Goal: Answer question/provide support: Answer question/provide support

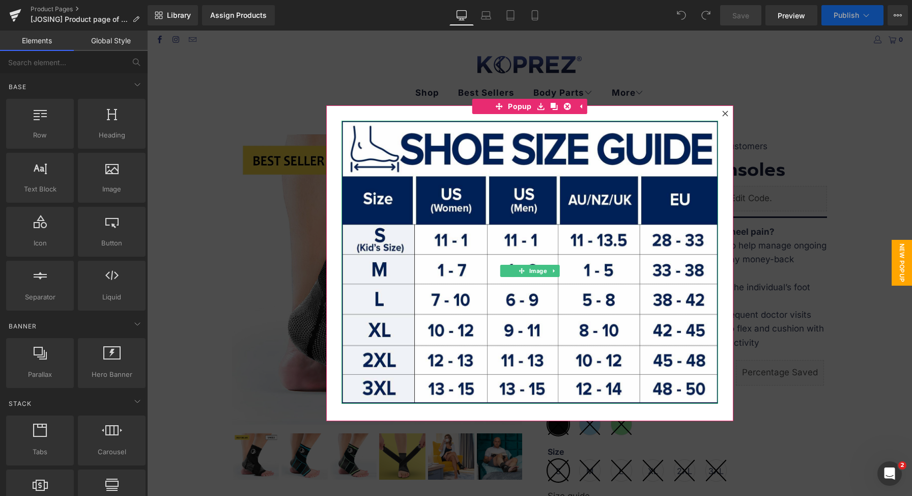
click at [740, 78] on div at bounding box center [529, 263] width 765 height 465
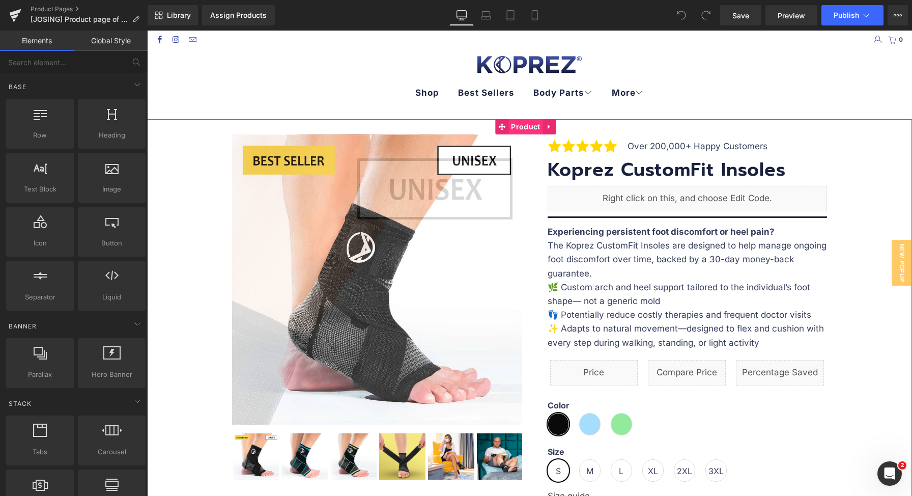
click at [532, 125] on span "Product" at bounding box center [525, 126] width 34 height 15
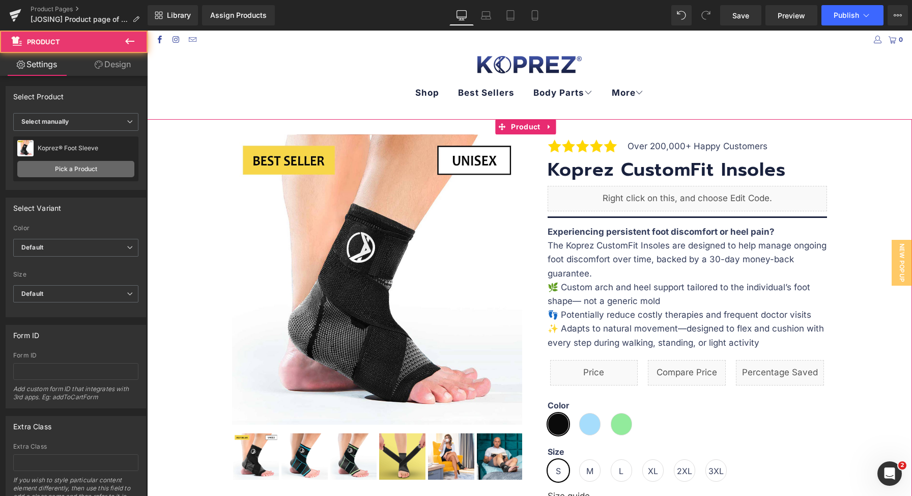
click at [87, 169] on link "Pick a Product" at bounding box center [75, 169] width 117 height 16
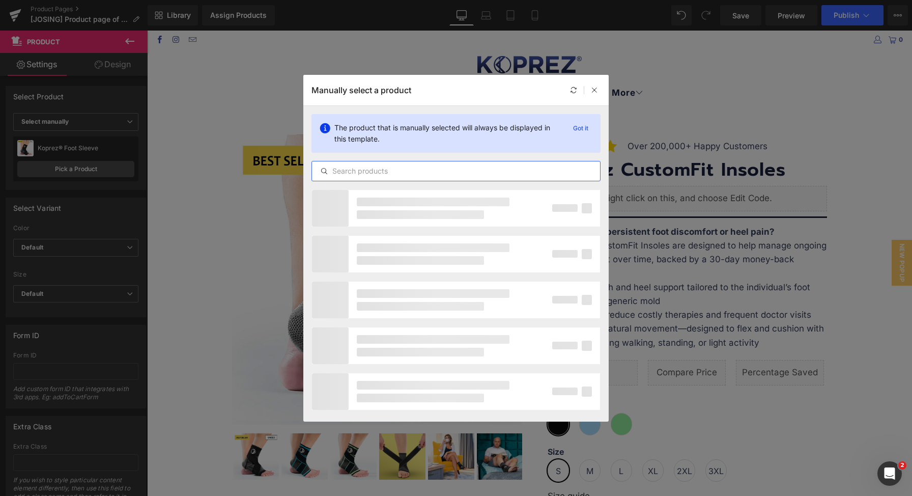
click at [434, 176] on input "text" at bounding box center [456, 171] width 288 height 12
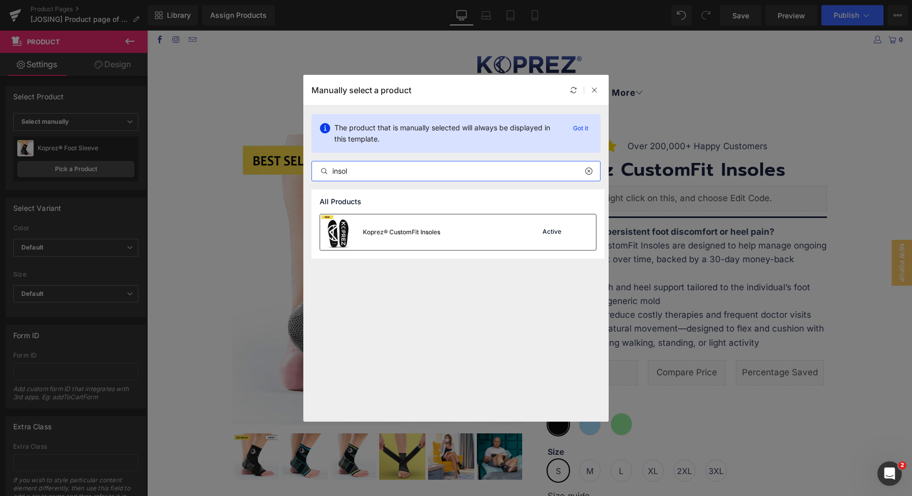
type input "insol"
click at [520, 235] on div "Koprez® CustomFit Insoles Active" at bounding box center [458, 232] width 276 height 36
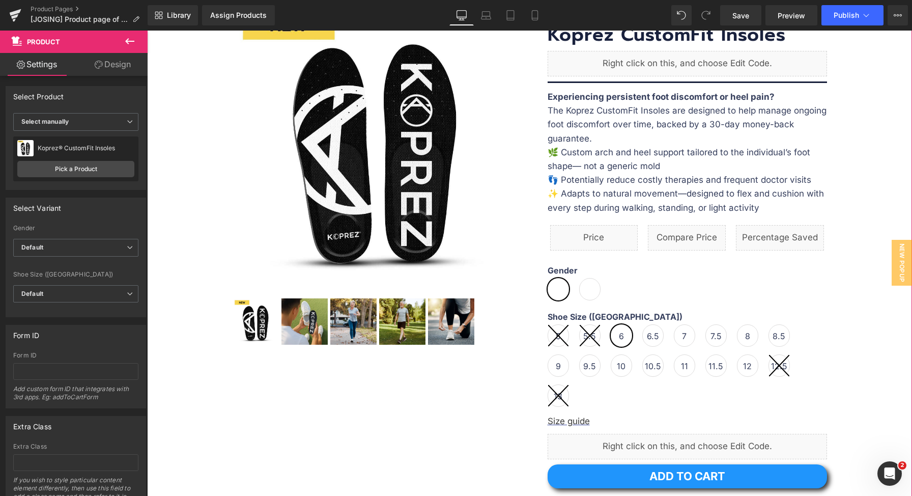
scroll to position [136, 0]
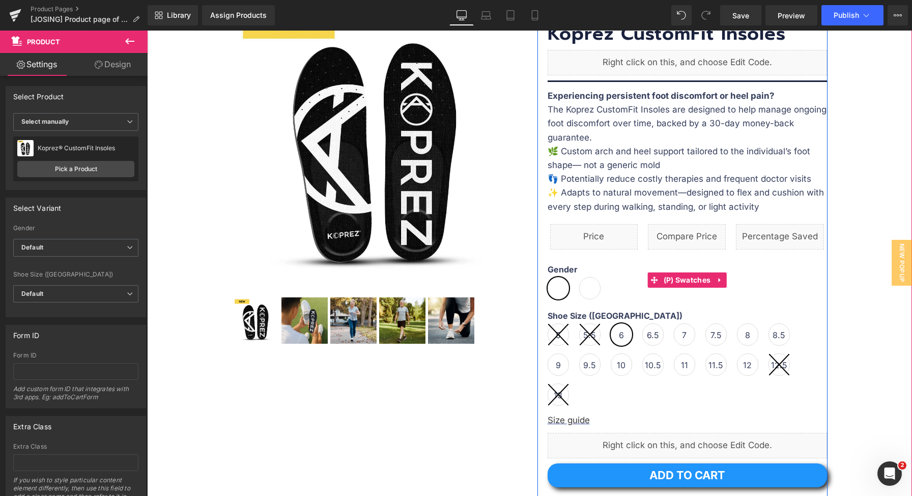
click at [582, 292] on span at bounding box center [589, 288] width 21 height 22
click at [680, 282] on span "(P) Swatches" at bounding box center [687, 280] width 52 height 15
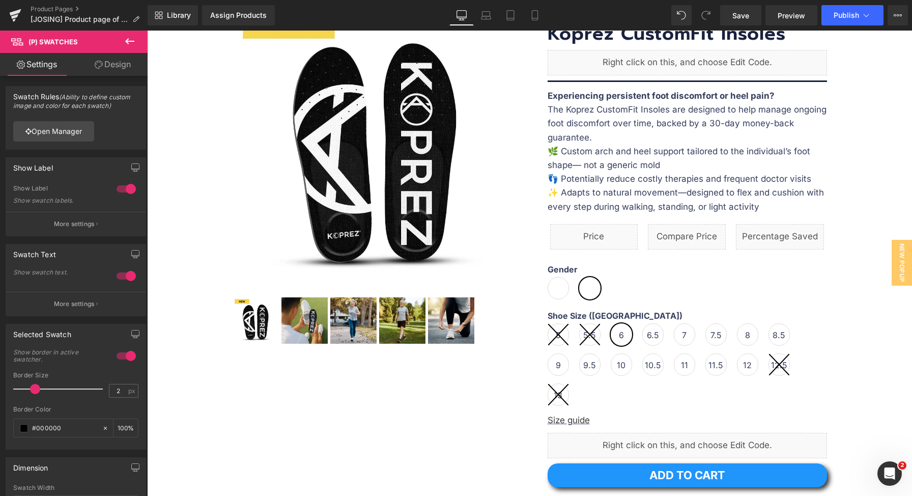
click at [126, 43] on icon at bounding box center [130, 41] width 12 height 12
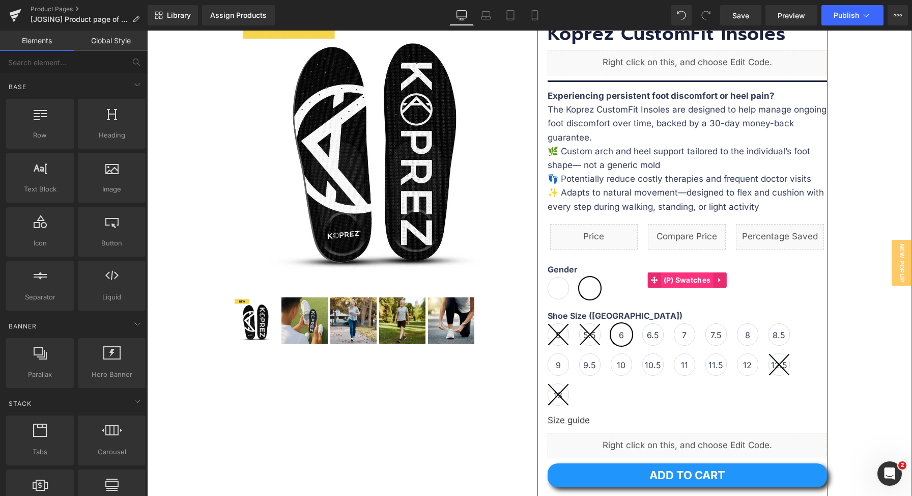
click at [671, 282] on span "(P) Swatches" at bounding box center [687, 279] width 52 height 15
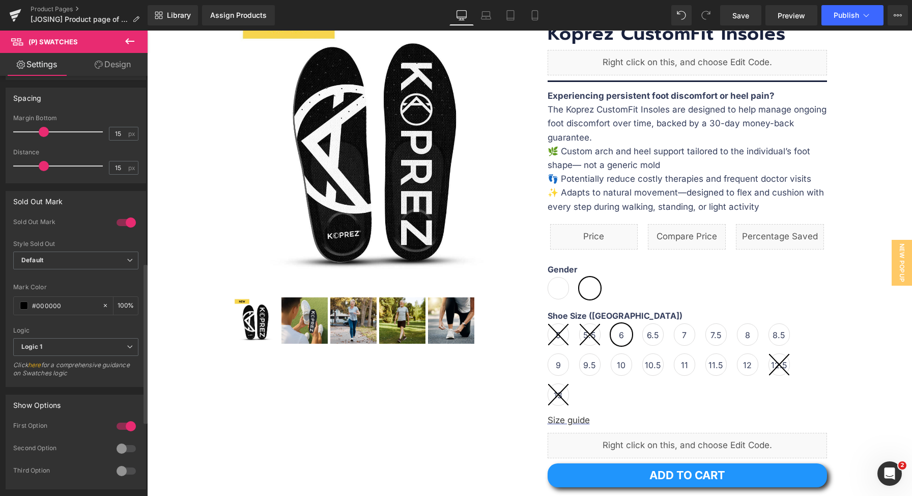
scroll to position [501, 0]
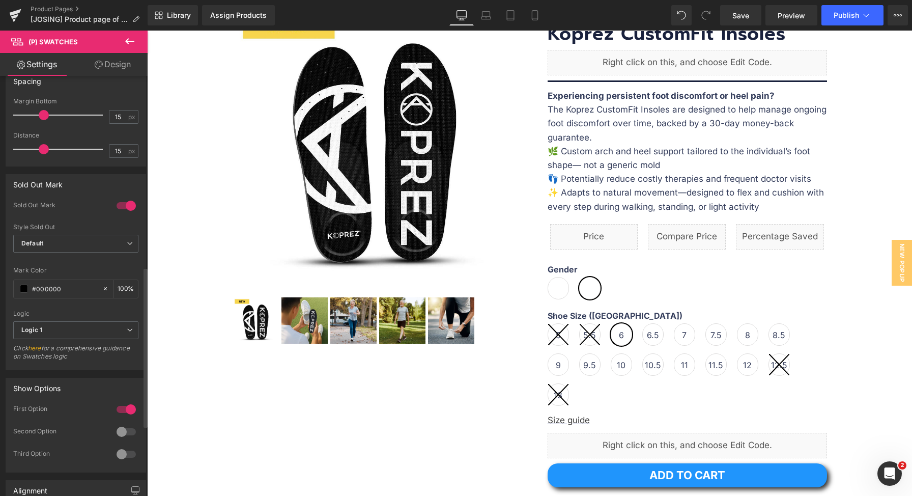
click at [117, 432] on div at bounding box center [126, 431] width 24 height 16
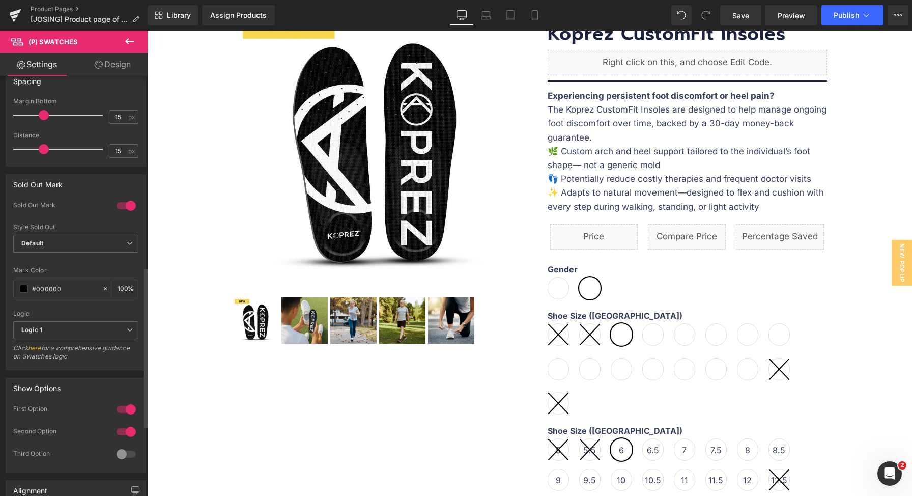
click at [119, 433] on div at bounding box center [126, 431] width 24 height 16
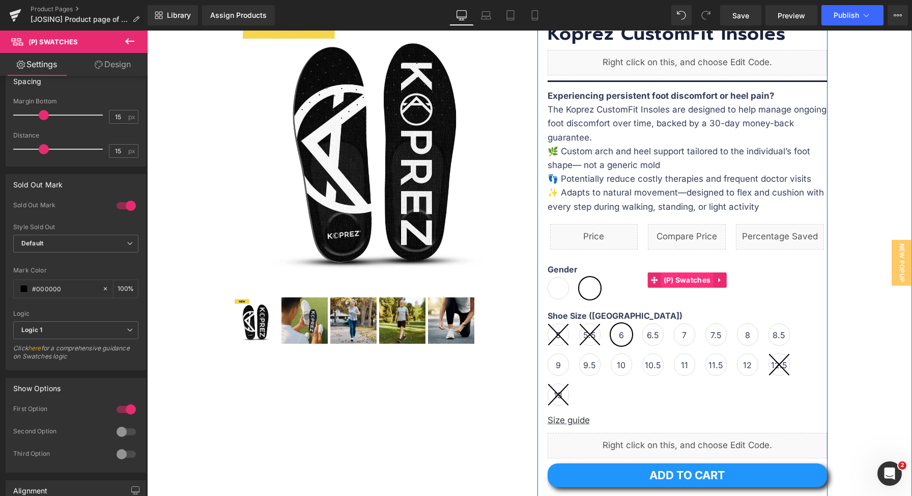
click at [683, 284] on span "(P) Swatches" at bounding box center [687, 279] width 52 height 15
click at [677, 366] on span "(P) Swatches" at bounding box center [687, 362] width 52 height 15
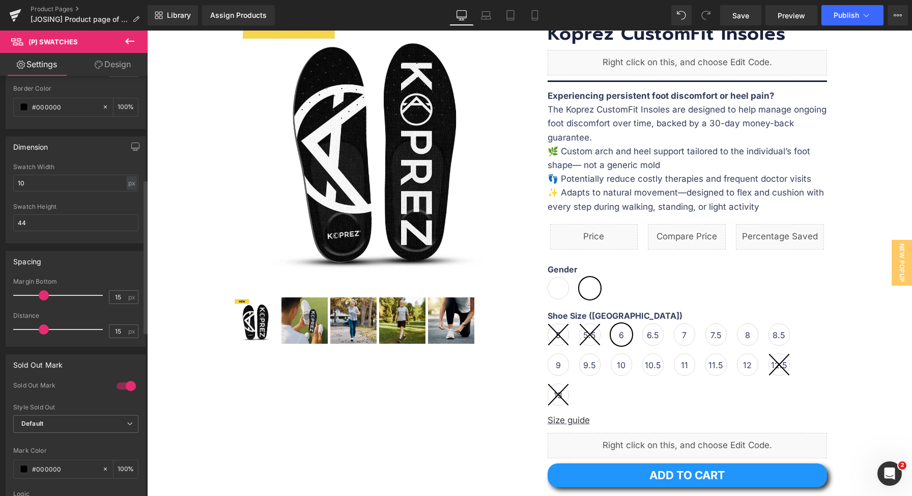
scroll to position [389, 0]
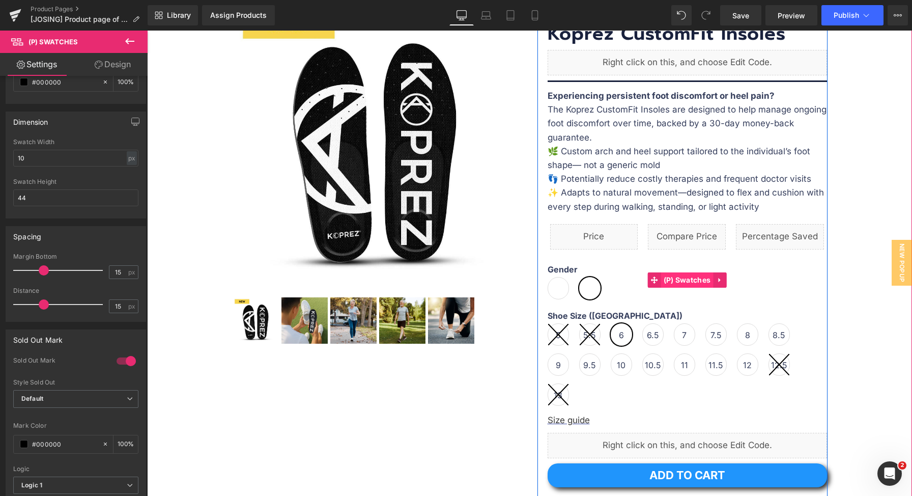
click at [681, 283] on span "(P) Swatches" at bounding box center [687, 279] width 52 height 15
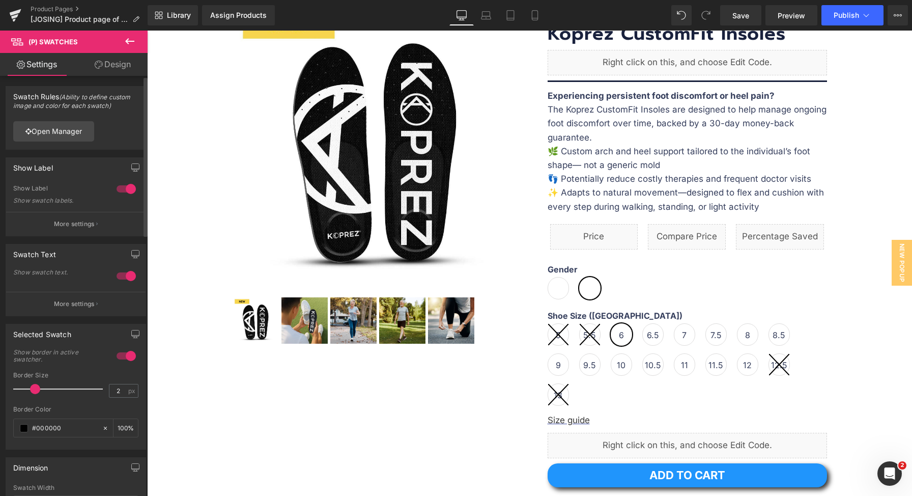
click at [127, 276] on div at bounding box center [126, 276] width 24 height 16
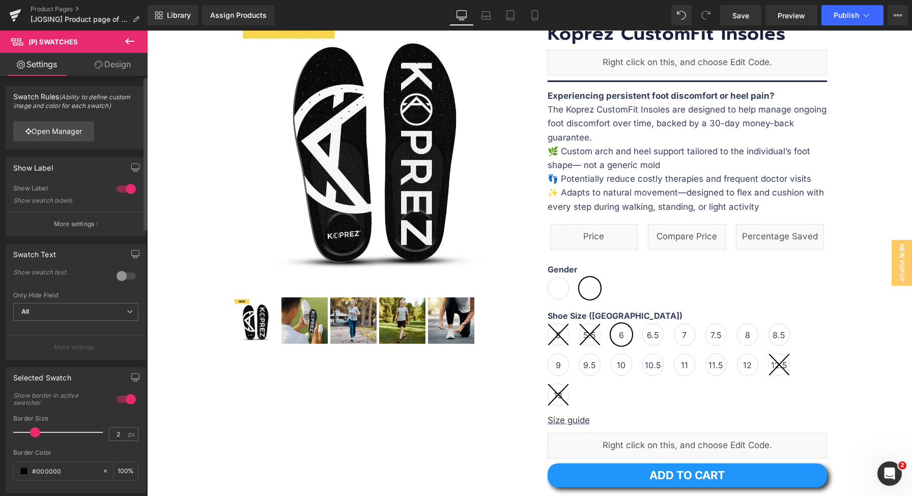
click at [127, 276] on div at bounding box center [126, 276] width 24 height 16
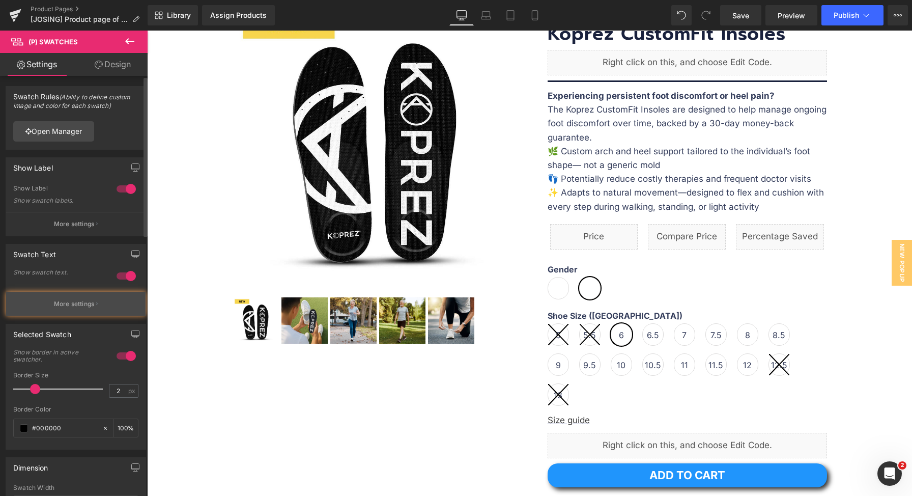
click at [91, 300] on p "More settings" at bounding box center [74, 303] width 41 height 9
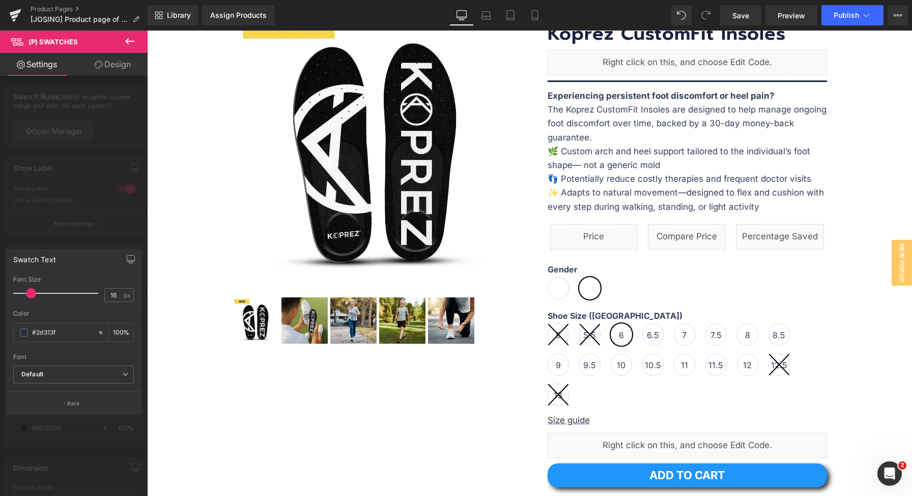
click at [74, 234] on div at bounding box center [74, 266] width 148 height 470
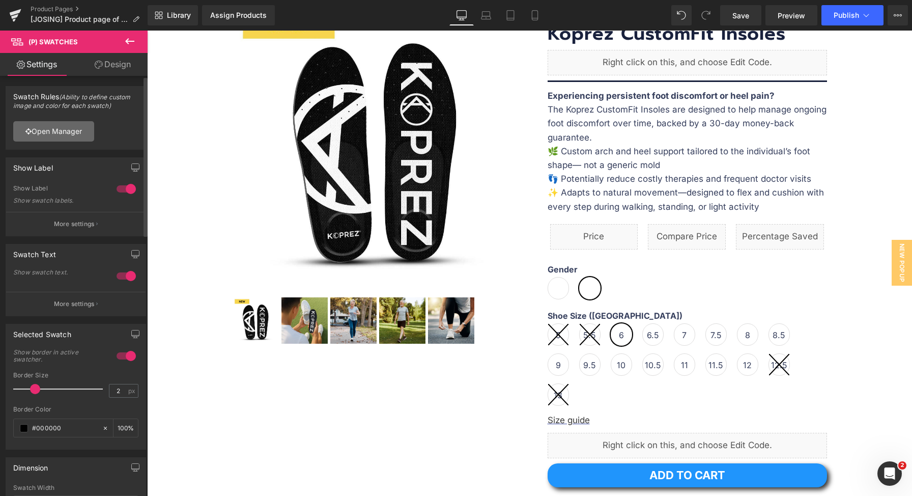
click at [63, 140] on link "Open Manager" at bounding box center [53, 131] width 81 height 20
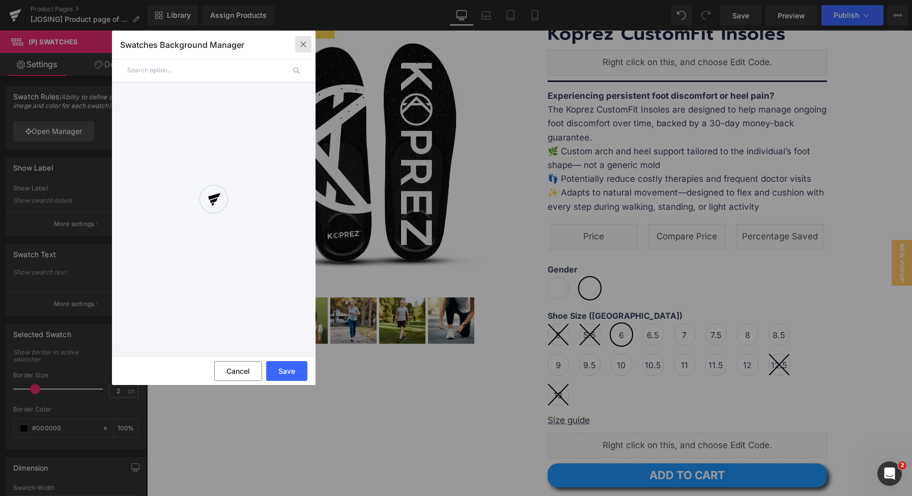
click at [305, 44] on icon "button" at bounding box center [303, 44] width 8 height 8
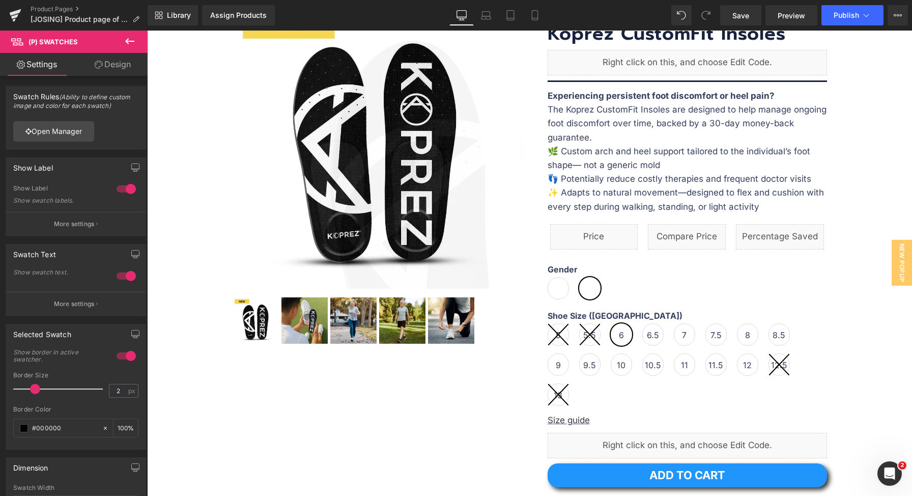
click at [126, 45] on icon at bounding box center [130, 41] width 12 height 12
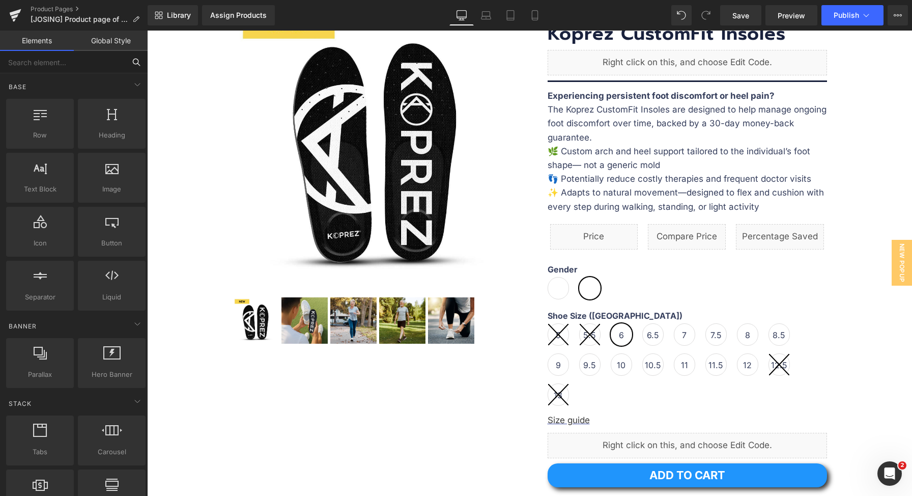
click at [84, 71] on input "text" at bounding box center [62, 62] width 125 height 22
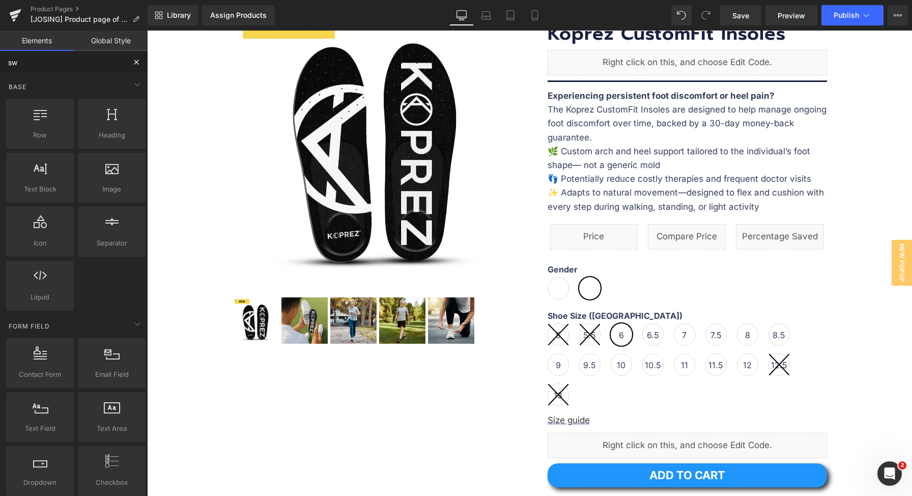
type input "swa"
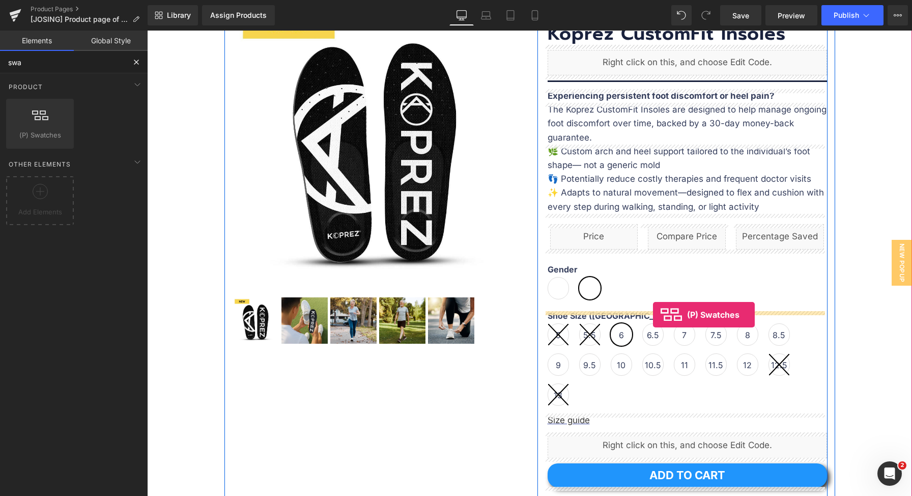
drag, startPoint x: 198, startPoint y: 157, endPoint x: 653, endPoint y: 314, distance: 480.8
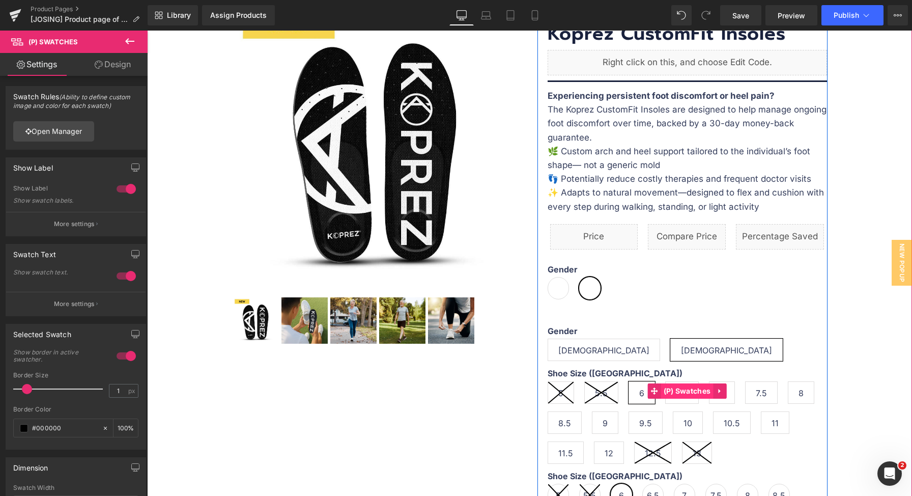
click at [679, 392] on span "(P) Swatches" at bounding box center [687, 390] width 52 height 15
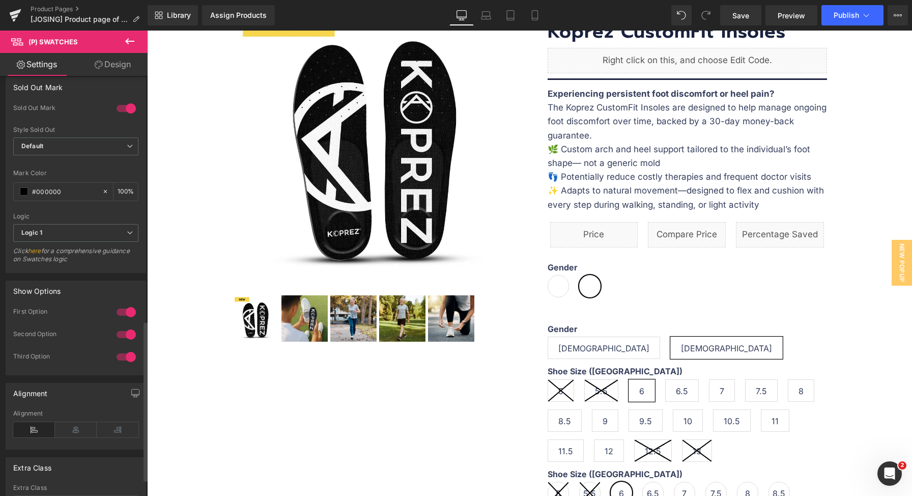
scroll to position [674, 0]
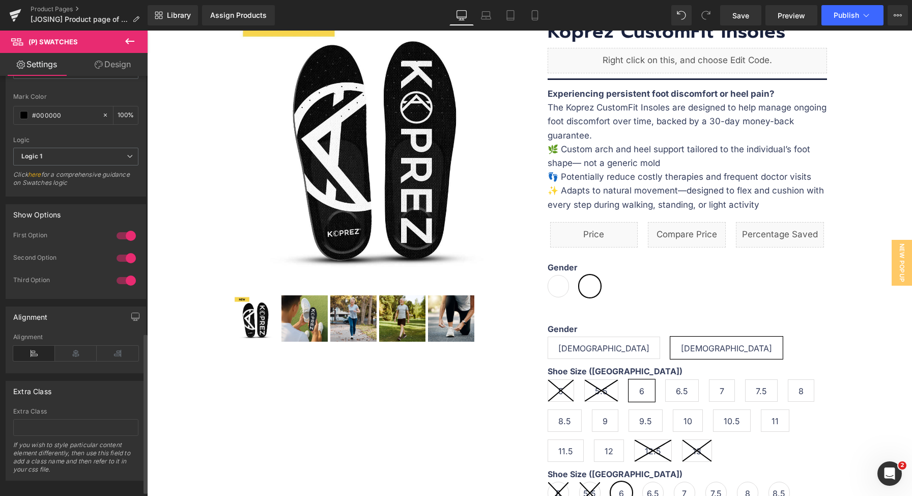
click at [124, 258] on div at bounding box center [126, 258] width 24 height 16
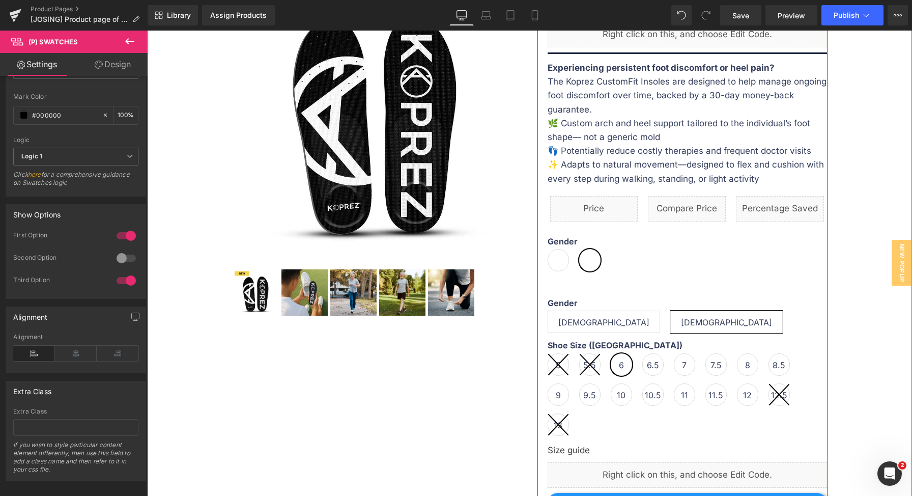
scroll to position [213, 0]
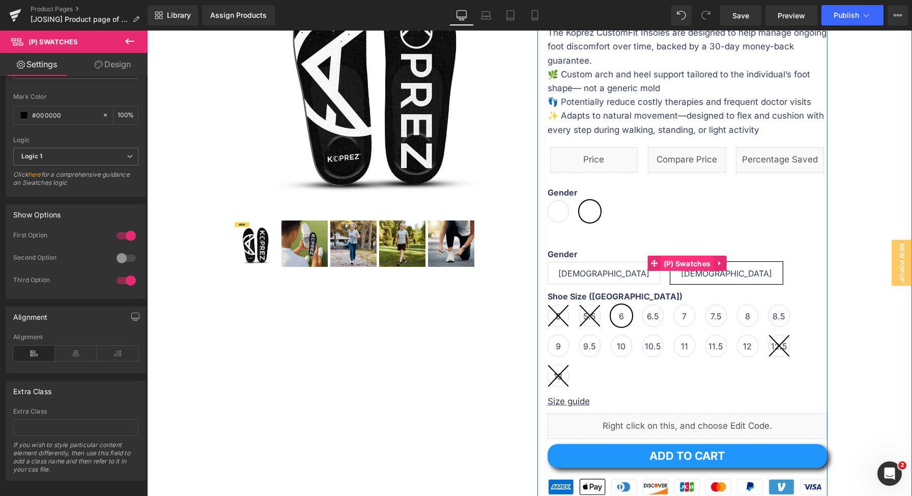
click at [684, 267] on span "(P) Swatches" at bounding box center [687, 263] width 52 height 15
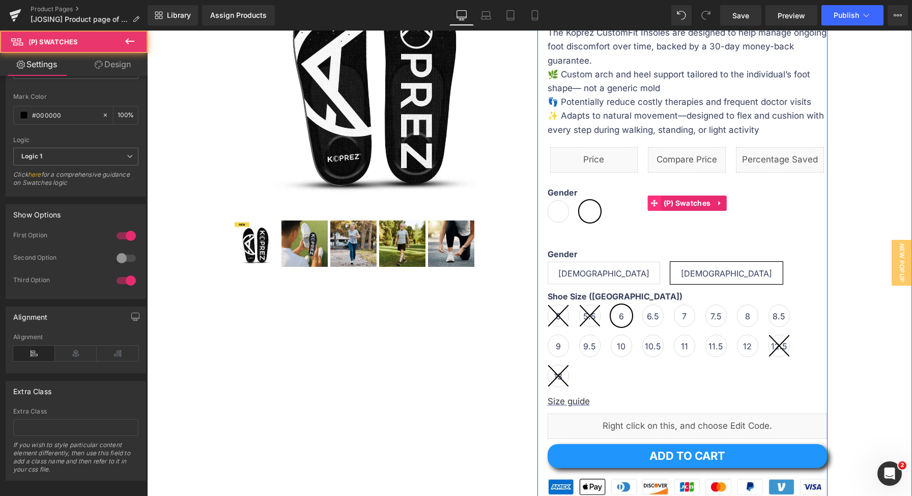
click at [656, 205] on span at bounding box center [654, 202] width 13 height 15
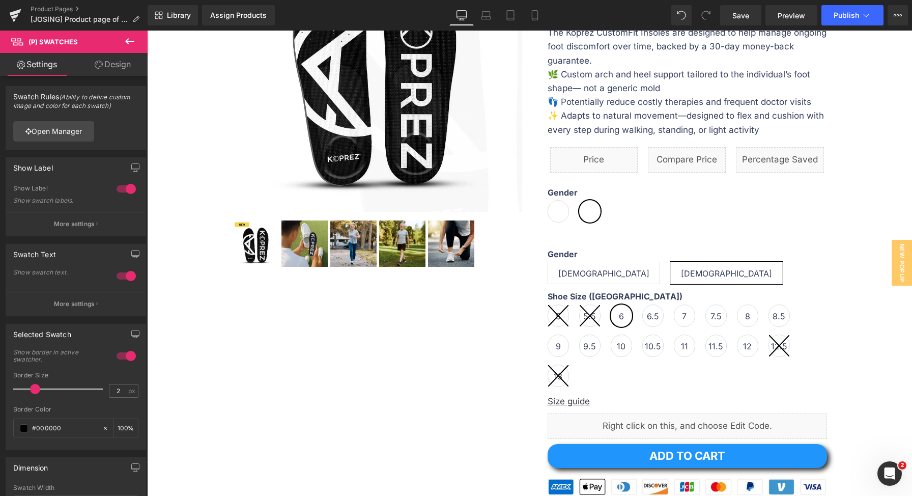
click at [105, 68] on link "Design" at bounding box center [113, 64] width 74 height 23
click at [0, 0] on div "Spacing" at bounding box center [0, 0] width 0 height 0
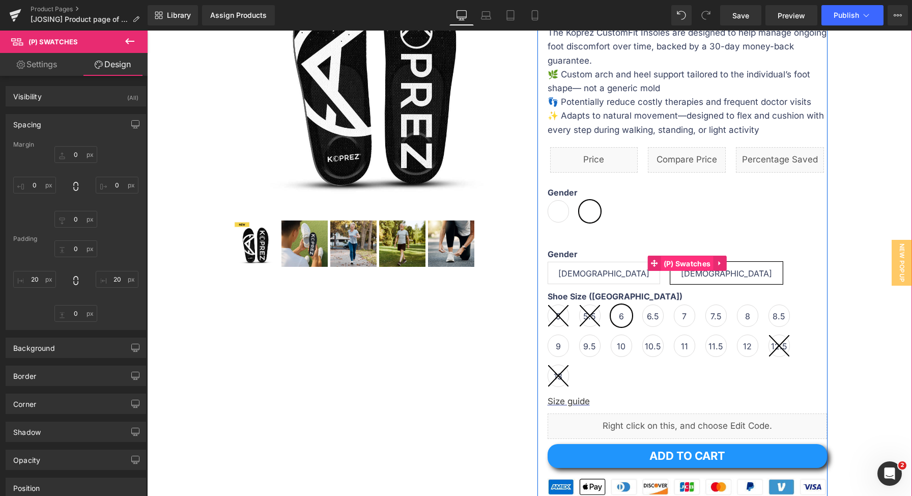
click at [686, 262] on span "(P) Swatches" at bounding box center [687, 263] width 52 height 15
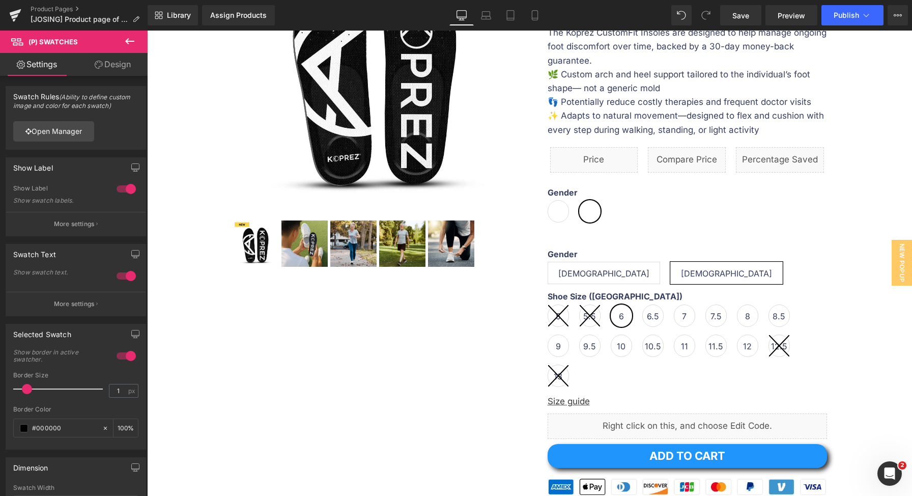
click at [114, 64] on link "Design" at bounding box center [113, 64] width 74 height 23
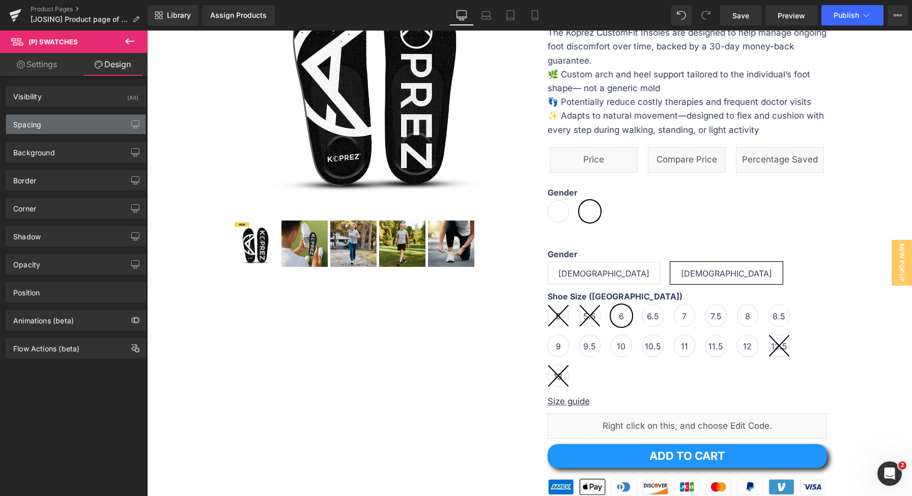
click at [84, 127] on div "Spacing" at bounding box center [75, 123] width 139 height 19
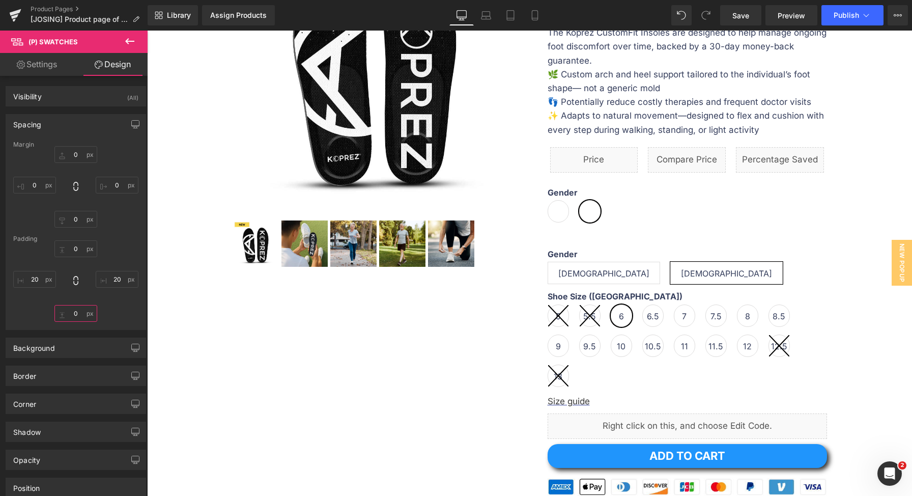
click at [68, 315] on input "text" at bounding box center [75, 313] width 43 height 17
click at [84, 212] on input "text" at bounding box center [75, 219] width 43 height 17
type input "20"
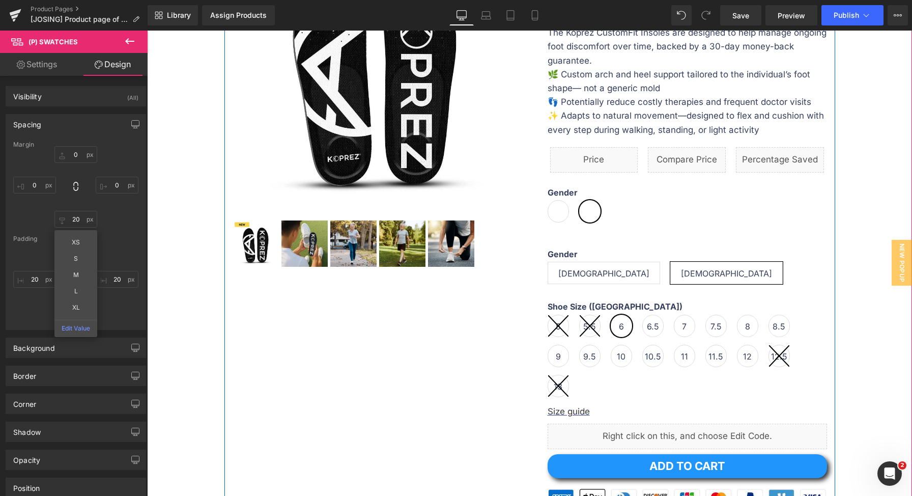
click at [430, 353] on div "Sale Off (P) Image ‹ › (P) Image List Sale Off ‹" at bounding box center [529, 328] width 611 height 845
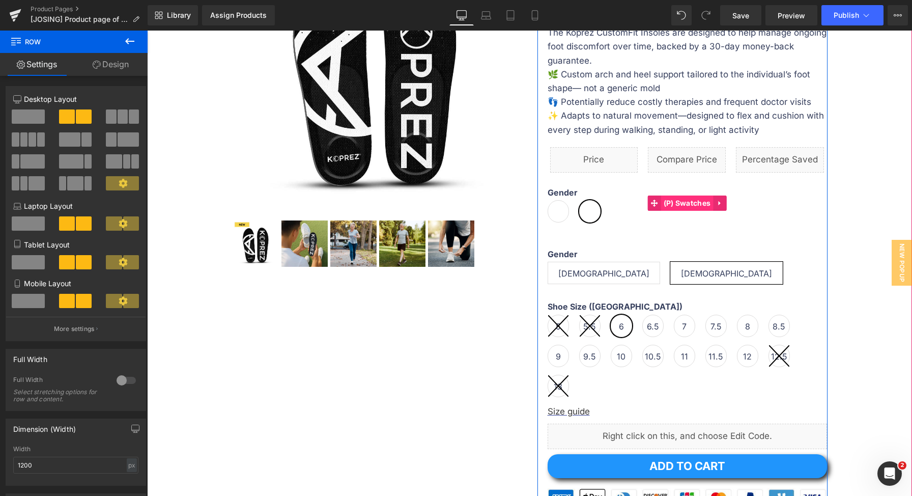
click at [690, 205] on span "(P) Swatches" at bounding box center [687, 202] width 52 height 15
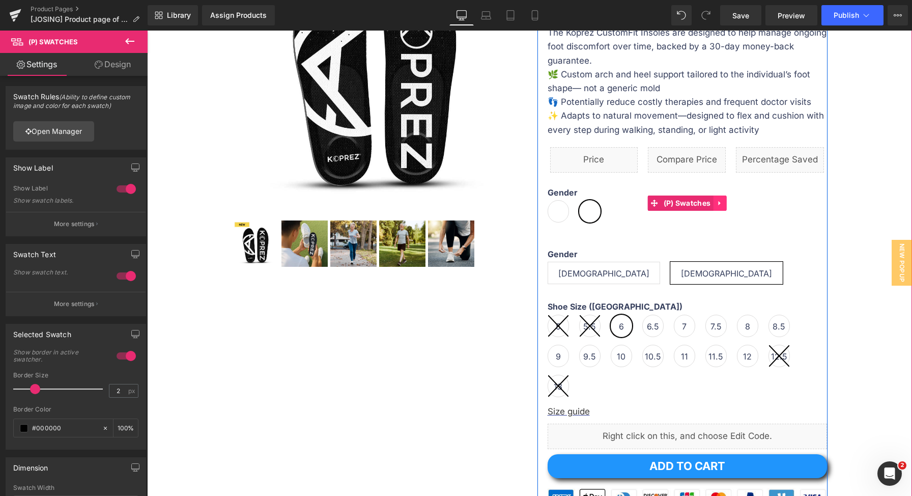
click at [717, 205] on icon at bounding box center [719, 203] width 7 height 8
click at [723, 205] on icon at bounding box center [726, 202] width 7 height 7
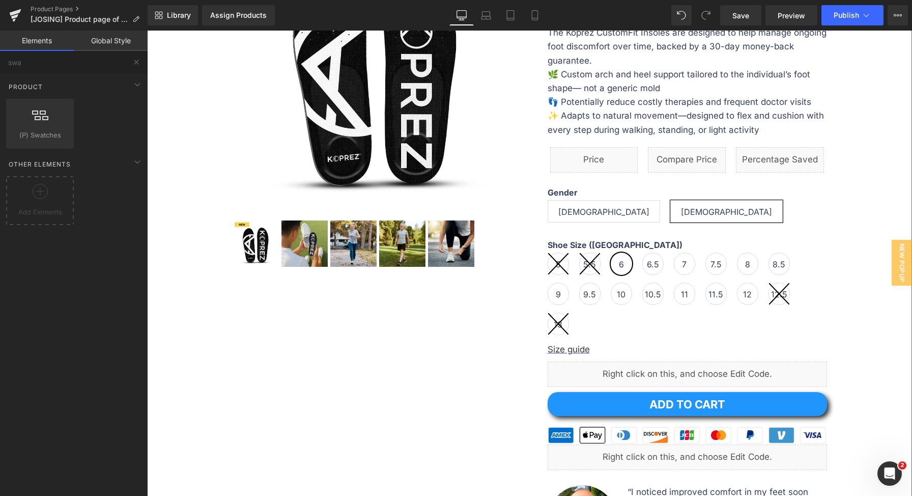
click at [880, 174] on div "Sale Off" at bounding box center [529, 297] width 755 height 783
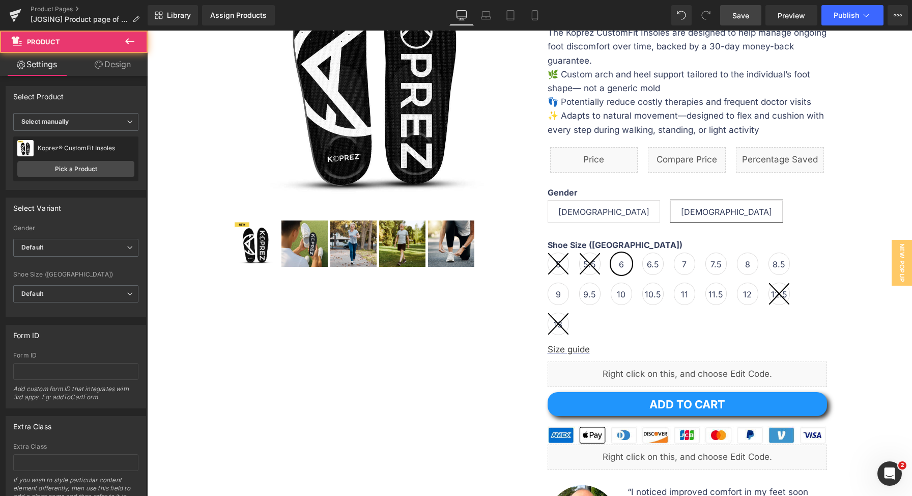
click at [749, 15] on span "Save" at bounding box center [740, 15] width 17 height 11
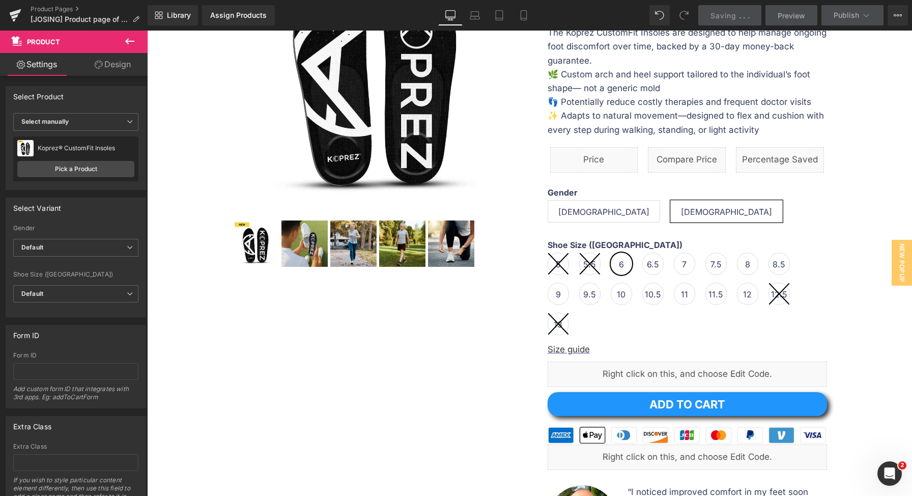
scroll to position [215, 0]
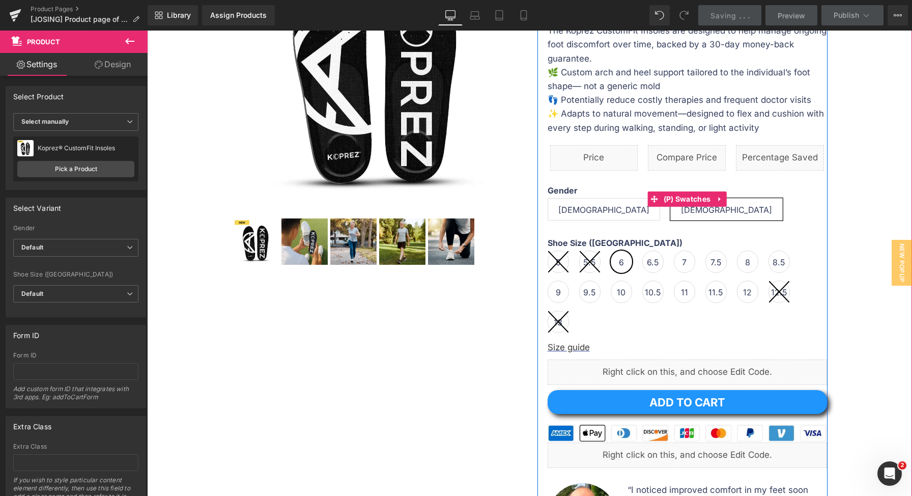
click at [681, 203] on span "[DEMOGRAPHIC_DATA]" at bounding box center [726, 208] width 91 height 21
click at [693, 198] on span "(P) Swatches" at bounding box center [687, 198] width 52 height 15
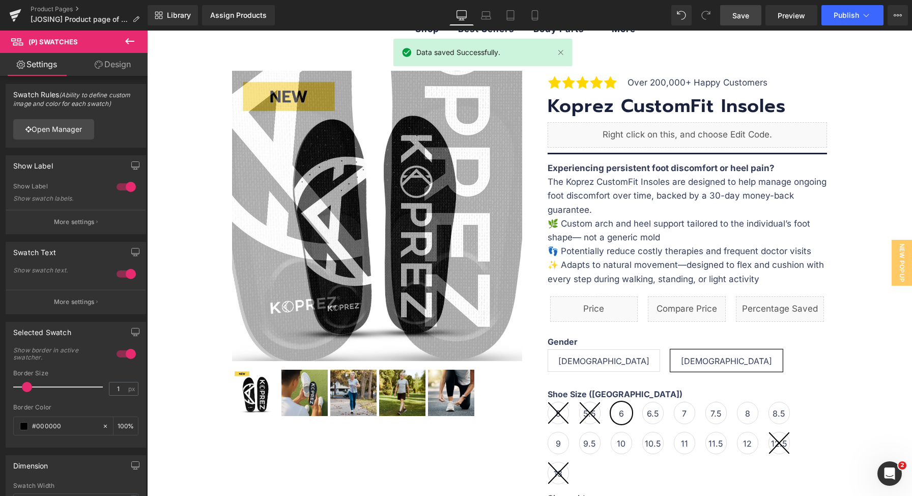
scroll to position [103, 0]
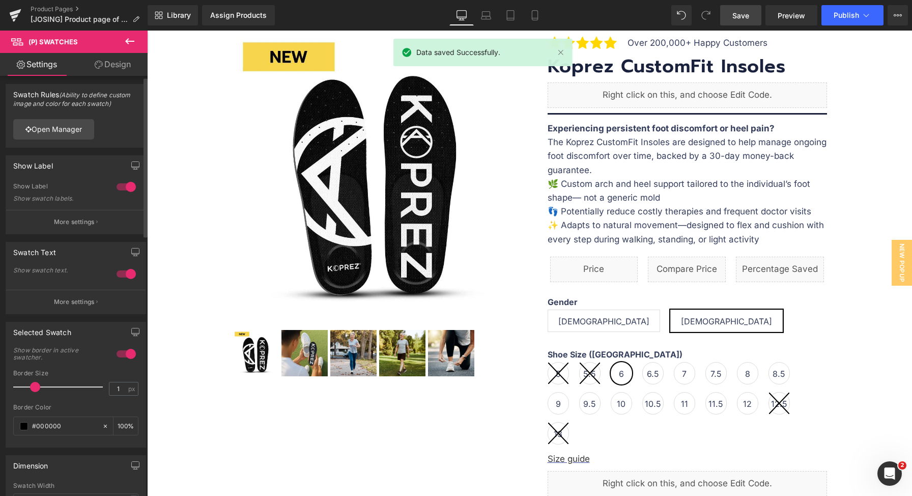
drag, startPoint x: 26, startPoint y: 390, endPoint x: 31, endPoint y: 390, distance: 5.1
click at [31, 390] on span at bounding box center [35, 387] width 10 height 10
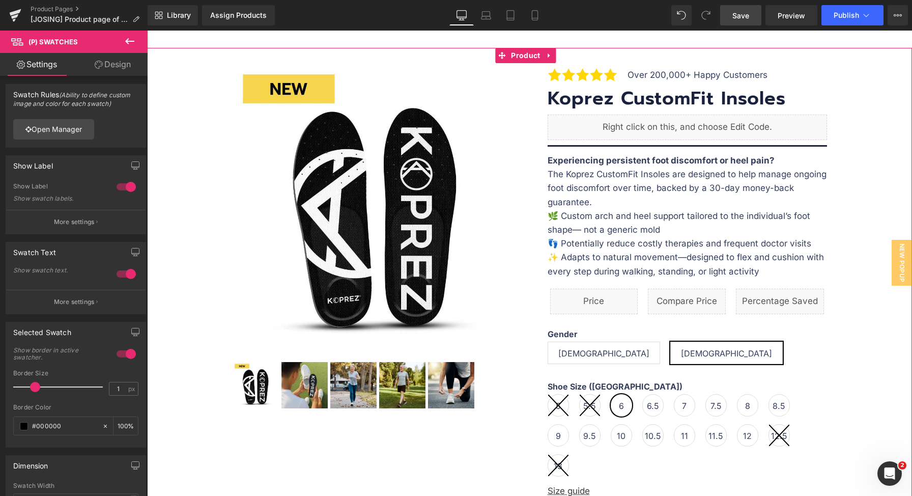
scroll to position [183, 0]
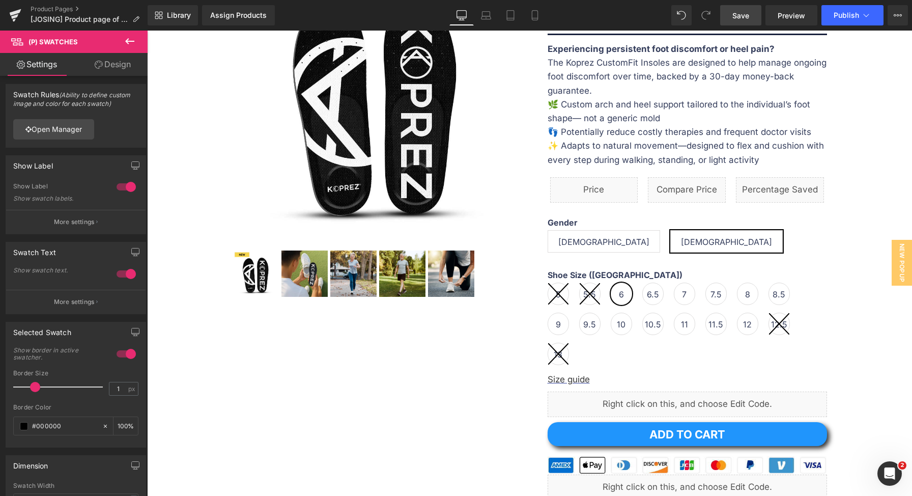
drag, startPoint x: 743, startPoint y: 21, endPoint x: 684, endPoint y: 165, distance: 155.6
click at [743, 21] on link "Save" at bounding box center [740, 15] width 41 height 20
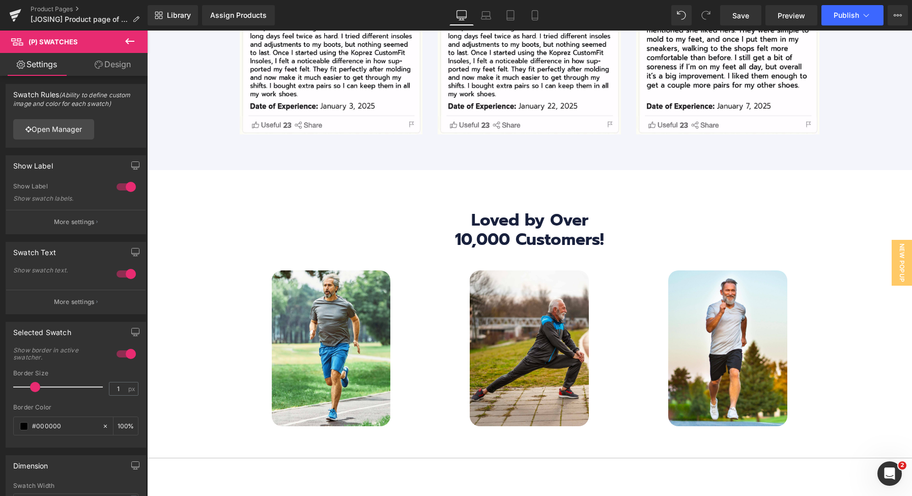
scroll to position [3981, 0]
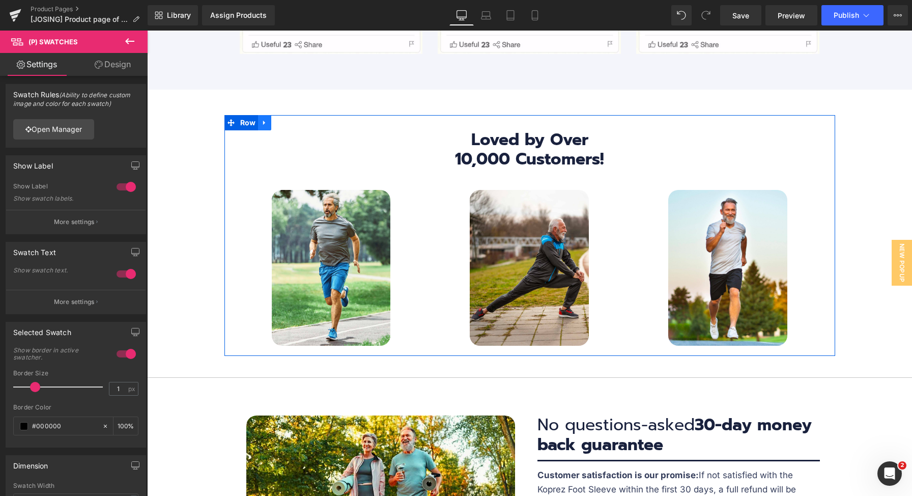
click at [264, 119] on icon at bounding box center [264, 123] width 7 height 8
click at [288, 119] on icon at bounding box center [291, 123] width 7 height 8
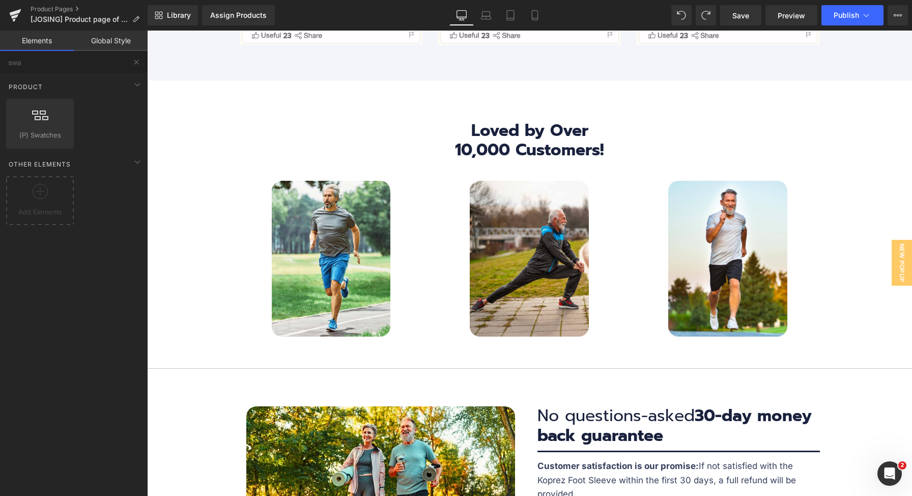
scroll to position [3999, 0]
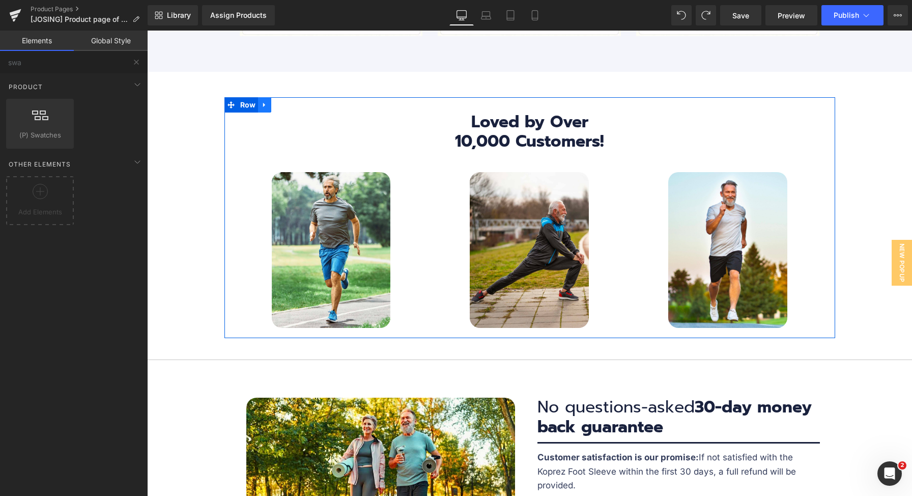
click at [261, 101] on icon at bounding box center [264, 105] width 7 height 8
click at [288, 101] on icon at bounding box center [291, 104] width 7 height 7
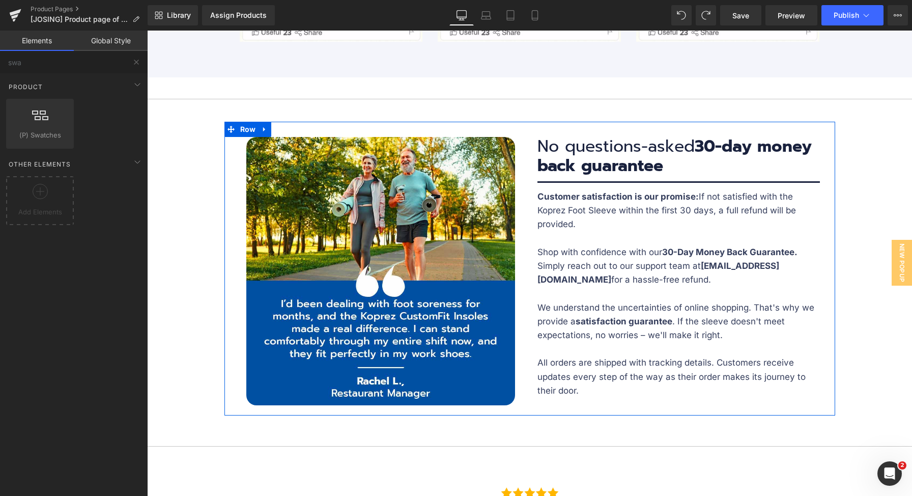
scroll to position [3918, 0]
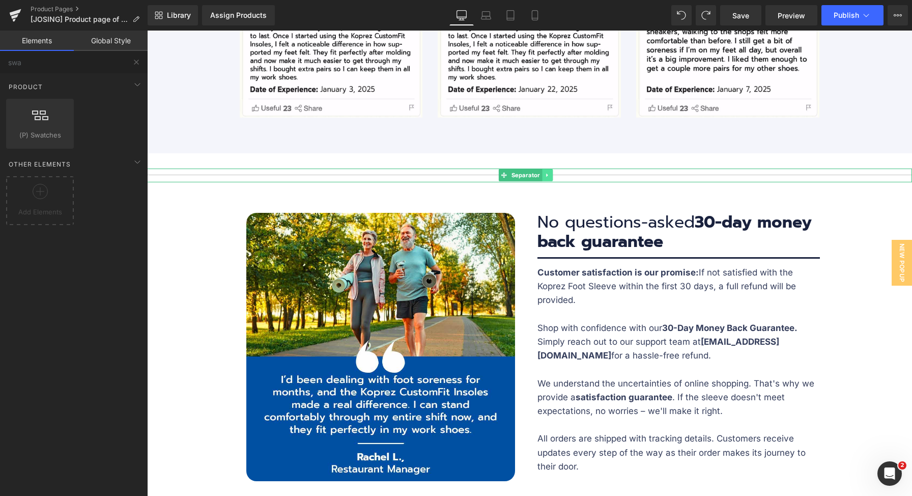
click at [549, 172] on icon at bounding box center [547, 175] width 6 height 6
click at [556, 169] on link at bounding box center [553, 175] width 11 height 12
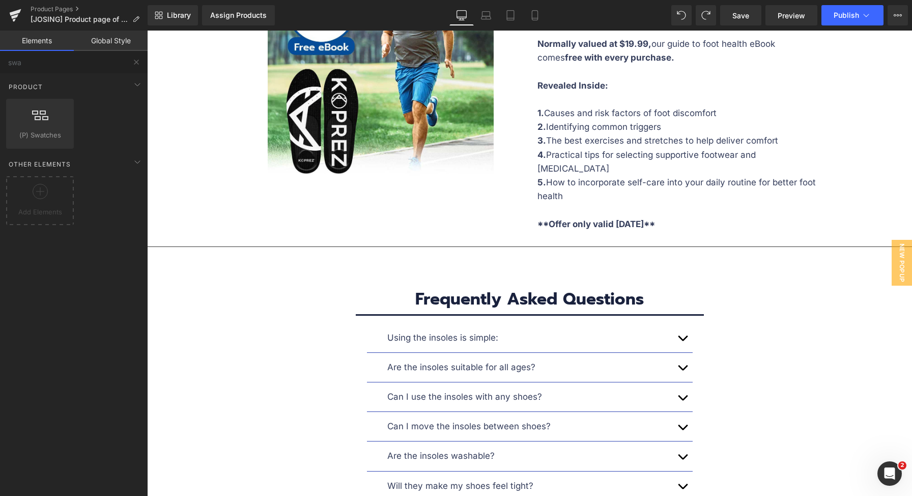
scroll to position [4947, 0]
click at [680, 323] on button "button" at bounding box center [682, 337] width 20 height 29
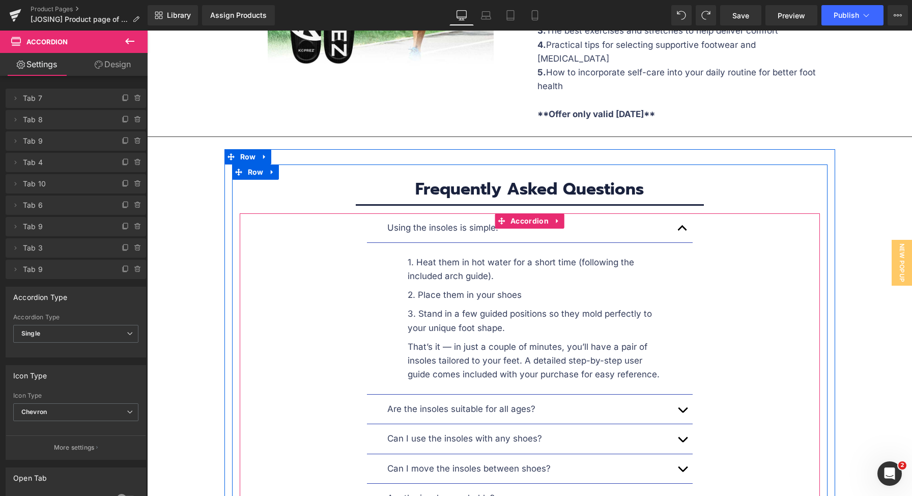
scroll to position [5143, 0]
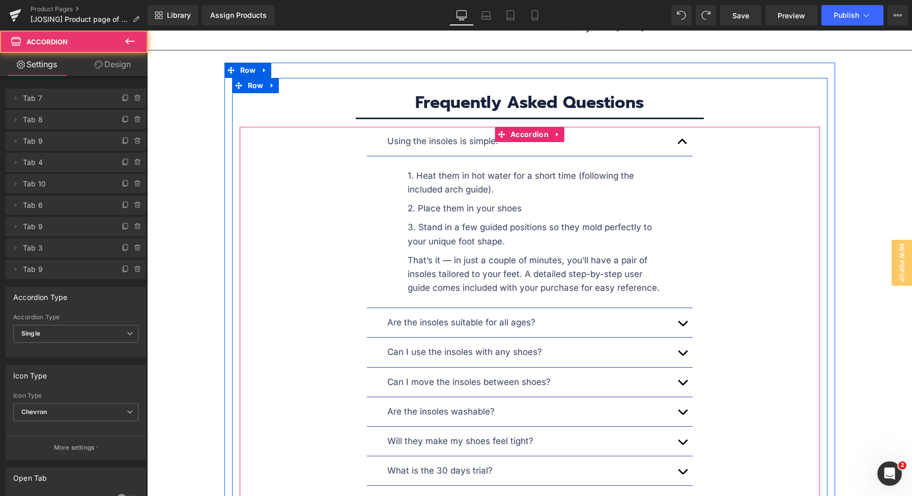
click at [680, 127] on button "button" at bounding box center [682, 141] width 20 height 29
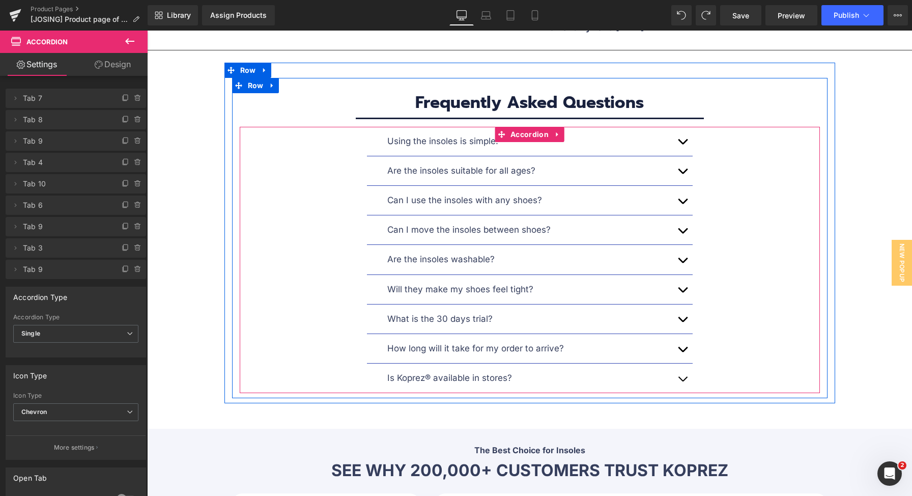
click at [681, 156] on button "button" at bounding box center [682, 170] width 20 height 29
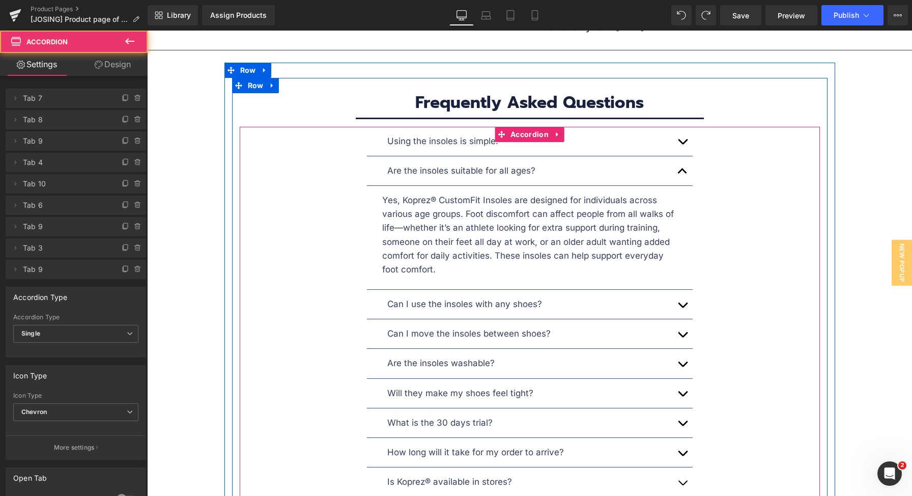
click at [682, 174] on span "button" at bounding box center [682, 174] width 0 height 0
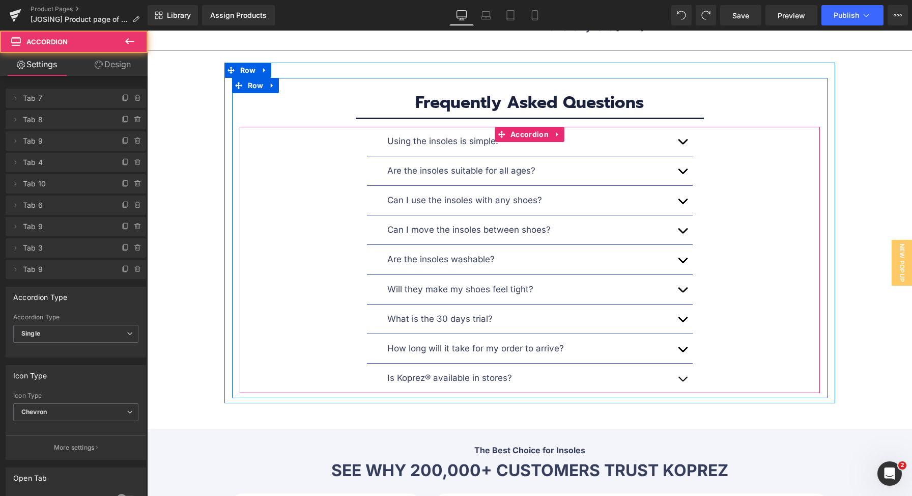
click at [684, 186] on button "button" at bounding box center [682, 200] width 20 height 29
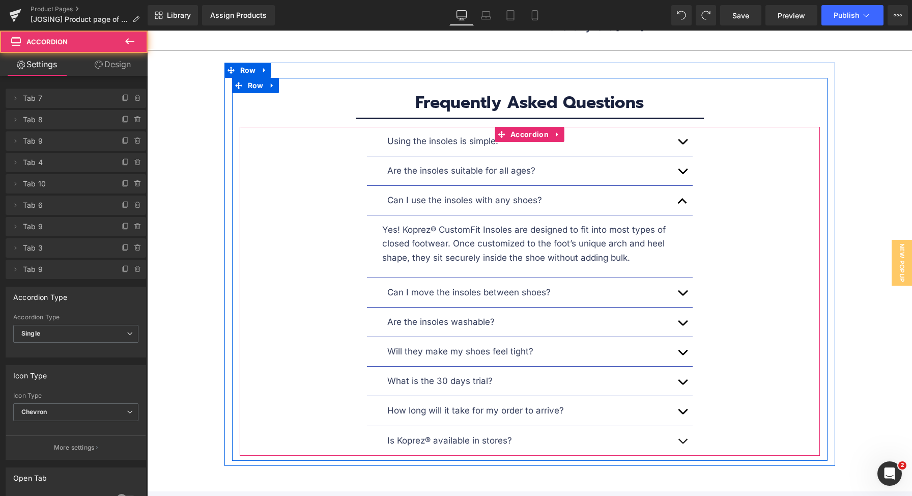
click at [680, 278] on button "button" at bounding box center [682, 292] width 20 height 29
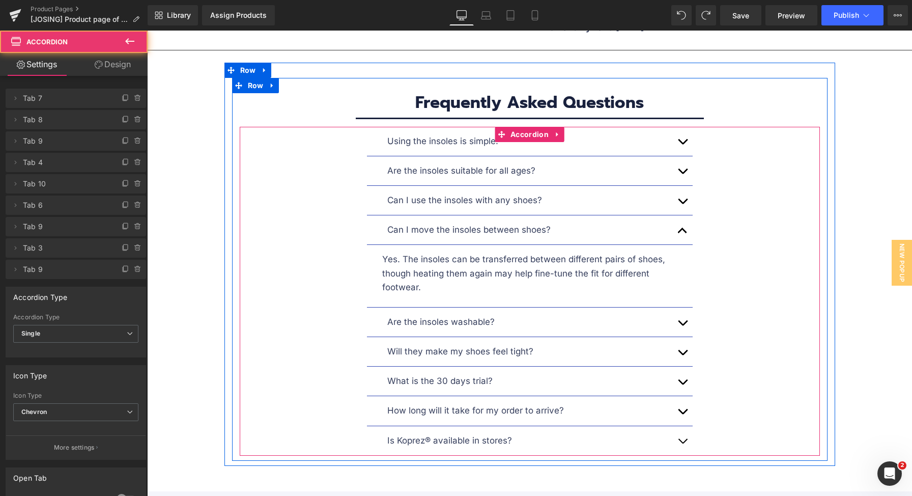
click at [679, 307] on button "button" at bounding box center [682, 321] width 20 height 29
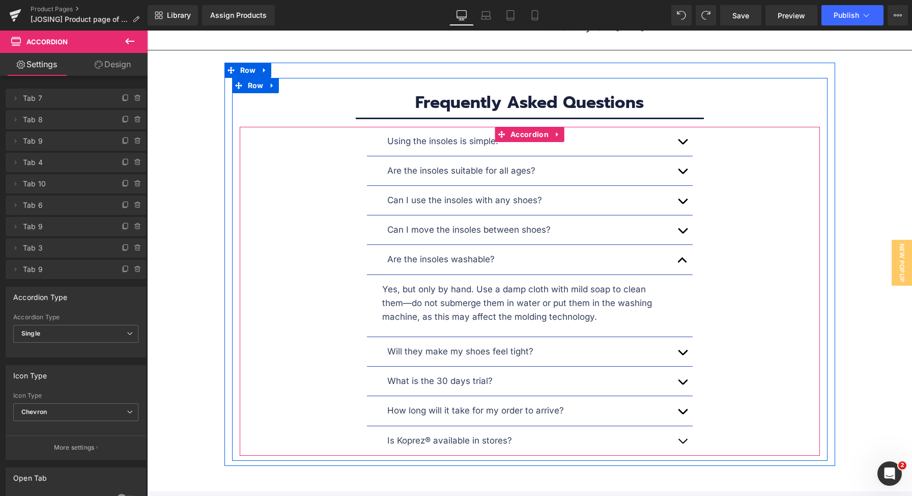
click at [677, 337] on button "button" at bounding box center [682, 351] width 20 height 29
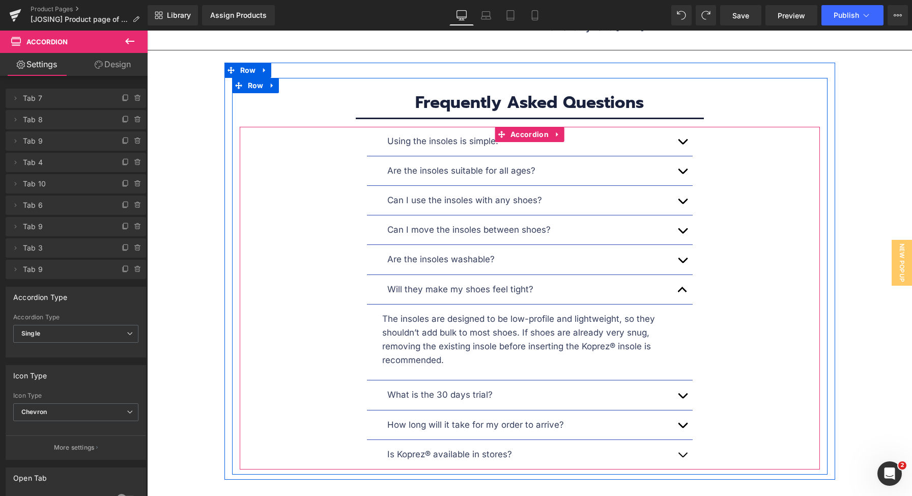
click at [677, 380] on button "button" at bounding box center [682, 394] width 20 height 29
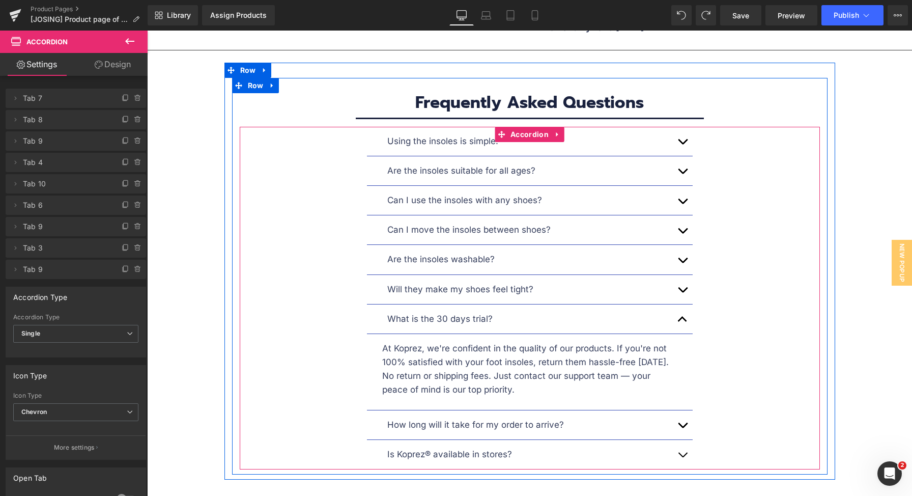
click at [683, 410] on button "button" at bounding box center [682, 424] width 20 height 29
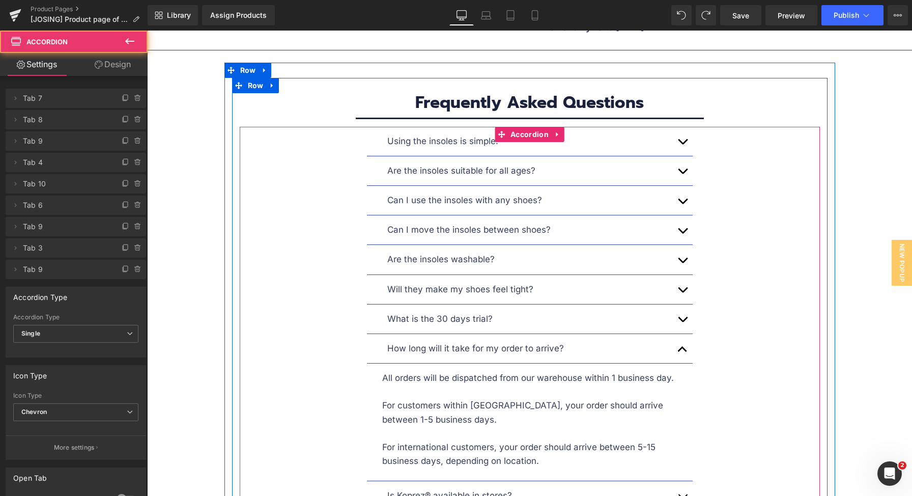
click at [685, 481] on button "button" at bounding box center [682, 495] width 20 height 29
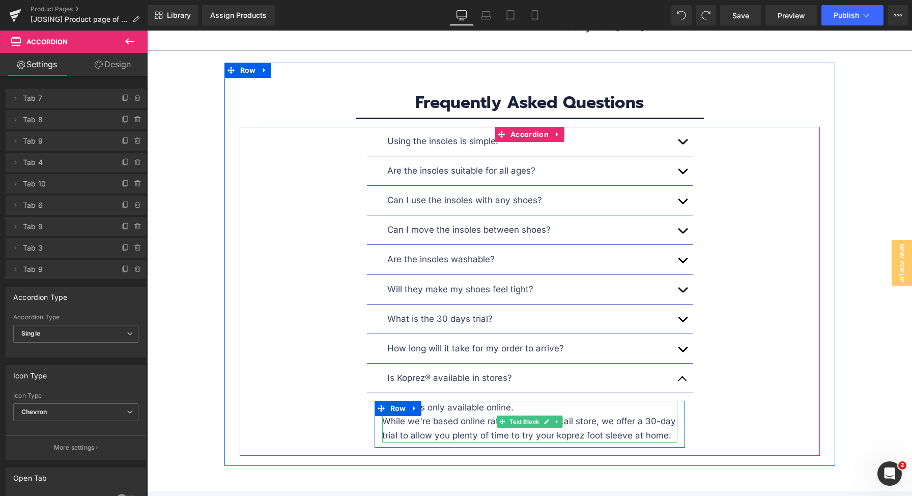
click at [603, 414] on p "While we're based online rather than in a retail store, we offer a 30-day trial…" at bounding box center [529, 427] width 295 height 27
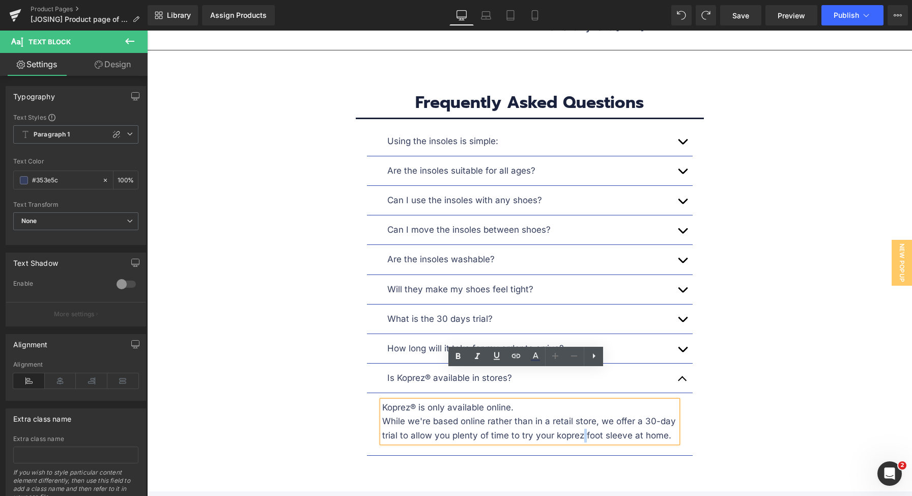
click at [582, 414] on p "While we're based online rather than in a retail store, we offer a 30-day trial…" at bounding box center [529, 427] width 295 height 27
click at [588, 414] on p "While we're based online rather than in a retail store, we offer a 30-day trial…" at bounding box center [529, 427] width 295 height 27
drag, startPoint x: 581, startPoint y: 405, endPoint x: 624, endPoint y: 405, distance: 43.3
click at [624, 414] on p "While we're based online rather than in a retail store, we offer a 30-day trial…" at bounding box center [529, 427] width 295 height 27
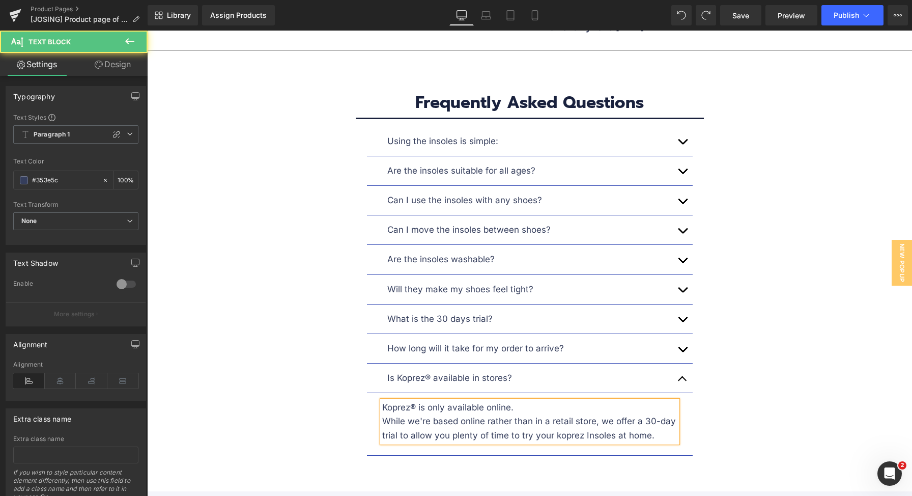
click at [563, 414] on p "While we're based online rather than in a retail store, we offer a 30-day trial…" at bounding box center [529, 427] width 295 height 27
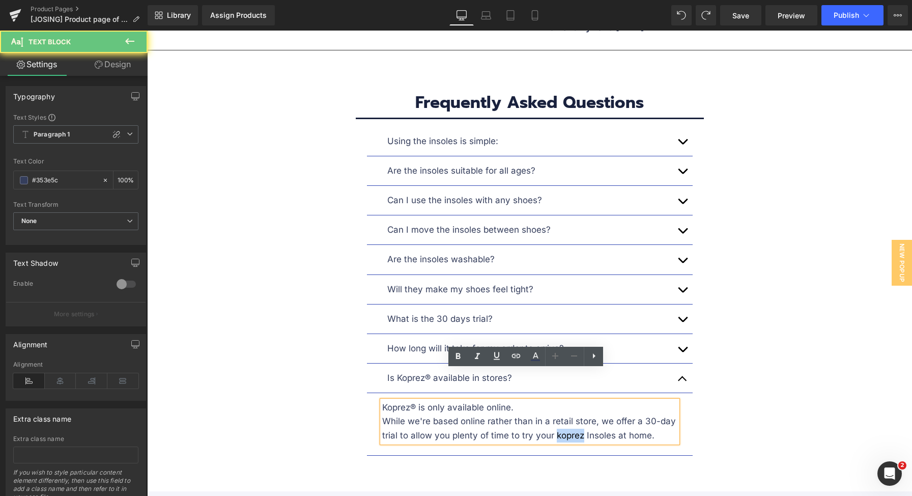
click at [563, 414] on p "While we're based online rather than in a retail store, we offer a 30-day trial…" at bounding box center [529, 427] width 295 height 27
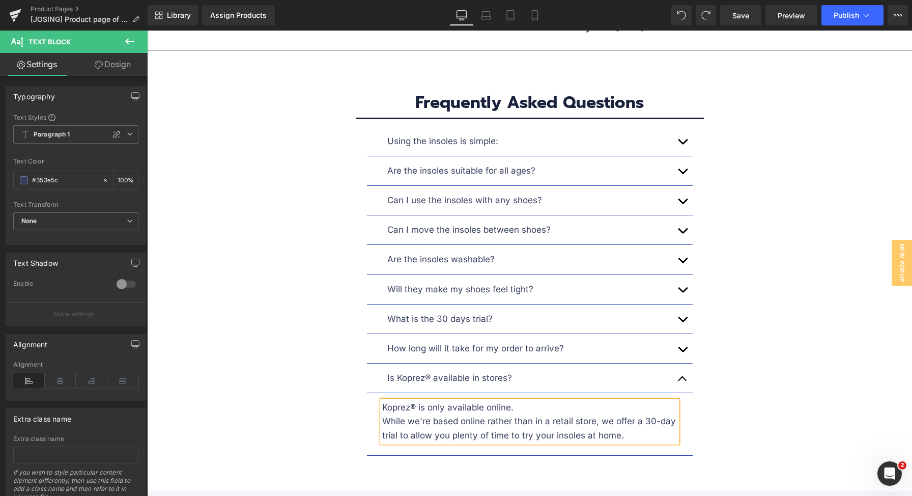
click at [753, 398] on div "Using the insoles is simple: Text Block 1. Heat them in hot water for a short t…" at bounding box center [530, 291] width 580 height 329
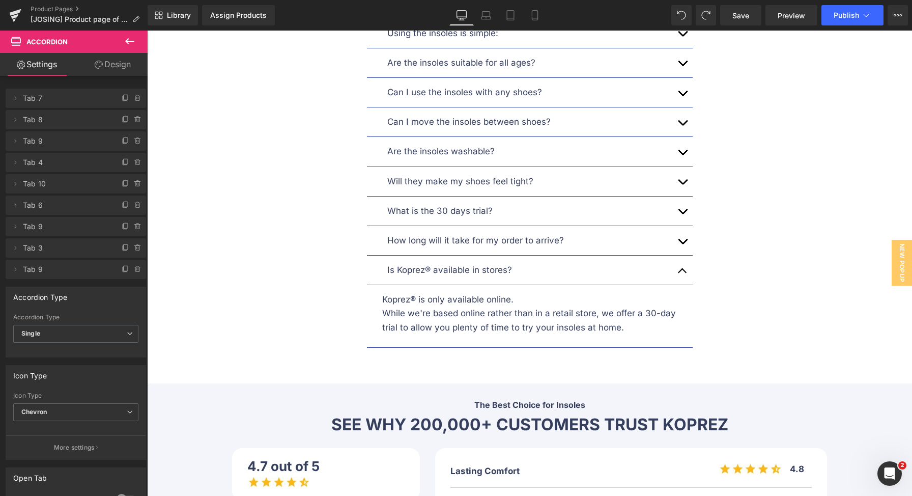
scroll to position [5376, 0]
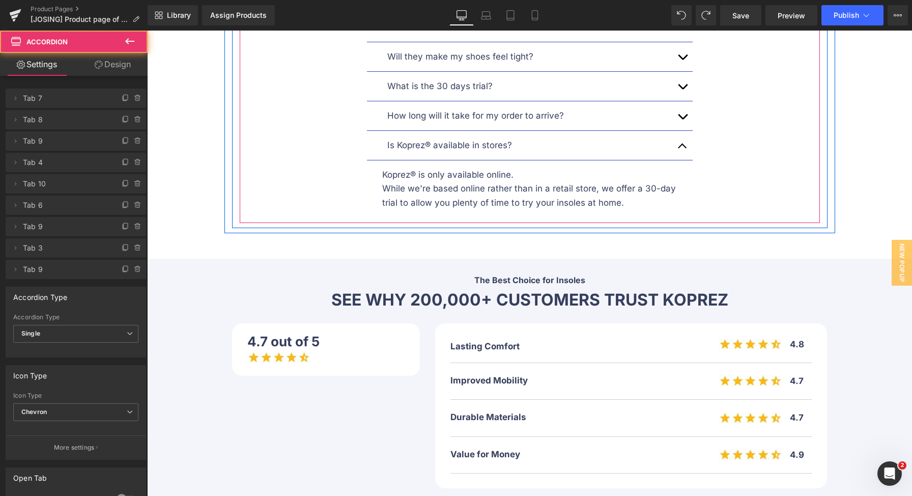
click at [672, 131] on button "button" at bounding box center [682, 145] width 20 height 29
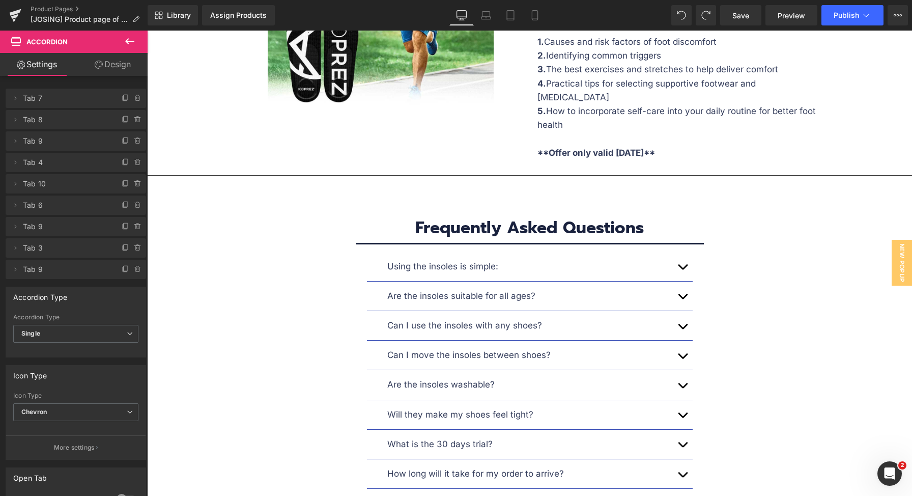
scroll to position [5081, 0]
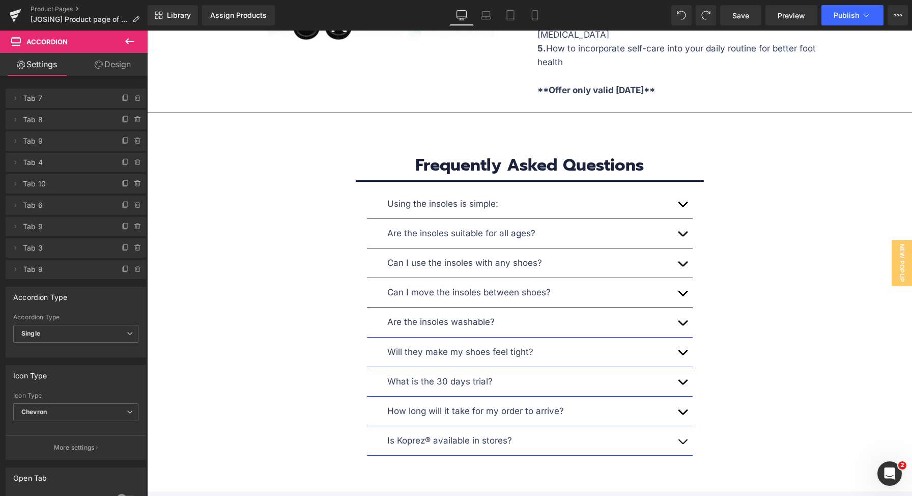
click at [664, 315] on p "Are the insoles washable?" at bounding box center [529, 322] width 285 height 14
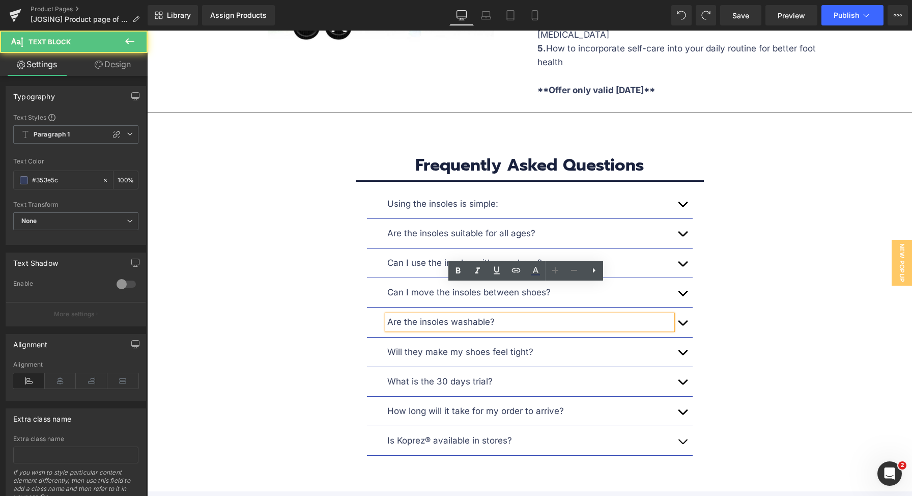
click at [678, 307] on button "button" at bounding box center [682, 321] width 20 height 29
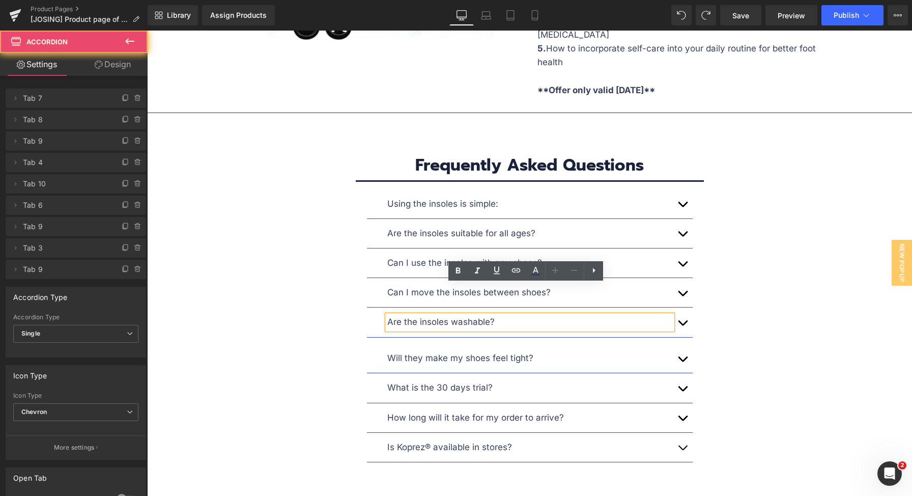
click at [677, 278] on button "button" at bounding box center [682, 292] width 20 height 29
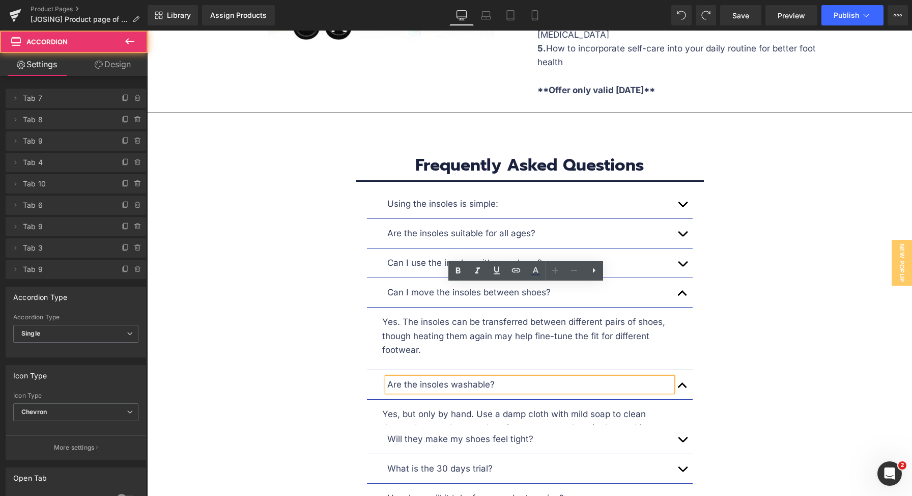
click at [743, 251] on div "Using the insoles is simple: Text Block 1. Heat them in hot water for a short t…" at bounding box center [530, 366] width 580 height 354
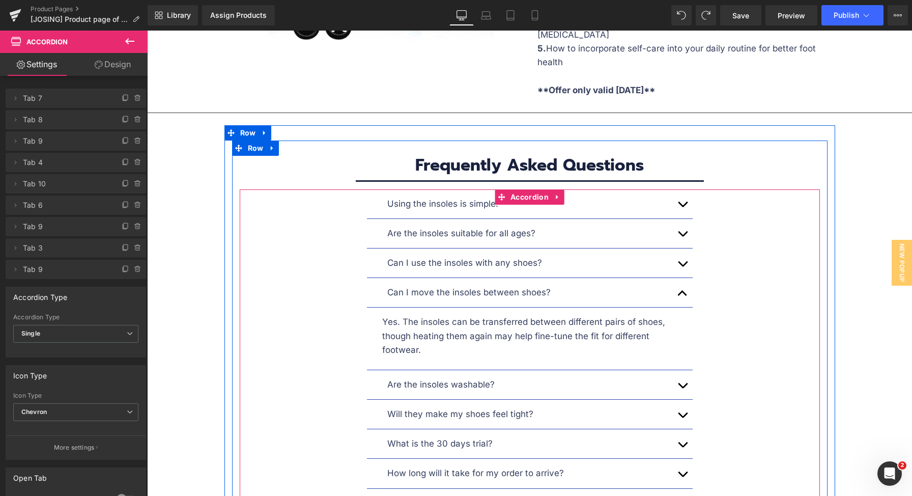
click at [484, 315] on p "Yes. The insoles can be transferred between different pairs of shoes, though he…" at bounding box center [529, 336] width 295 height 42
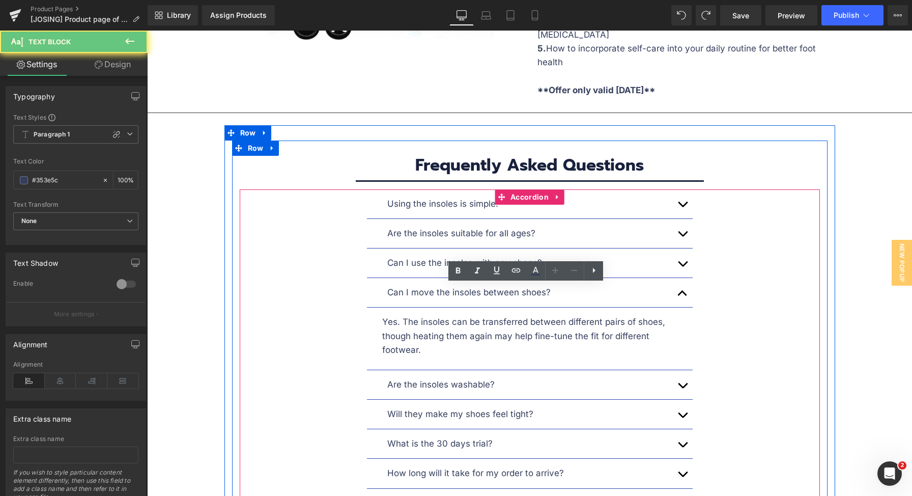
click at [477, 315] on p "Yes. The insoles can be transferred between different pairs of shoes, though he…" at bounding box center [529, 336] width 295 height 42
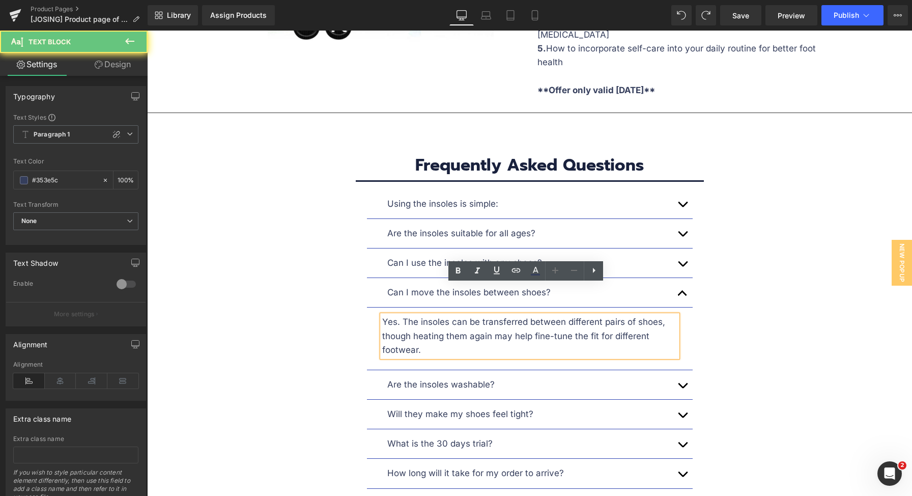
click at [508, 315] on p "Yes. The insoles can be transferred between different pairs of shoes, though he…" at bounding box center [529, 336] width 295 height 42
click at [501, 317] on p "Yes. The insoles can be transferred between different pairs of shoes, though he…" at bounding box center [529, 336] width 295 height 42
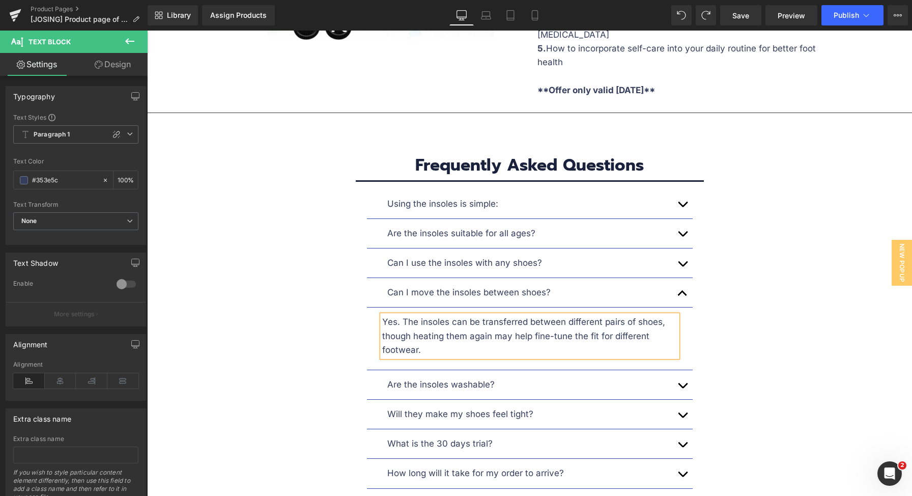
paste div "To enrich screen reader interactions, please activate Accessibility in Grammarl…"
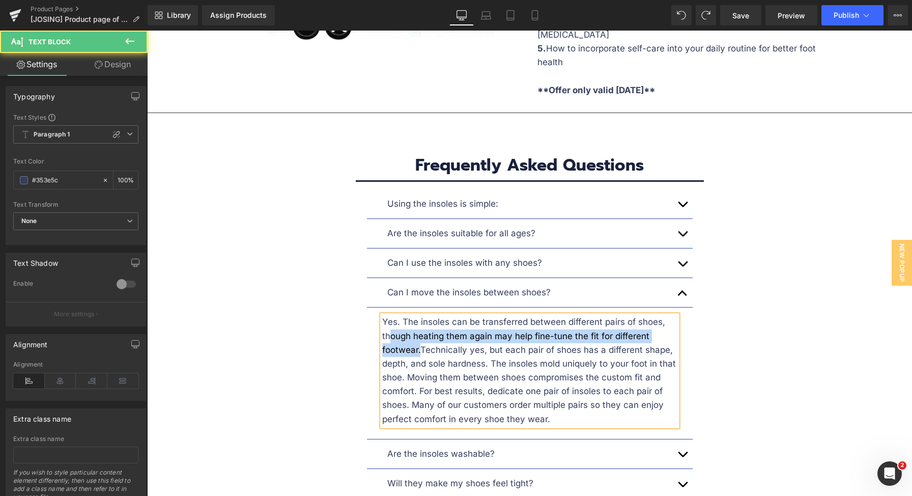
drag, startPoint x: 416, startPoint y: 320, endPoint x: 358, endPoint y: 284, distance: 68.2
click at [367, 307] on article "Yes. The insoles can be transferred between different pairs of shoes, though he…" at bounding box center [530, 373] width 326 height 132
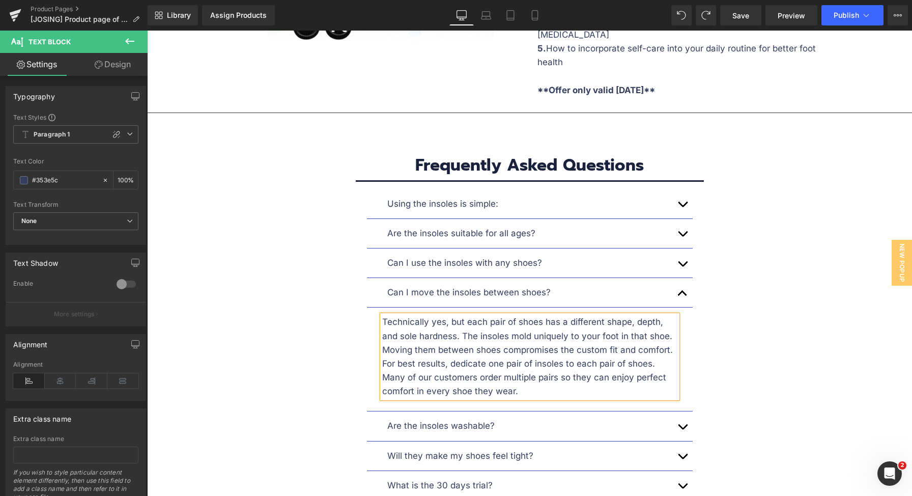
click at [789, 320] on div "Using the insoles is simple: Text Block 1. Heat them in hot water for a short t…" at bounding box center [530, 374] width 580 height 370
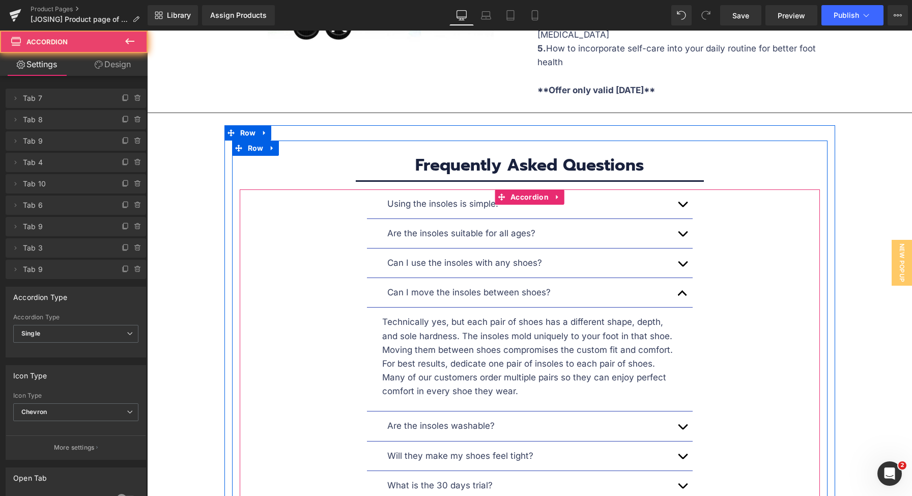
click at [678, 278] on button "button" at bounding box center [682, 292] width 20 height 29
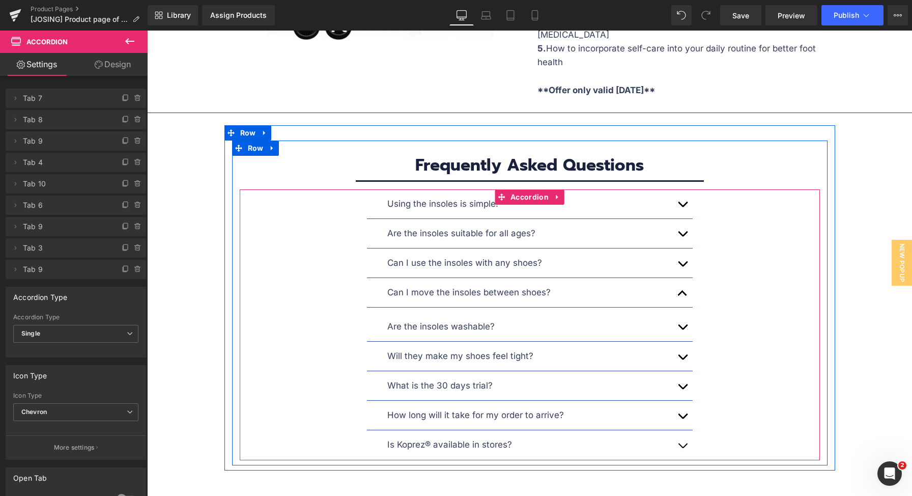
click at [682, 296] on span "button" at bounding box center [682, 296] width 0 height 0
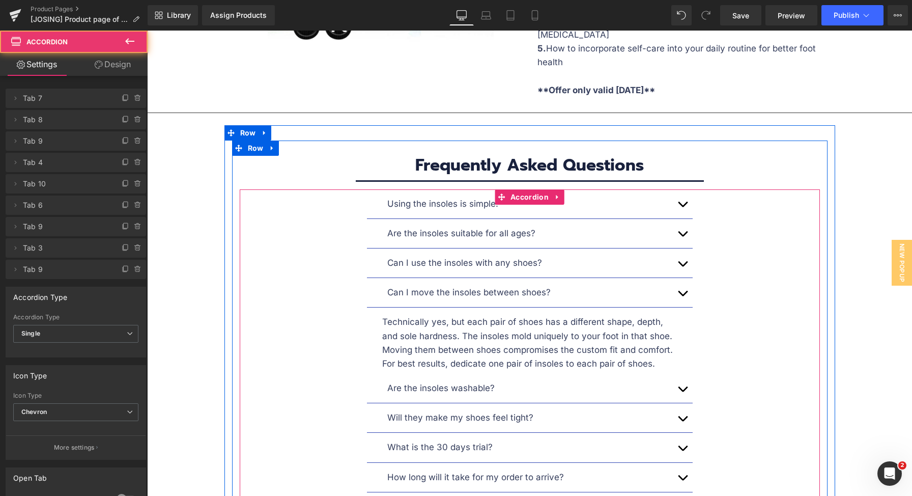
click at [682, 296] on span "button" at bounding box center [682, 296] width 0 height 0
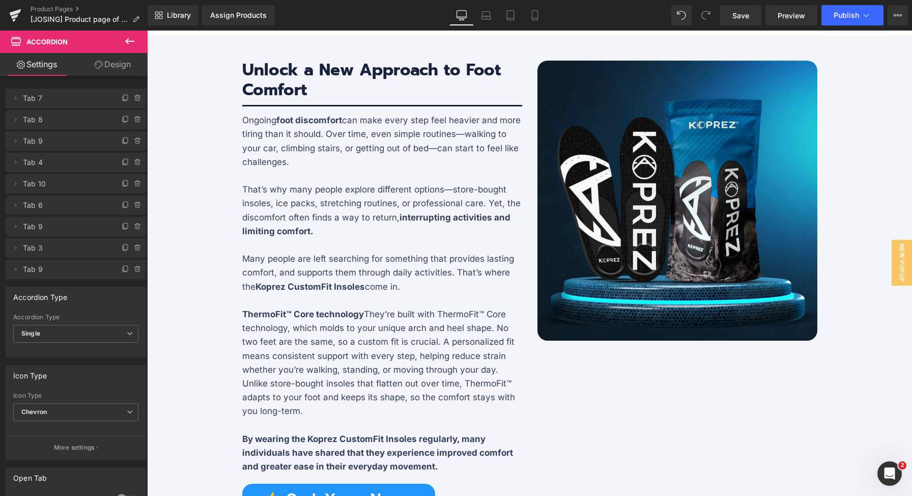
scroll to position [590, 0]
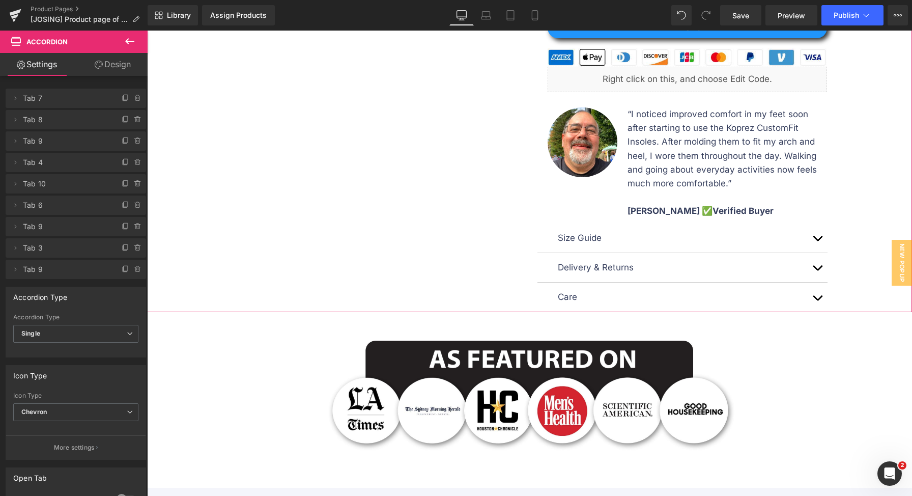
click at [817, 270] on span "button" at bounding box center [817, 270] width 0 height 0
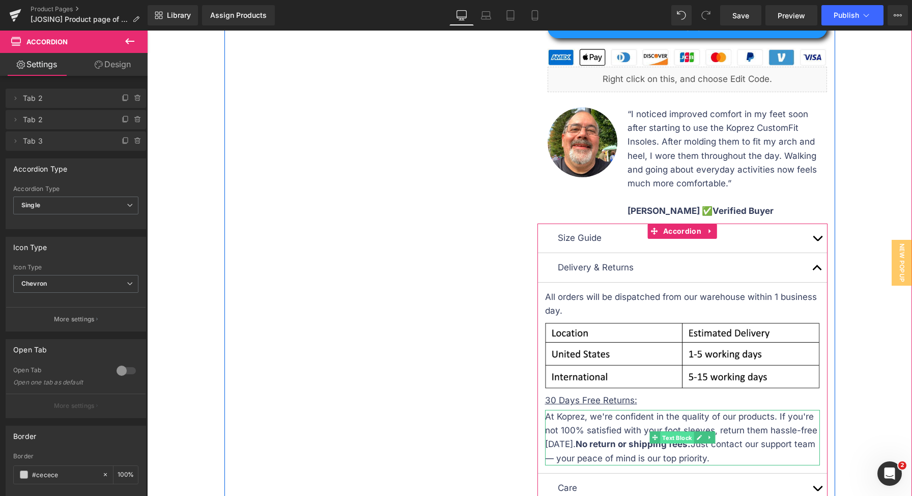
click at [679, 437] on span "Text Block" at bounding box center [677, 438] width 34 height 12
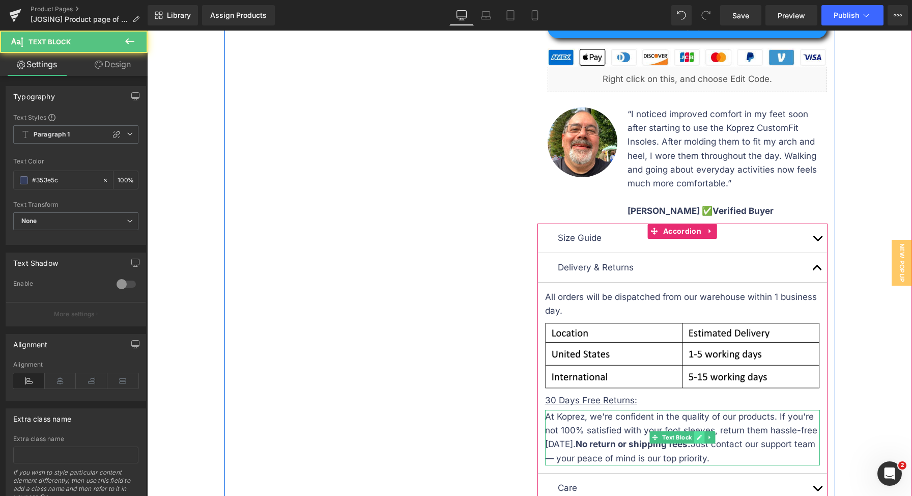
click at [694, 437] on link at bounding box center [699, 437] width 11 height 12
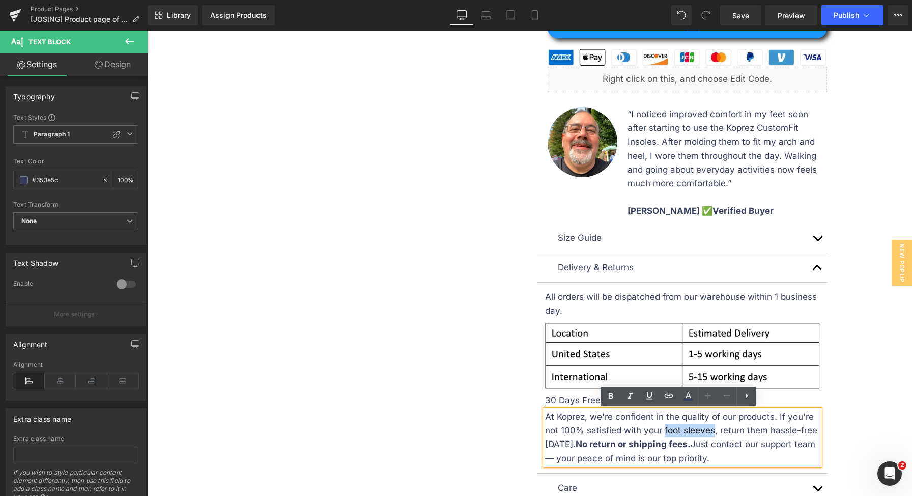
drag, startPoint x: 659, startPoint y: 431, endPoint x: 708, endPoint y: 429, distance: 49.4
click at [708, 429] on div "At Koprez, we're confident in the quality of our products. If you're not 100% s…" at bounding box center [682, 437] width 275 height 55
click at [846, 405] on div "Sale Off" at bounding box center [529, 16] width 755 height 974
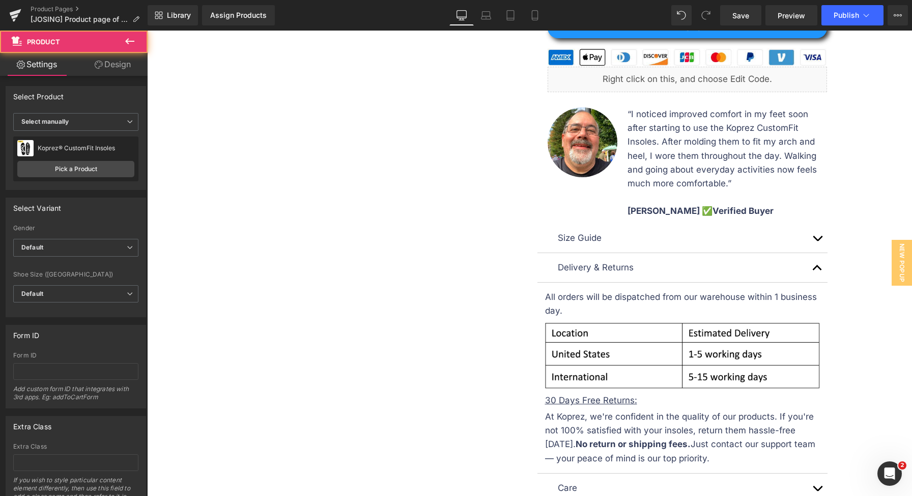
scroll to position [670, 0]
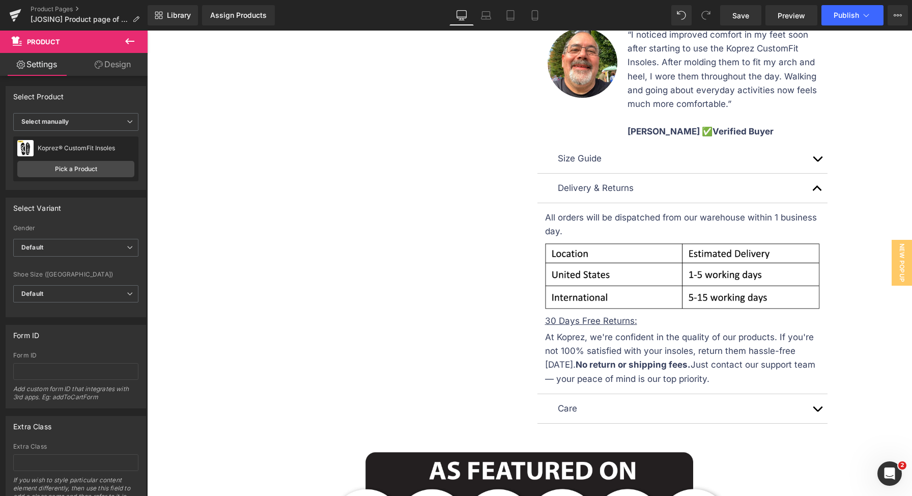
click at [823, 406] on div "Size Guide Text Block Image Image Delivery & Returns Text Block" at bounding box center [682, 283] width 290 height 279
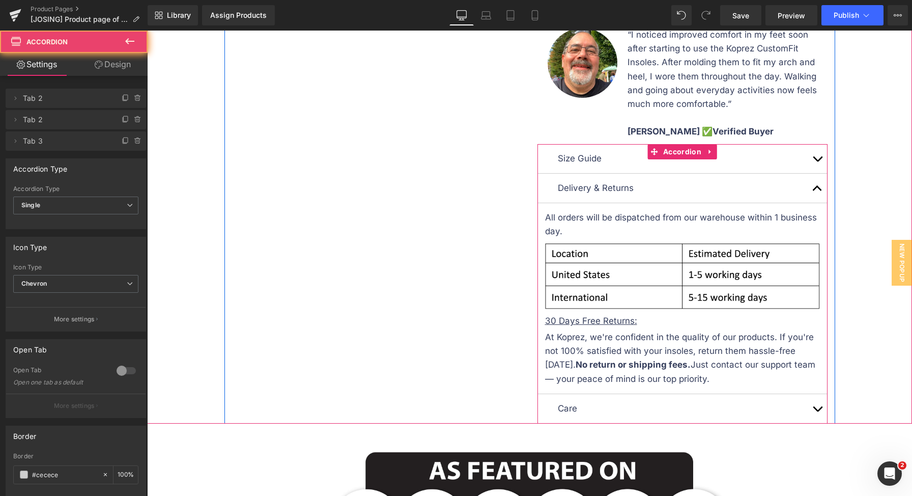
click at [817, 411] on span "button" at bounding box center [817, 411] width 0 height 0
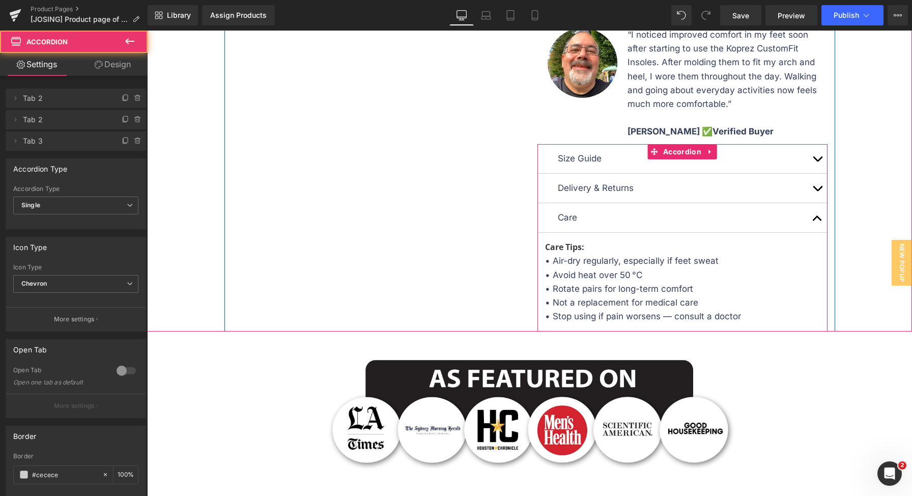
click at [811, 213] on button "button" at bounding box center [817, 217] width 20 height 29
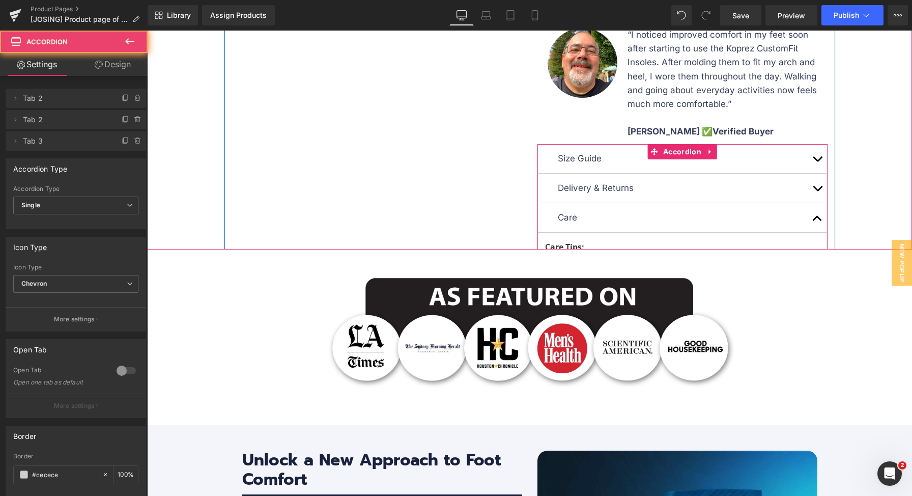
click at [817, 191] on span "button" at bounding box center [817, 191] width 0 height 0
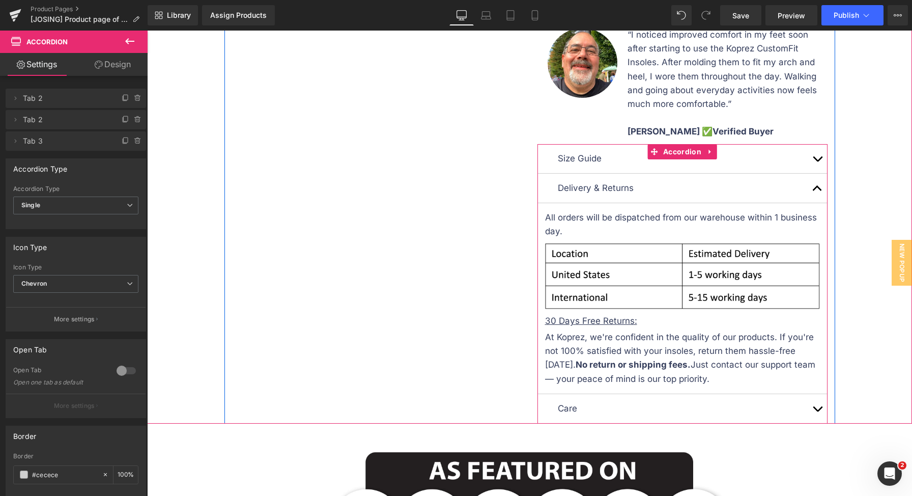
click at [818, 144] on div at bounding box center [682, 145] width 290 height 3
click at [812, 158] on button "button" at bounding box center [817, 158] width 20 height 29
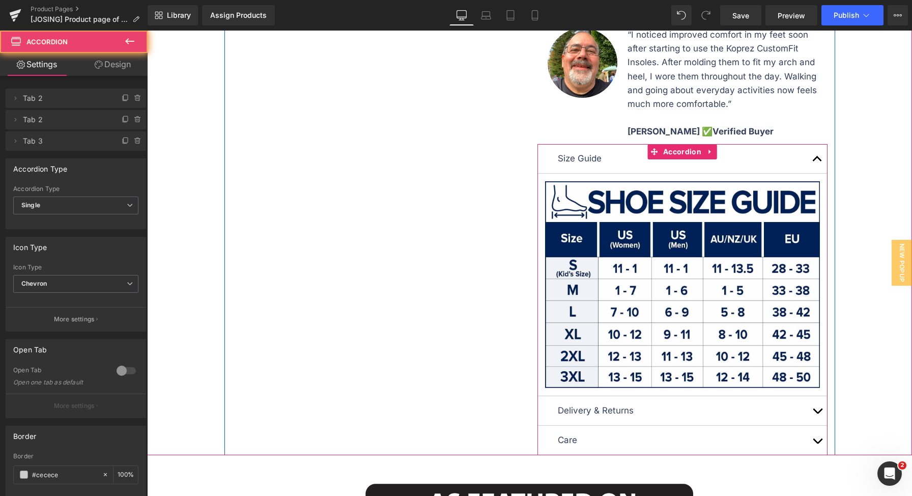
click at [817, 161] on span "button" at bounding box center [817, 161] width 0 height 0
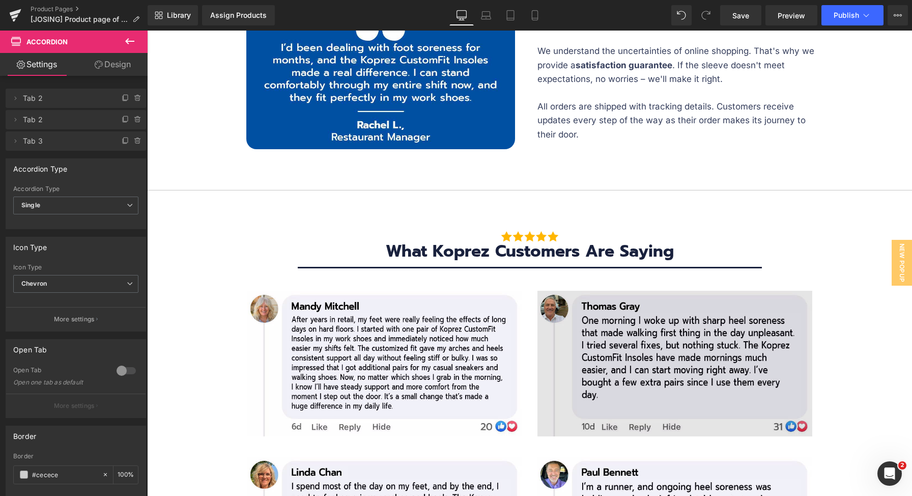
scroll to position [3896, 0]
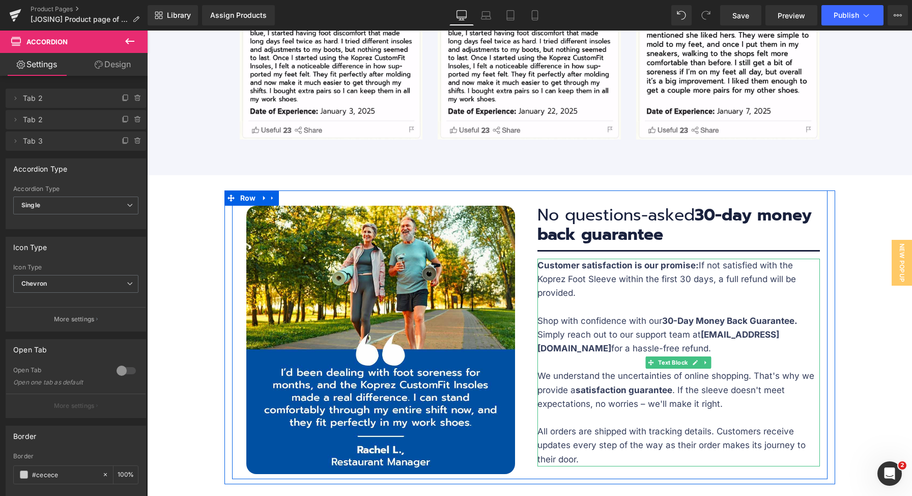
click at [601, 258] on p "Customer satisfaction is our promise: If not satisfied with the Koprez Foot Sle…" at bounding box center [678, 279] width 282 height 42
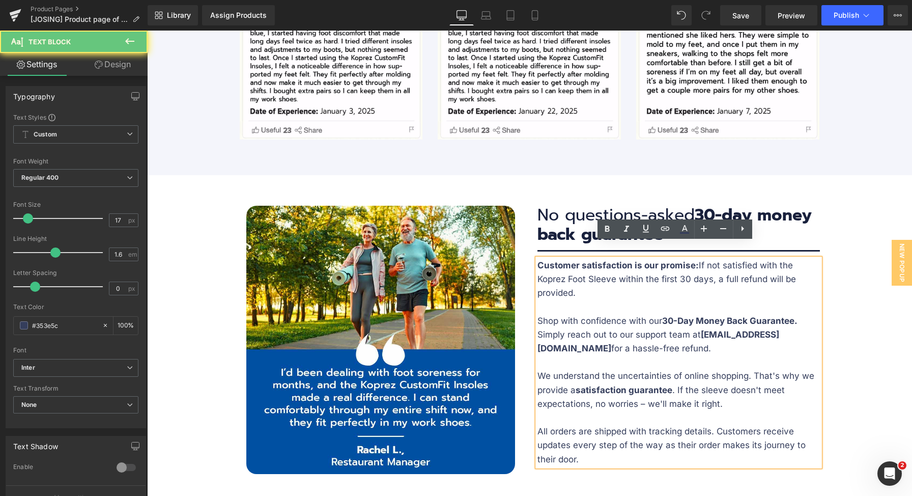
click at [600, 264] on p "Customer satisfaction is our promise: If not satisfied with the Koprez Foot Sle…" at bounding box center [678, 279] width 282 height 42
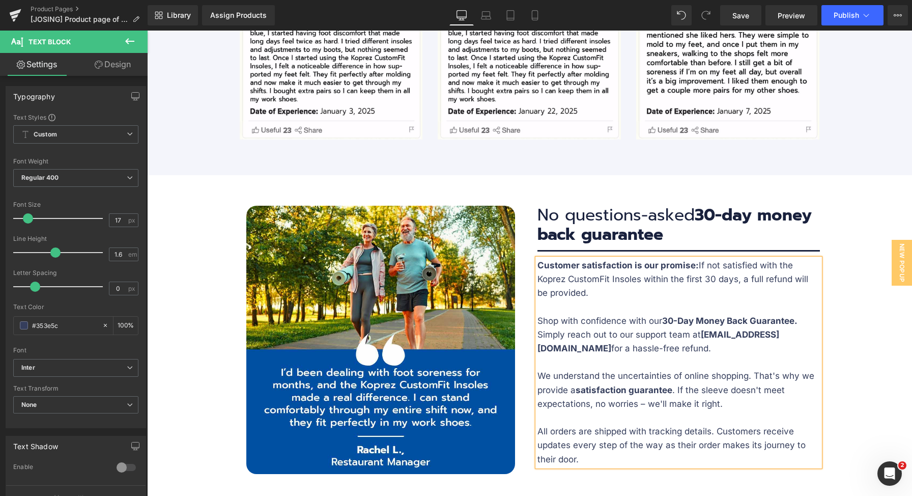
click at [681, 280] on p "Customer satisfaction is our promise: If not satisfied with the Koprez CustomFi…" at bounding box center [678, 279] width 282 height 42
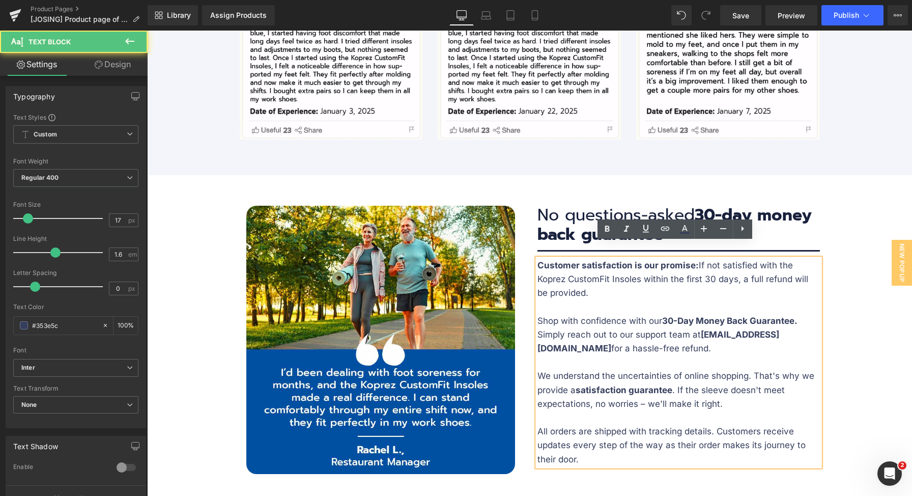
click at [682, 276] on p "Customer satisfaction is our promise: If not satisfied with the Koprez CustomFi…" at bounding box center [678, 279] width 282 height 42
click at [700, 258] on p "Customer satisfaction is our promise: If not satisfied with the Koprez CustomFi…" at bounding box center [678, 279] width 282 height 42
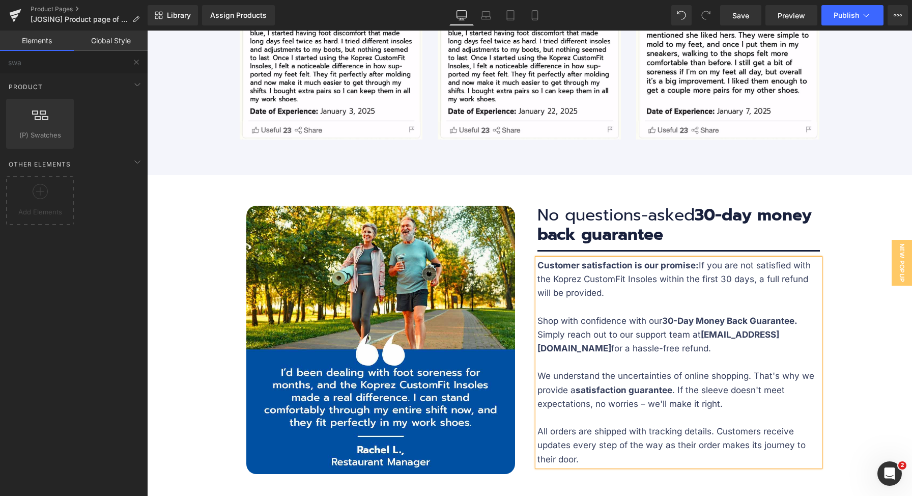
click at [857, 321] on div "Text Block" at bounding box center [529, 97] width 765 height 7753
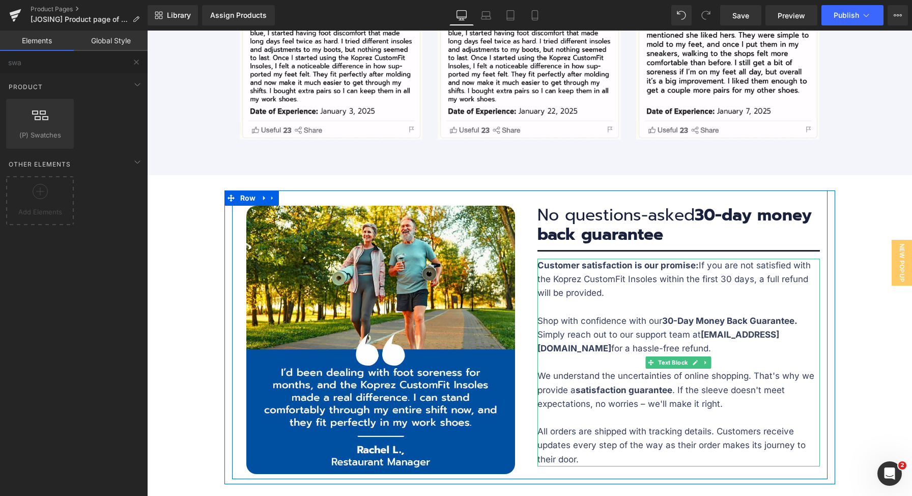
click at [735, 278] on p "Customer satisfaction is our promise: If you are not satisfied with the Koprez …" at bounding box center [678, 279] width 282 height 42
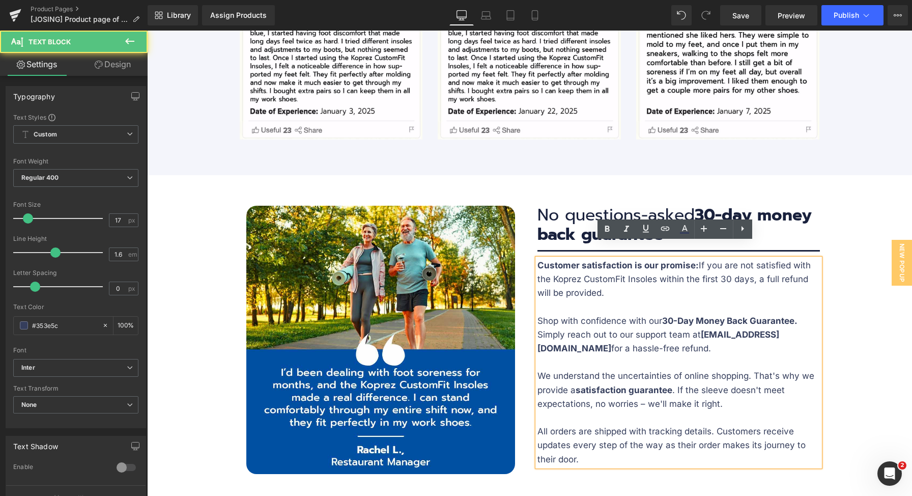
click at [806, 331] on p "Simply reach out to our support team at support@koprez.com for a hassle-free re…" at bounding box center [678, 341] width 282 height 27
click at [836, 334] on div "Text Block" at bounding box center [529, 97] width 765 height 7753
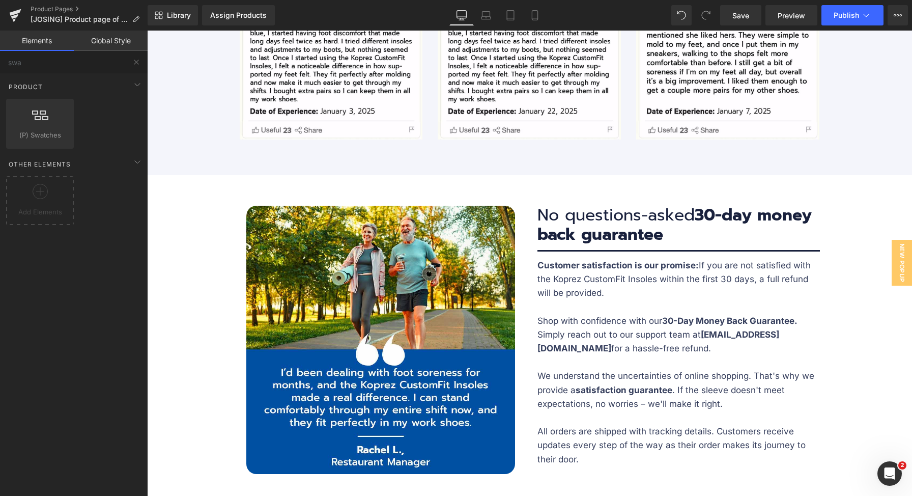
click at [724, 378] on p "We understand the uncertainties of online shopping. That's why we provide a sat…" at bounding box center [678, 390] width 282 height 42
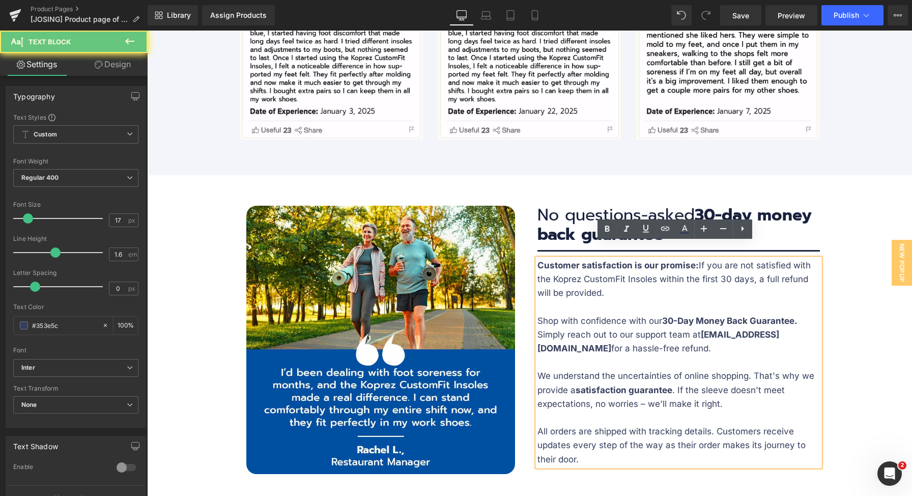
click at [715, 371] on p "We understand the uncertainties of online shopping. That's why we provide a sat…" at bounding box center [678, 390] width 282 height 42
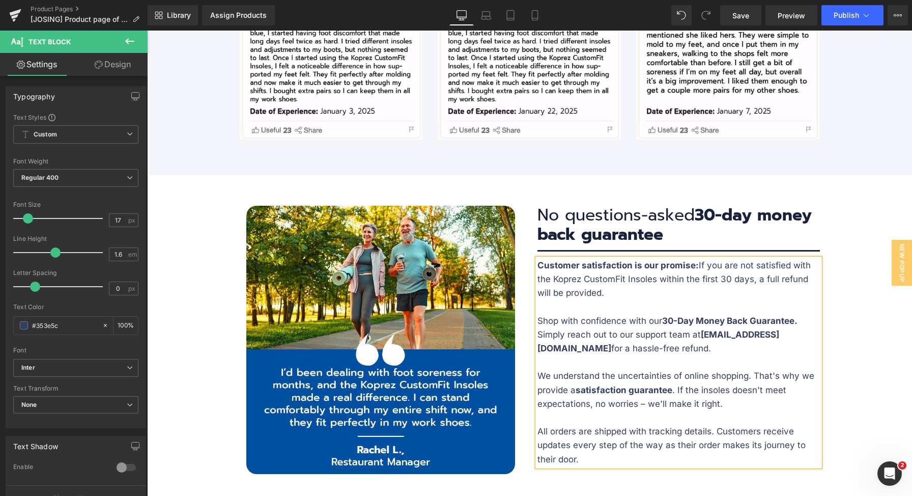
click at [839, 348] on div "Text Block" at bounding box center [529, 97] width 765 height 7753
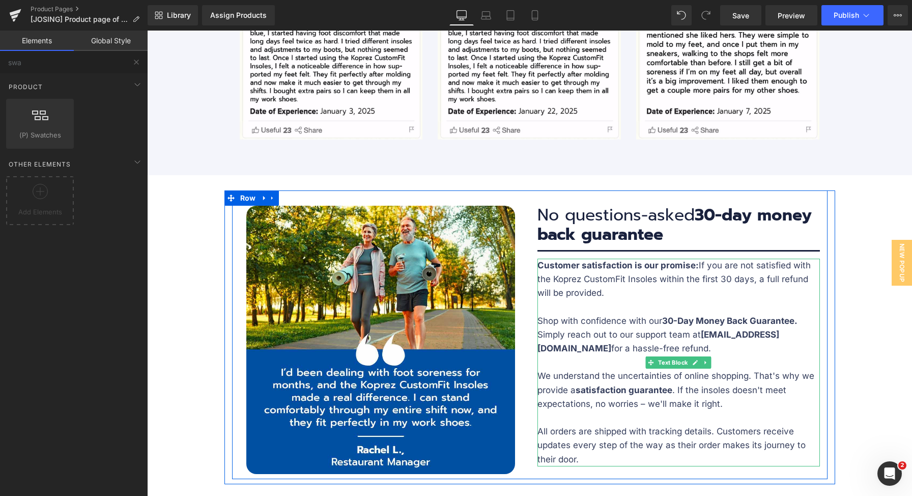
click at [657, 464] on div at bounding box center [678, 465] width 282 height 3
click at [652, 441] on p "All orders are shipped with tracking details. Customers receive updates every s…" at bounding box center [678, 445] width 282 height 42
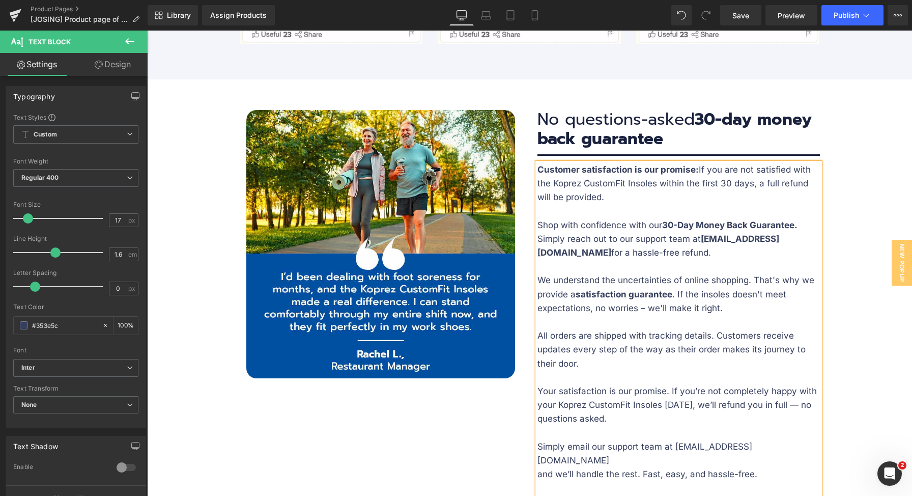
scroll to position [3992, 0]
click at [659, 370] on p at bounding box center [678, 377] width 282 height 14
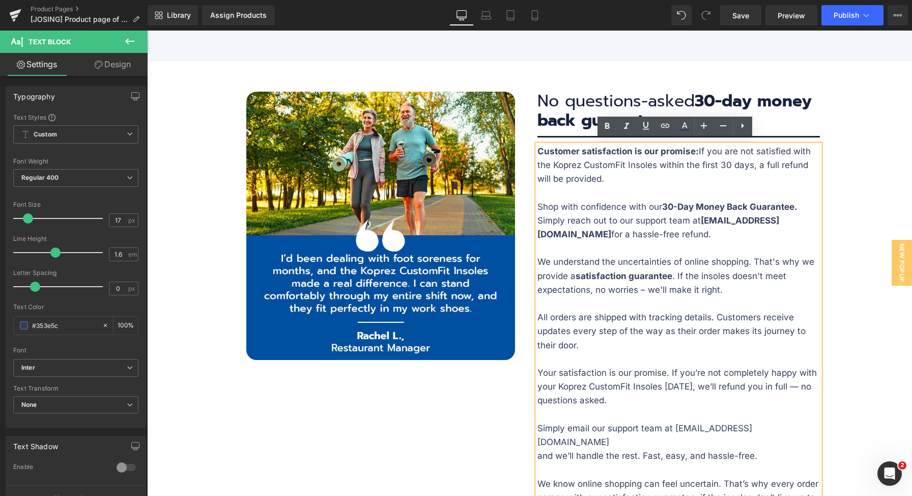
scroll to position [4013, 0]
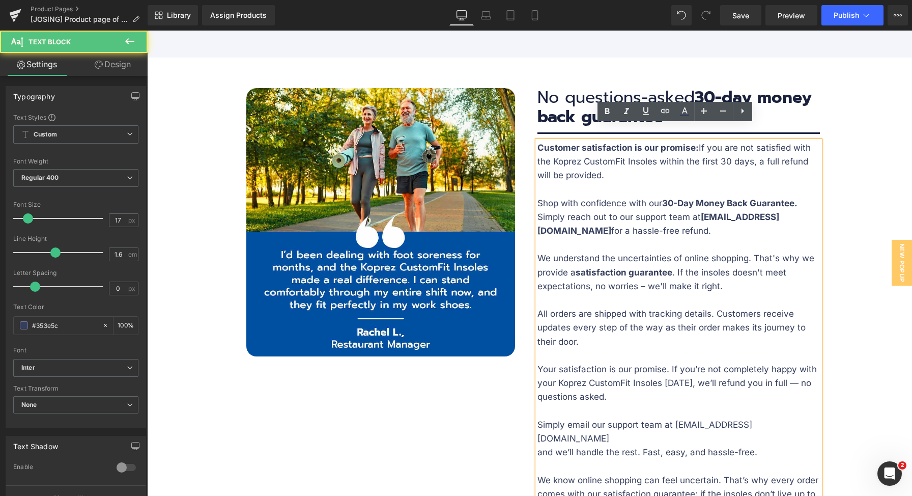
click at [537, 445] on p "and we’ll handle the rest. Fast, easy, and hassle-free." at bounding box center [678, 452] width 282 height 14
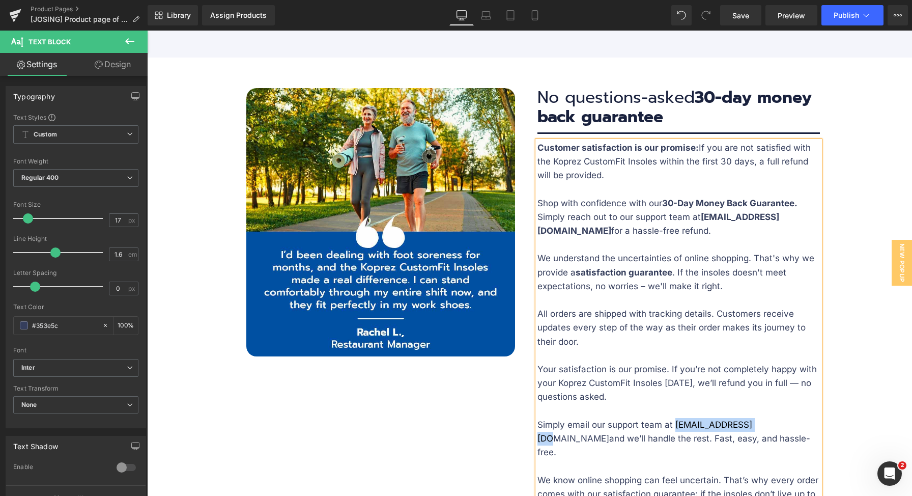
drag, startPoint x: 671, startPoint y: 409, endPoint x: 755, endPoint y: 409, distance: 84.5
click at [755, 418] on p "Simply email our support team at support@koprez.com and we’ll handle the rest. …" at bounding box center [678, 439] width 282 height 42
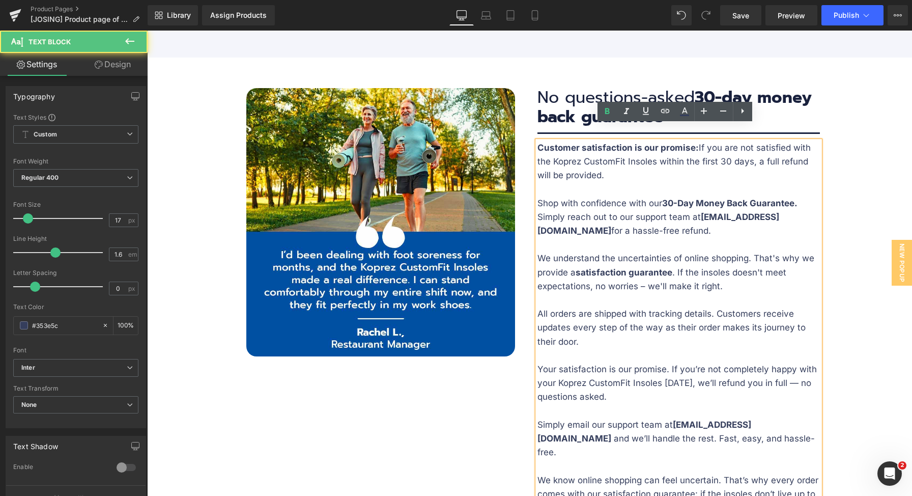
click at [773, 428] on p "Simply email our support team at support@koprez.com and we’ll handle the rest. …" at bounding box center [678, 439] width 282 height 42
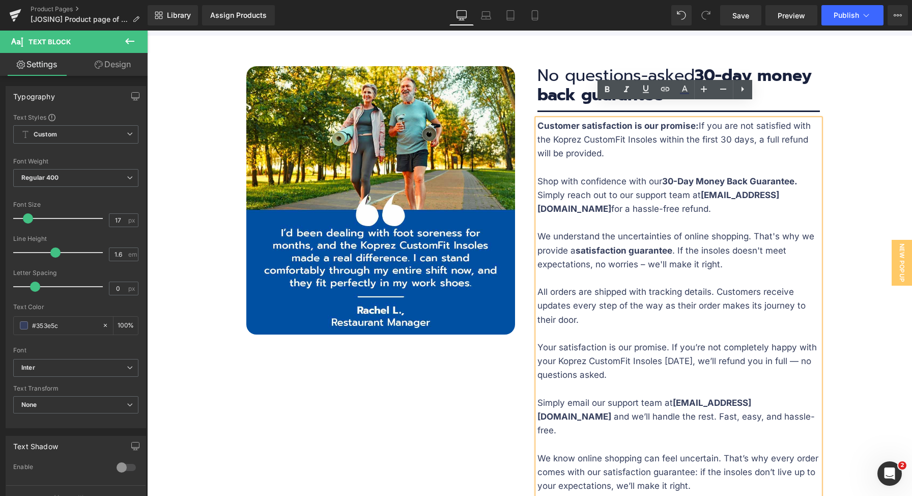
scroll to position [4036, 0]
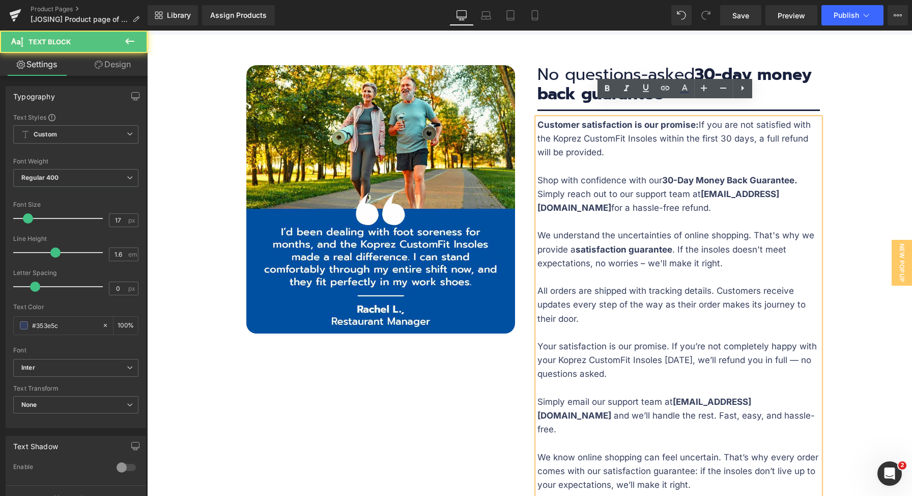
click at [720, 450] on p "We know online shopping can feel uncertain. That’s why every order comes with o…" at bounding box center [678, 471] width 282 height 42
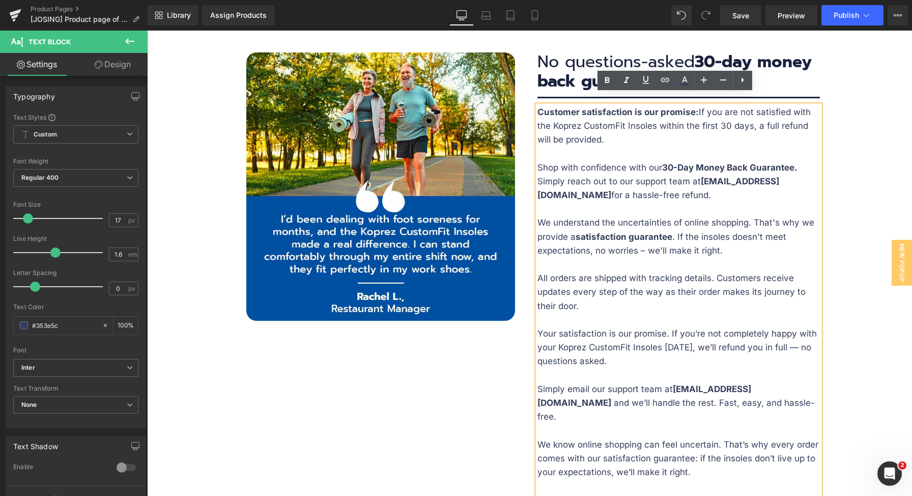
scroll to position [4058, 0]
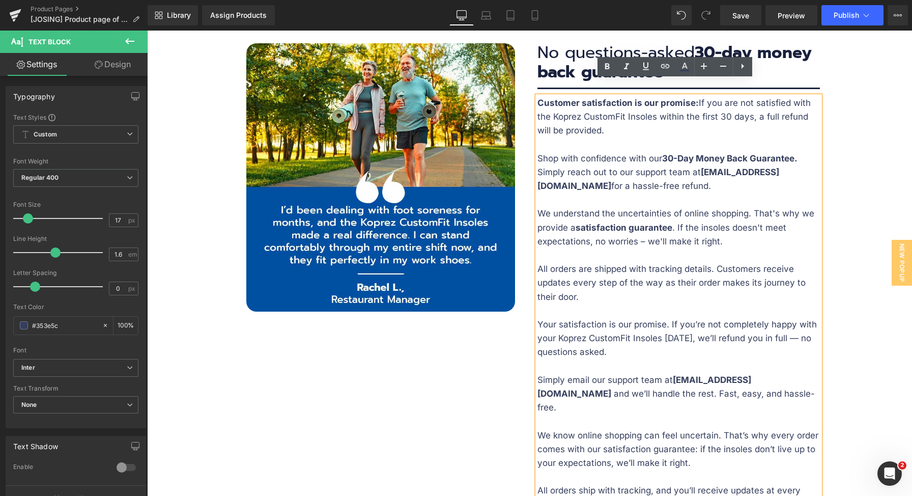
click at [696, 483] on p "All orders ship with tracking, and you’ll receive updates at every step until y…" at bounding box center [678, 496] width 282 height 27
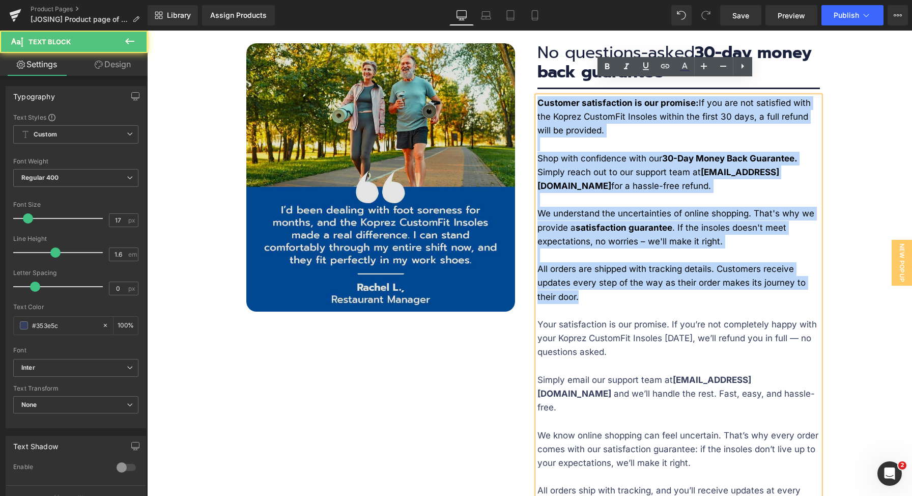
drag, startPoint x: 645, startPoint y: 283, endPoint x: 509, endPoint y: 80, distance: 244.6
click at [509, 80] on div "Image Image No questions-asked 30-day money back guarantee Heading Separator Cu…" at bounding box center [529, 272] width 595 height 488
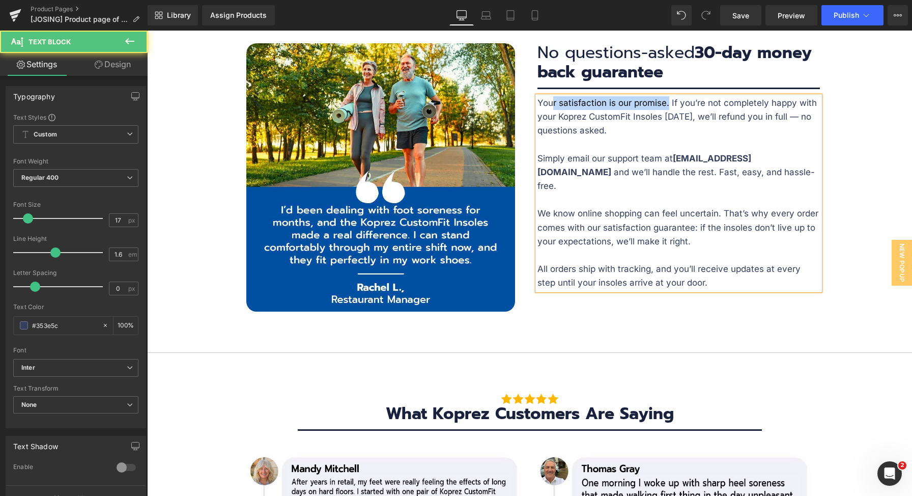
drag, startPoint x: 663, startPoint y: 87, endPoint x: 547, endPoint y: 82, distance: 116.6
click at [547, 98] on span "Your satisfaction is our promise. If you’re not completely happy with your Kopr…" at bounding box center [676, 117] width 279 height 38
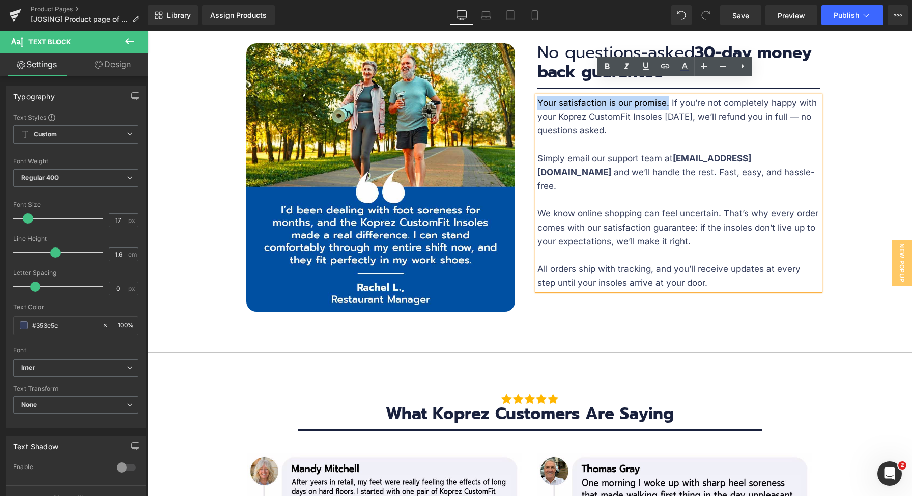
drag, startPoint x: 534, startPoint y: 87, endPoint x: 664, endPoint y: 88, distance: 130.3
click at [664, 98] on span "Your satisfaction is our promise. If you’re not completely happy with your Kopr…" at bounding box center [676, 117] width 279 height 38
click at [829, 132] on div "Image Image No questions-asked 30-day money back guarantee Heading Separator Yo…" at bounding box center [529, 172] width 611 height 289
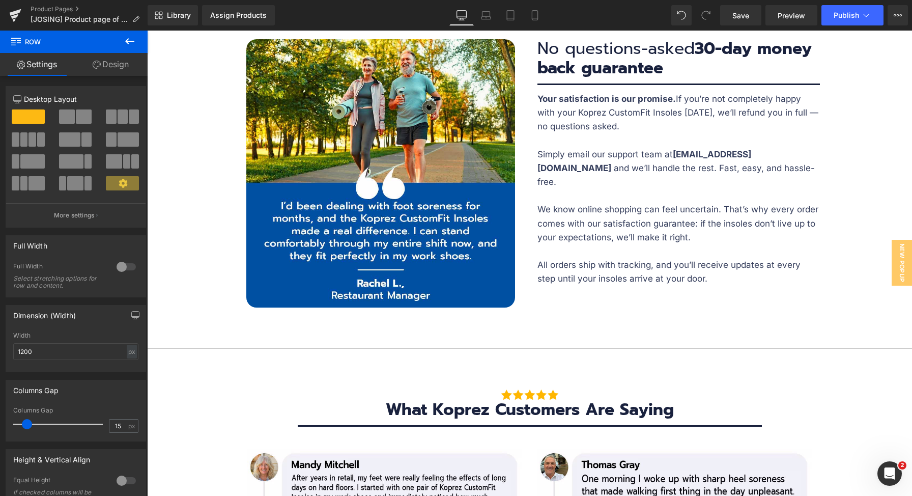
scroll to position [4000, 0]
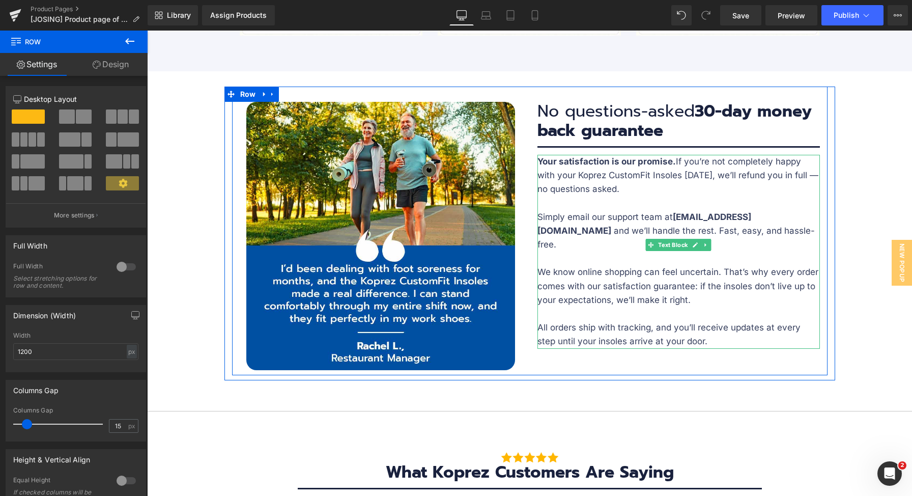
click at [646, 265] on p "We know online shopping can feel uncertain. That’s why every order comes with o…" at bounding box center [678, 286] width 282 height 42
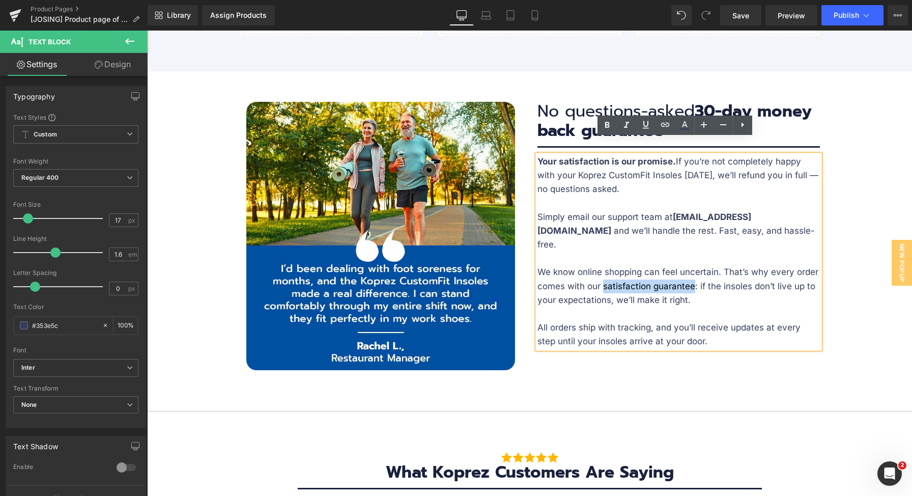
drag, startPoint x: 599, startPoint y: 257, endPoint x: 689, endPoint y: 256, distance: 90.1
click at [689, 265] on p "We know online shopping can feel uncertain. That’s why every order comes with o…" at bounding box center [678, 286] width 282 height 42
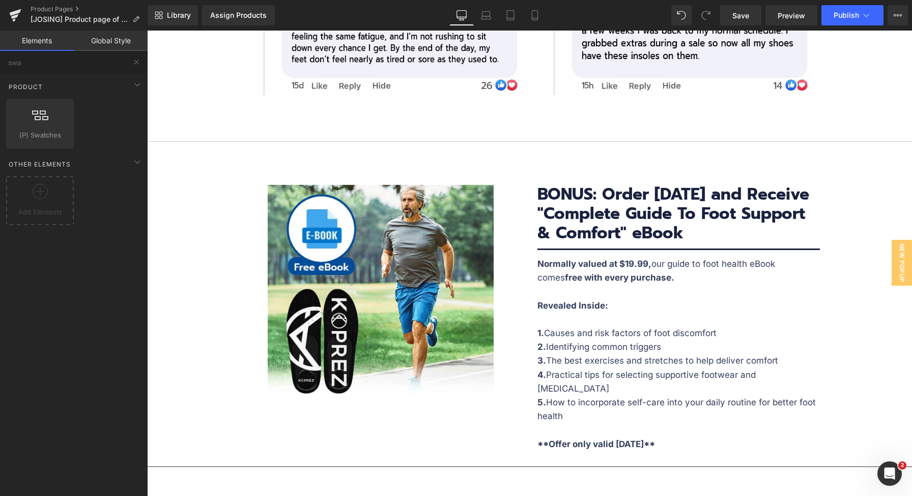
scroll to position [4812, 0]
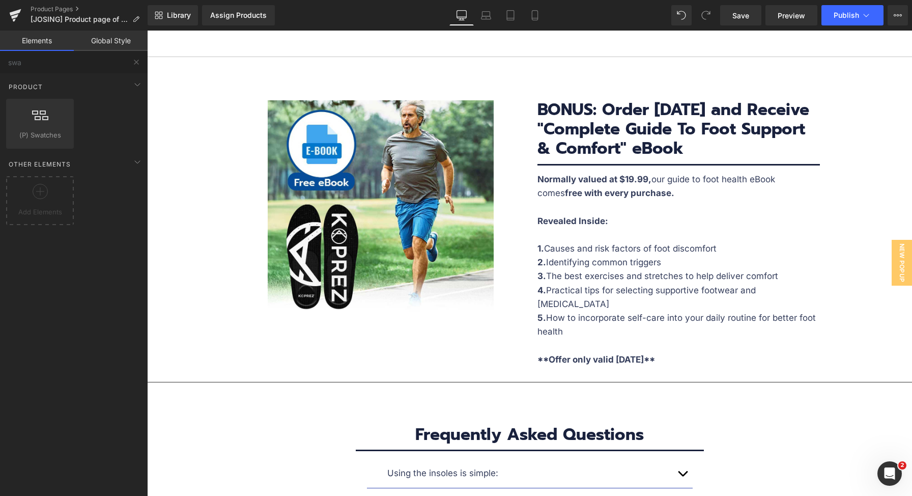
click at [536, 27] on div "Library Assign Products Product Preview No product match your search. Please tr…" at bounding box center [530, 15] width 764 height 31
click at [537, 16] on icon at bounding box center [535, 16] width 6 height 10
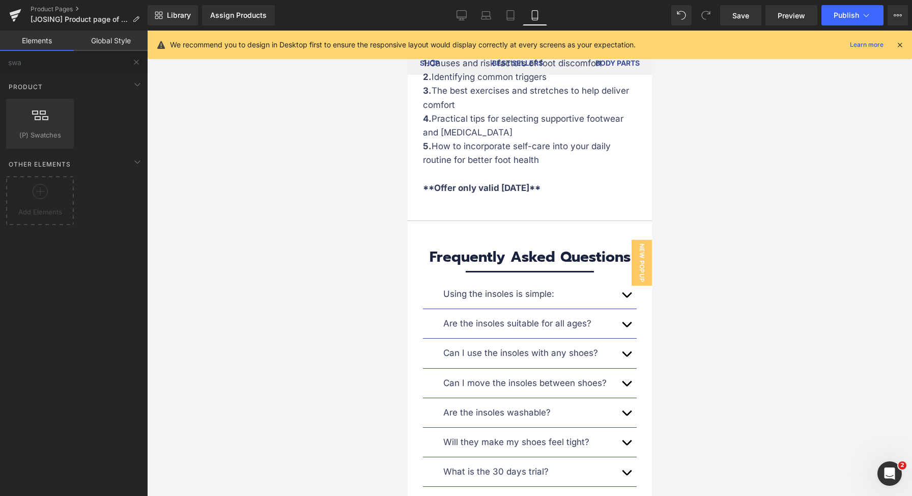
scroll to position [7658, 0]
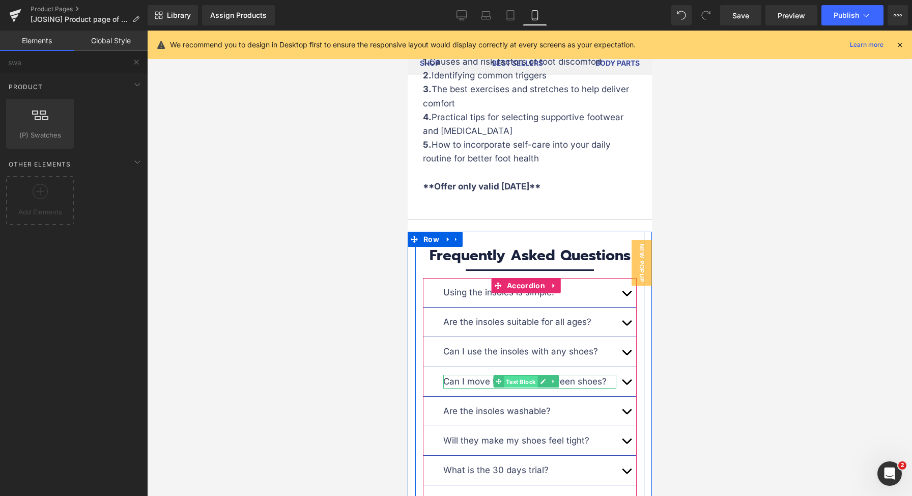
click at [522, 376] on span "Text Block" at bounding box center [520, 382] width 34 height 12
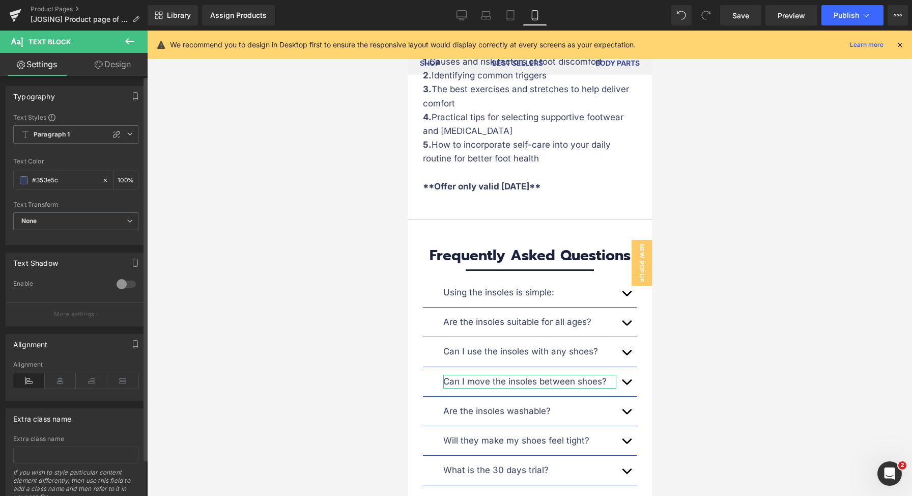
click at [26, 381] on icon at bounding box center [29, 380] width 32 height 15
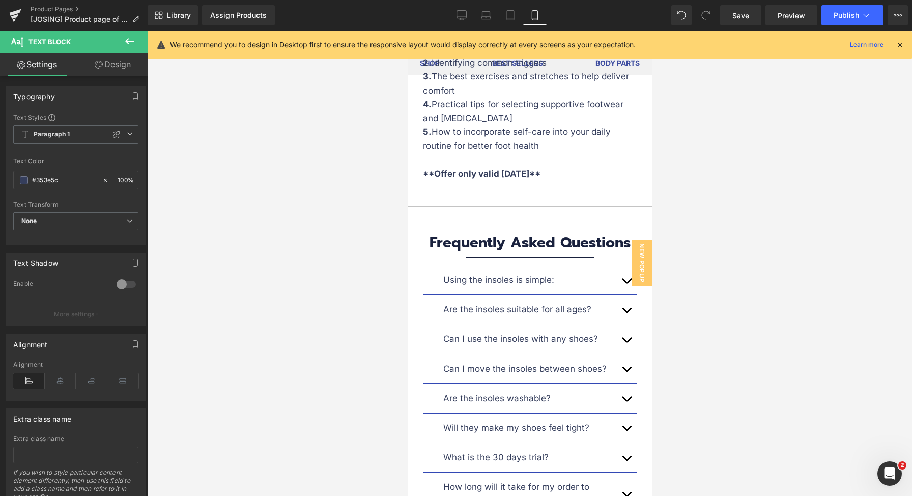
scroll to position [7671, 0]
click at [737, 10] on span "Save" at bounding box center [740, 15] width 17 height 11
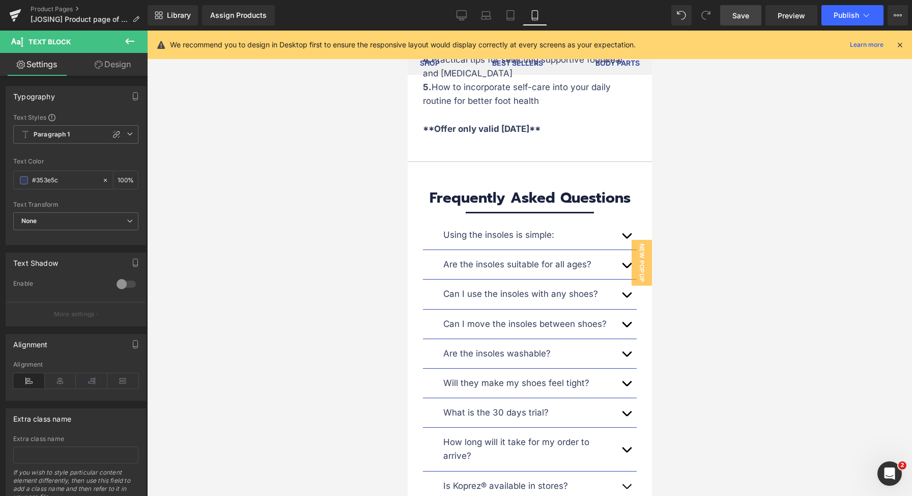
scroll to position [7728, 0]
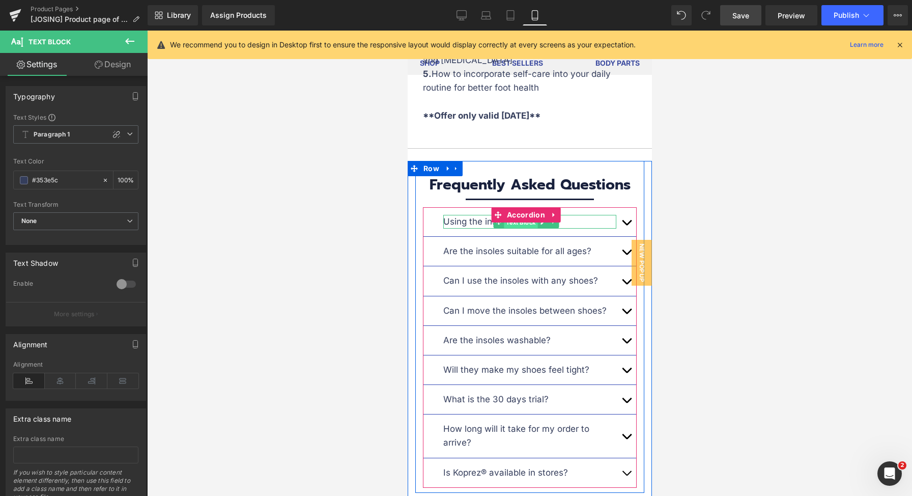
click at [516, 216] on span "Text Block" at bounding box center [520, 222] width 34 height 12
click at [513, 216] on span "Text Block" at bounding box center [520, 222] width 34 height 12
click at [465, 215] on div "Using the insoles is simple:" at bounding box center [529, 222] width 173 height 14
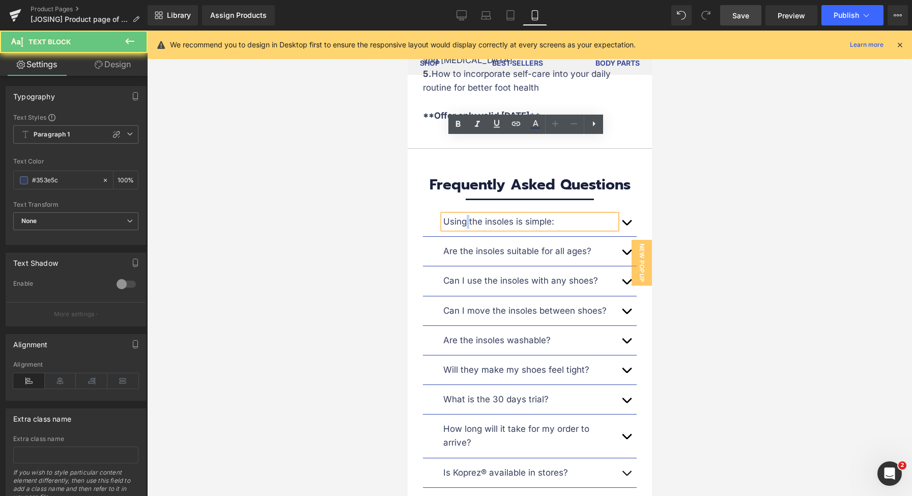
click at [465, 215] on div "Using the insoles is simple:" at bounding box center [529, 222] width 173 height 14
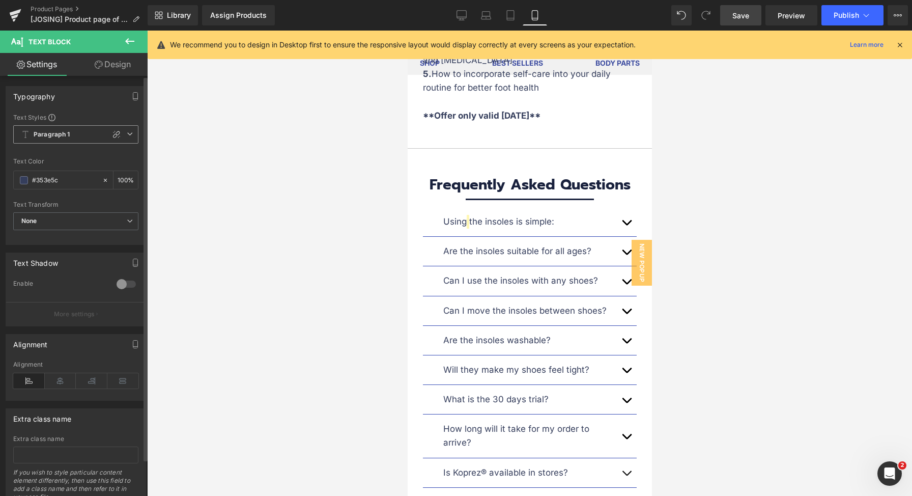
click at [127, 137] on span "Paragraph 1" at bounding box center [75, 134] width 125 height 18
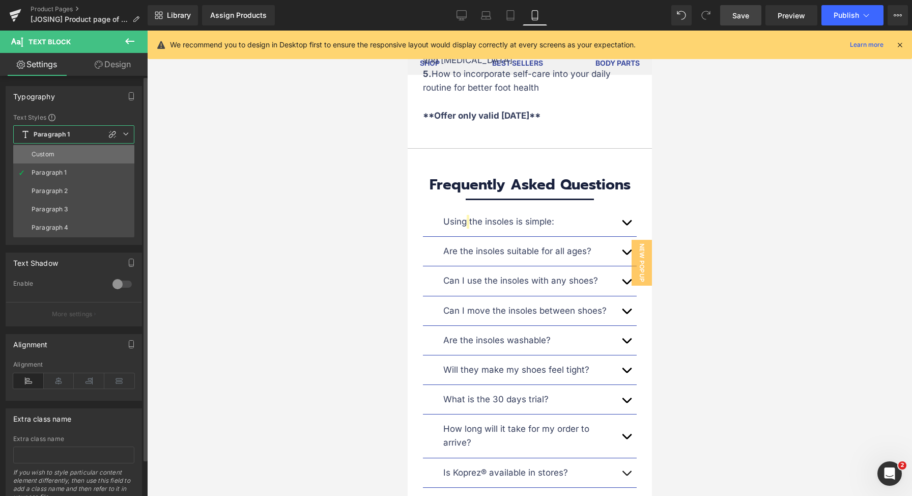
click at [85, 148] on li "Custom" at bounding box center [73, 154] width 121 height 18
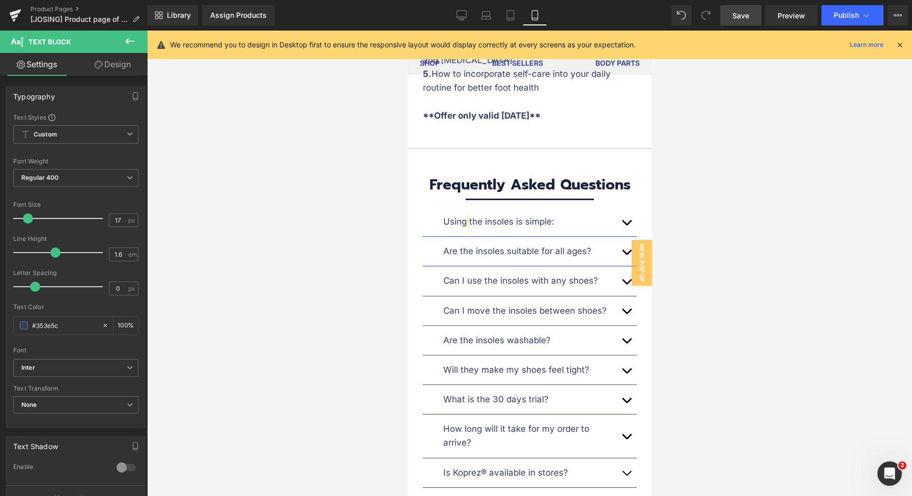
click at [716, 146] on div at bounding box center [529, 263] width 765 height 465
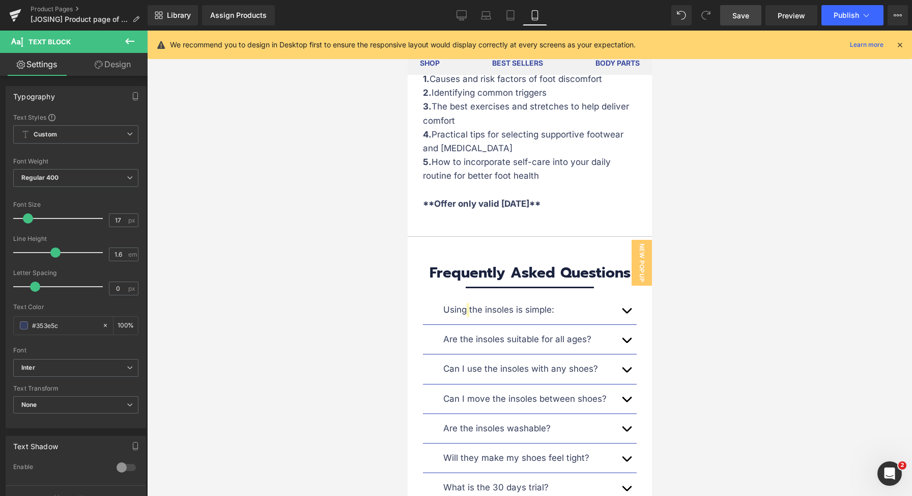
scroll to position [7724, 0]
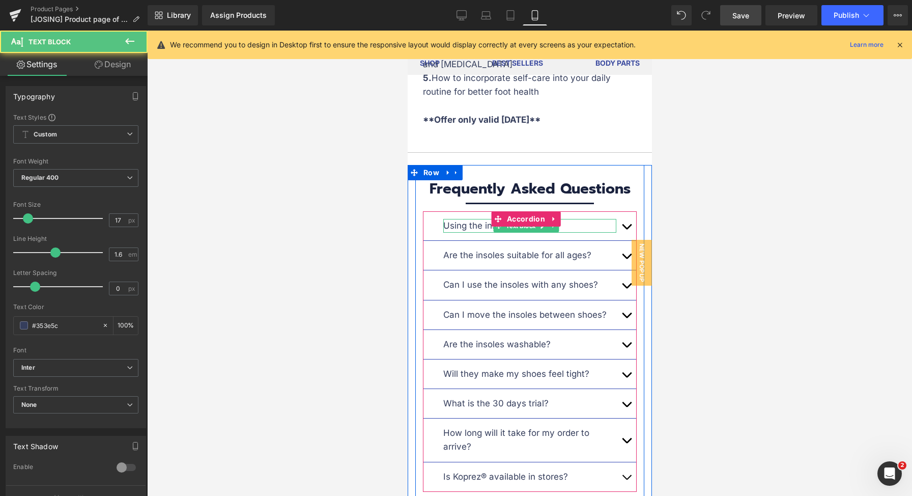
click at [461, 219] on div "Using the insoles is simple:" at bounding box center [529, 226] width 173 height 14
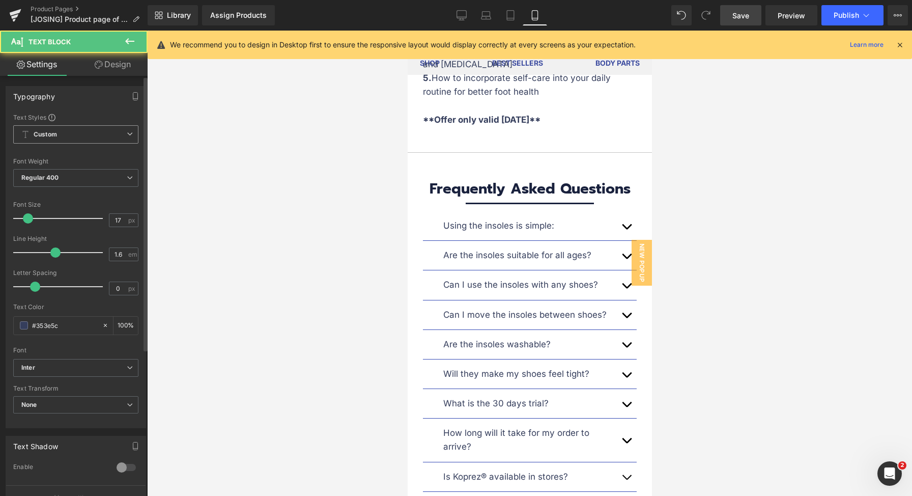
click at [80, 136] on span "Custom" at bounding box center [75, 134] width 125 height 18
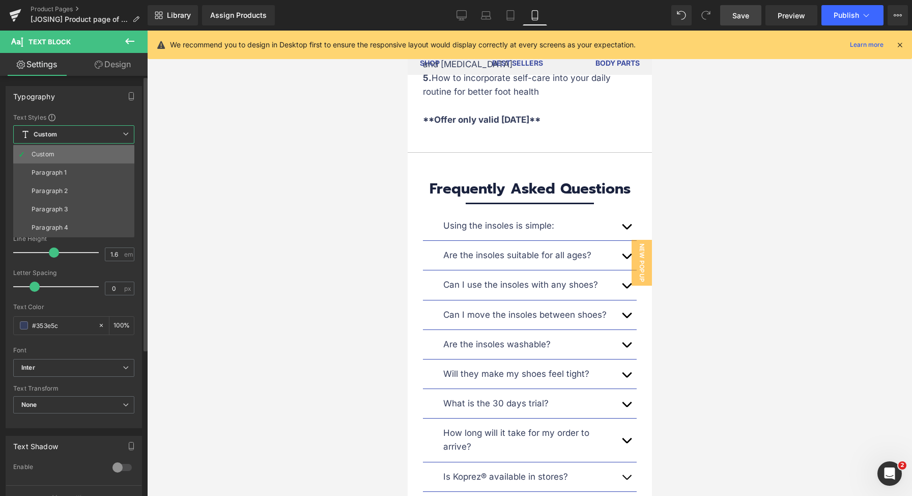
click at [70, 148] on li "Custom" at bounding box center [73, 154] width 121 height 18
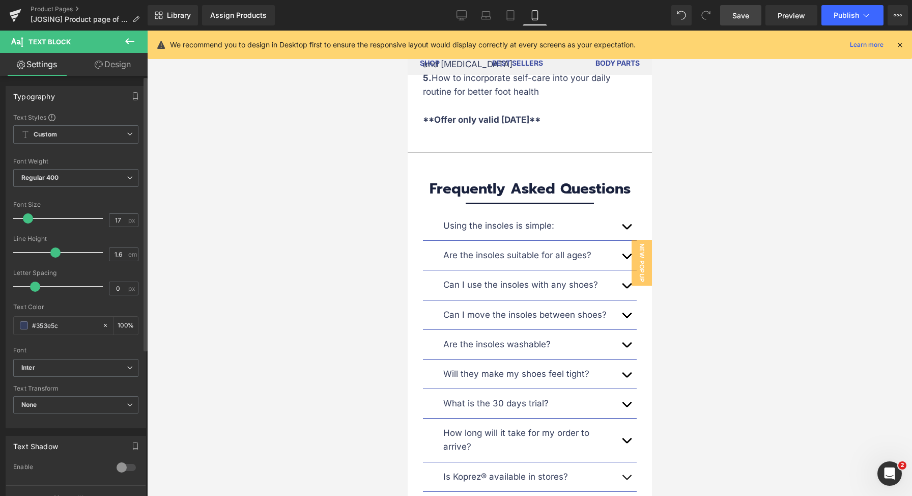
click at [28, 218] on span at bounding box center [28, 218] width 10 height 10
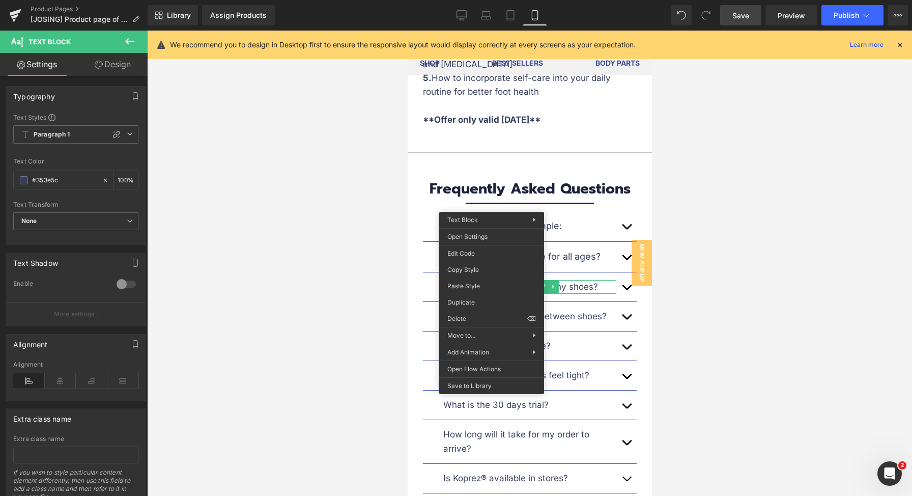
drag, startPoint x: 873, startPoint y: 320, endPoint x: 468, endPoint y: 284, distance: 406.1
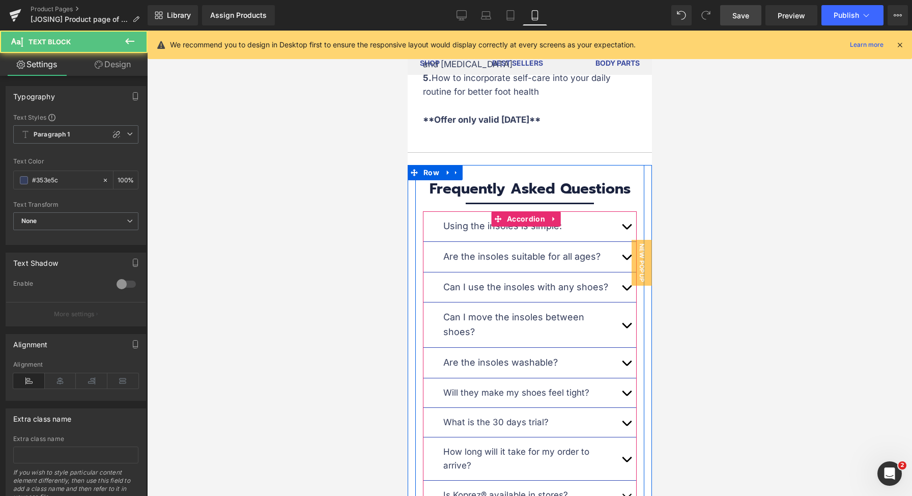
click at [617, 272] on button "button" at bounding box center [626, 287] width 20 height 30
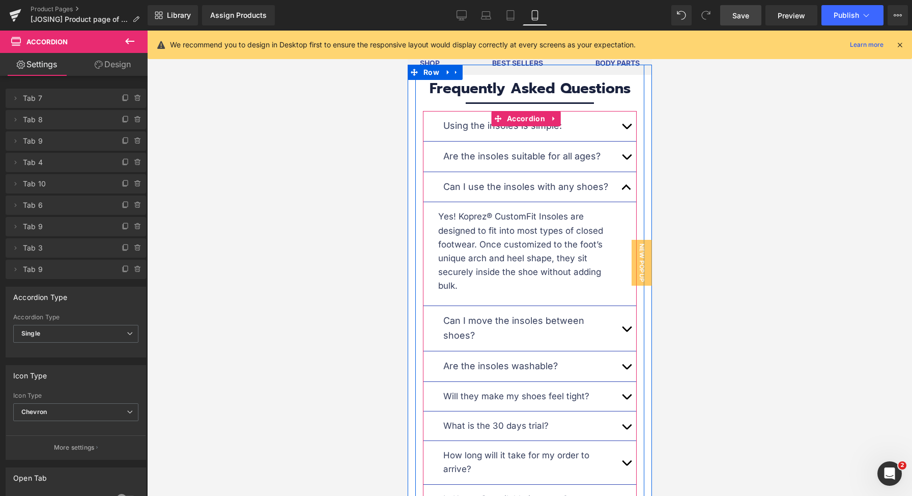
scroll to position [7851, 0]
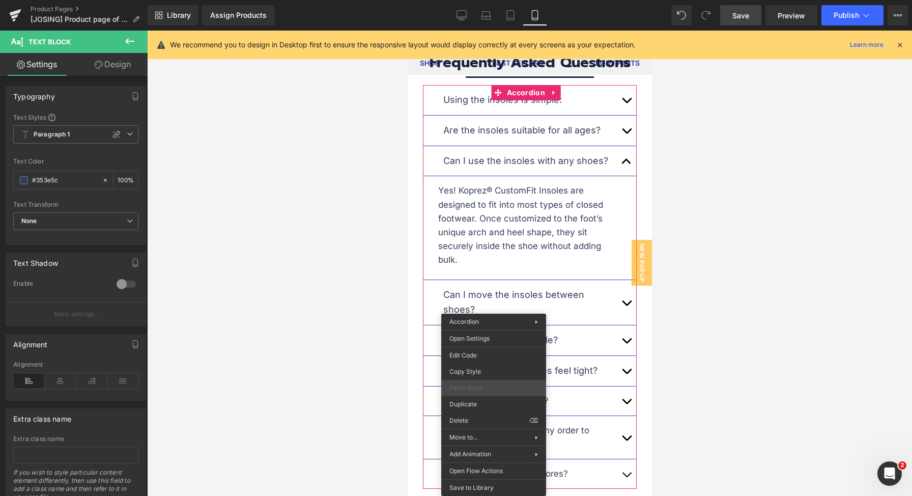
click at [479, 388] on span "Paste Style" at bounding box center [493, 387] width 89 height 9
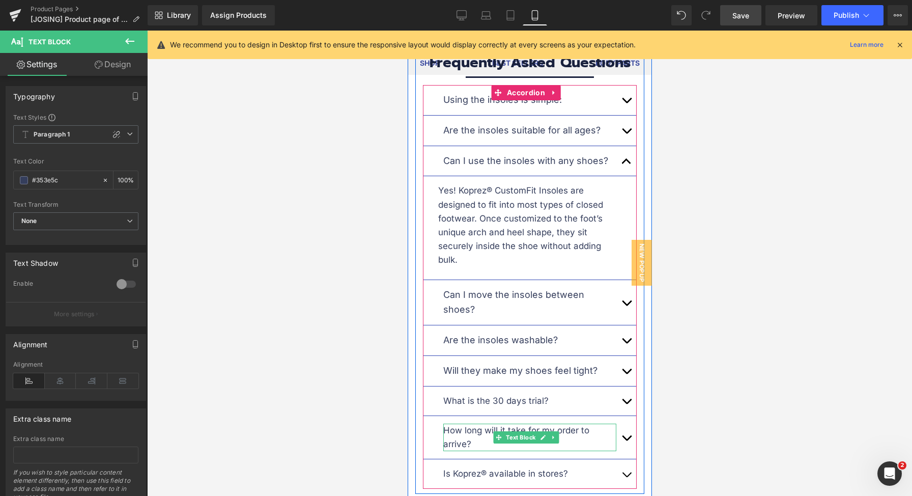
drag, startPoint x: 484, startPoint y: 361, endPoint x: 889, endPoint y: 411, distance: 407.6
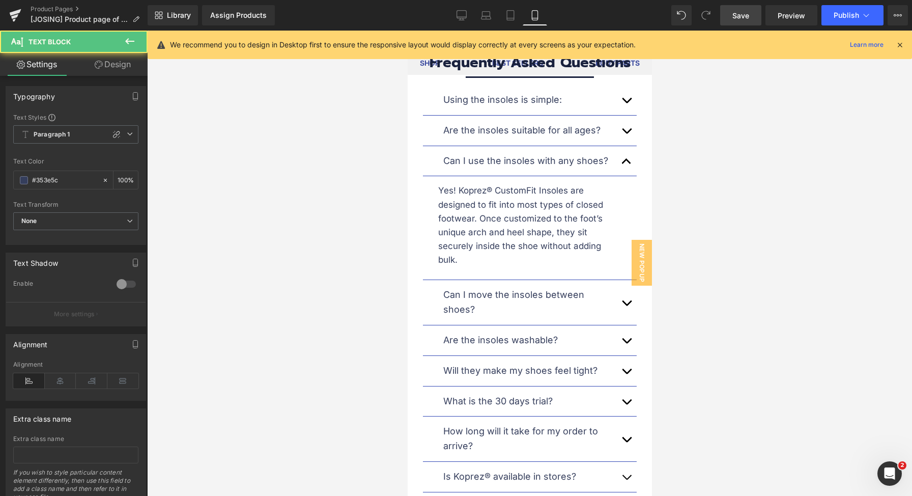
click at [742, 366] on div at bounding box center [529, 263] width 765 height 465
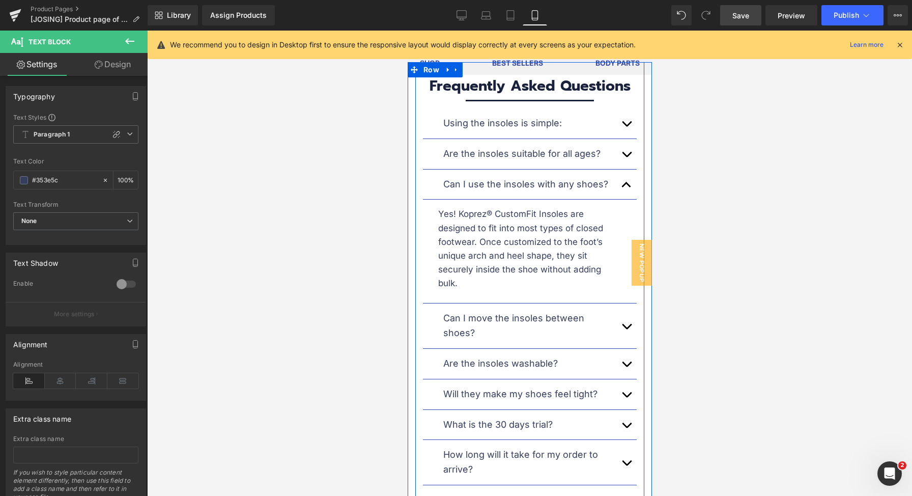
scroll to position [7770, 0]
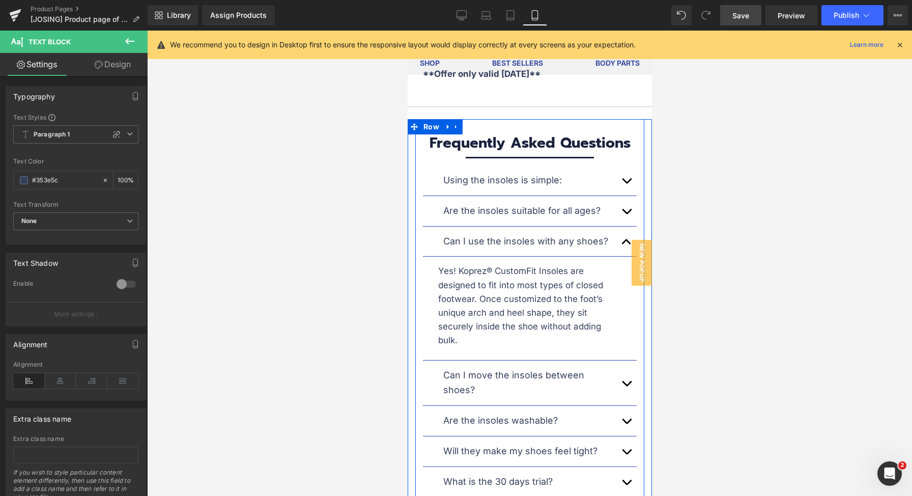
click at [617, 226] on button "button" at bounding box center [626, 241] width 20 height 30
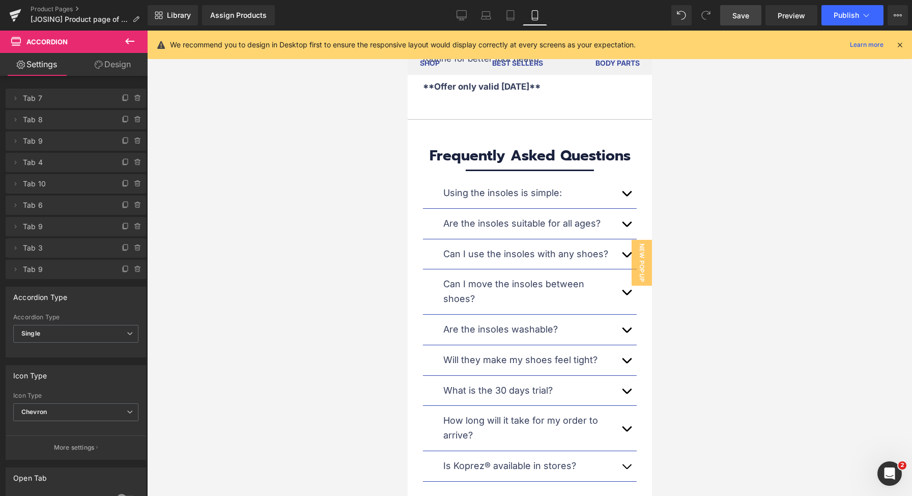
scroll to position [7693, 0]
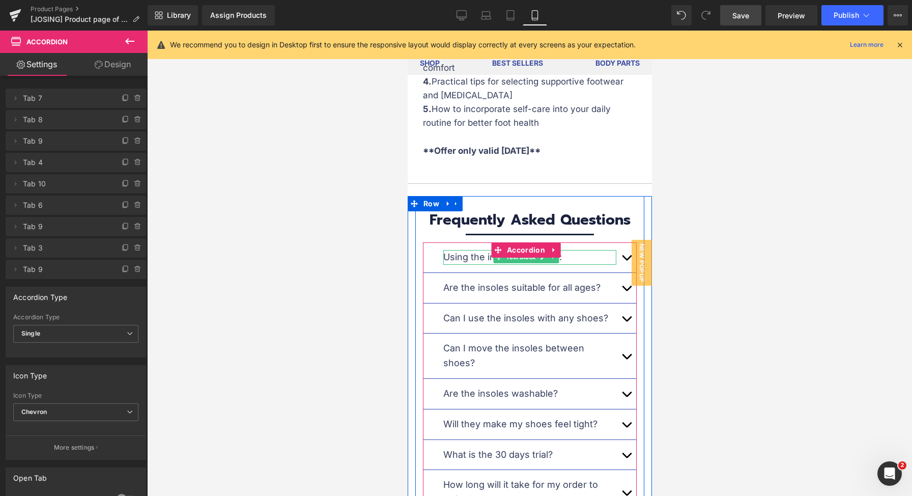
click at [470, 250] on div "Using the insoles is simple:" at bounding box center [529, 257] width 173 height 15
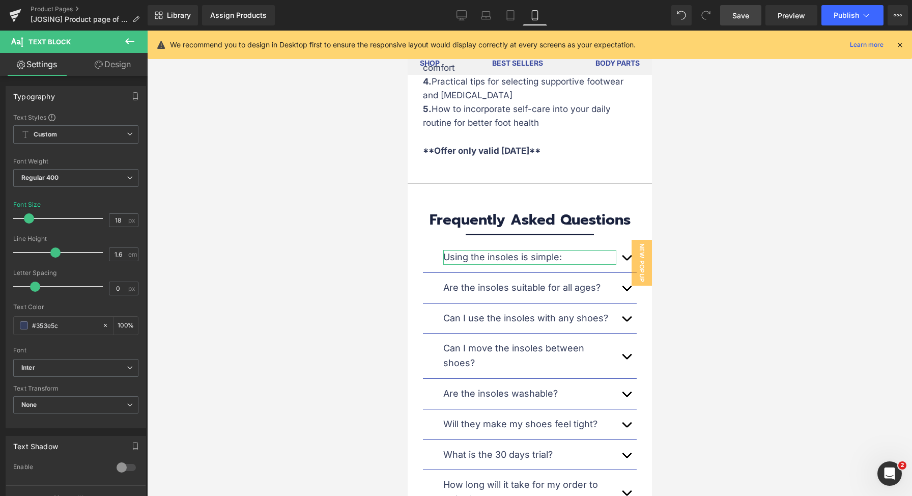
click at [108, 64] on link "Design" at bounding box center [113, 64] width 74 height 23
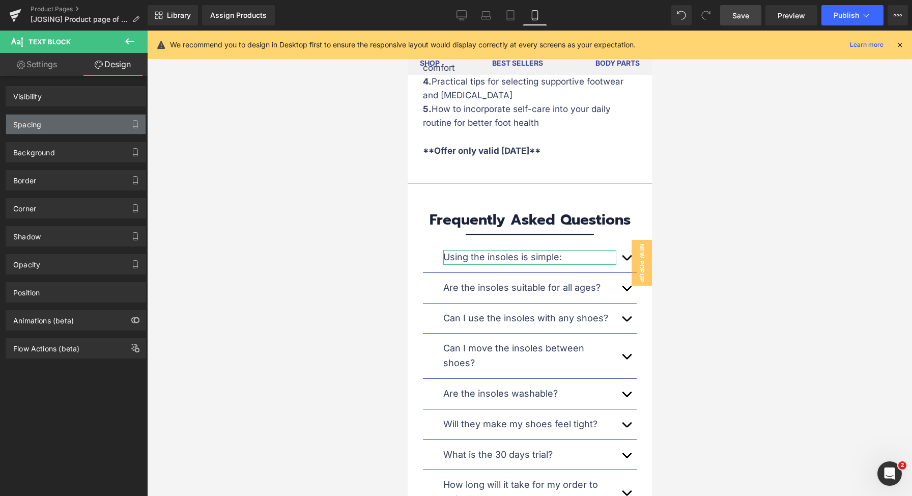
click at [76, 127] on div "Spacing" at bounding box center [75, 123] width 139 height 19
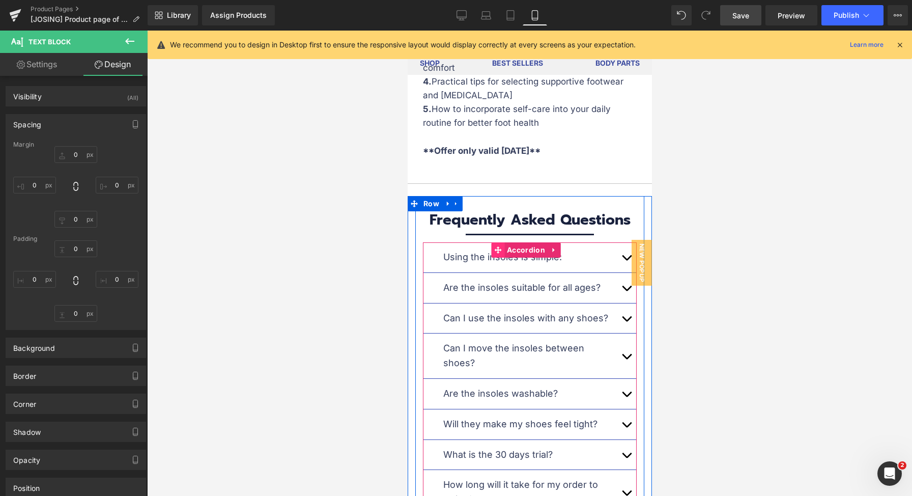
click at [492, 242] on span at bounding box center [497, 249] width 13 height 15
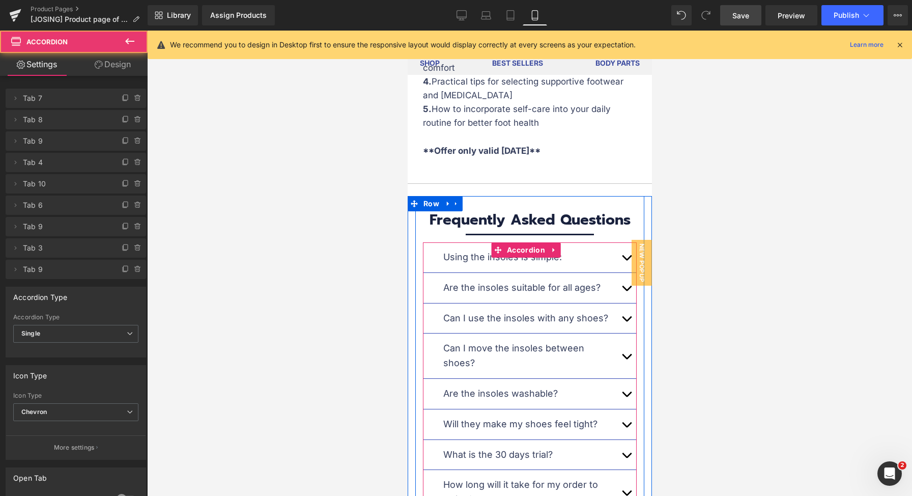
click at [466, 250] on div "Using the insoles is simple:" at bounding box center [529, 257] width 173 height 15
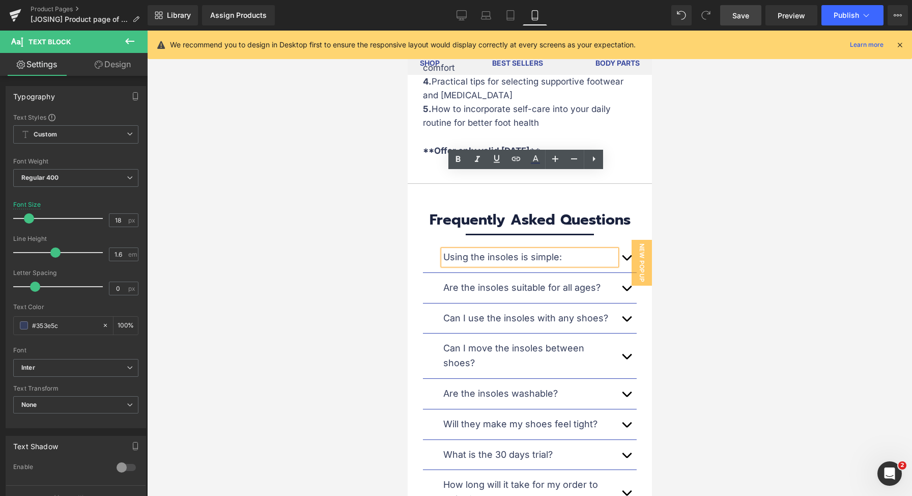
click at [467, 250] on div "Using the insoles is simple:" at bounding box center [529, 257] width 173 height 15
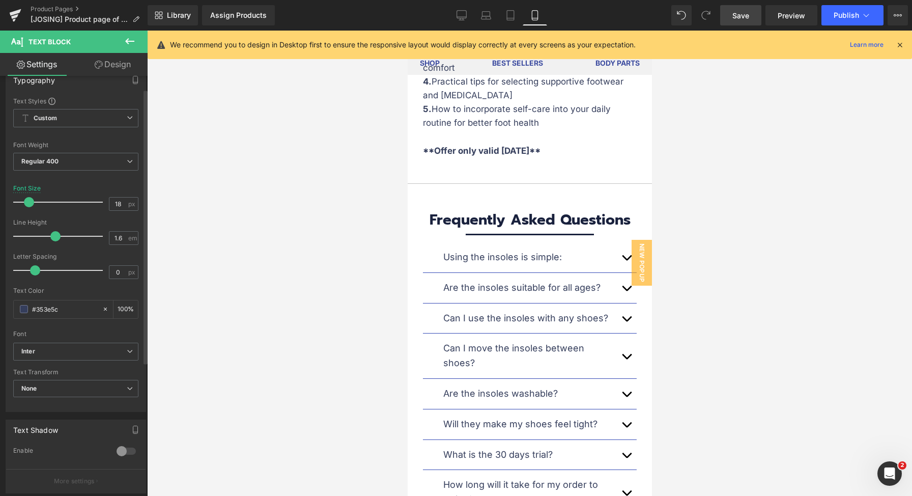
scroll to position [224, 0]
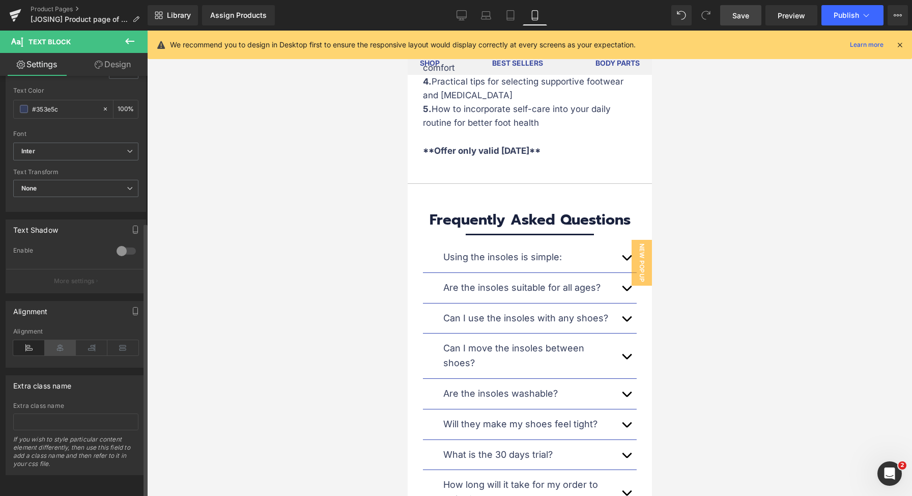
click at [51, 341] on icon at bounding box center [61, 347] width 32 height 15
click at [32, 344] on icon at bounding box center [29, 347] width 32 height 15
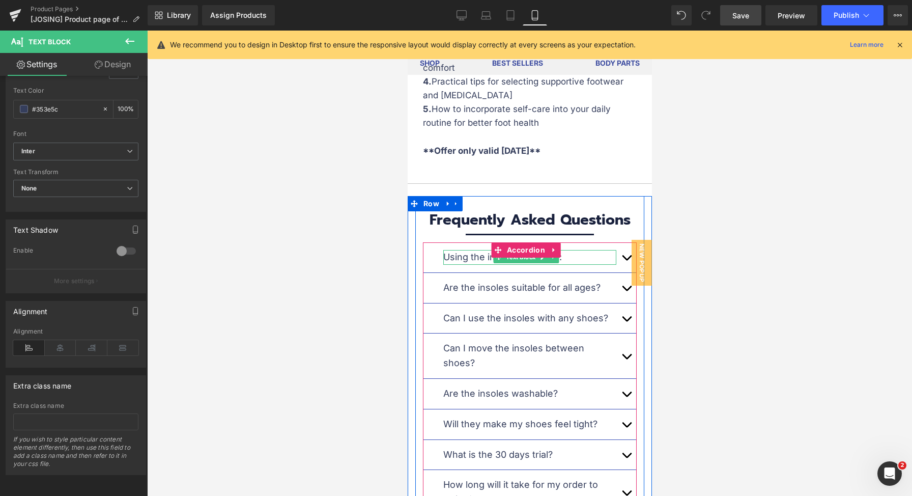
click at [480, 250] on div "Using the insoles is simple:" at bounding box center [529, 257] width 173 height 15
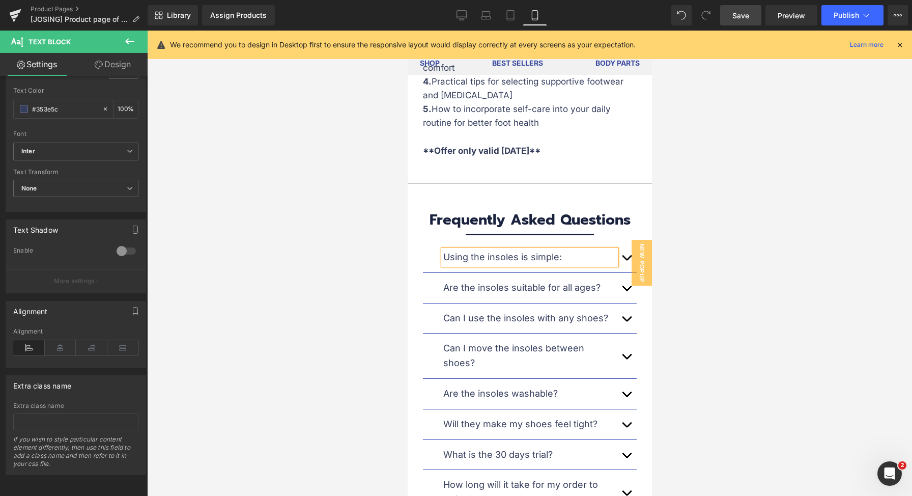
drag, startPoint x: 739, startPoint y: 12, endPoint x: 183, endPoint y: 151, distance: 572.9
click at [739, 12] on span "Save" at bounding box center [740, 15] width 17 height 11
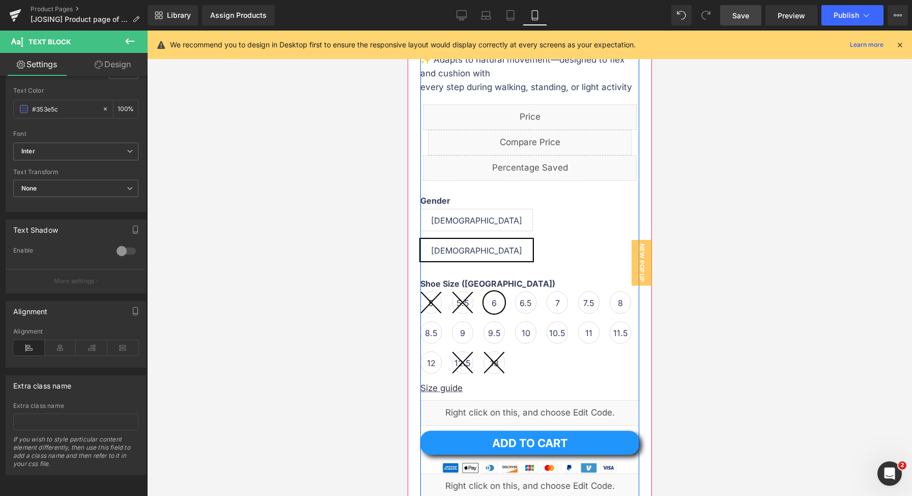
scroll to position [496, 0]
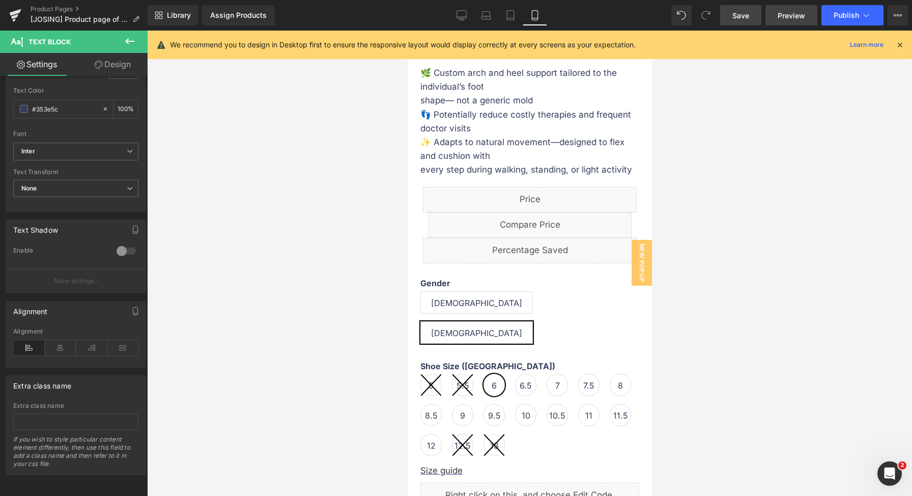
click at [777, 13] on link "Preview" at bounding box center [791, 15] width 52 height 20
click at [464, 17] on icon at bounding box center [462, 17] width 10 height 0
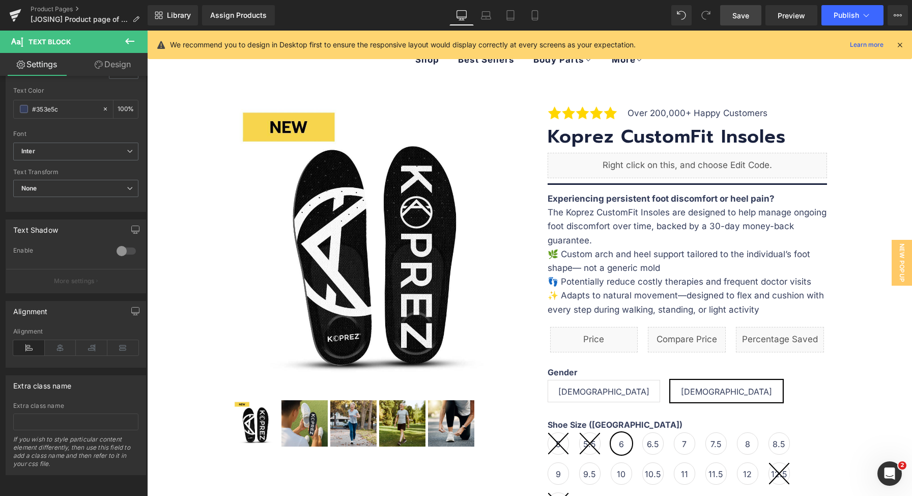
scroll to position [84, 0]
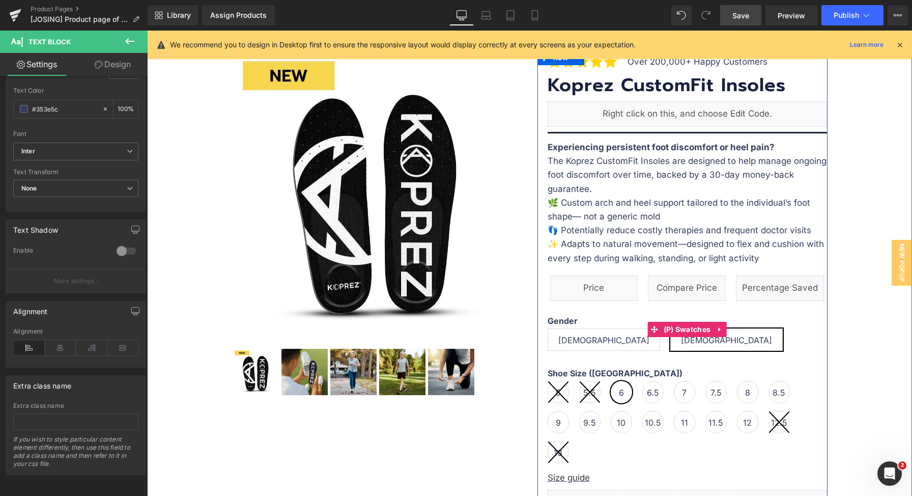
click at [570, 339] on span "[DEMOGRAPHIC_DATA]" at bounding box center [603, 339] width 91 height 21
click at [699, 327] on span "(P) Swatches" at bounding box center [687, 329] width 52 height 15
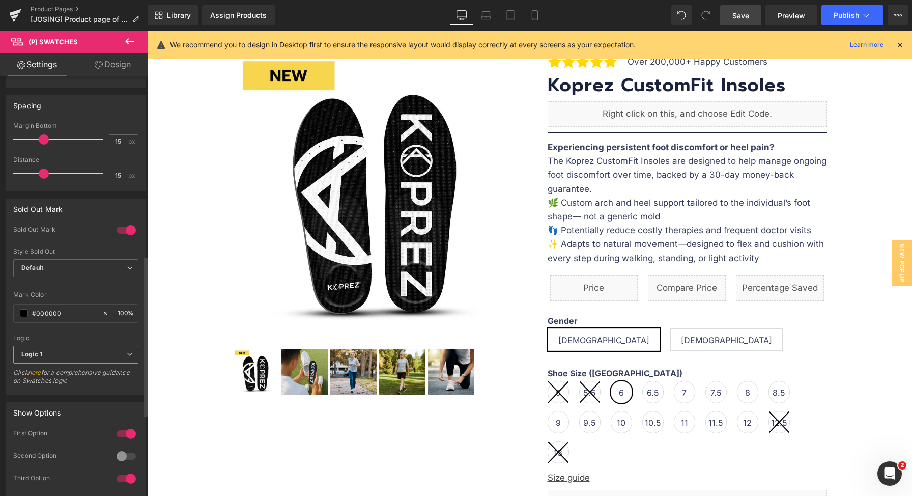
scroll to position [484, 0]
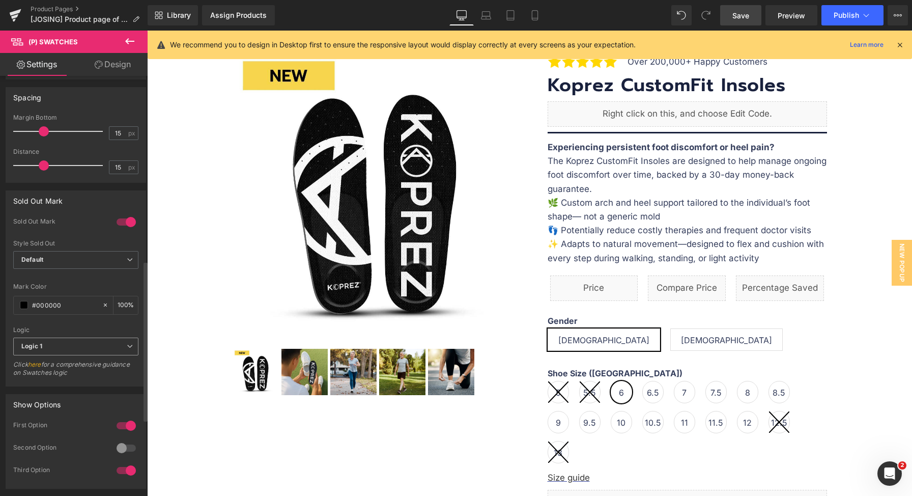
click at [127, 343] on icon at bounding box center [130, 346] width 6 height 6
click at [62, 332] on div "Logic" at bounding box center [73, 329] width 121 height 7
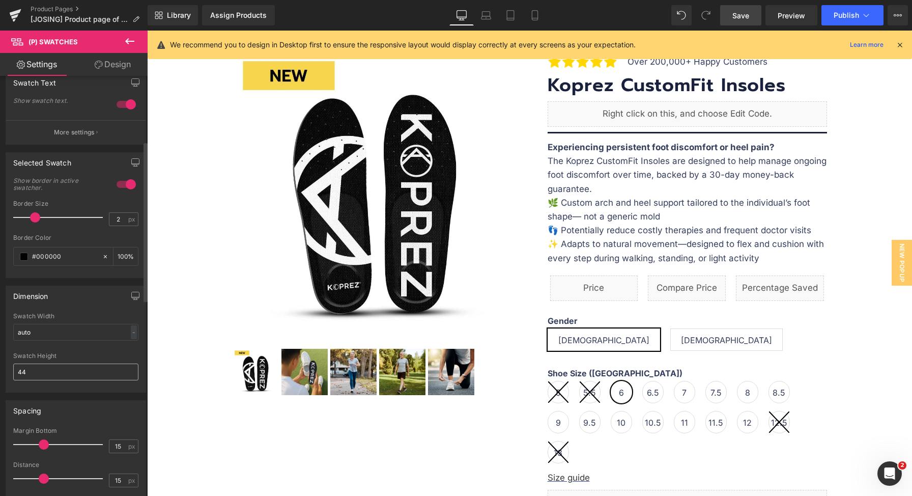
scroll to position [0, 0]
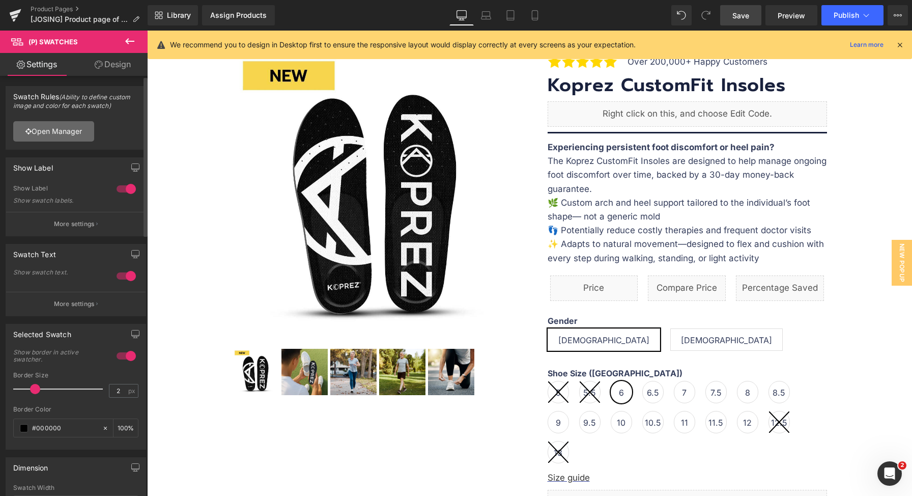
click at [48, 129] on link "Open Manager" at bounding box center [53, 131] width 81 height 20
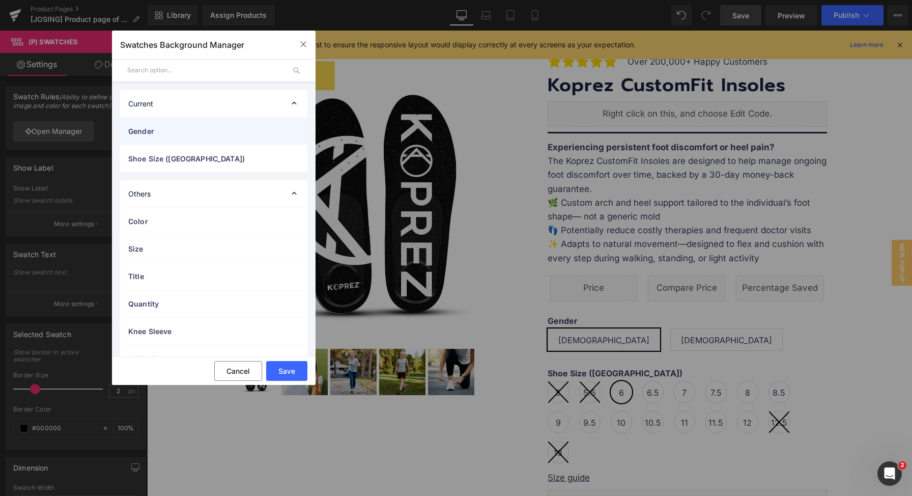
click at [226, 129] on span "Gender" at bounding box center [203, 131] width 151 height 11
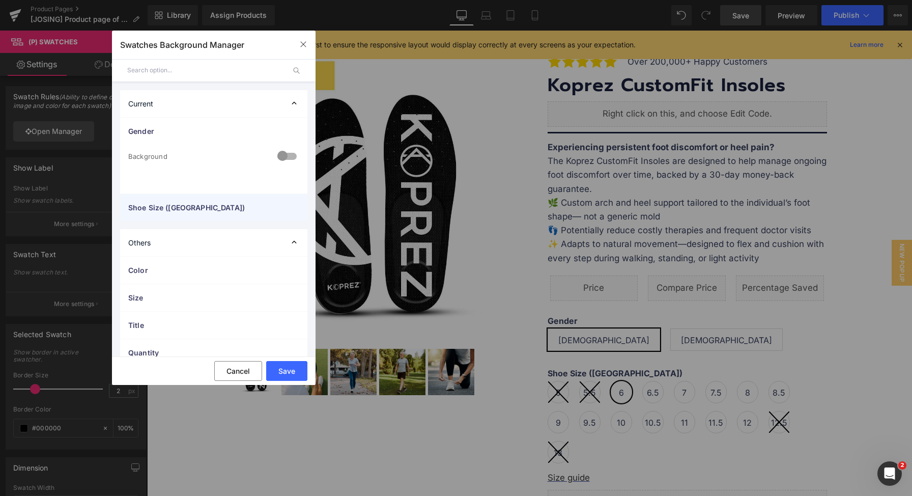
click at [205, 208] on span "Shoe Size ([GEOGRAPHIC_DATA])" at bounding box center [203, 207] width 151 height 11
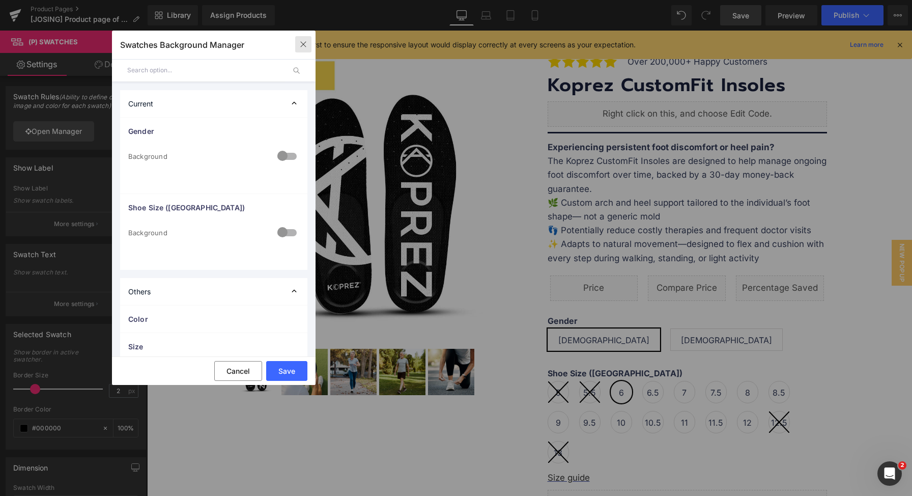
click at [303, 43] on icon "button" at bounding box center [303, 44] width 8 height 8
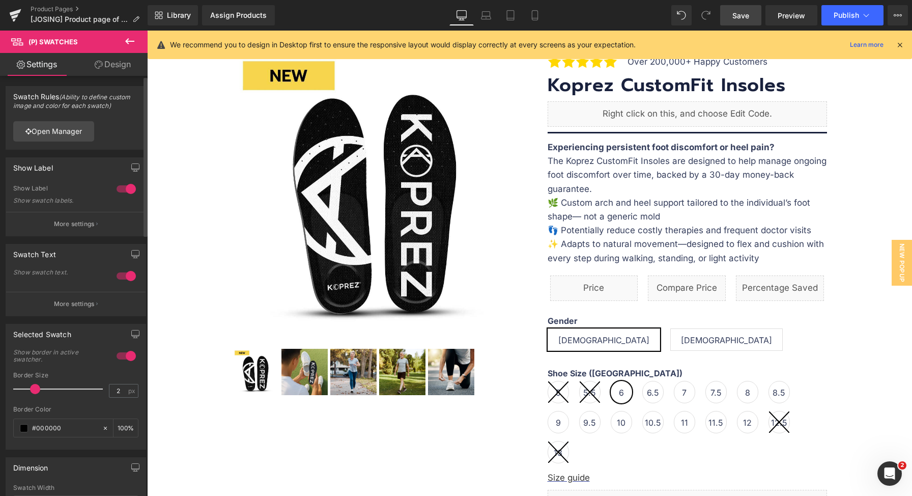
click at [125, 133] on div "e30= Open Manager" at bounding box center [75, 131] width 139 height 36
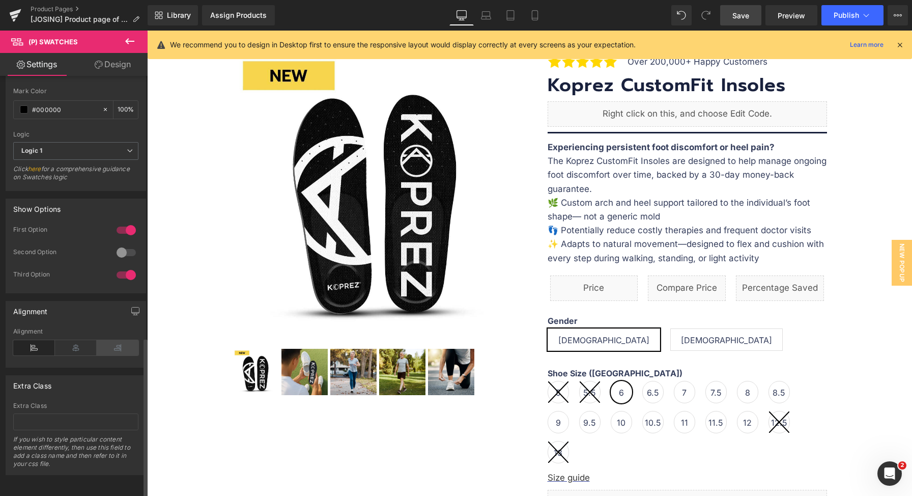
scroll to position [686, 0]
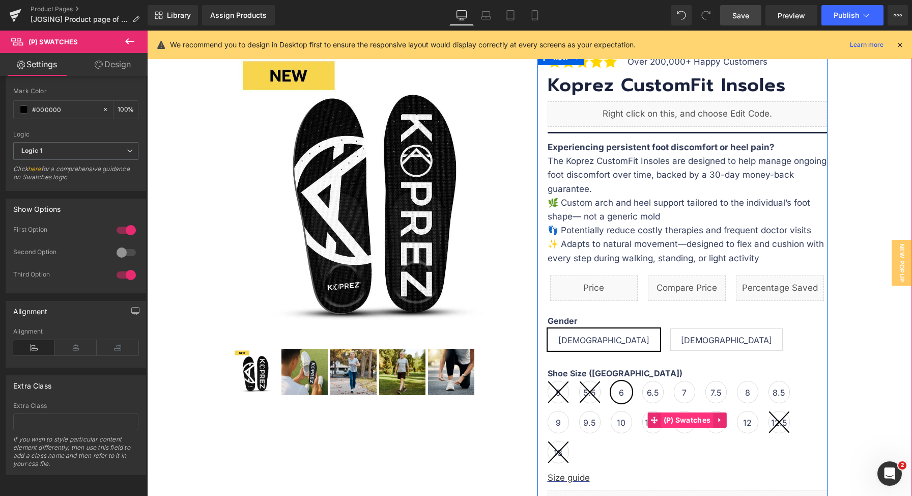
click at [677, 419] on span "(P) Swatches" at bounding box center [687, 419] width 52 height 15
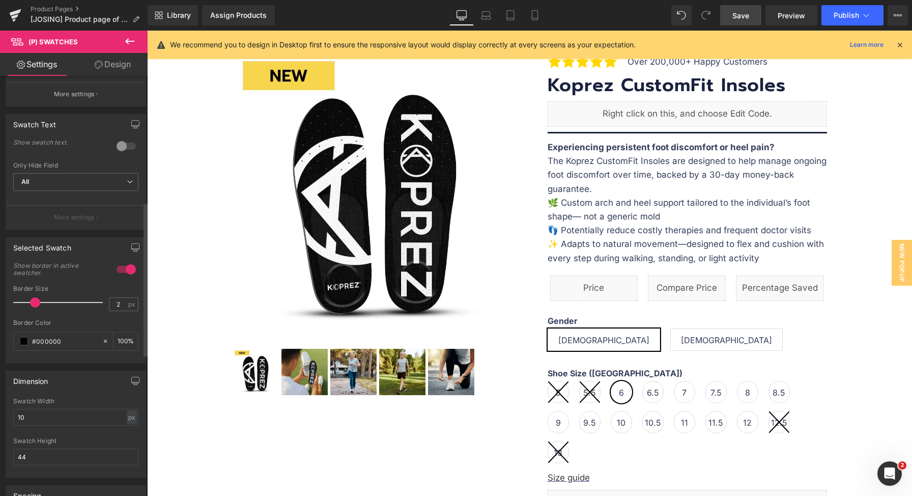
scroll to position [0, 0]
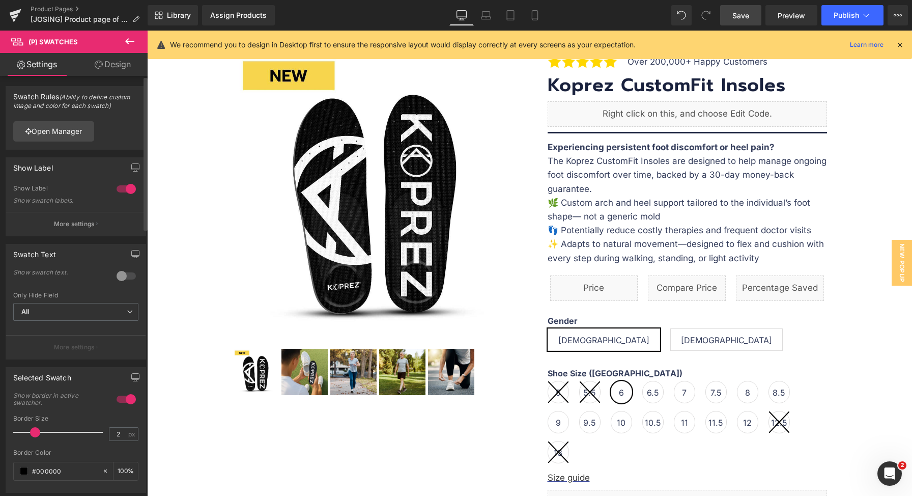
click at [82, 209] on div "Show Label Show swatch labels." at bounding box center [75, 197] width 125 height 27
click at [77, 224] on p "More settings" at bounding box center [74, 223] width 41 height 9
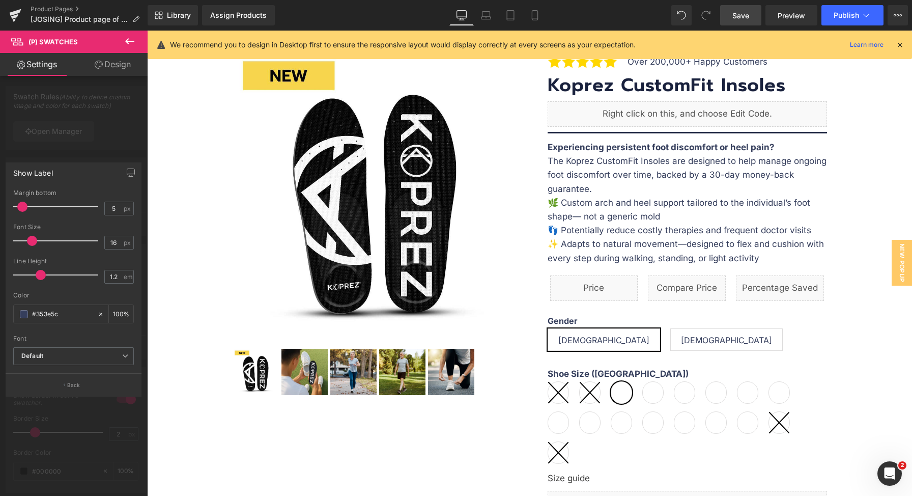
click at [32, 240] on span at bounding box center [32, 241] width 10 height 10
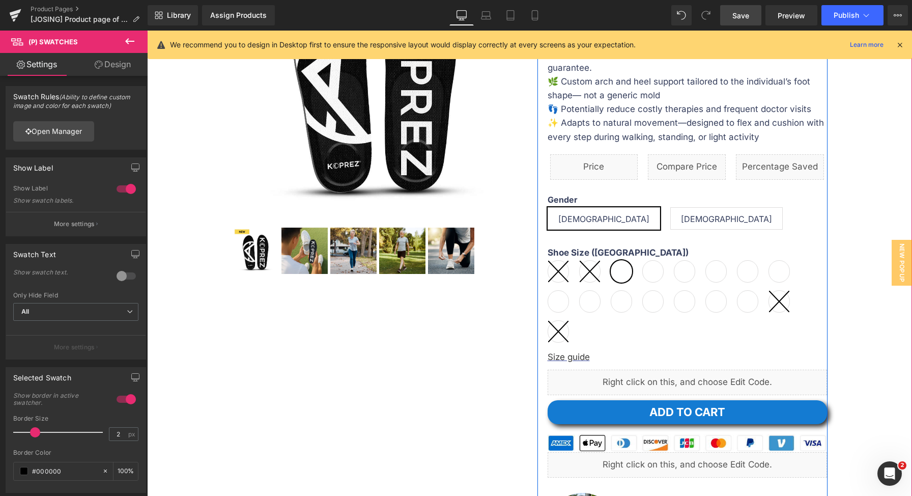
scroll to position [282, 0]
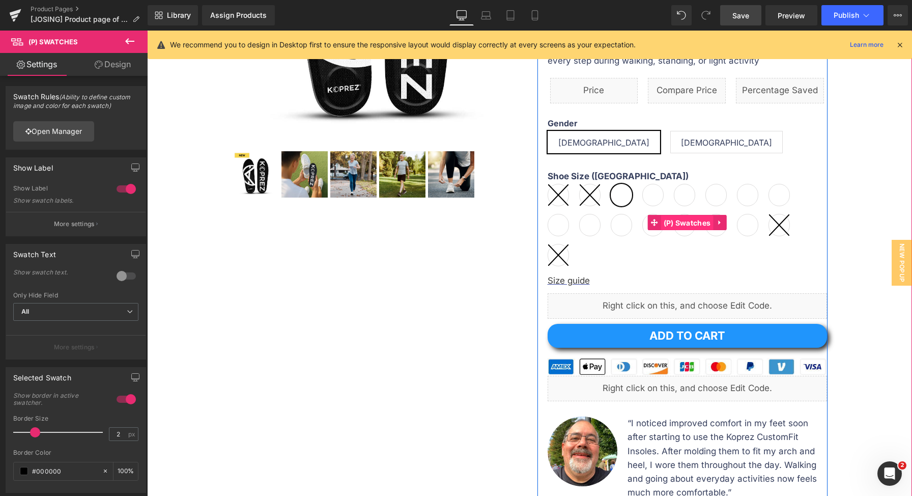
click at [673, 222] on span "(P) Swatches" at bounding box center [687, 222] width 52 height 15
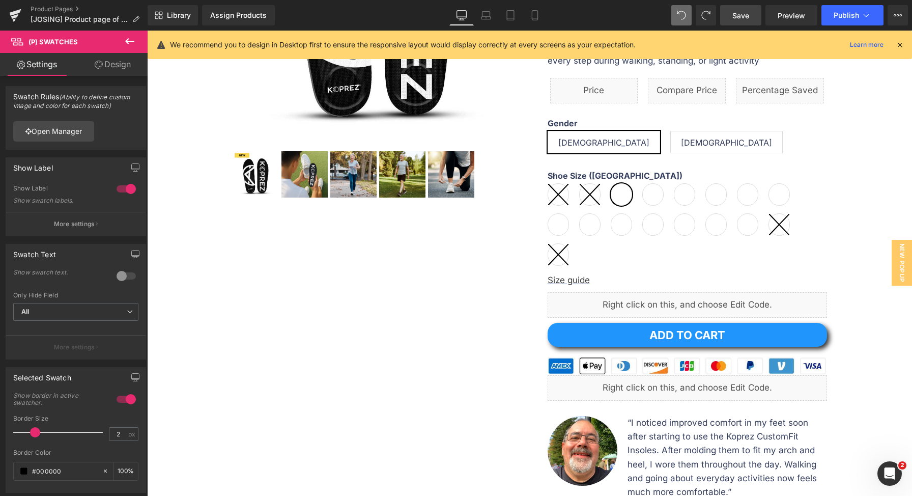
click at [636, 195] on div "Shoe Size (US) 5 5.5 6 6.5 7 7.5 8 8.5 9" at bounding box center [687, 222] width 279 height 102
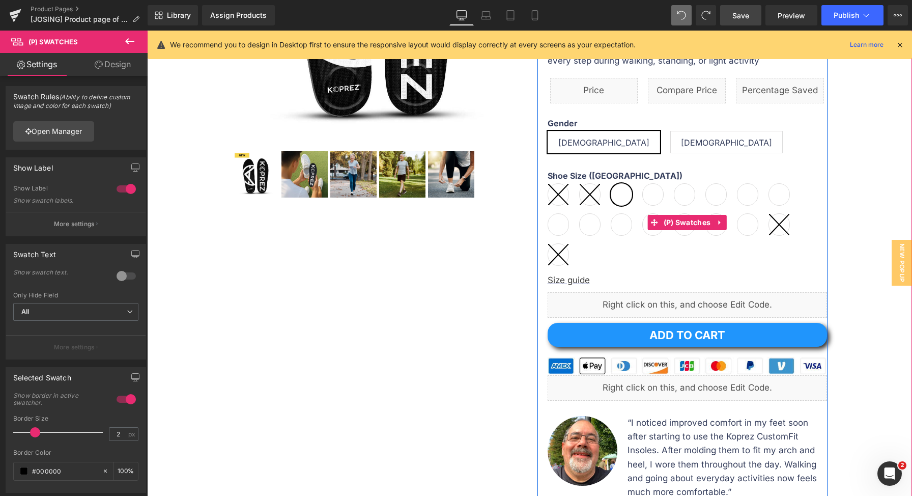
click at [652, 193] on span "6.5" at bounding box center [652, 194] width 21 height 22
click at [679, 199] on span "7" at bounding box center [684, 194] width 21 height 22
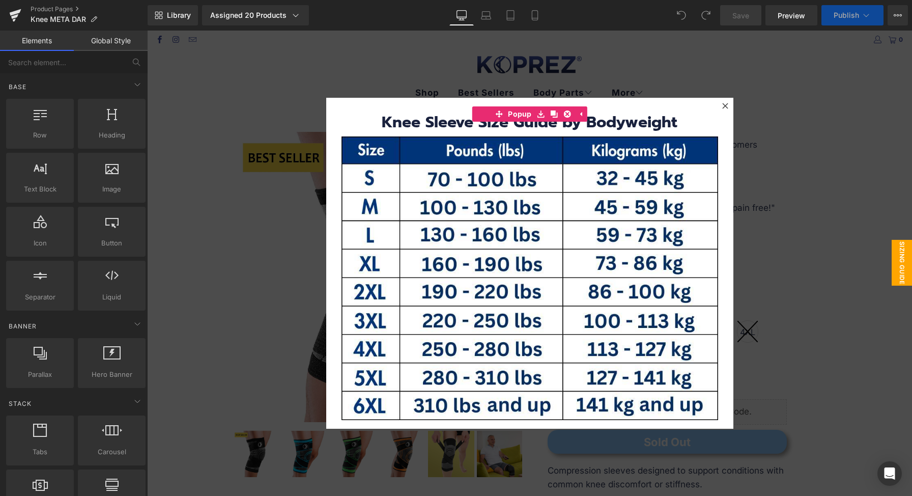
click at [775, 167] on div at bounding box center [529, 263] width 765 height 465
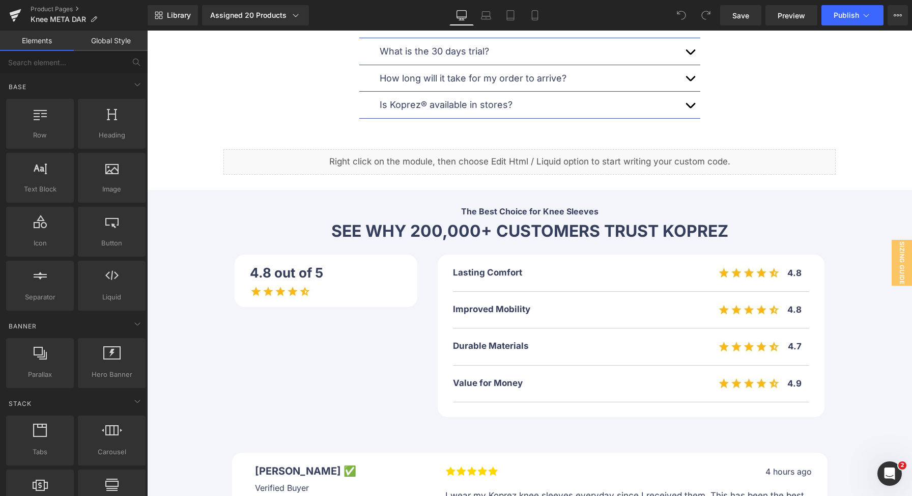
scroll to position [2272, 0]
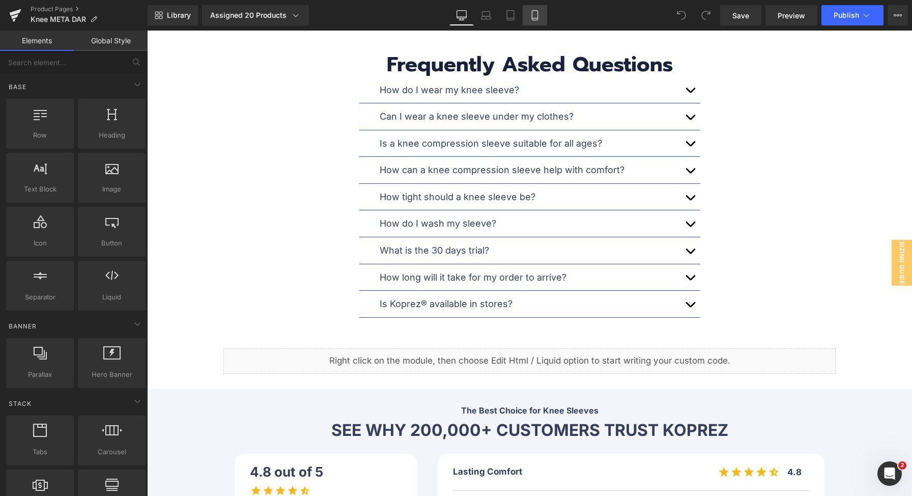
click at [537, 14] on icon at bounding box center [535, 15] width 10 height 10
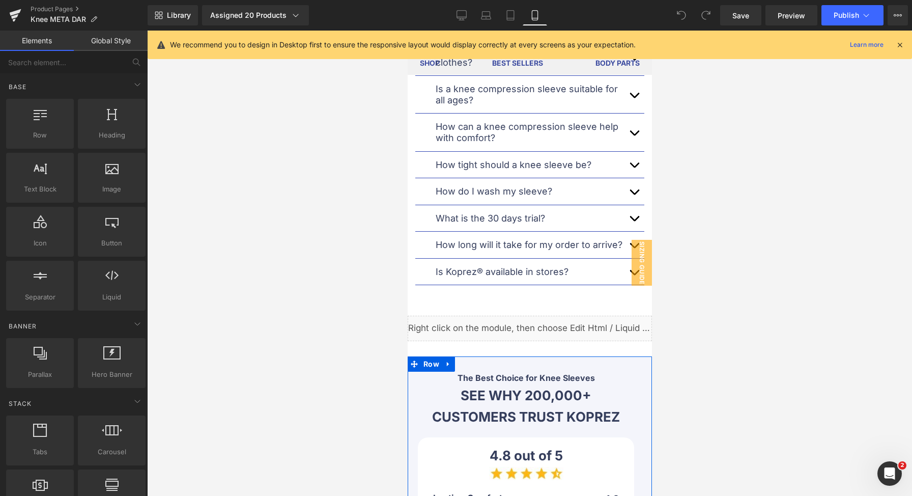
scroll to position [2802, 0]
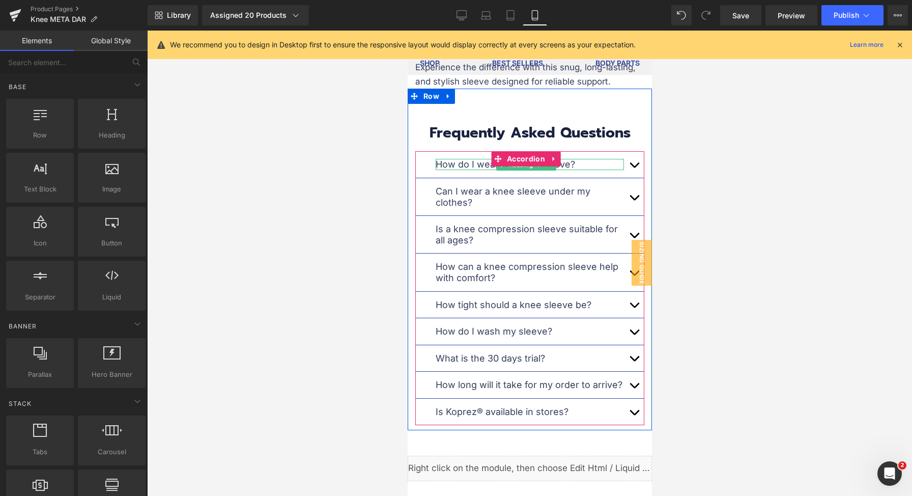
click at [514, 166] on span "Heading" at bounding box center [520, 165] width 28 height 12
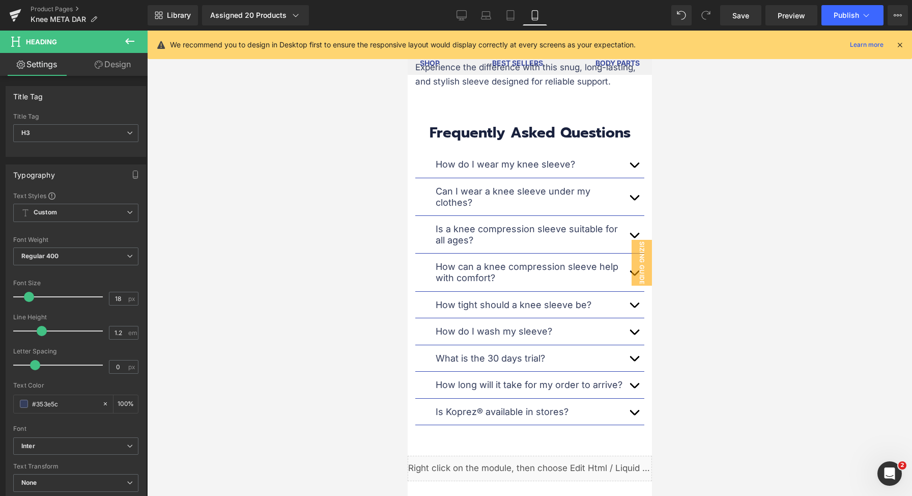
scroll to position [1414, 0]
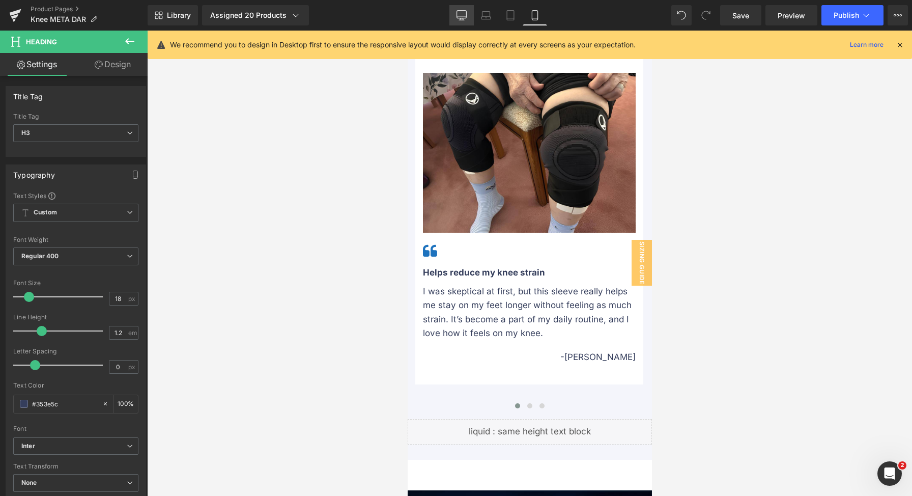
click at [465, 11] on icon at bounding box center [462, 15] width 10 height 8
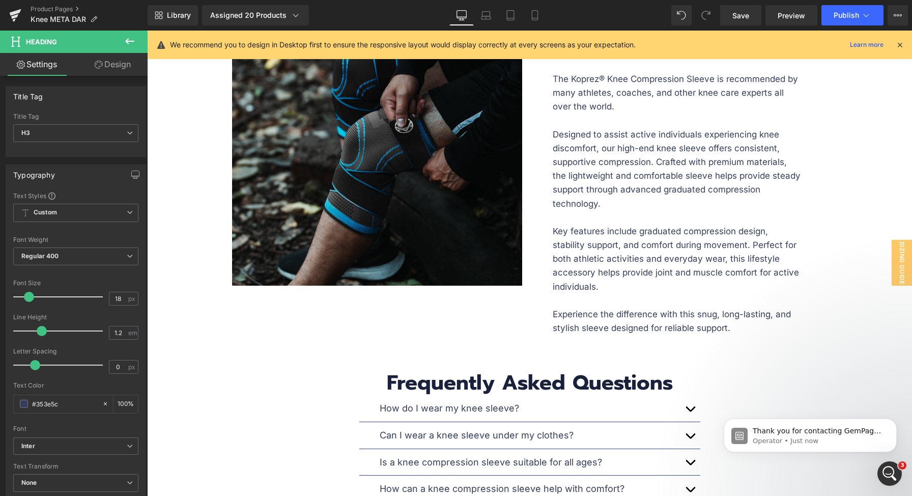
scroll to position [2136, 0]
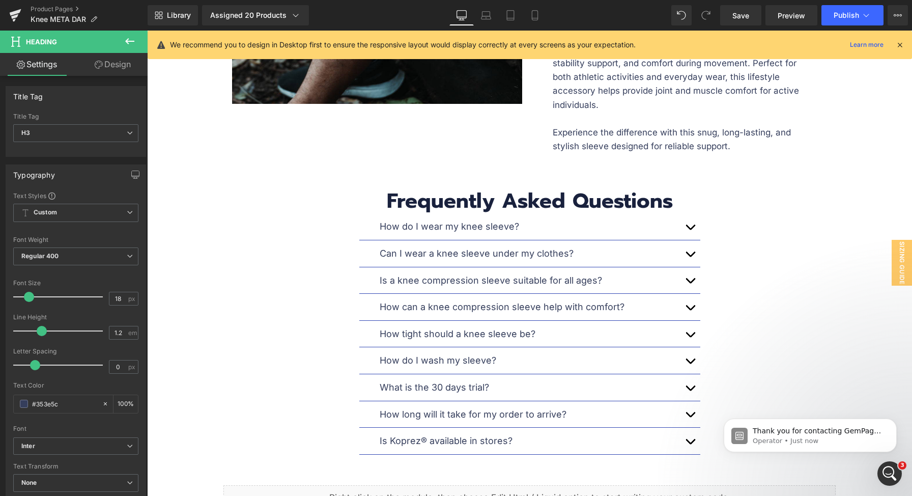
click at [472, 301] on h3 "How can a knee compression sleeve help with comfort?" at bounding box center [530, 306] width 300 height 11
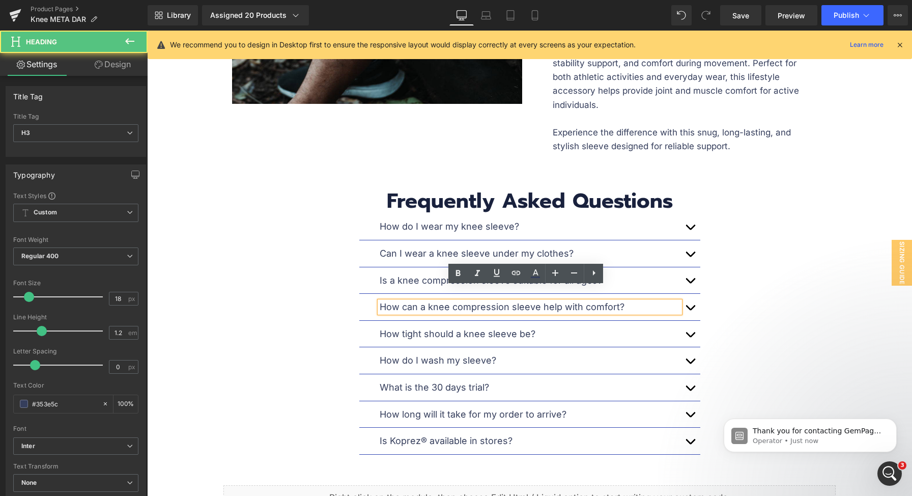
click at [470, 301] on h3 "How can a knee compression sleeve help with comfort?" at bounding box center [530, 306] width 300 height 11
drag, startPoint x: 470, startPoint y: 293, endPoint x: 631, endPoint y: 301, distance: 162.0
click at [470, 301] on h3 "How can a knee compression sleeve help with comfort?" at bounding box center [530, 306] width 300 height 11
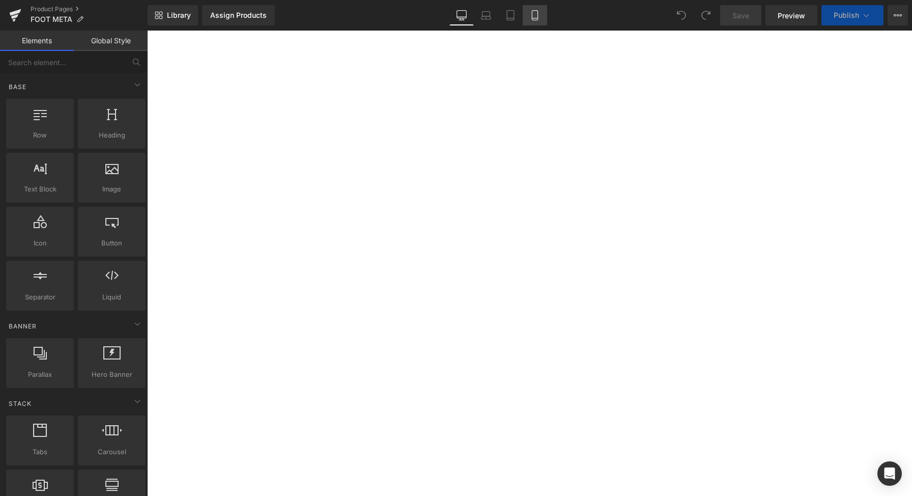
click at [542, 18] on link "Mobile" at bounding box center [535, 15] width 24 height 20
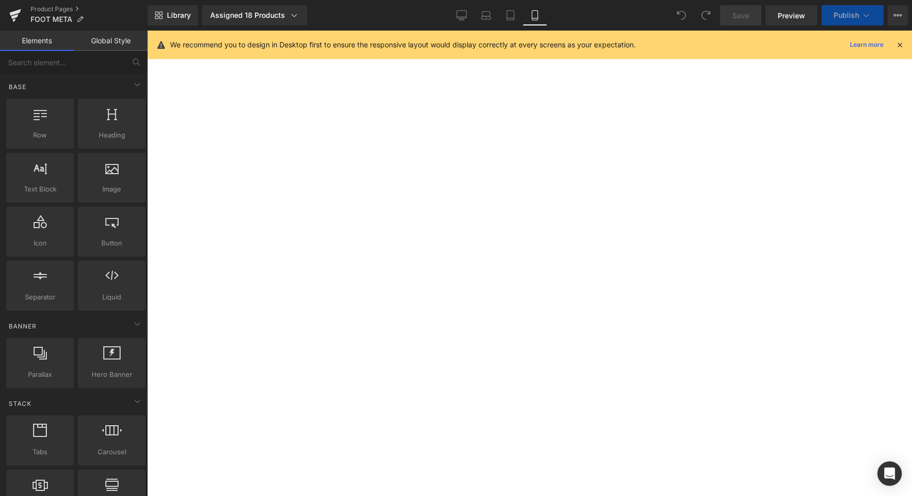
click at [797, 174] on div at bounding box center [529, 263] width 765 height 465
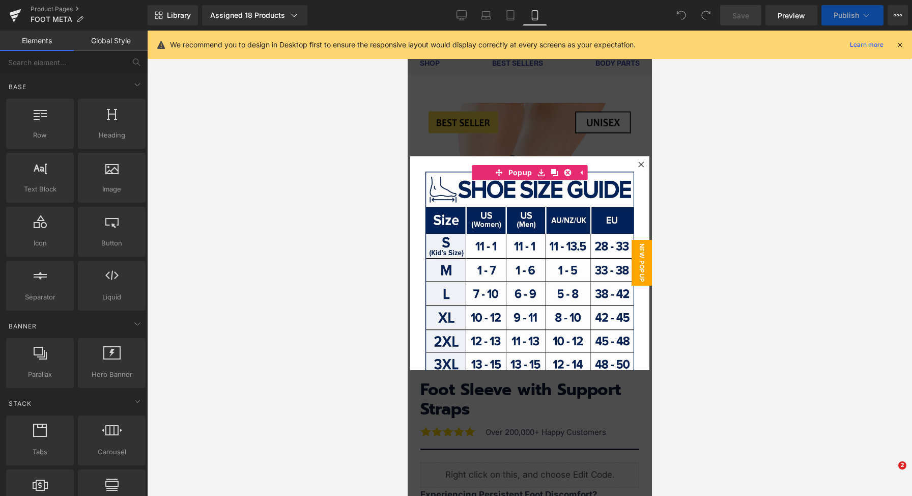
click at [638, 163] on icon at bounding box center [641, 164] width 6 height 6
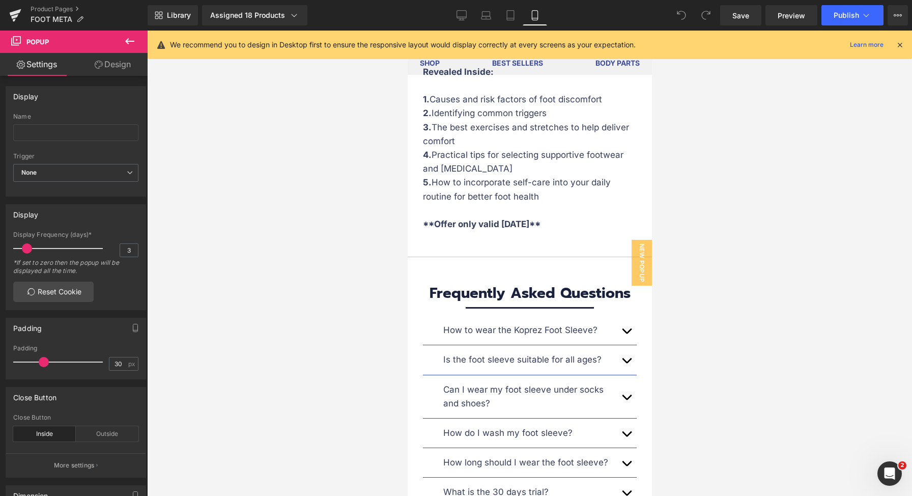
scroll to position [7780, 0]
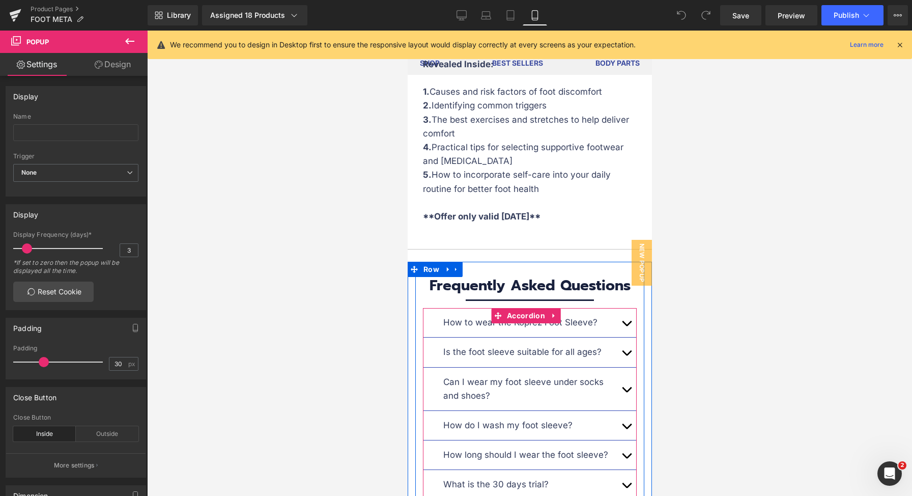
click at [538, 315] on div "How to wear the Koprez Foot Sleeve? Text Block" at bounding box center [529, 322] width 173 height 14
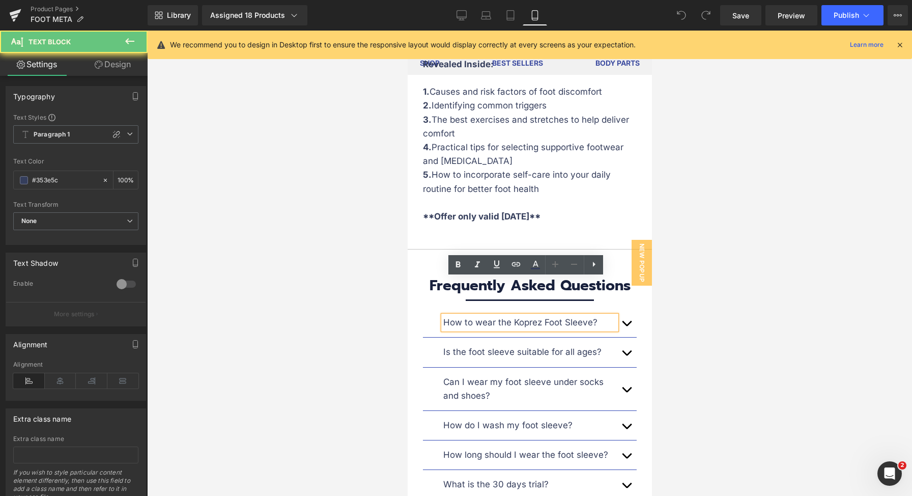
click at [538, 315] on div "How to wear the Koprez Foot Sleeve?" at bounding box center [529, 322] width 173 height 14
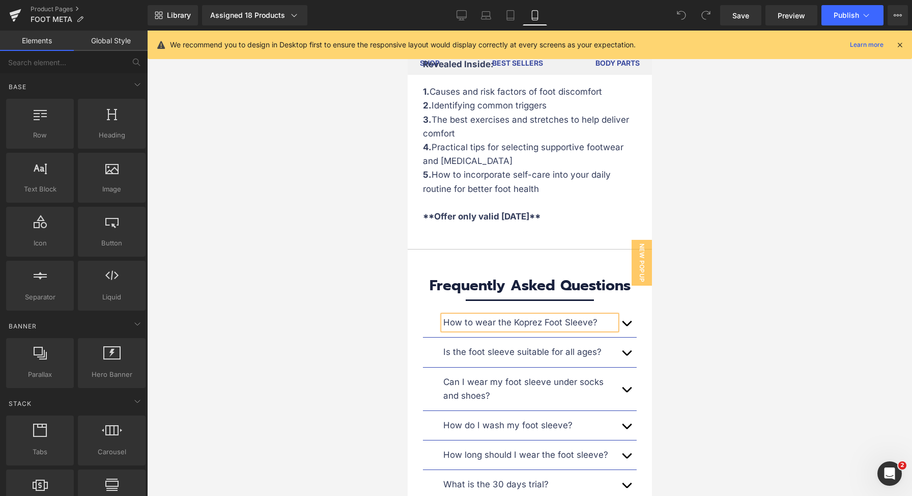
click at [715, 222] on div at bounding box center [529, 263] width 765 height 465
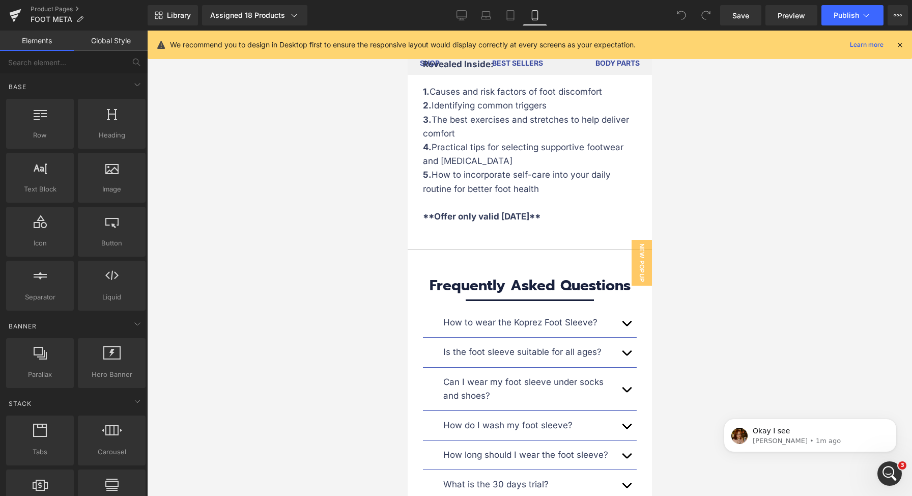
scroll to position [0, 0]
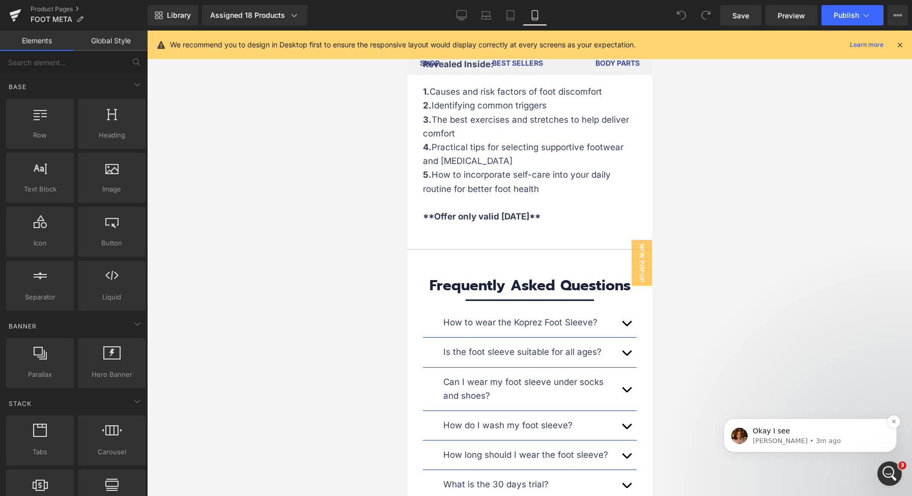
click at [810, 443] on p "Jamie • 3m ago" at bounding box center [818, 440] width 131 height 9
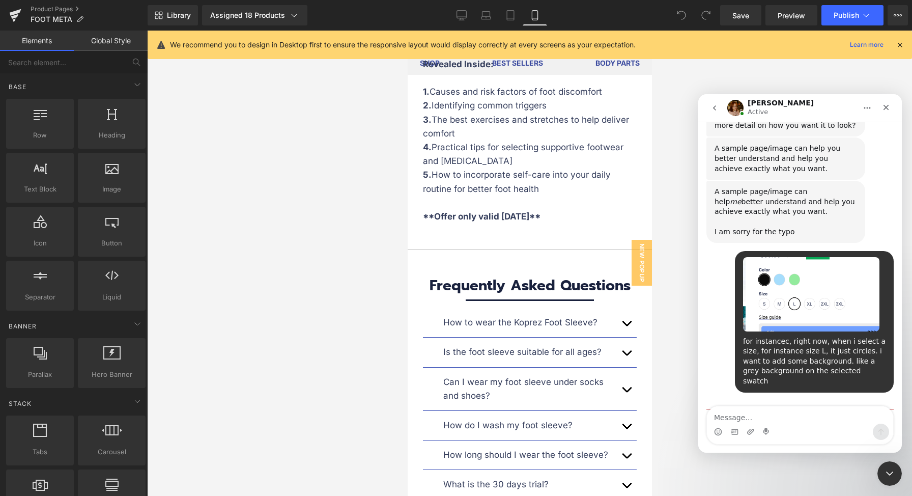
scroll to position [519, 0]
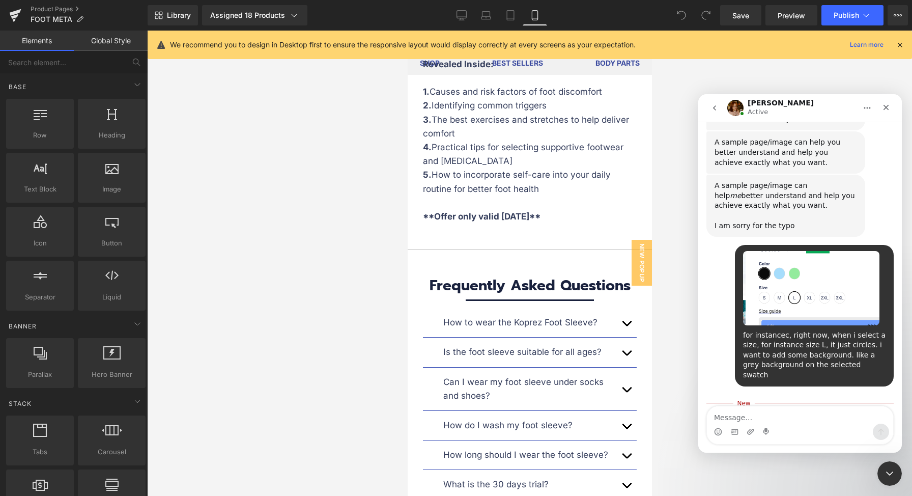
click at [796, 419] on textarea "Message…" at bounding box center [800, 414] width 186 height 17
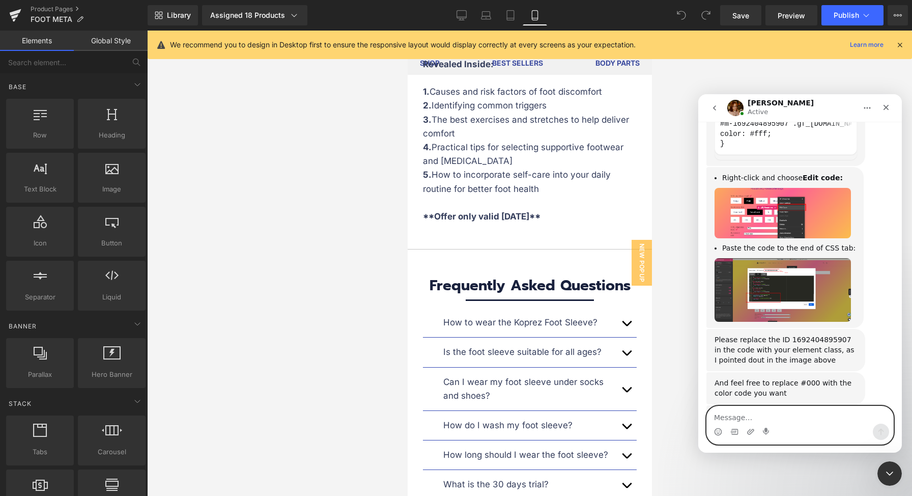
scroll to position [776, 0]
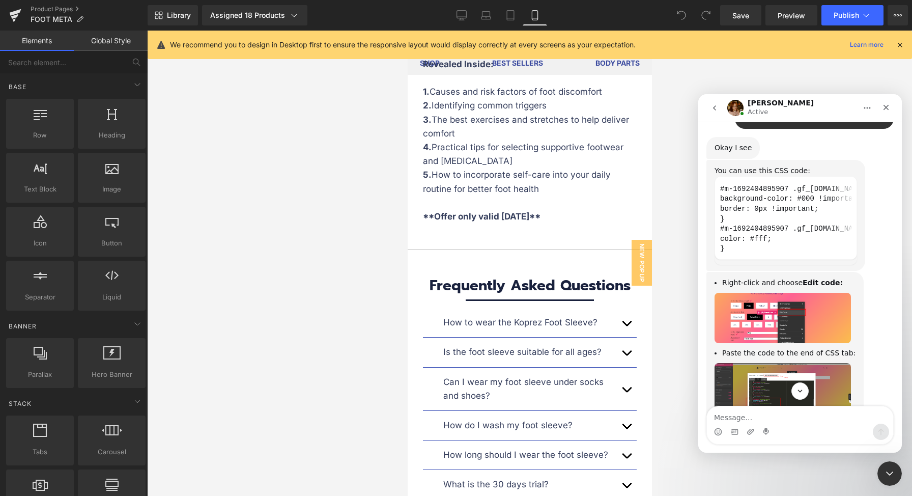
click at [814, 293] on img "Jamie says…" at bounding box center [782, 318] width 136 height 51
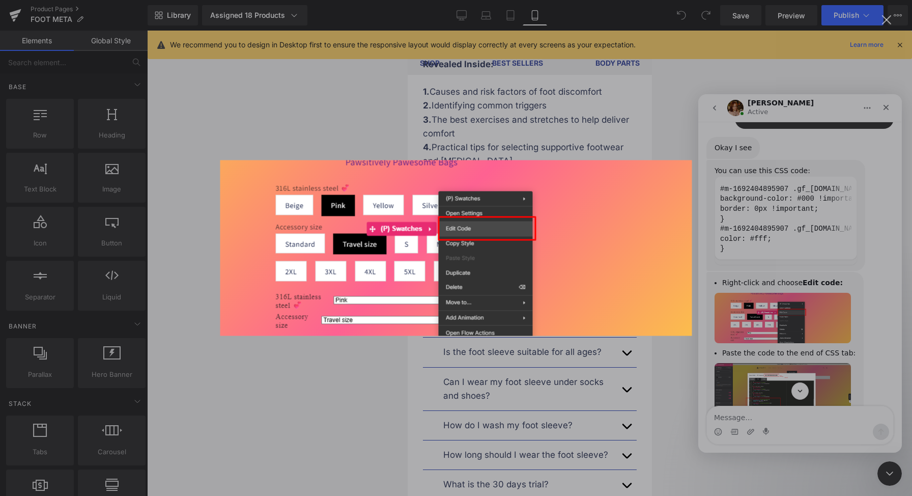
click at [817, 277] on div "Intercom messenger" at bounding box center [456, 248] width 912 height 496
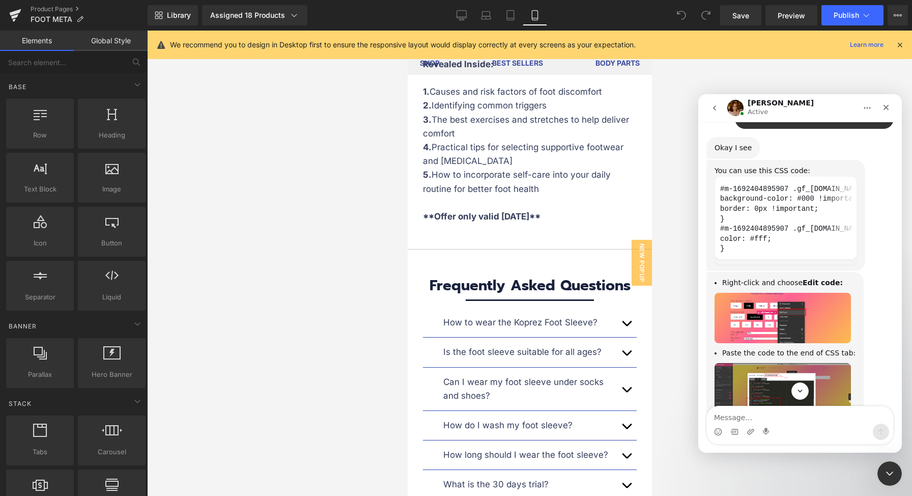
click at [821, 363] on img "Jamie says…" at bounding box center [782, 395] width 136 height 64
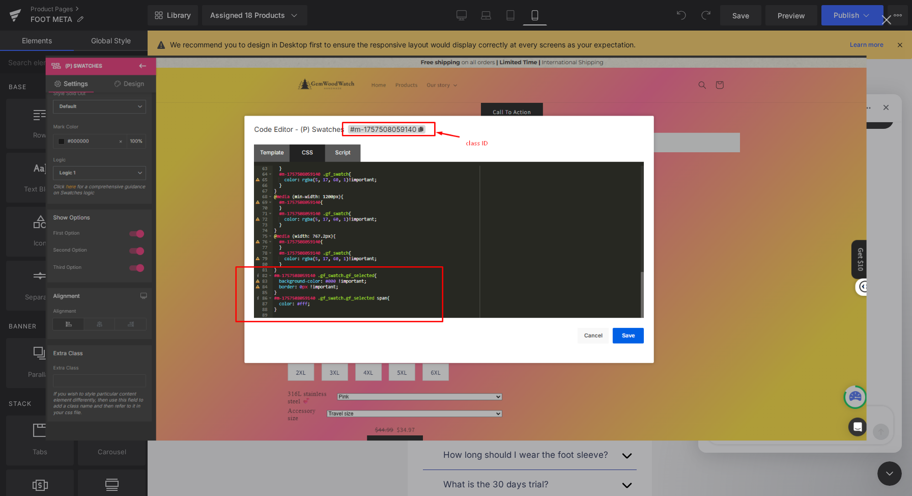
click at [805, 319] on img "Close" at bounding box center [456, 247] width 821 height 385
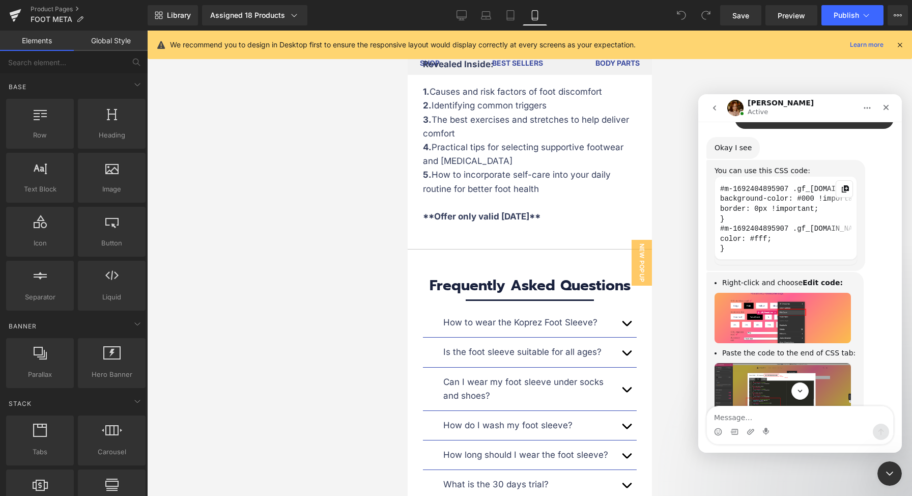
click at [846, 185] on icon "Copy this code block to your clipboard." at bounding box center [845, 189] width 8 height 8
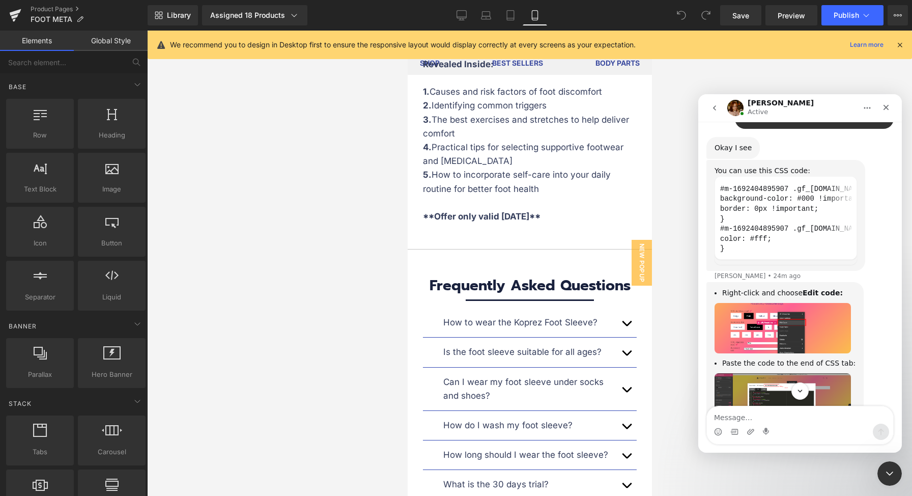
click at [795, 373] on img "Jamie says…" at bounding box center [782, 405] width 136 height 64
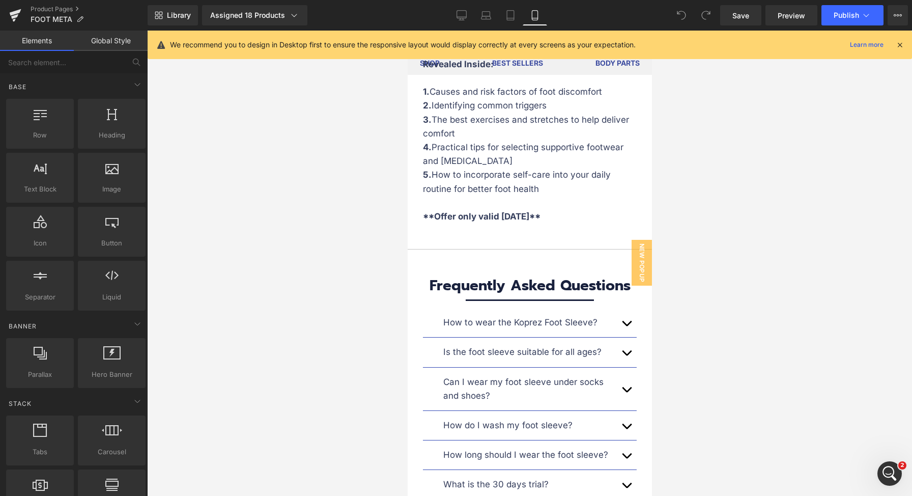
scroll to position [881, 0]
click at [888, 466] on icon "Open Intercom Messenger" at bounding box center [888, 472] width 17 height 17
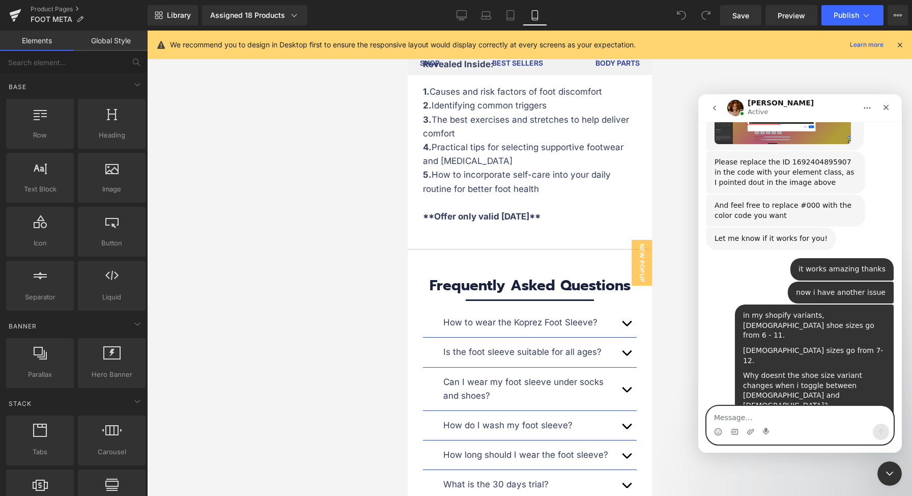
scroll to position [1088, 0]
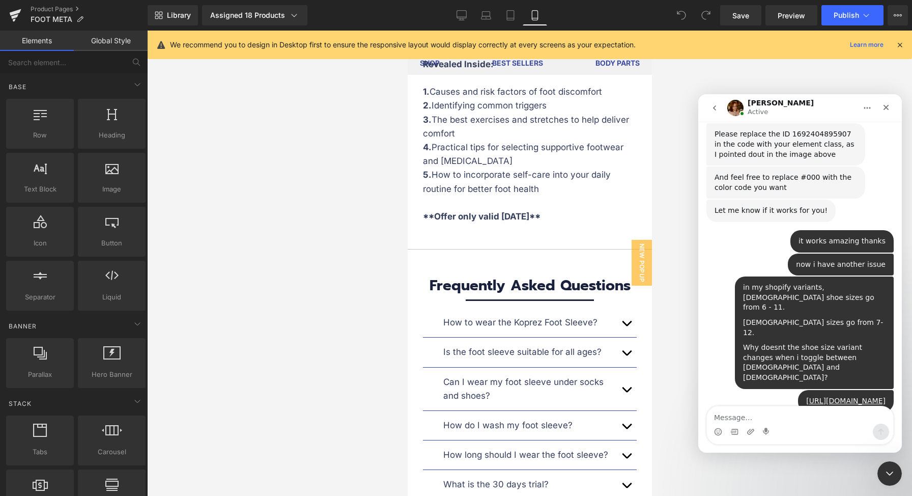
click at [17, 20] on div at bounding box center [456, 232] width 912 height 465
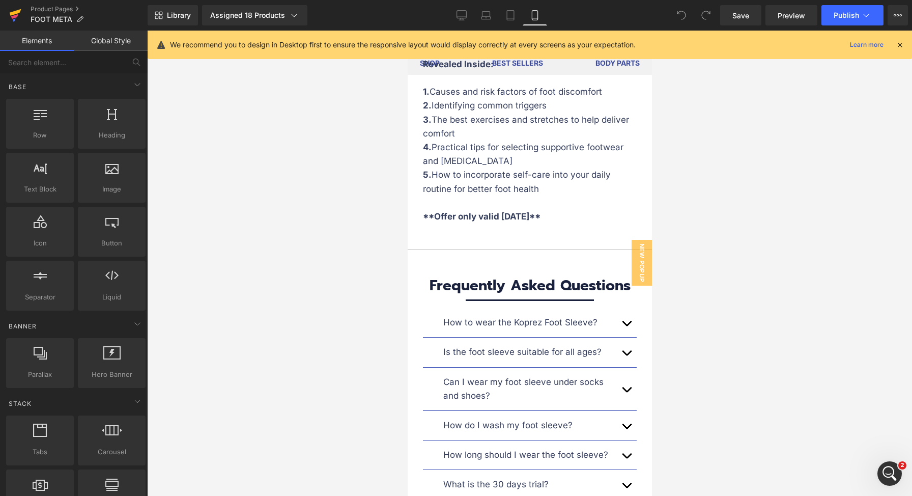
click at [15, 11] on icon at bounding box center [16, 12] width 12 height 7
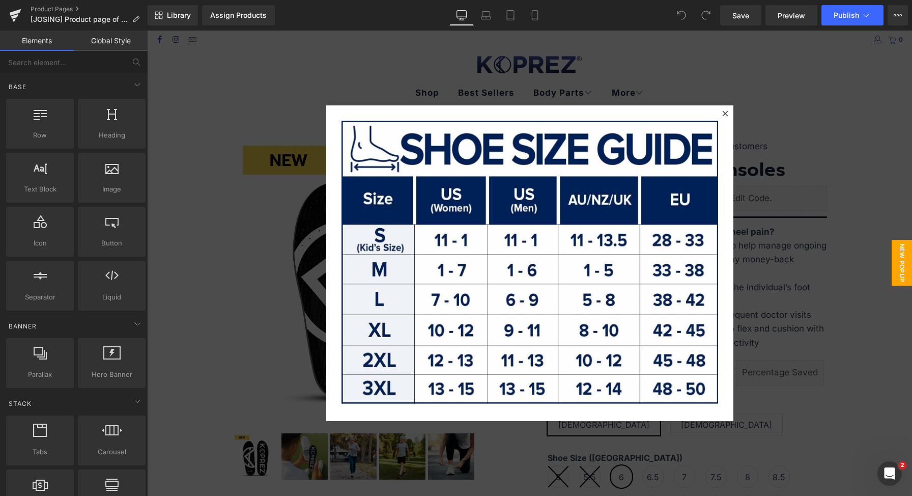
click at [766, 314] on div at bounding box center [529, 263] width 765 height 465
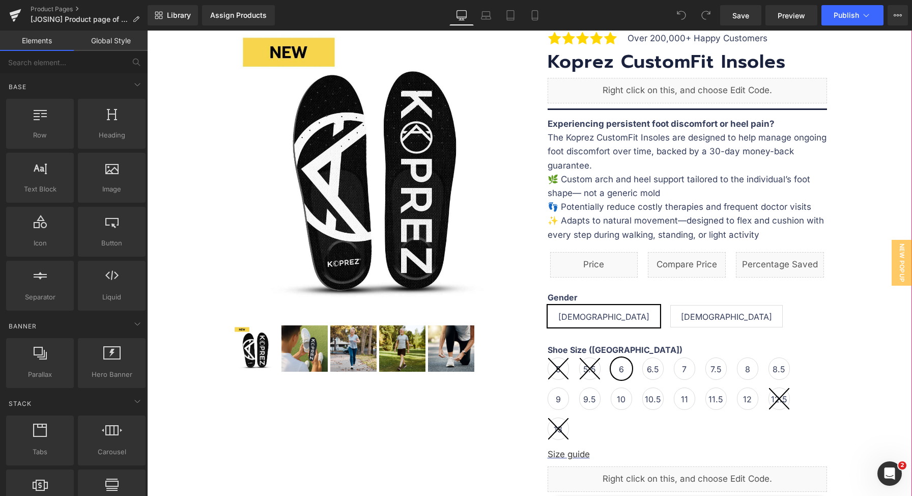
scroll to position [257, 0]
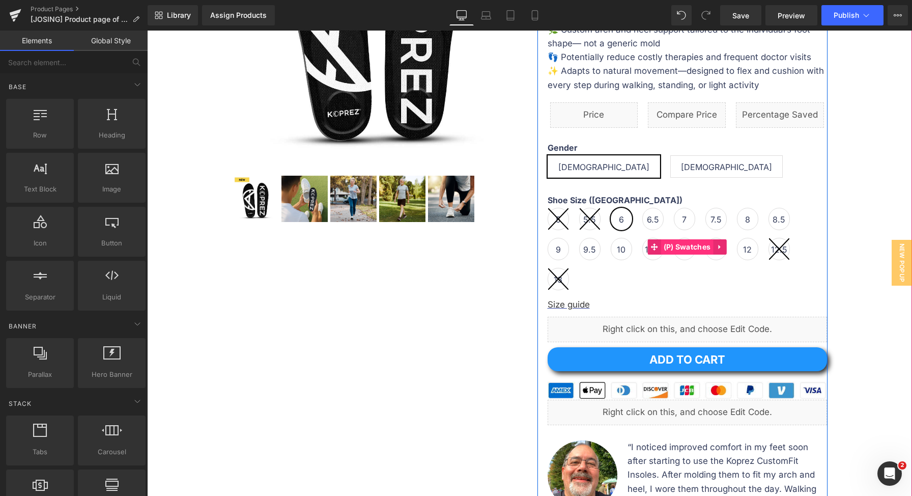
click at [681, 248] on span "(P) Swatches" at bounding box center [687, 246] width 52 height 15
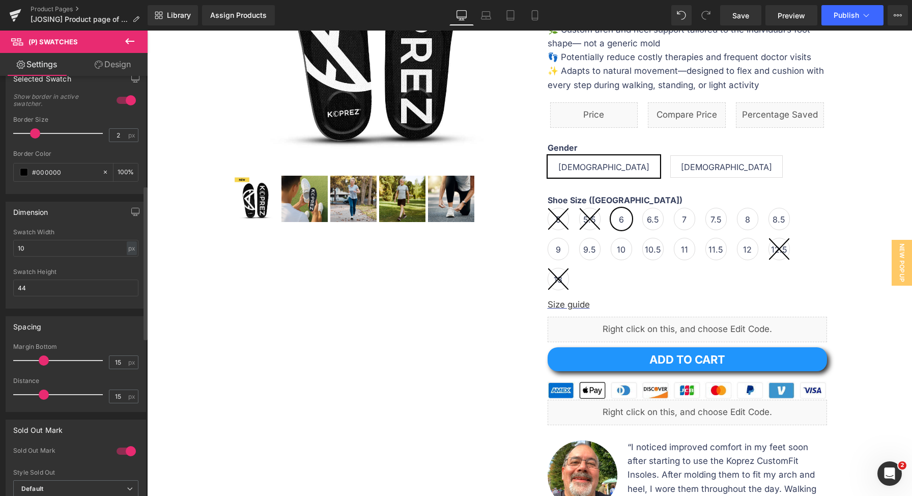
scroll to position [0, 0]
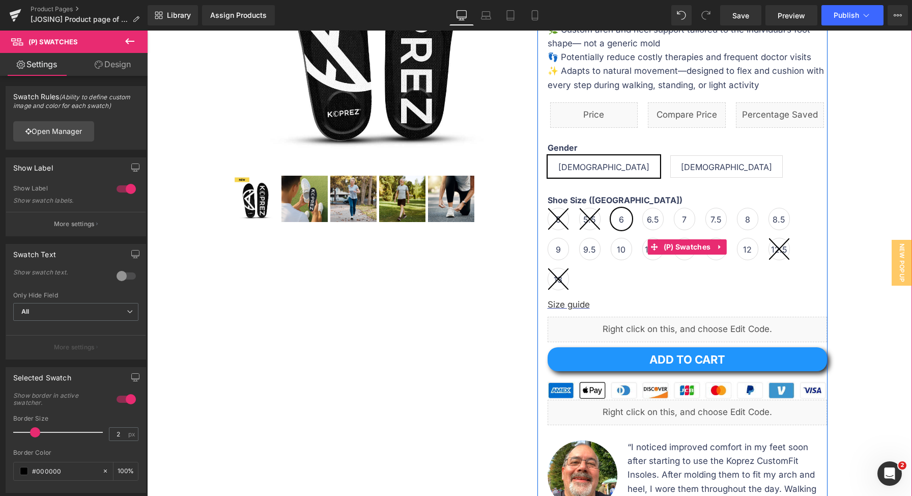
click at [655, 212] on span "6.5" at bounding box center [652, 219] width 21 height 22
click at [682, 221] on span "7" at bounding box center [684, 219] width 21 height 22
click at [683, 243] on span "(P) Swatches" at bounding box center [687, 247] width 52 height 15
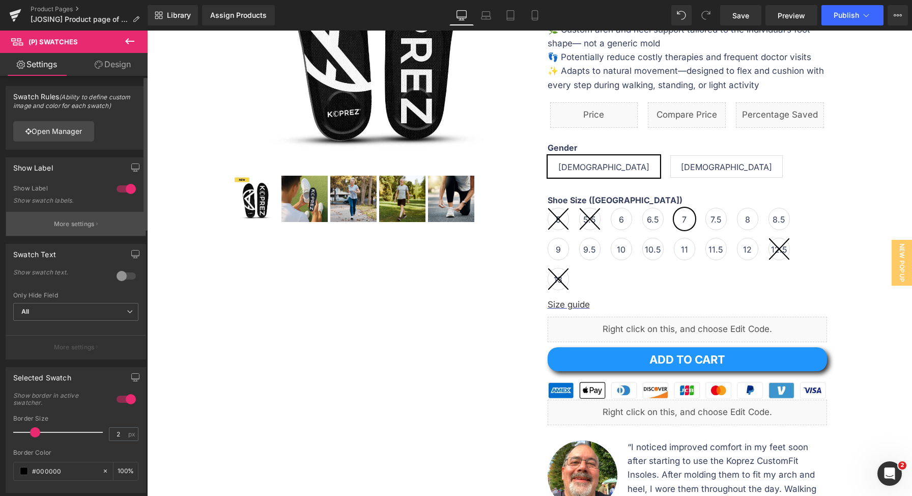
click at [78, 222] on p "More settings" at bounding box center [74, 223] width 41 height 9
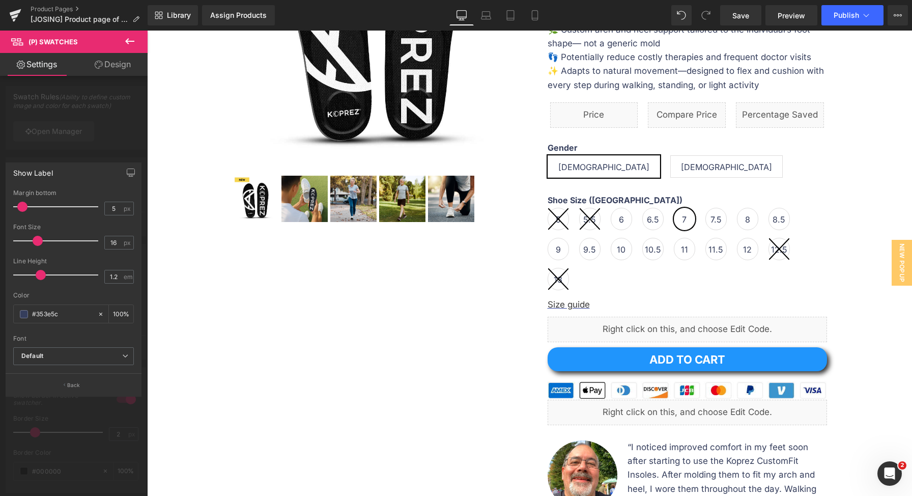
drag, startPoint x: 34, startPoint y: 239, endPoint x: 40, endPoint y: 240, distance: 6.2
click at [40, 240] on span at bounding box center [38, 241] width 10 height 10
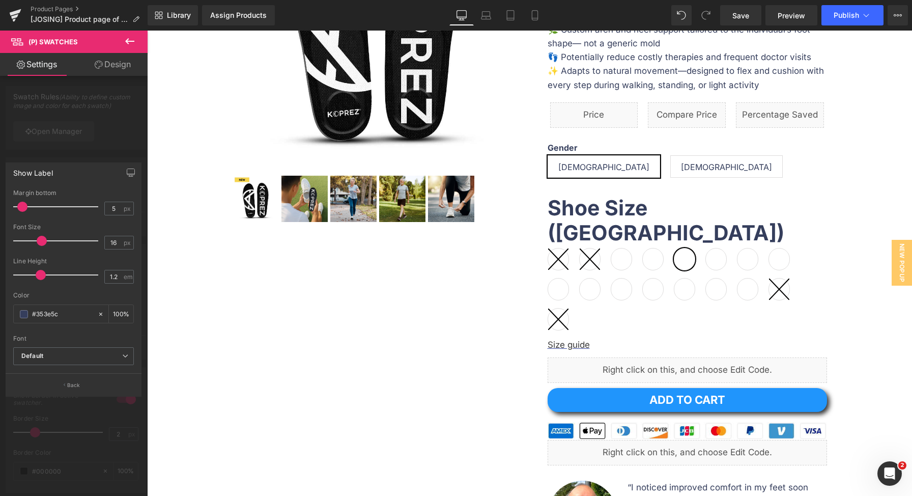
drag, startPoint x: 40, startPoint y: 240, endPoint x: 68, endPoint y: 245, distance: 28.4
click at [68, 245] on div at bounding box center [58, 241] width 80 height 20
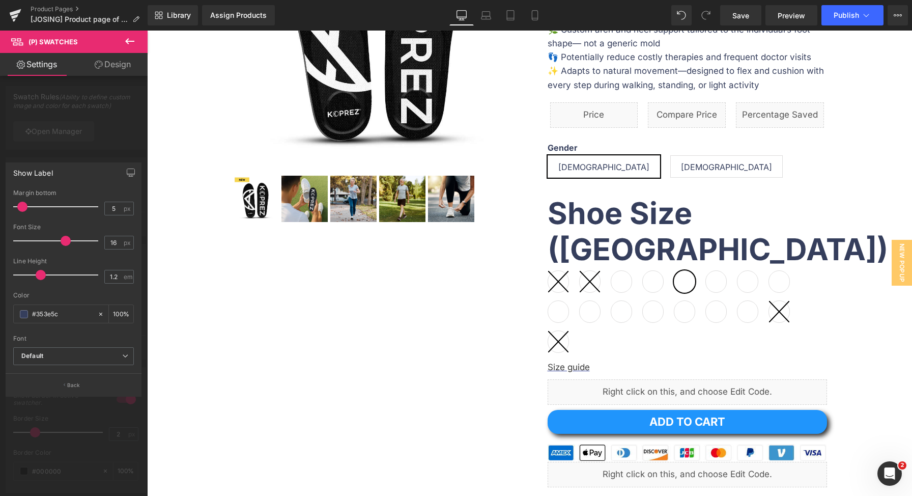
click at [116, 141] on div at bounding box center [74, 266] width 148 height 470
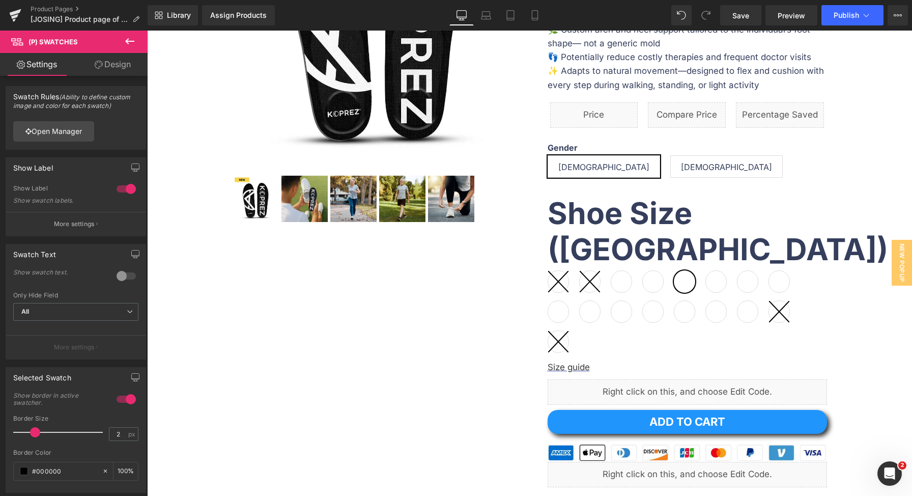
click at [103, 63] on link "Design" at bounding box center [113, 64] width 74 height 23
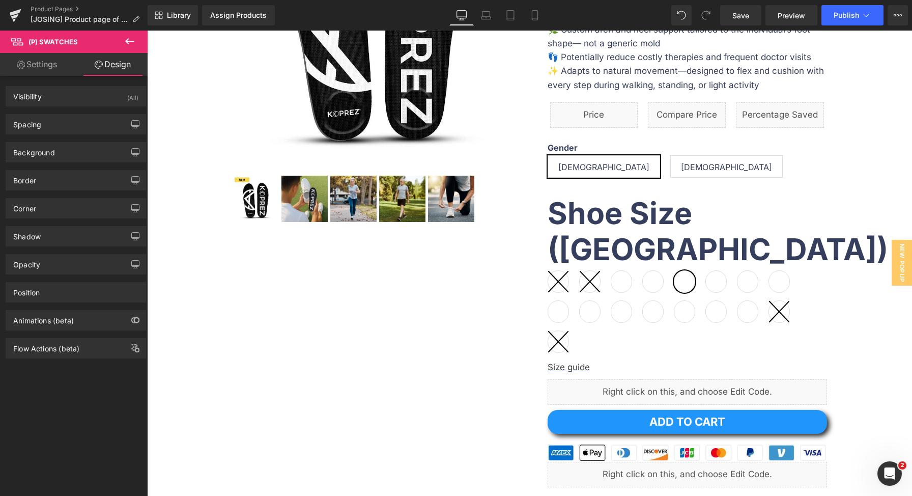
click at [49, 67] on link "Settings" at bounding box center [37, 64] width 74 height 23
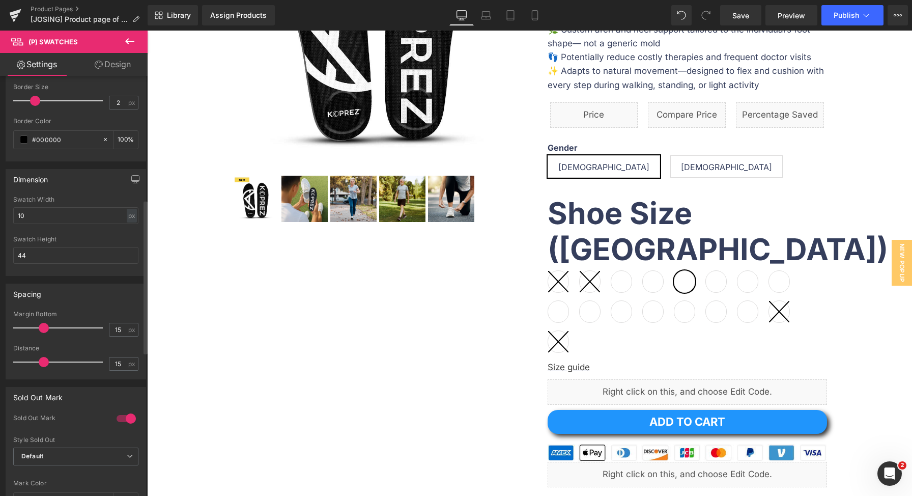
scroll to position [342, 0]
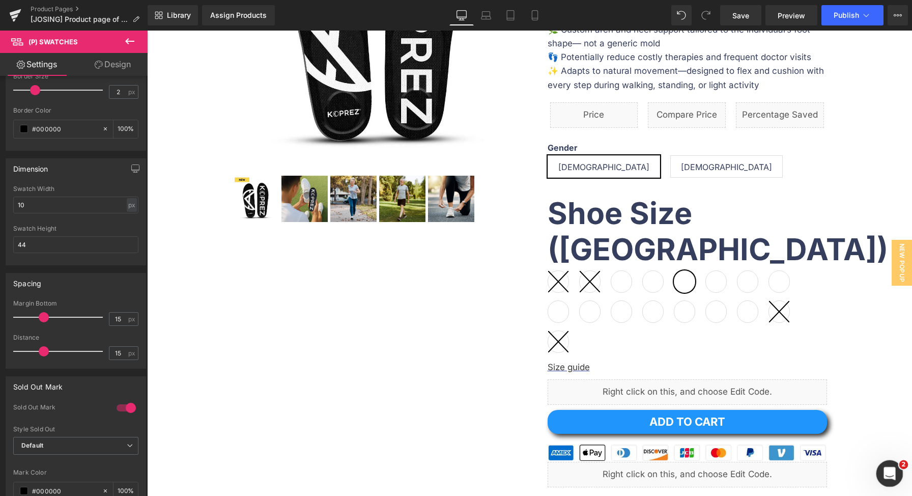
click at [889, 467] on icon "Open Intercom Messenger" at bounding box center [888, 472] width 17 height 17
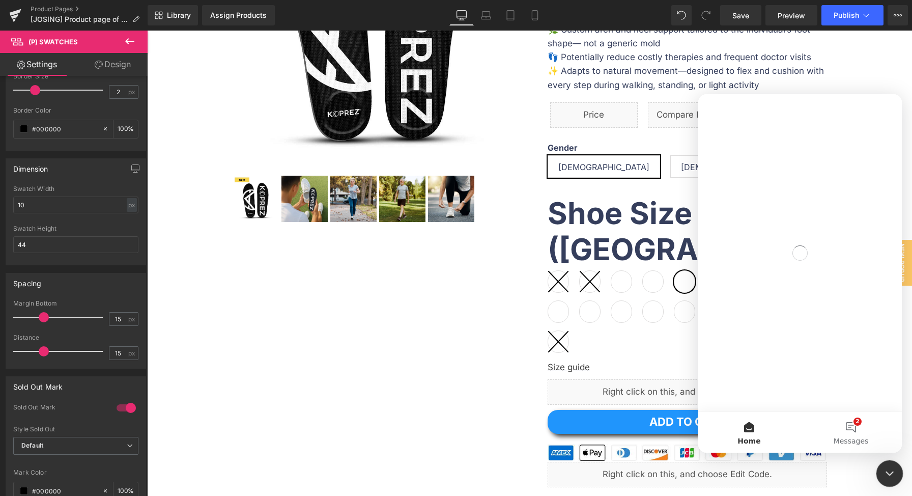
scroll to position [0, 0]
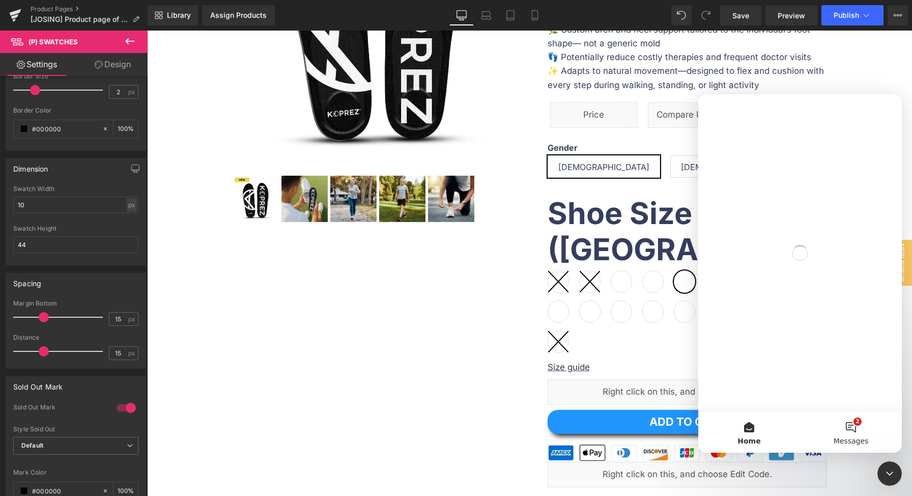
click at [860, 429] on button "2 Messages" at bounding box center [851, 432] width 102 height 41
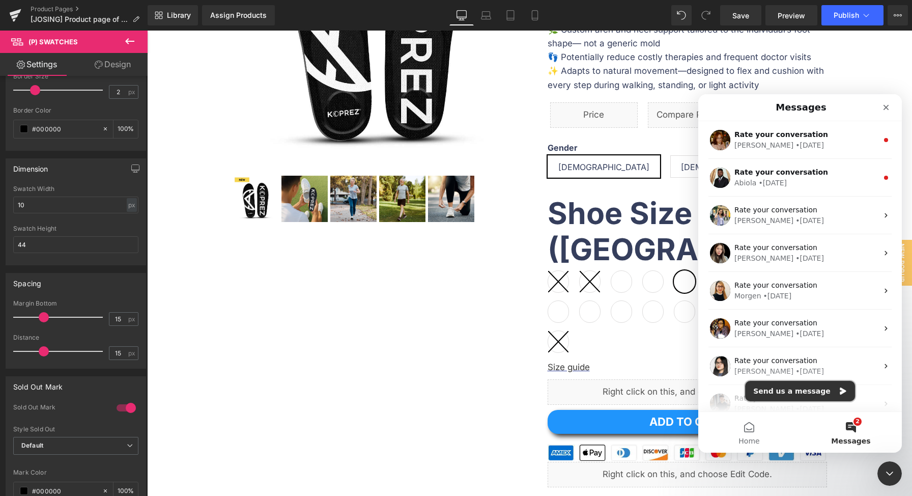
click at [815, 393] on button "Send us a message" at bounding box center [800, 391] width 110 height 20
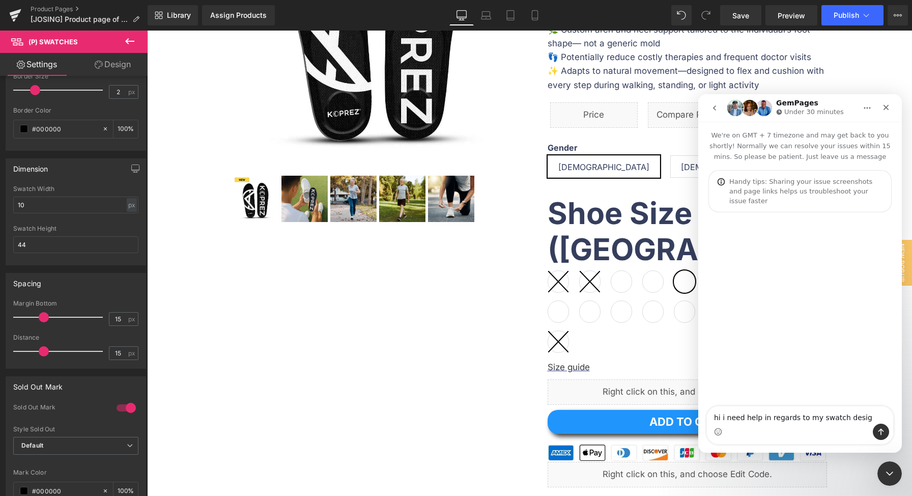
type textarea "hi i need help in regards to my swatch design"
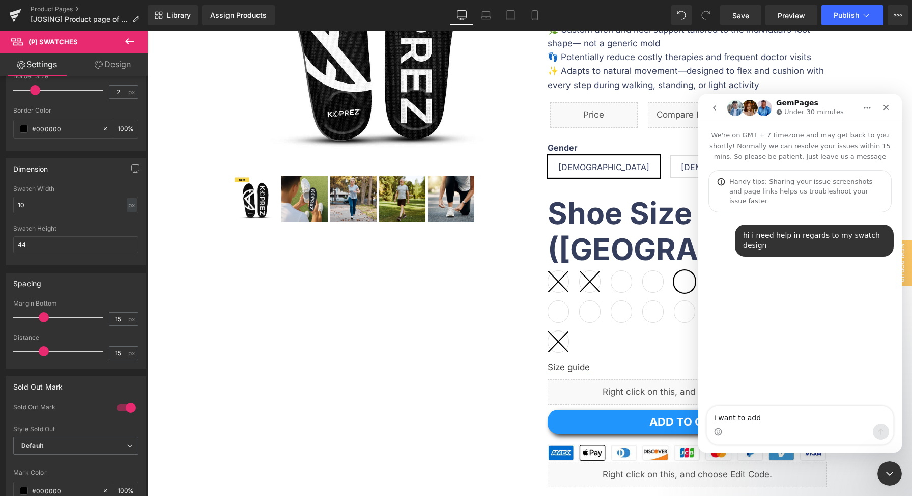
type textarea "i want to add"
type textarea "i want to add a background color on selected swatch"
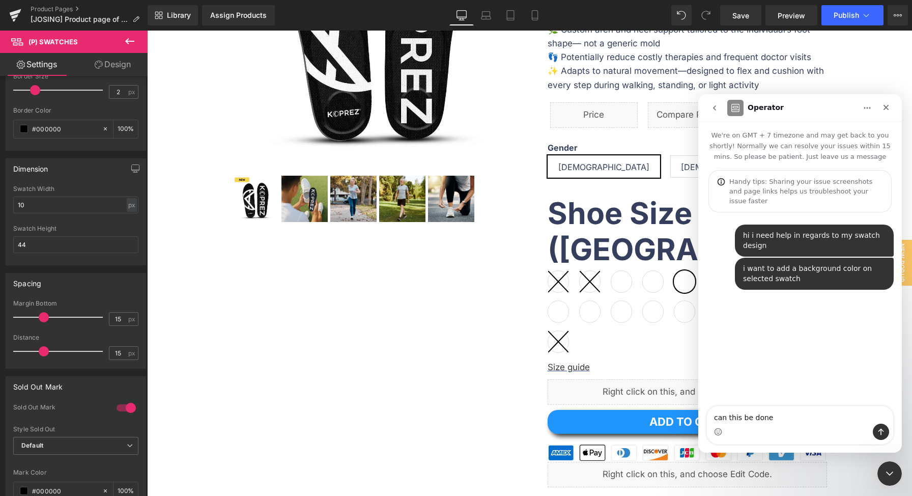
type textarea "can this be done?"
click at [885, 469] on icon "Close Intercom Messenger" at bounding box center [888, 472] width 12 height 12
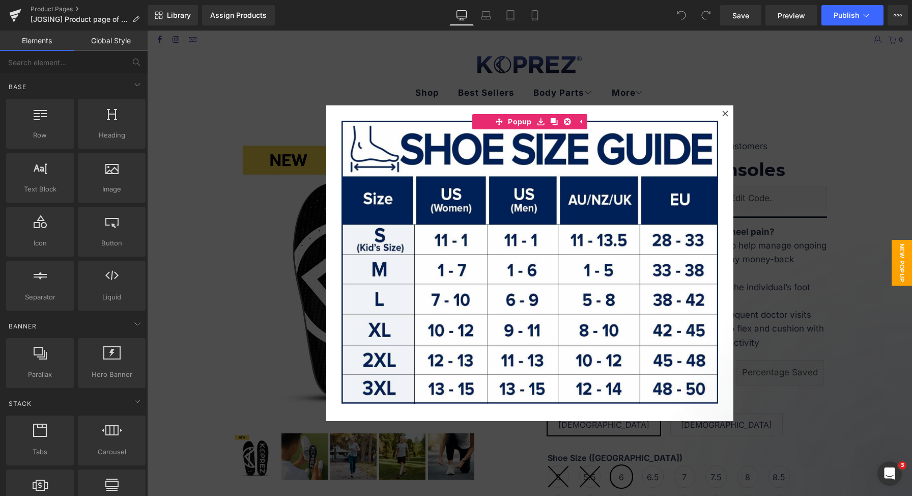
click at [773, 307] on div at bounding box center [529, 263] width 765 height 465
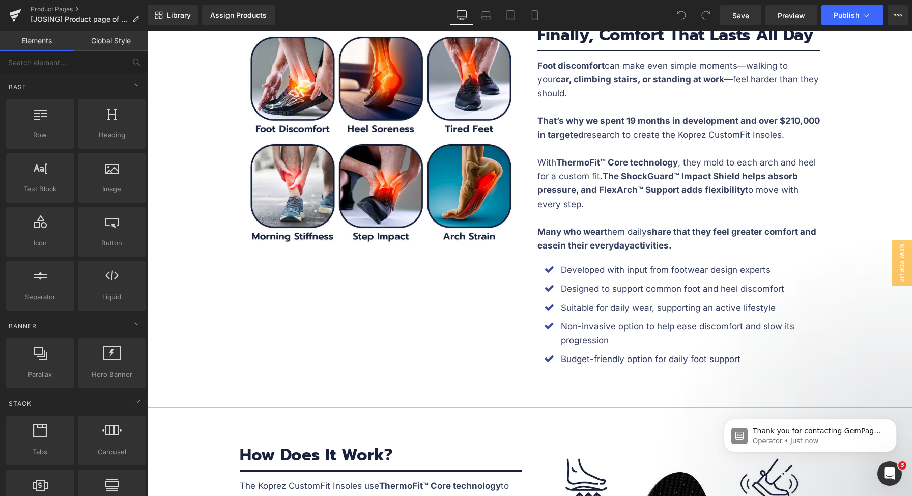
scroll to position [1103, 0]
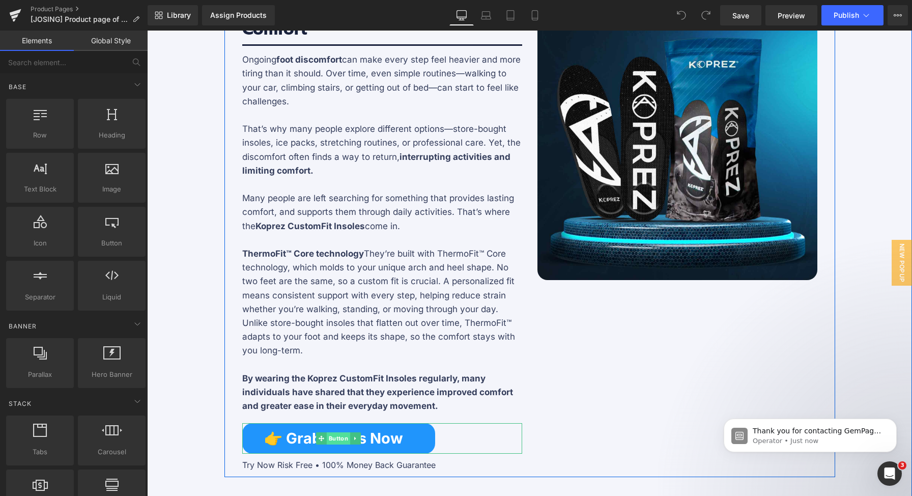
click at [344, 442] on span "Button" at bounding box center [338, 438] width 23 height 12
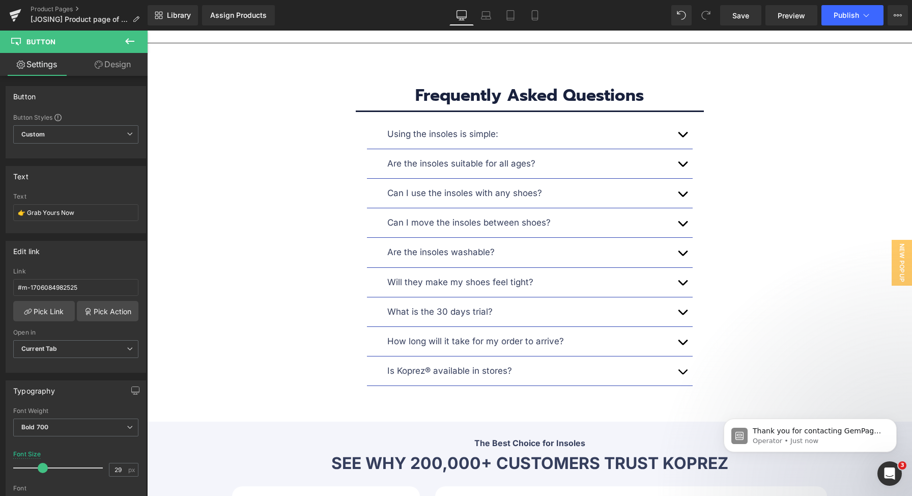
scroll to position [5152, 0]
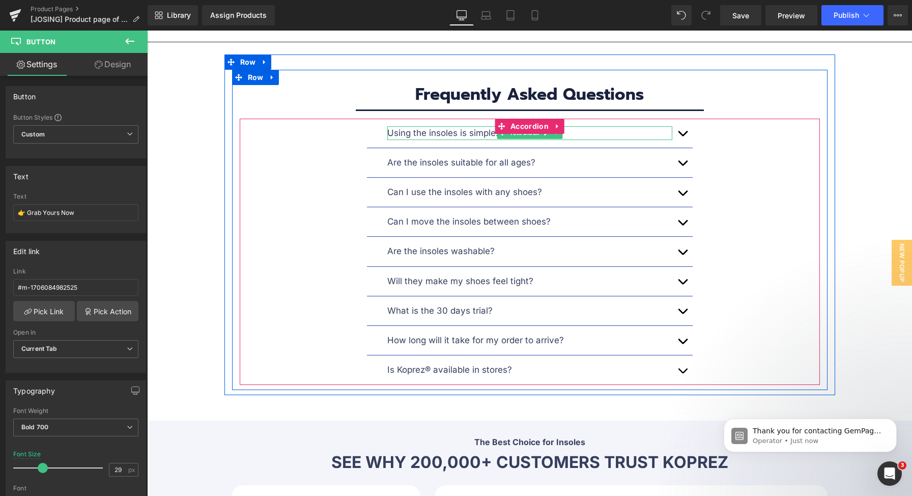
click at [462, 126] on div "Using the insoles is simple:" at bounding box center [529, 133] width 285 height 14
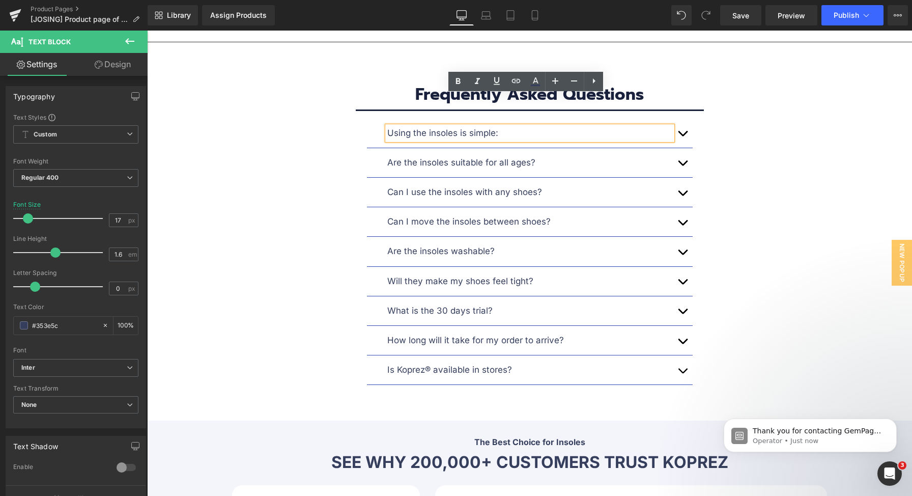
click at [474, 267] on div "Will they make my shoes feel tight? Text Block" at bounding box center [530, 282] width 326 height 30
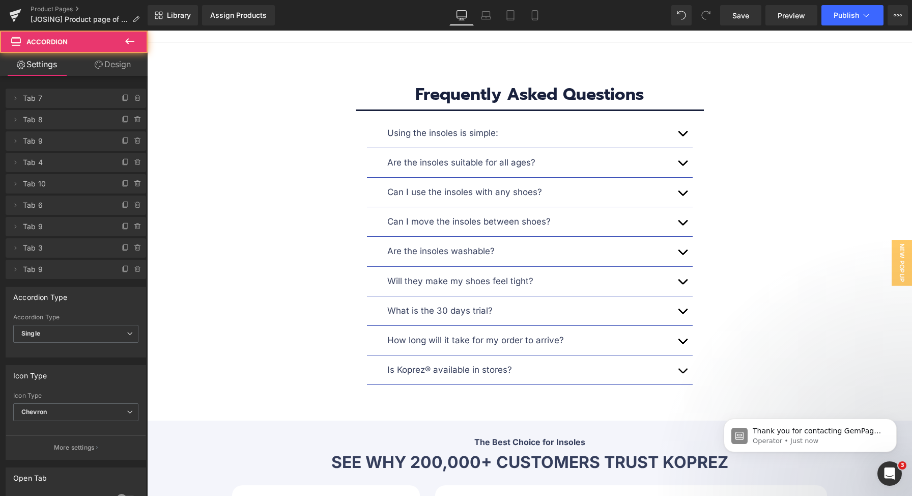
click at [476, 274] on p "Will they make my shoes feel tight?" at bounding box center [529, 281] width 285 height 14
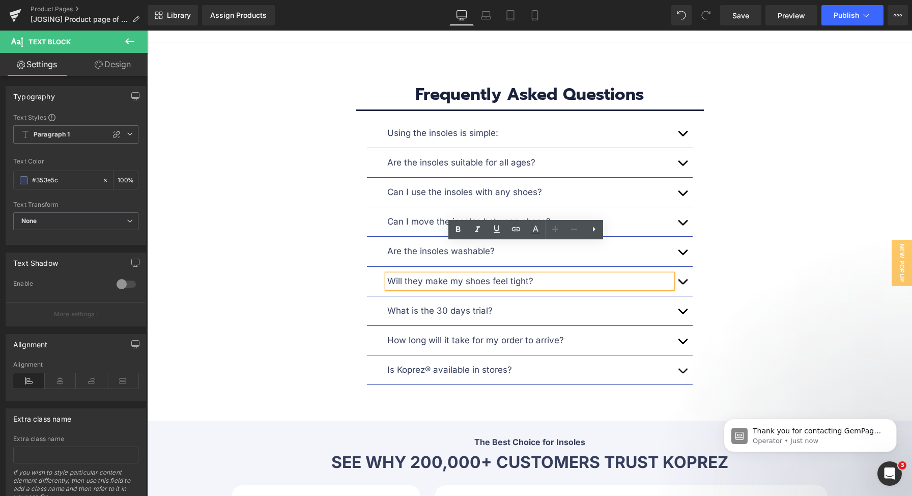
click at [476, 274] on p "Will they make my shoes feel tight?" at bounding box center [529, 281] width 285 height 14
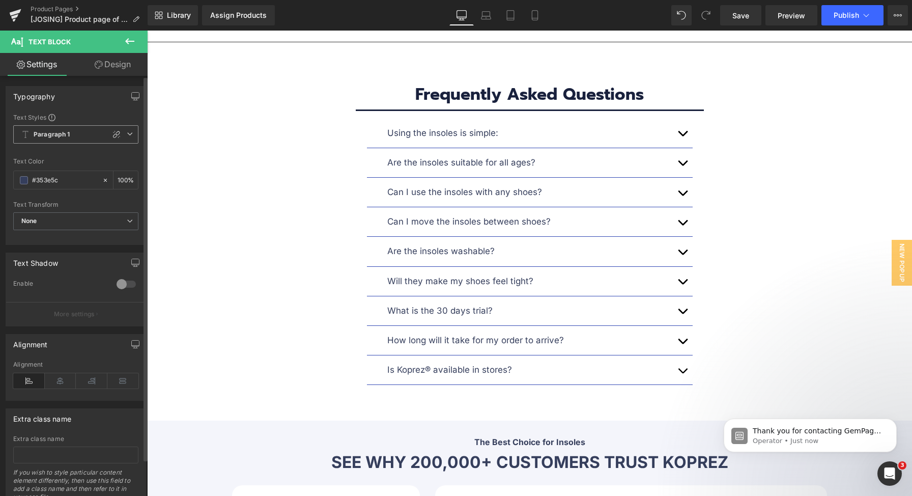
click at [72, 135] on span "Paragraph 1" at bounding box center [75, 134] width 125 height 18
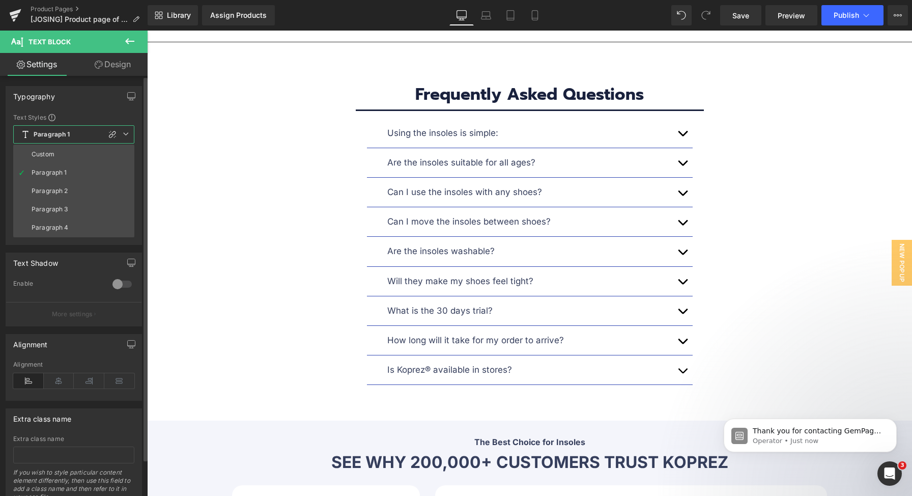
click at [61, 156] on li "Custom" at bounding box center [73, 154] width 121 height 18
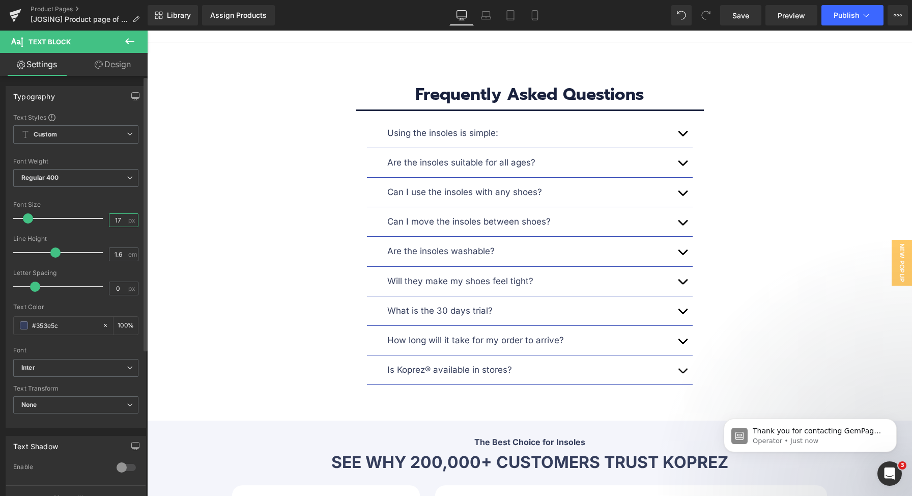
click at [113, 216] on input "17" at bounding box center [118, 220] width 18 height 13
type input "18"
click at [482, 13] on icon at bounding box center [486, 14] width 8 height 5
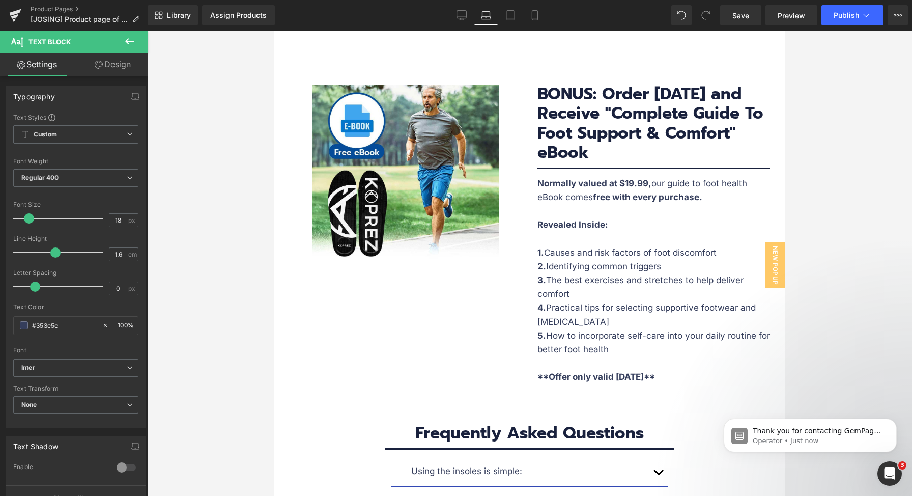
scroll to position [5536, 0]
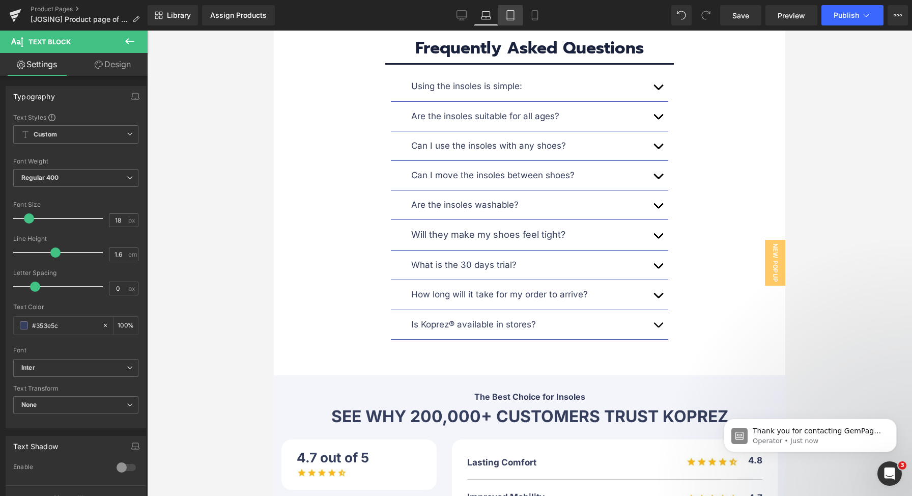
click at [508, 14] on icon at bounding box center [510, 15] width 10 height 10
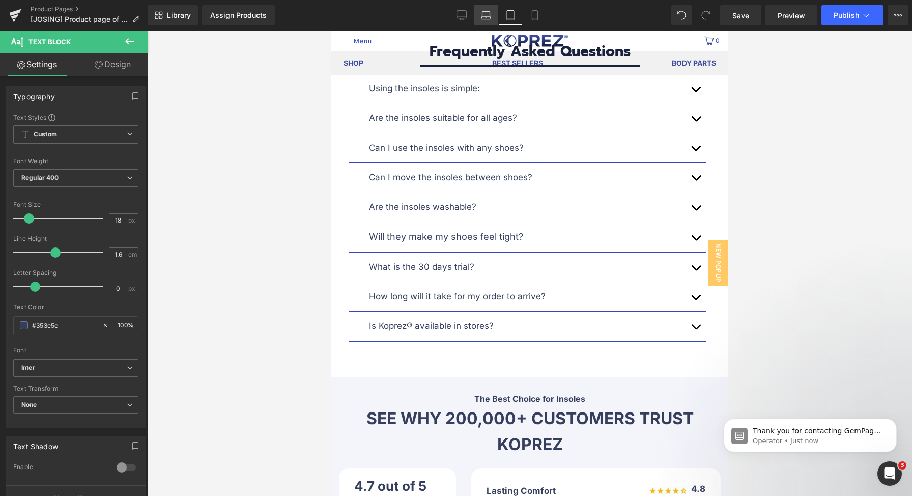
scroll to position [6205, 0]
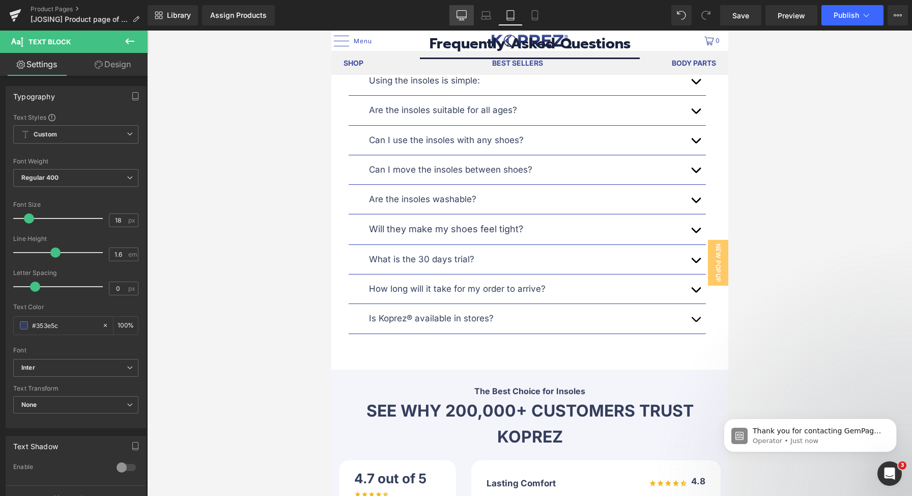
drag, startPoint x: 421, startPoint y: 197, endPoint x: 458, endPoint y: 15, distance: 186.4
click at [458, 15] on icon at bounding box center [461, 15] width 10 height 10
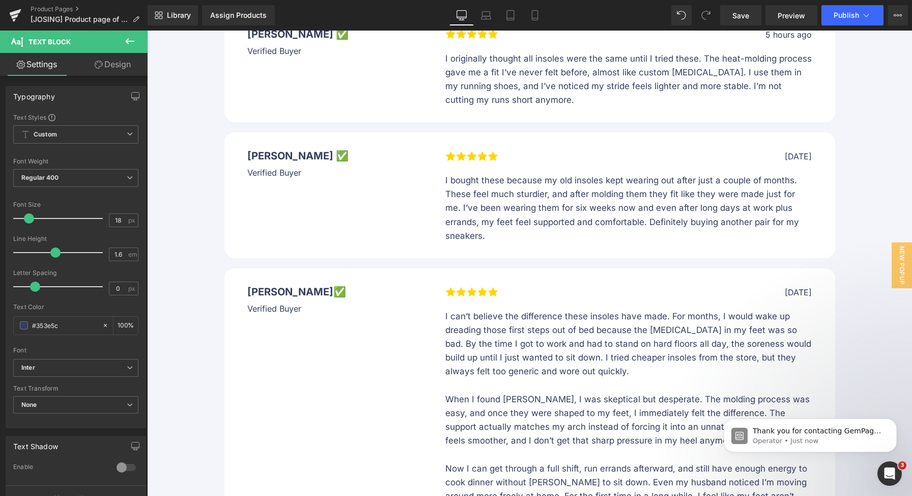
scroll to position [5208, 0]
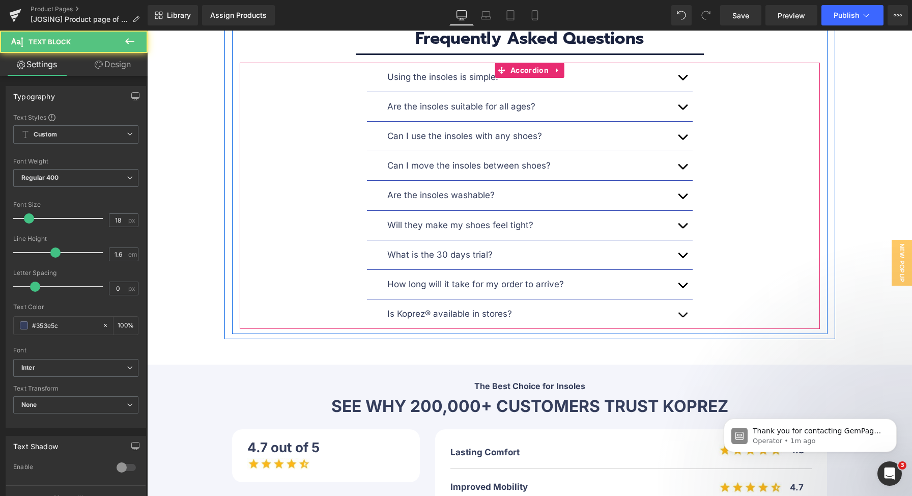
click at [468, 240] on div "What is the 30 days trial? Text Block" at bounding box center [530, 255] width 326 height 30
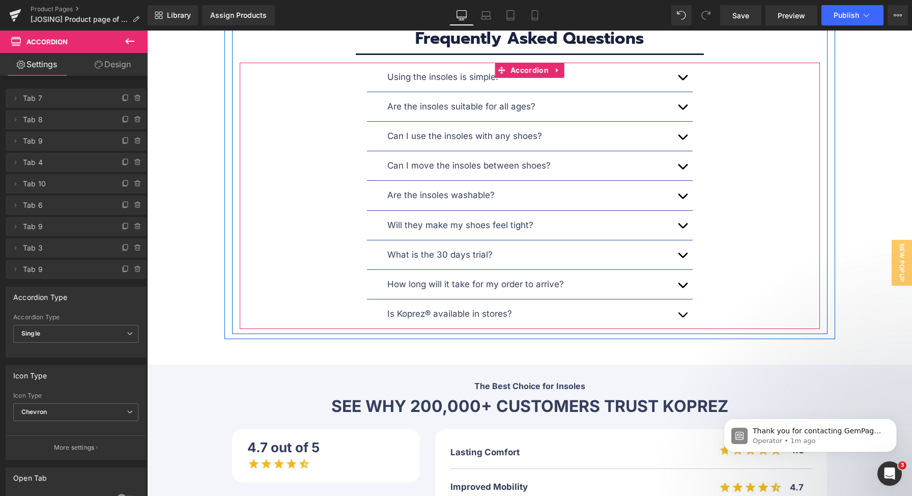
click at [463, 248] on p "What is the 30 days trial?" at bounding box center [529, 255] width 285 height 14
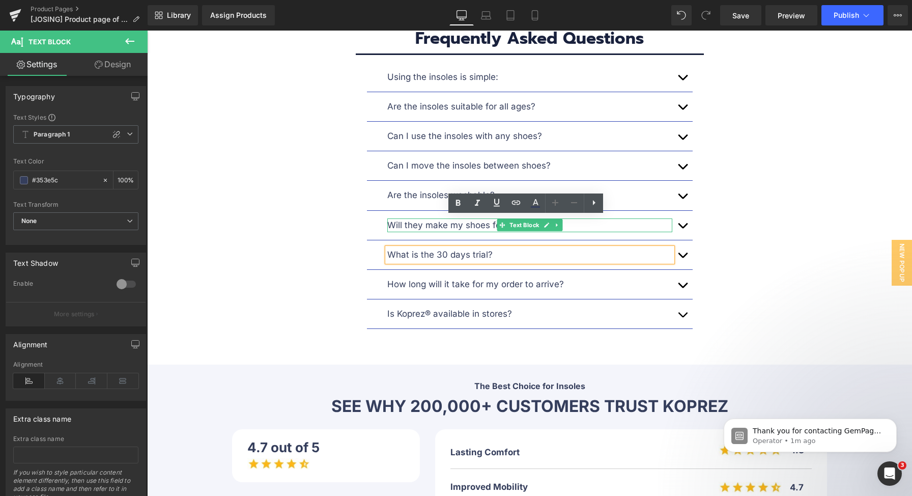
click at [419, 218] on div at bounding box center [529, 219] width 285 height 3
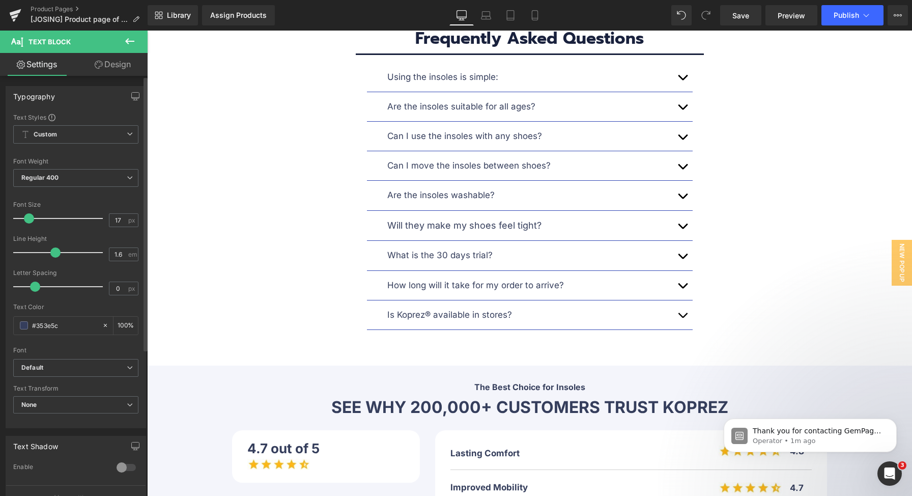
click at [32, 217] on span at bounding box center [29, 218] width 10 height 10
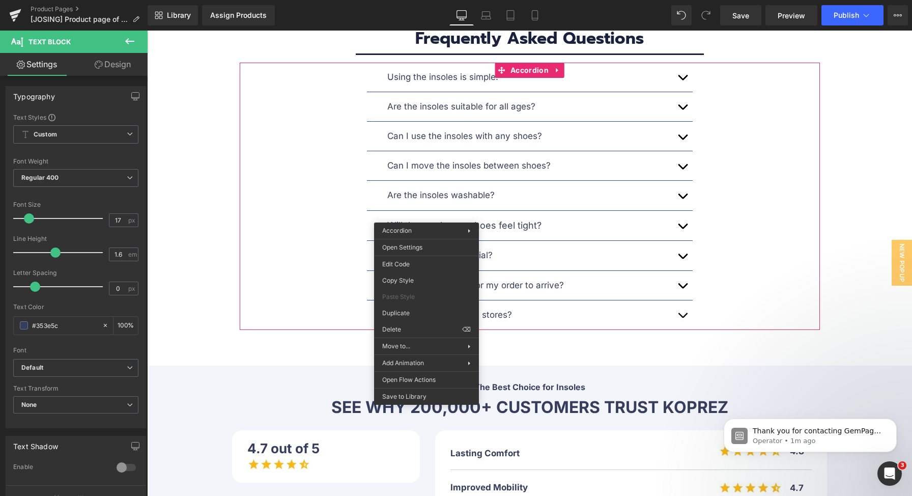
drag, startPoint x: 324, startPoint y: 212, endPoint x: 377, endPoint y: 218, distance: 53.3
click at [324, 212] on div "Using the insoles is simple: Text Block 1. Heat them in hot water for a short t…" at bounding box center [530, 196] width 580 height 267
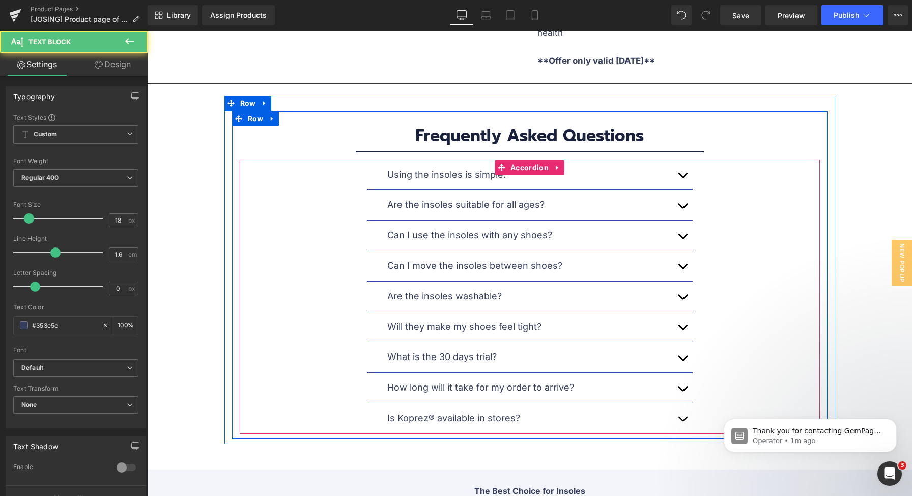
scroll to position [5074, 0]
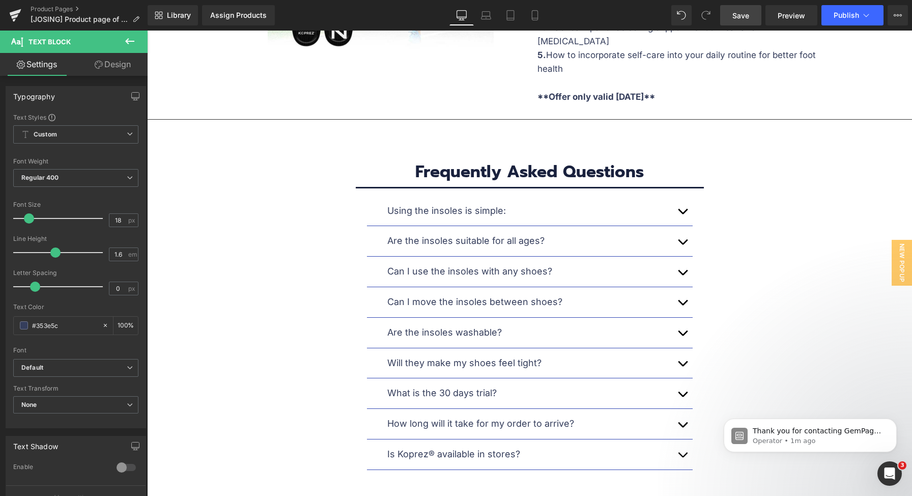
drag, startPoint x: 746, startPoint y: 15, endPoint x: 642, endPoint y: 211, distance: 222.2
click at [746, 15] on span "Save" at bounding box center [740, 15] width 17 height 11
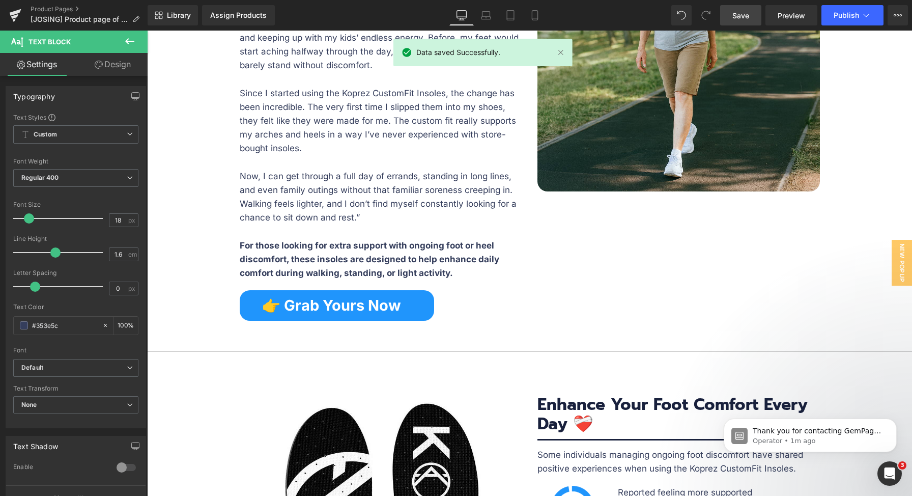
scroll to position [2369, 0]
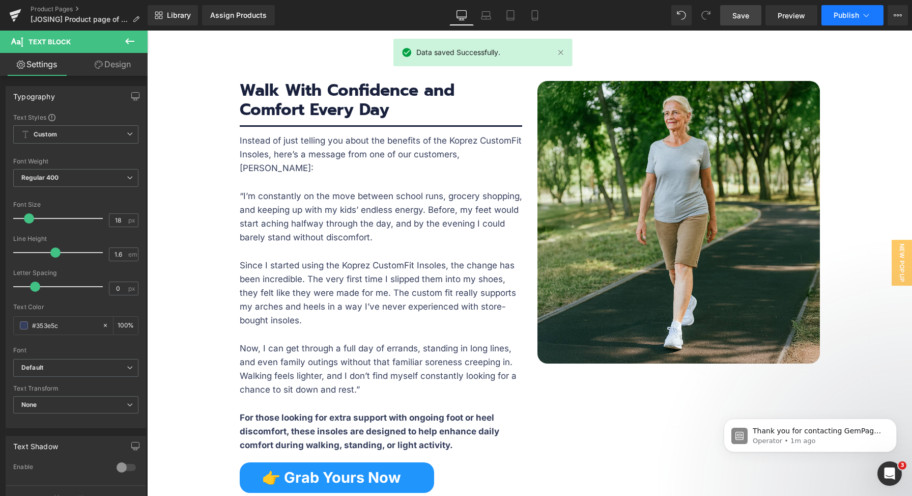
click at [862, 12] on icon at bounding box center [866, 15] width 10 height 10
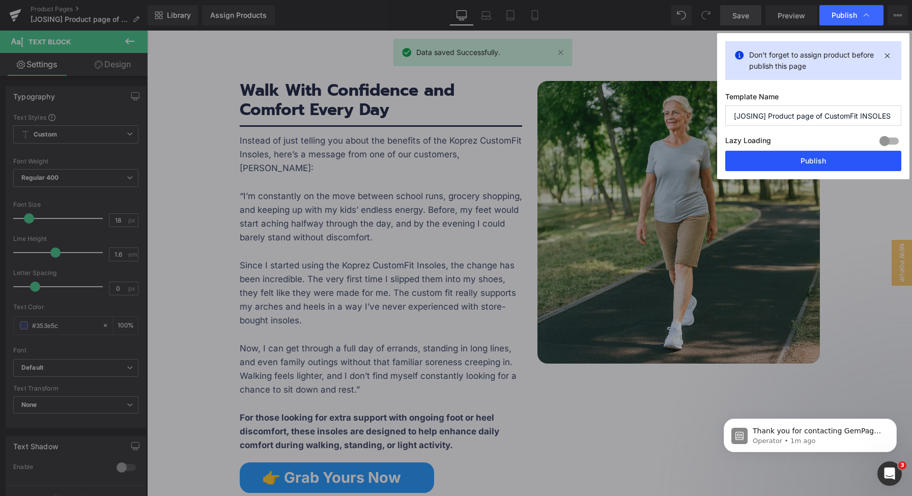
click at [767, 160] on button "Publish" at bounding box center [813, 161] width 176 height 20
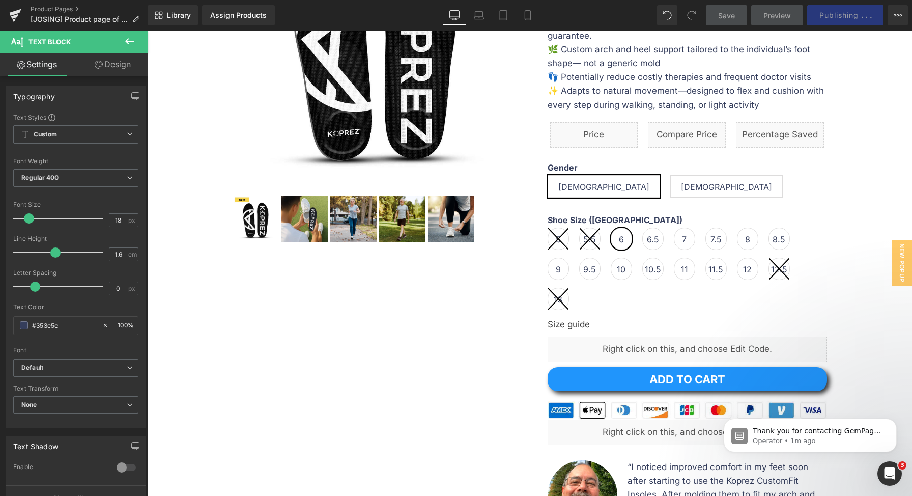
scroll to position [238, 0]
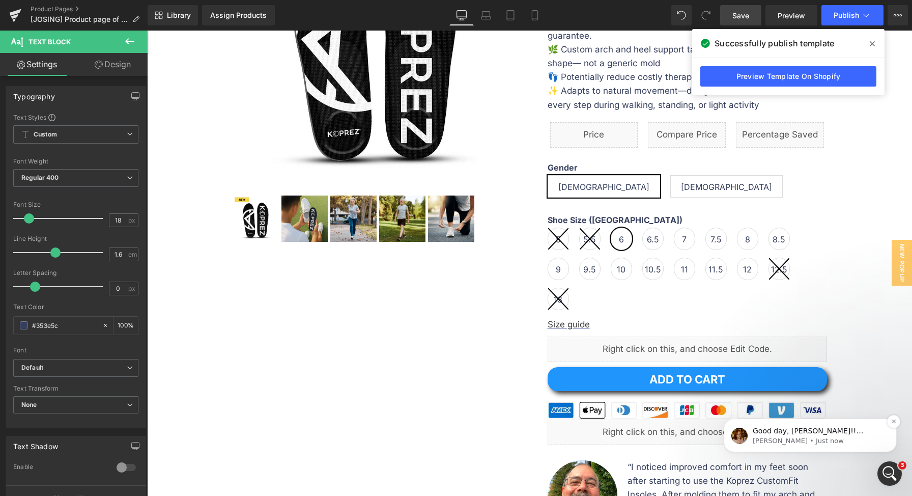
click at [831, 440] on p "Jamie • Just now" at bounding box center [818, 440] width 131 height 9
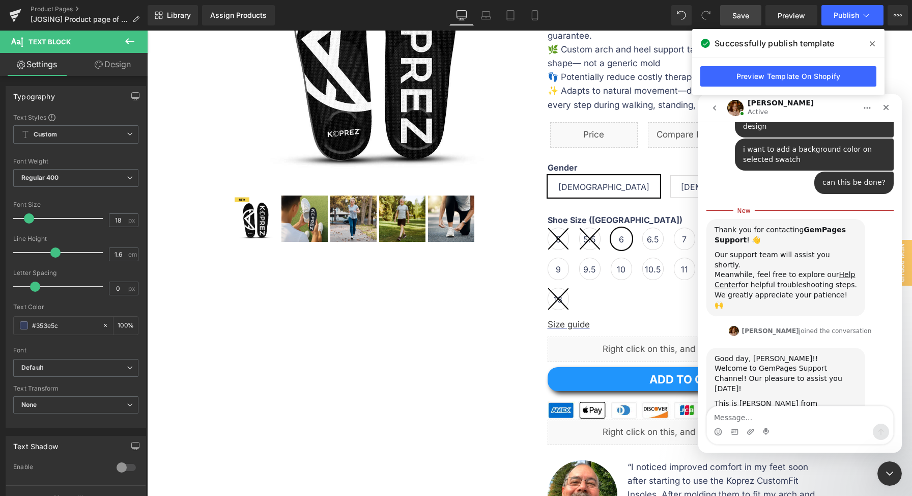
scroll to position [129, 0]
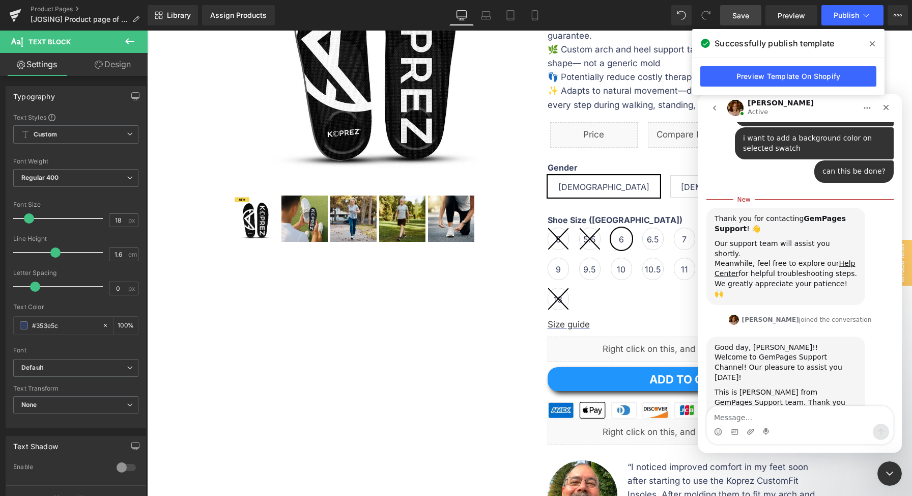
click at [824, 421] on textarea "Message…" at bounding box center [800, 414] width 186 height 17
type textarea "Hi Jamie!"
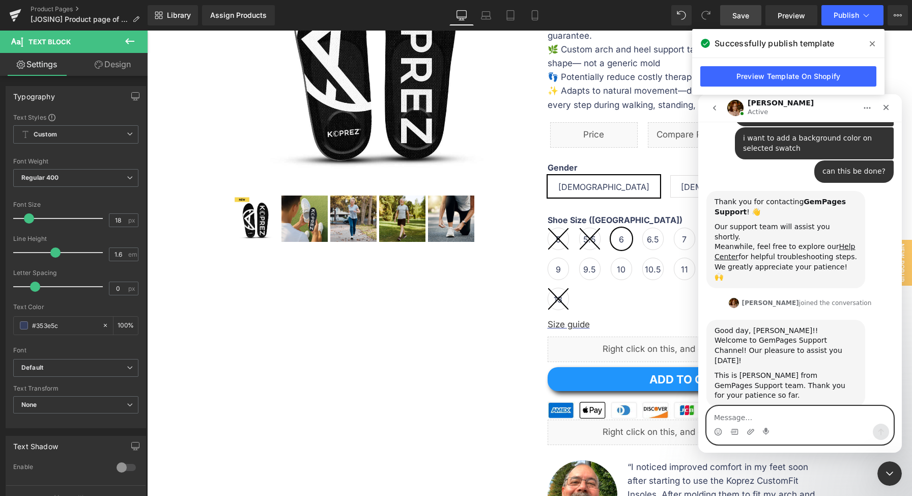
scroll to position [142, 0]
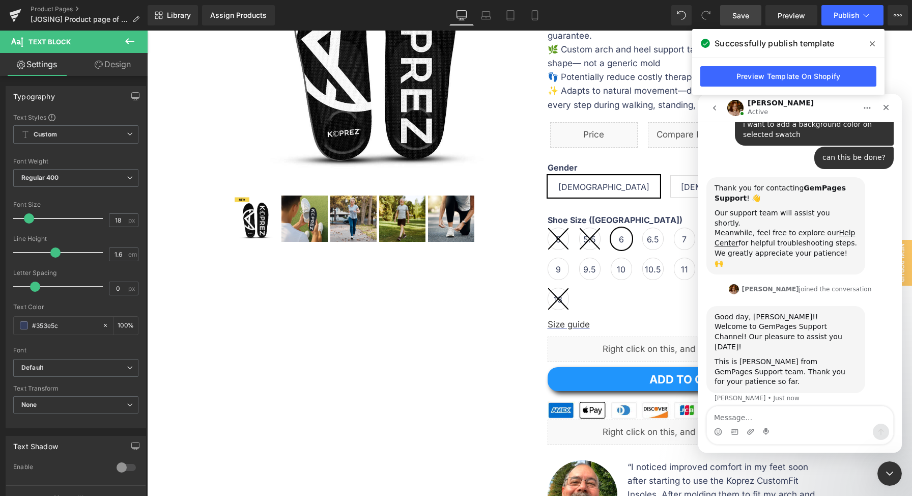
click at [518, 206] on div at bounding box center [456, 232] width 912 height 465
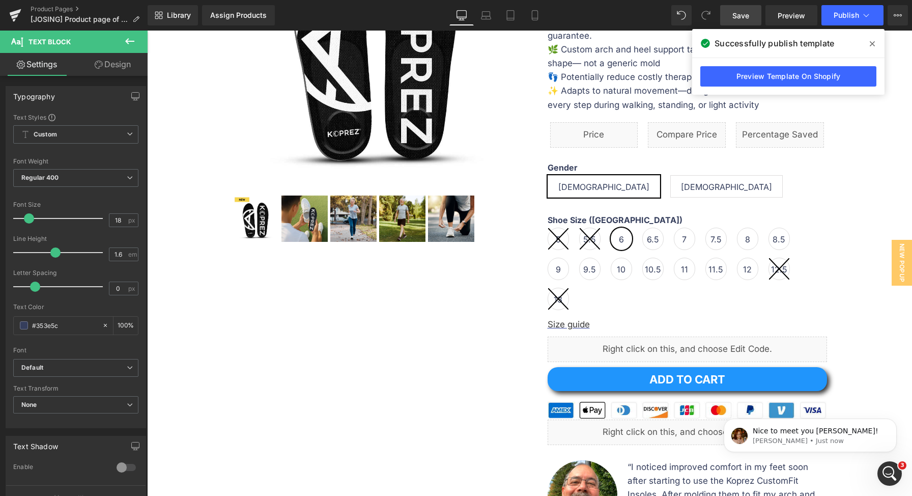
scroll to position [173, 0]
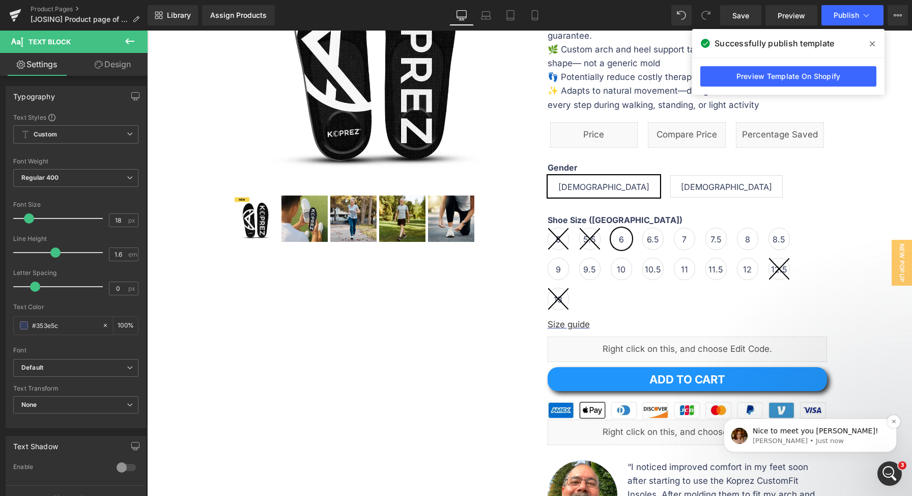
click at [817, 440] on p "Jamie • Just now" at bounding box center [818, 440] width 131 height 9
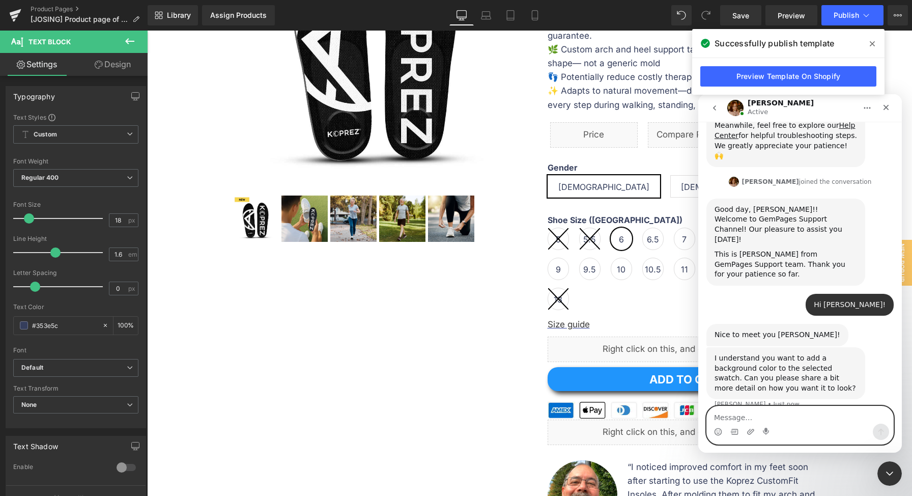
scroll to position [265, 0]
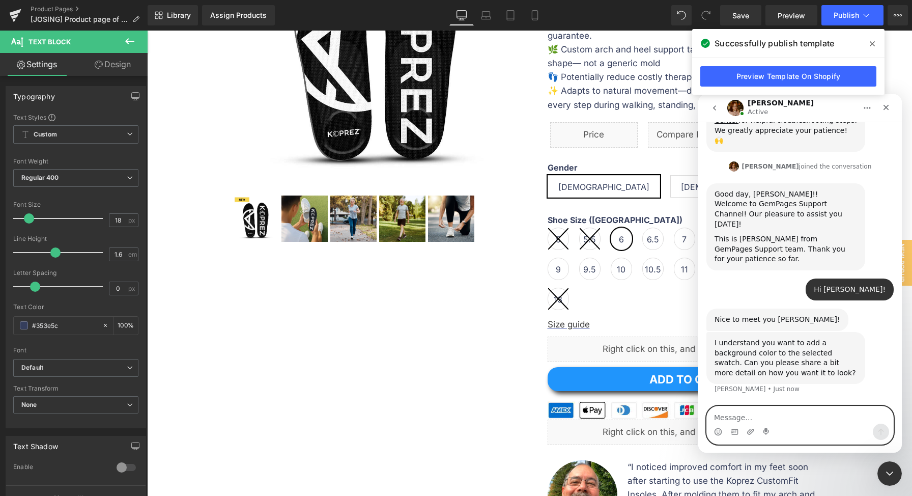
click at [796, 421] on textarea "Message…" at bounding box center [800, 414] width 186 height 17
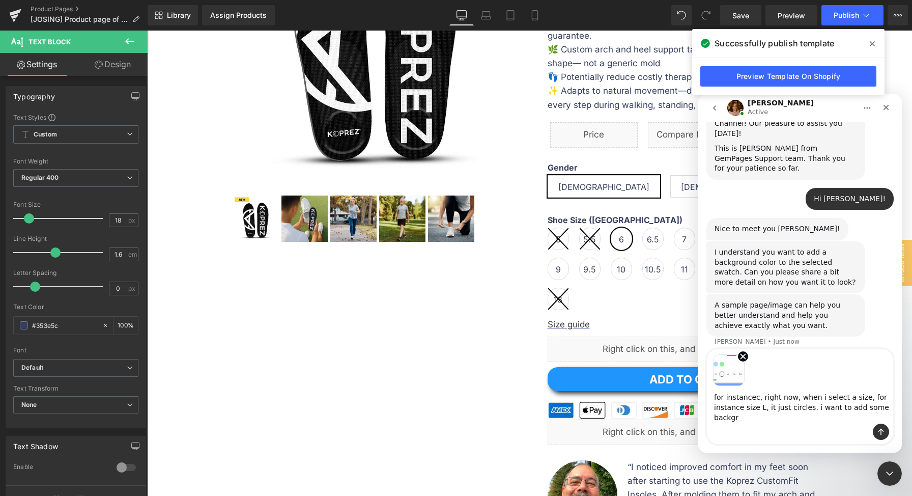
scroll to position [366, 0]
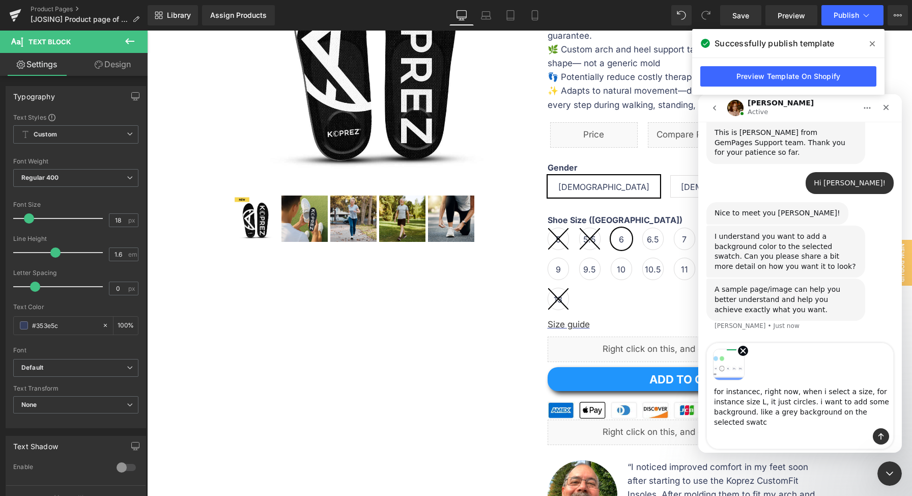
type textarea "for instancec, right now, when i select a size, for instance size L, it just ci…"
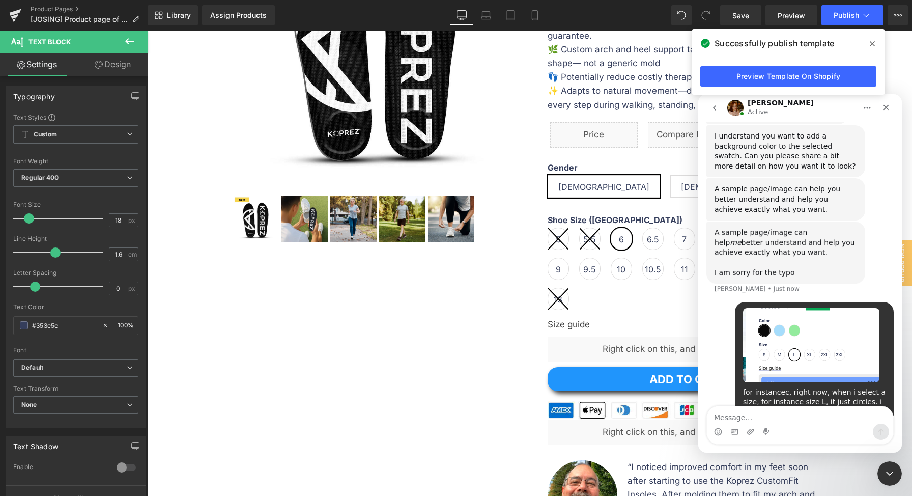
scroll to position [471, 0]
click at [795, 19] on div at bounding box center [456, 232] width 912 height 465
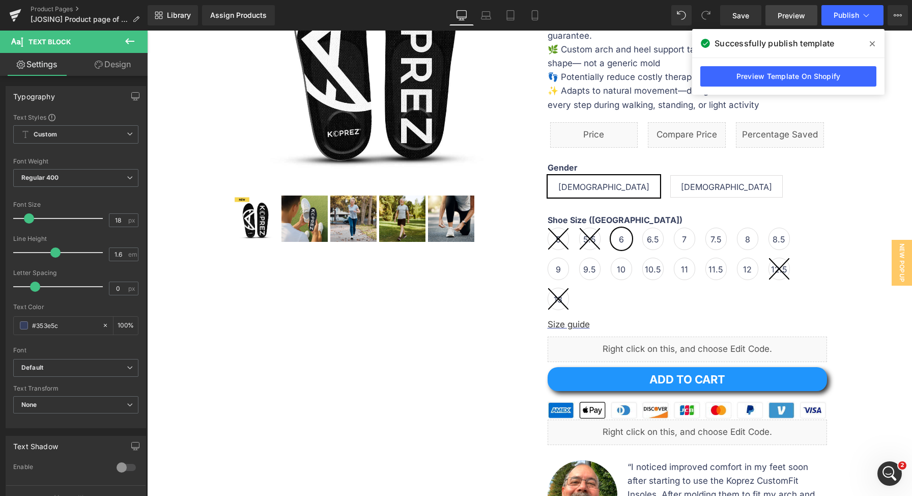
click at [798, 15] on span "Preview" at bounding box center [791, 15] width 27 height 11
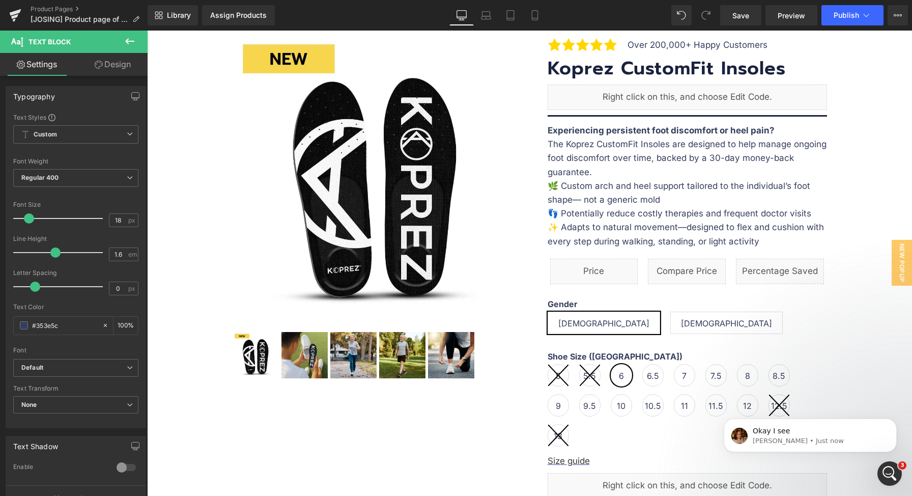
scroll to position [0, 0]
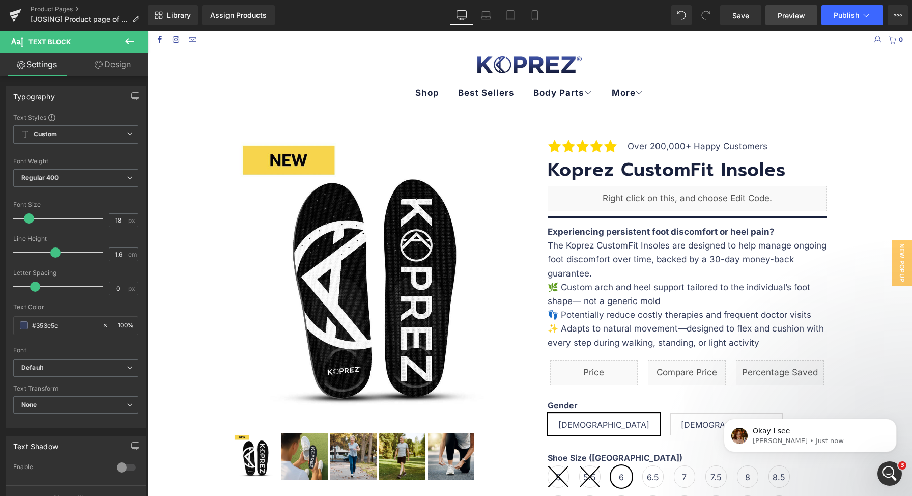
click at [791, 16] on span "Preview" at bounding box center [791, 15] width 27 height 11
click at [807, 444] on p "Jamie • Just now" at bounding box center [818, 440] width 131 height 9
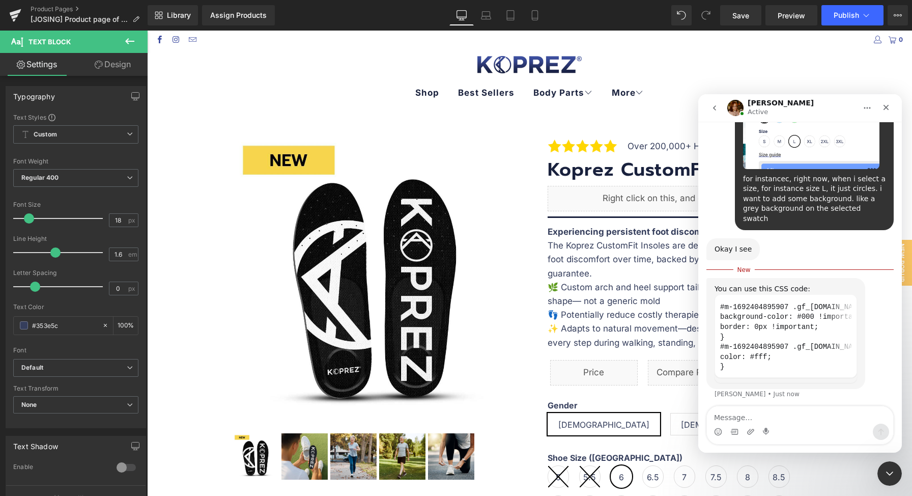
scroll to position [675, 0]
click at [808, 420] on textarea "Message…" at bounding box center [800, 414] width 186 height 17
click at [786, 414] on textarea "Message…" at bounding box center [800, 414] width 186 height 17
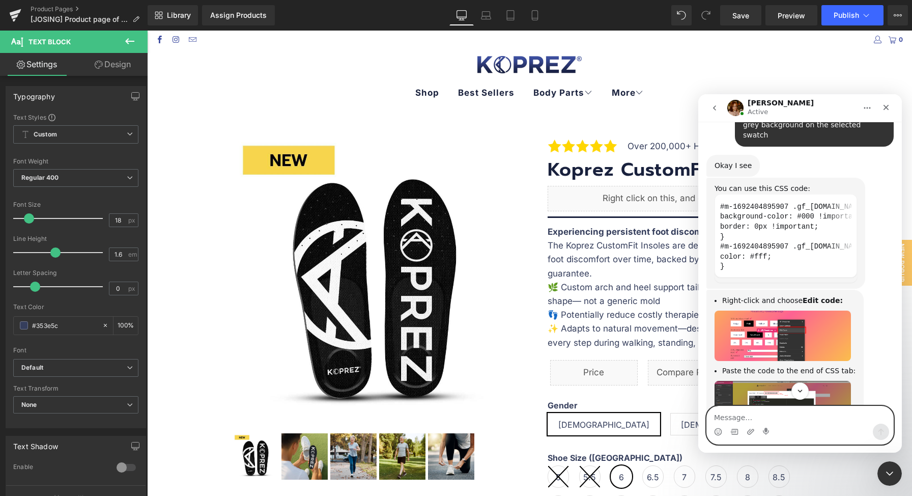
scroll to position [758, 0]
click at [791, 310] on img "Jamie says…" at bounding box center [782, 335] width 136 height 51
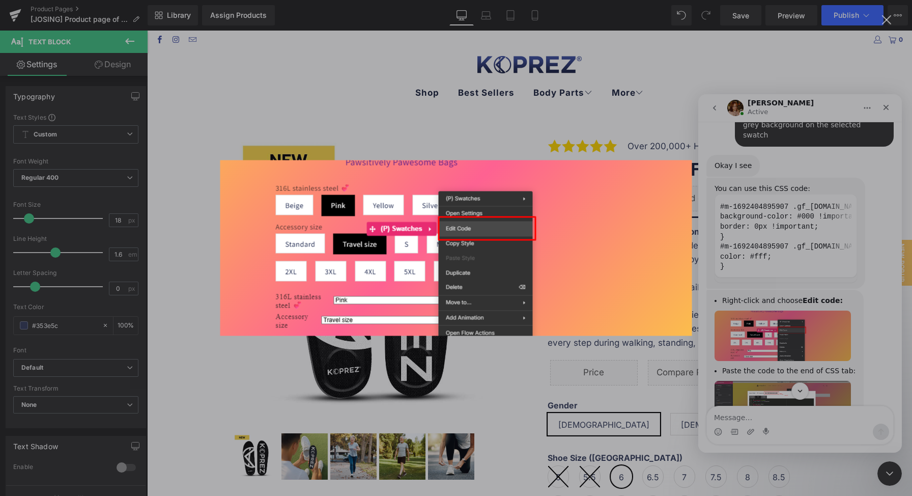
scroll to position [0, 0]
click at [801, 357] on div "Intercom messenger" at bounding box center [456, 248] width 912 height 496
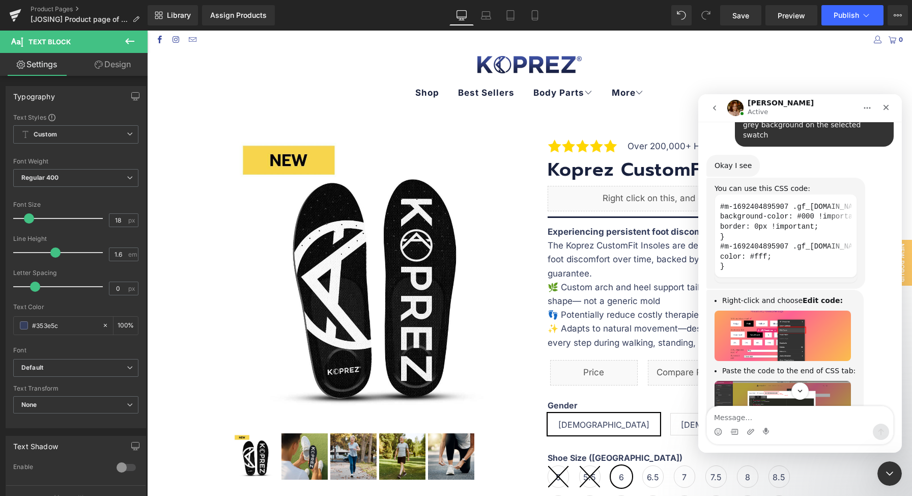
click at [799, 381] on img "Jamie says…" at bounding box center [782, 413] width 136 height 64
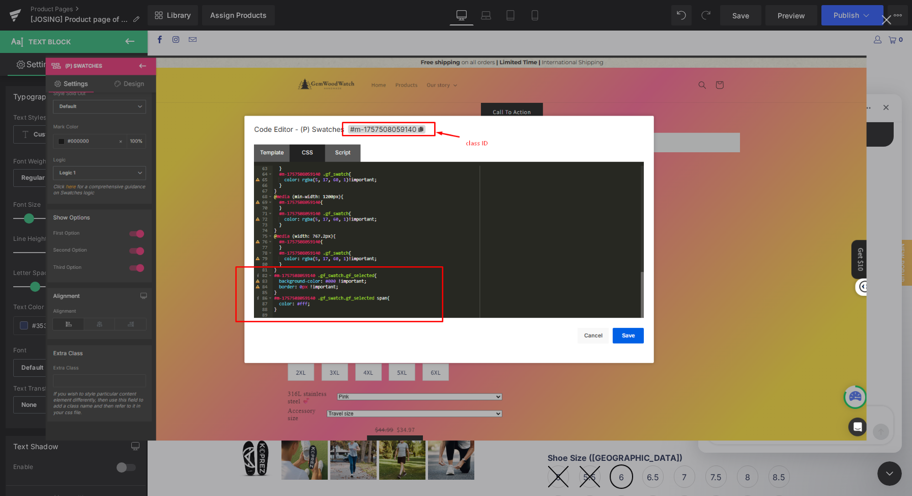
click at [799, 367] on img "Close" at bounding box center [456, 247] width 821 height 385
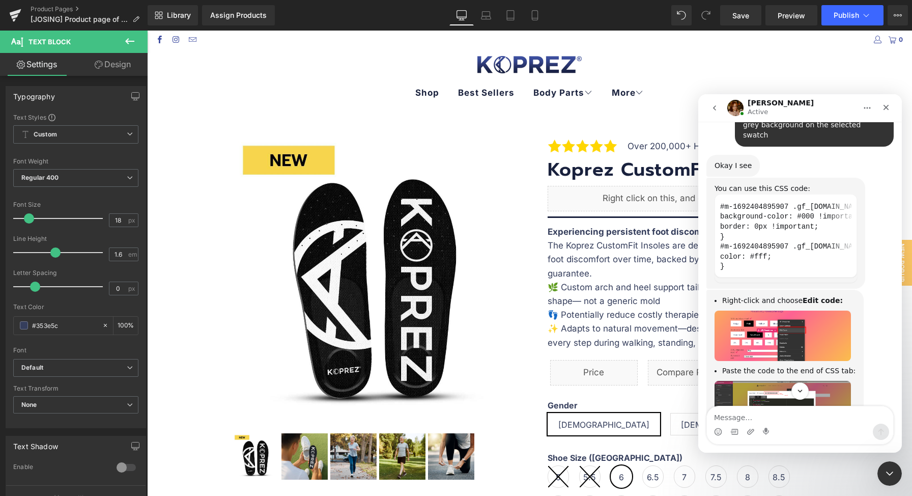
click at [799, 381] on img "Jamie says…" at bounding box center [782, 413] width 136 height 64
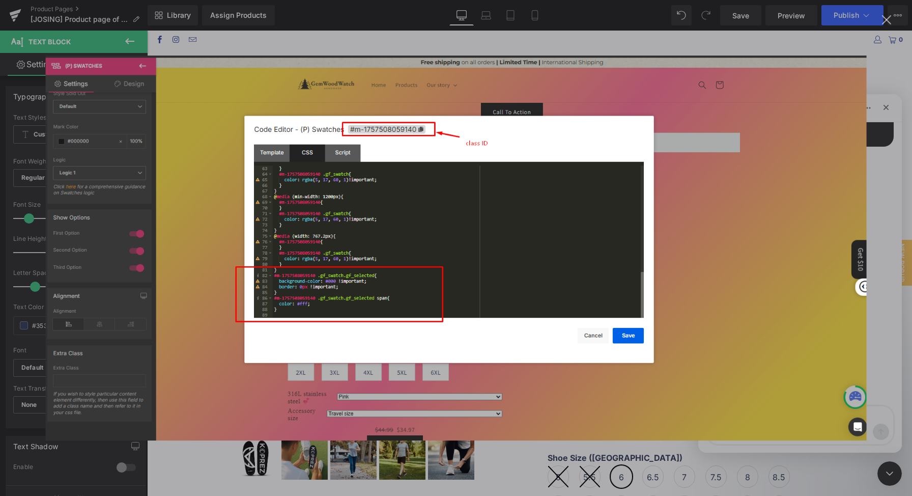
click at [827, 365] on img "Close" at bounding box center [456, 247] width 821 height 385
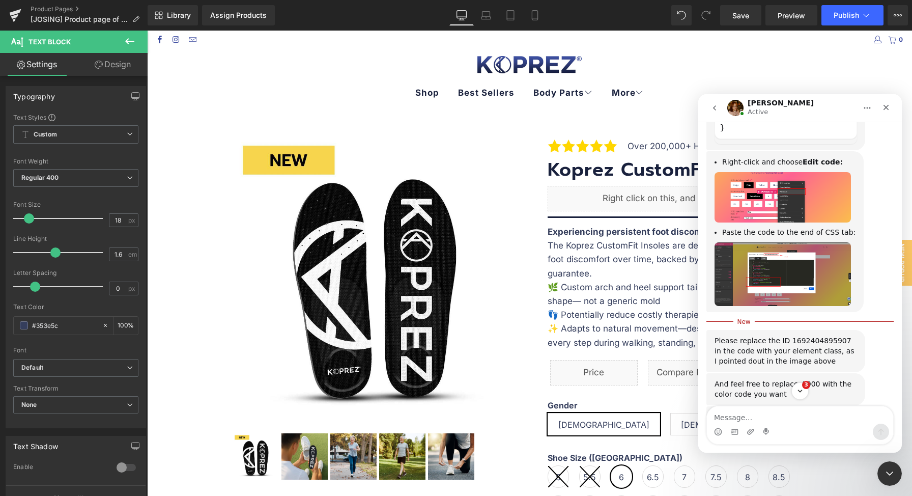
scroll to position [898, 0]
click at [883, 459] on div "Close Intercom Messenger" at bounding box center [888, 471] width 24 height 24
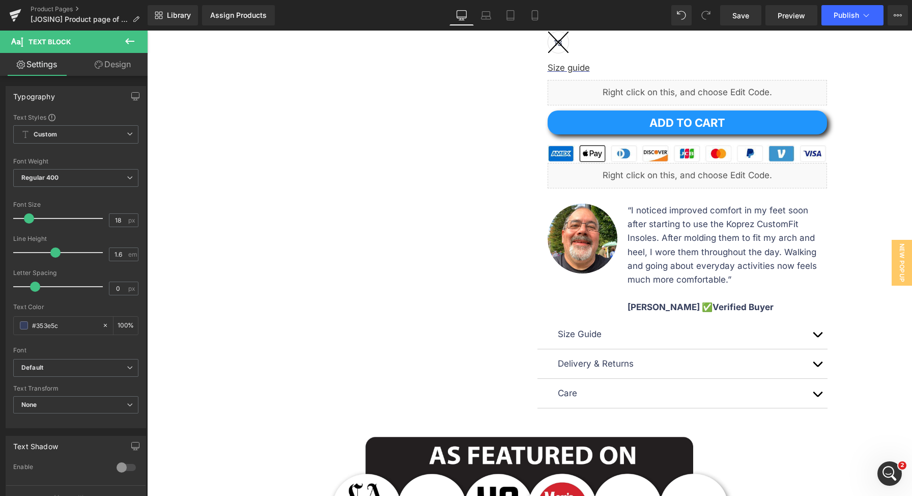
scroll to position [358, 0]
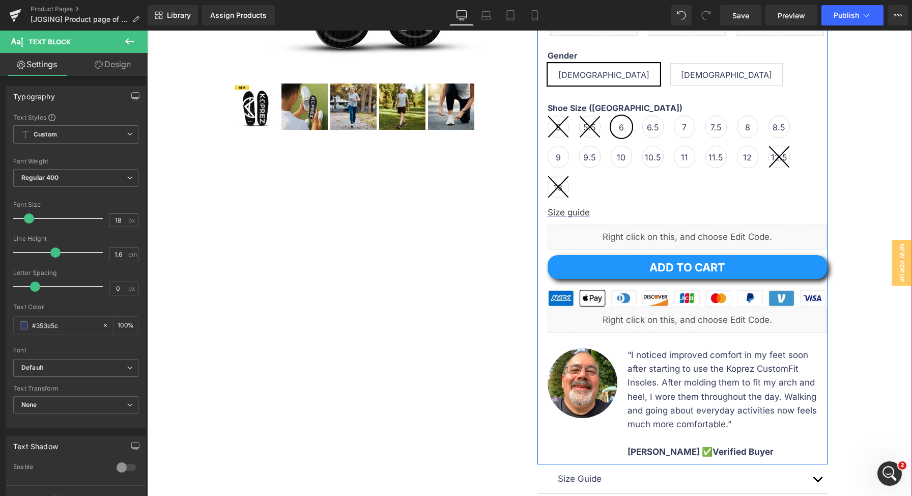
click at [675, 79] on div "Gender Male Female" at bounding box center [687, 72] width 279 height 42
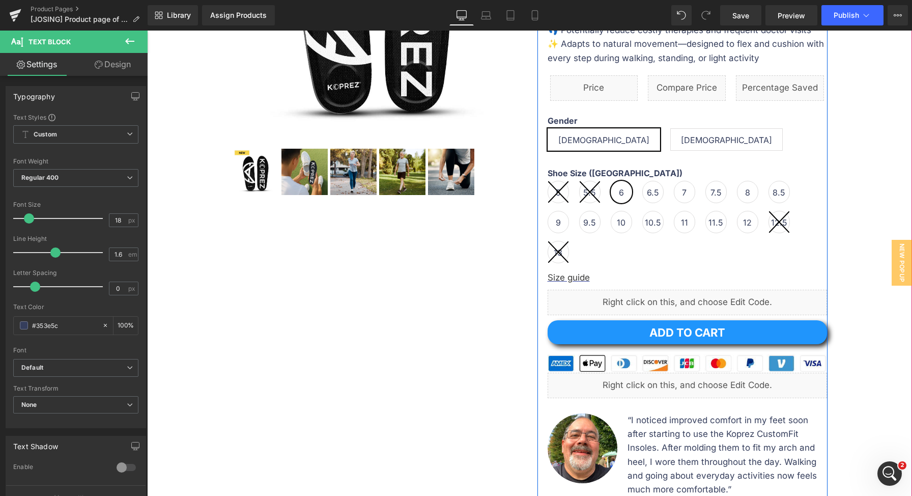
scroll to position [262, 0]
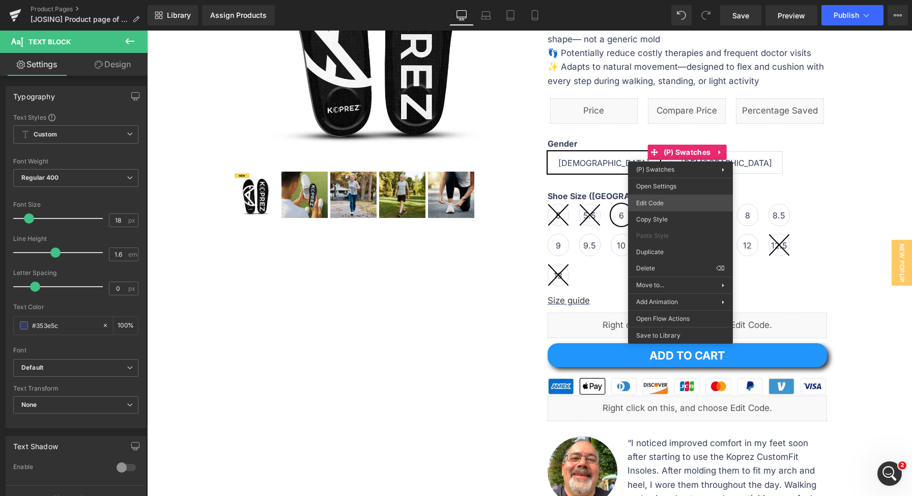
click at [672, 0] on div "Button You are previewing how the will restyle your page. You can not edit Elem…" at bounding box center [456, 0] width 912 height 0
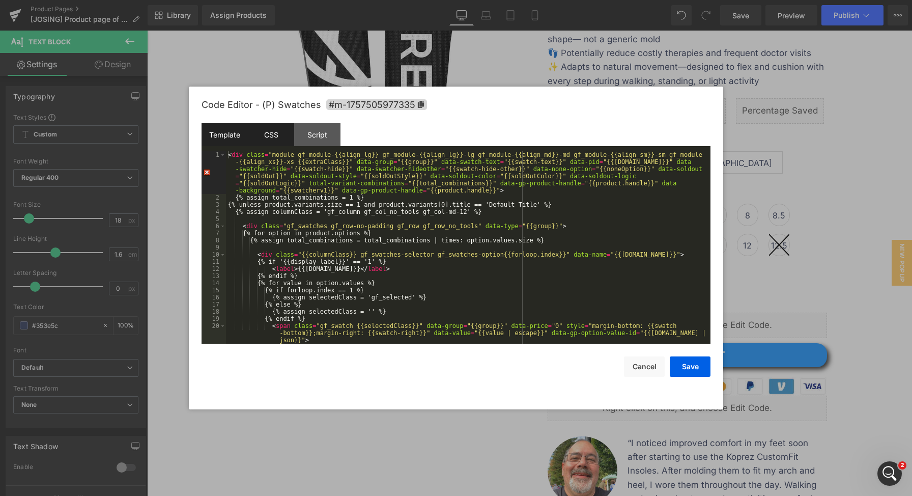
click at [270, 143] on div "CSS" at bounding box center [271, 134] width 46 height 23
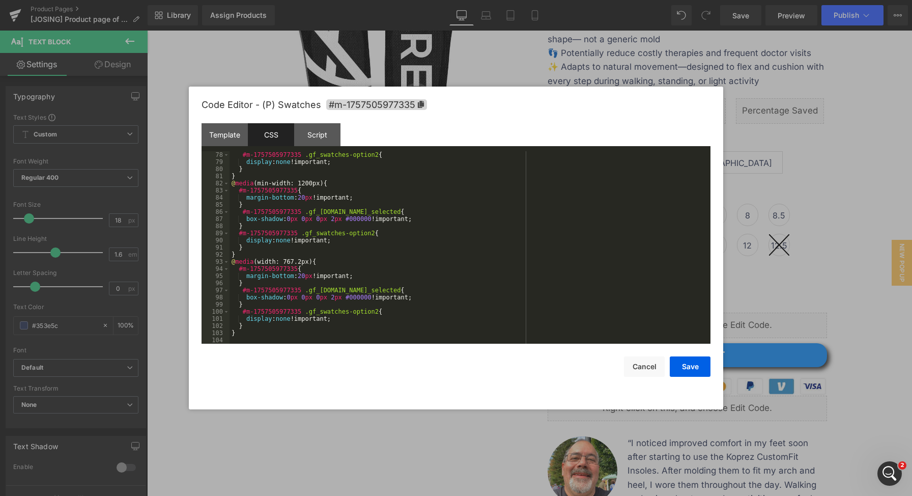
scroll to position [549, 0]
click at [365, 329] on div "#m-1757505977335 .gf_swatches-option2 { display : none !important; } } @ media …" at bounding box center [467, 254] width 477 height 207
click at [363, 336] on div "#m-1757505977335 .gf_swatches-option2 { display : none !important; } } @ media …" at bounding box center [467, 254] width 477 height 207
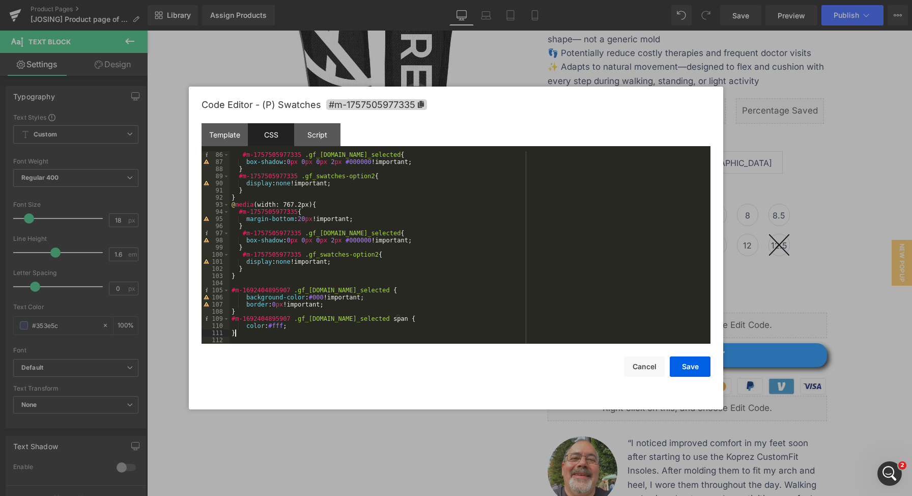
scroll to position [606, 0]
click at [704, 365] on button "Save" at bounding box center [690, 366] width 41 height 20
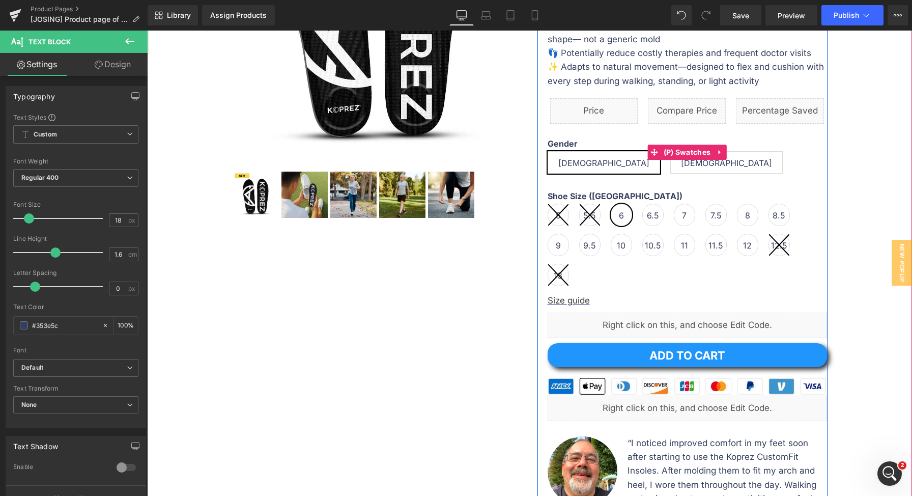
click at [681, 168] on span "[DEMOGRAPHIC_DATA]" at bounding box center [726, 162] width 91 height 21
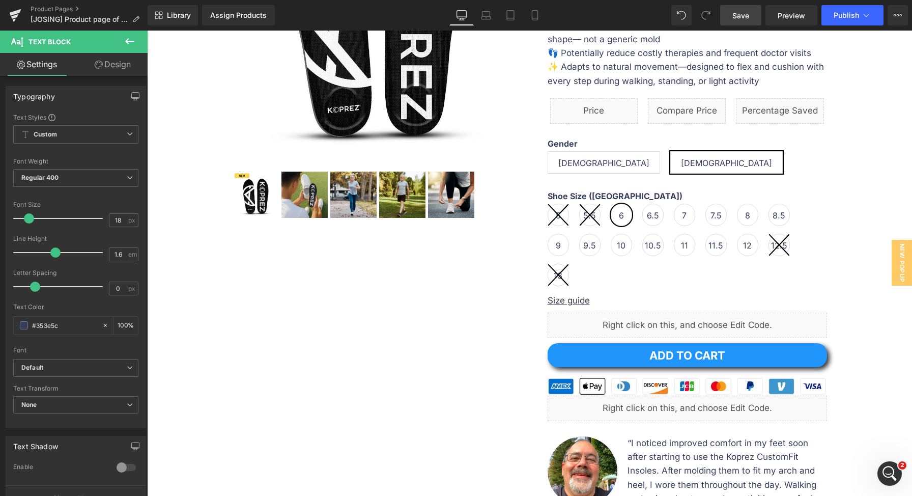
click at [751, 20] on link "Save" at bounding box center [740, 15] width 41 height 20
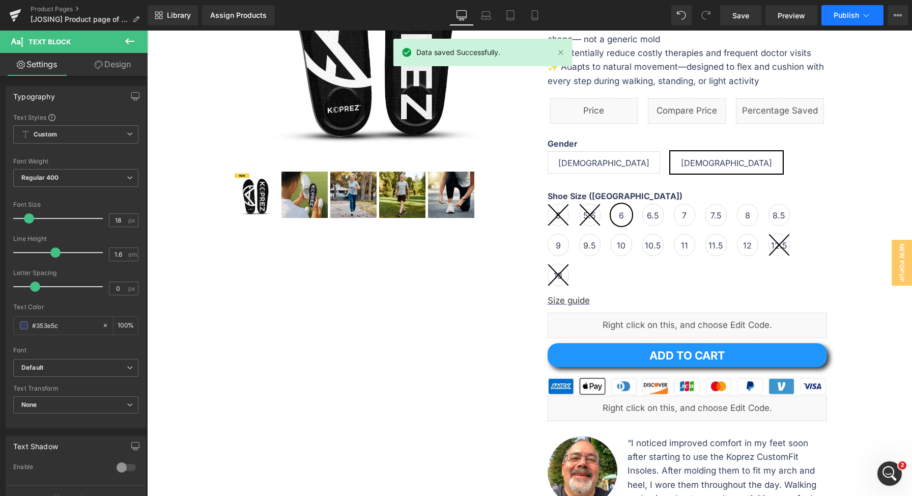
click at [849, 17] on span "Publish" at bounding box center [846, 15] width 25 height 8
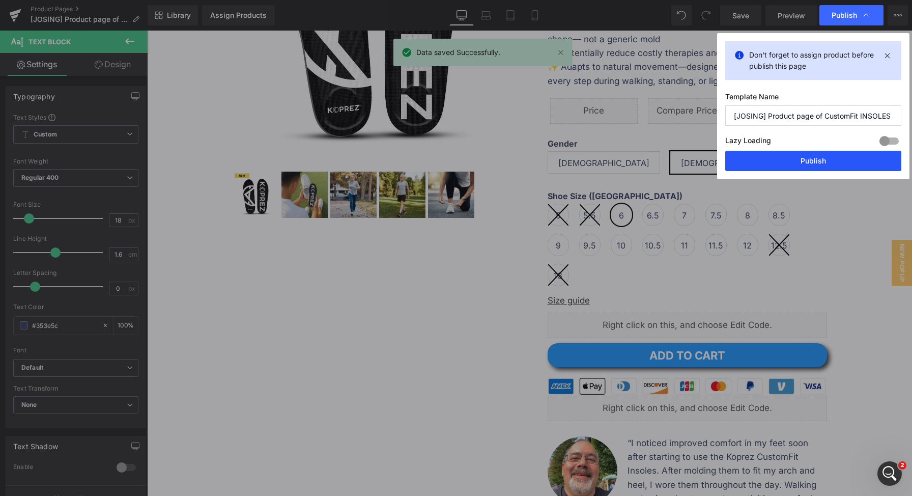
click at [814, 161] on button "Publish" at bounding box center [813, 161] width 176 height 20
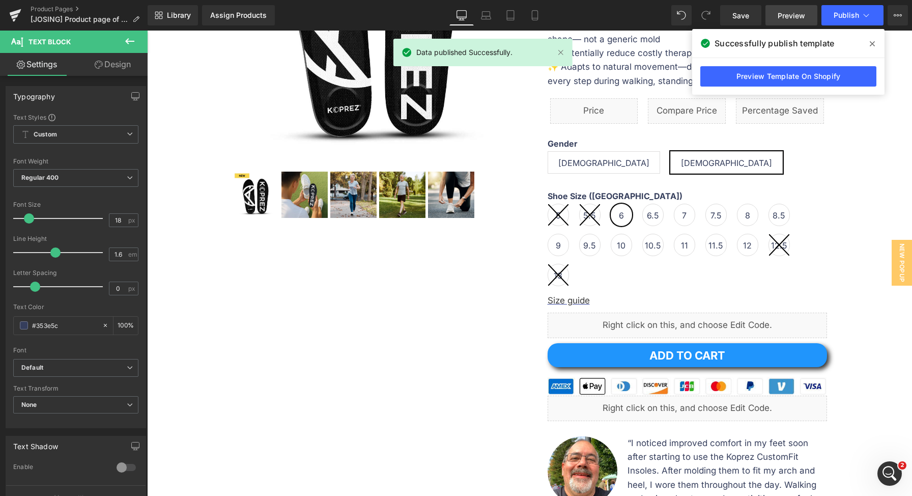
click at [793, 16] on span "Preview" at bounding box center [791, 15] width 27 height 11
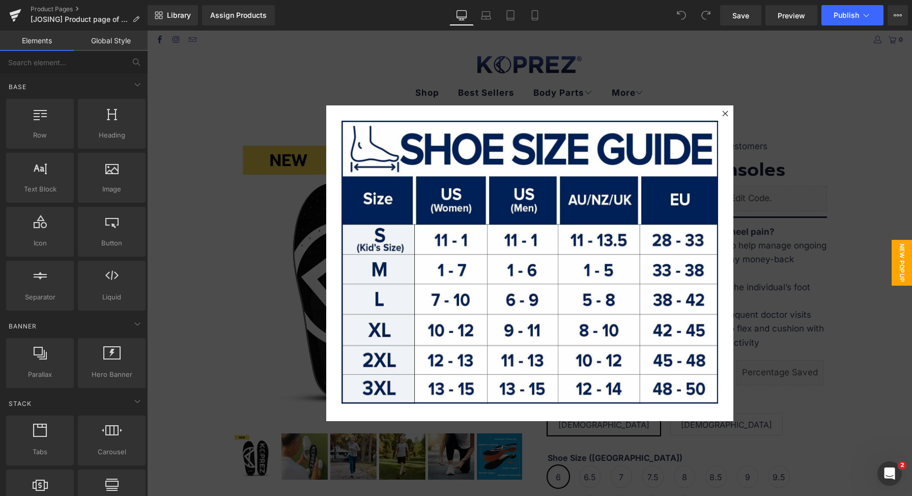
click at [781, 189] on div at bounding box center [529, 263] width 765 height 465
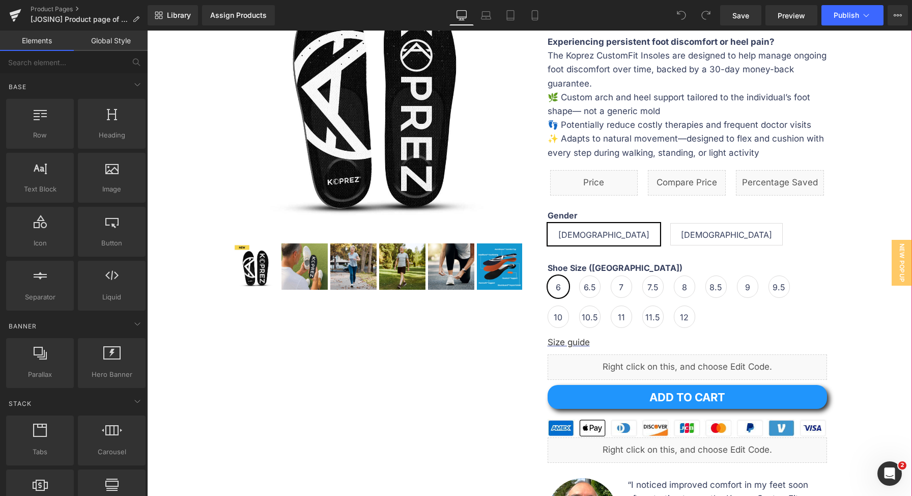
scroll to position [88, 0]
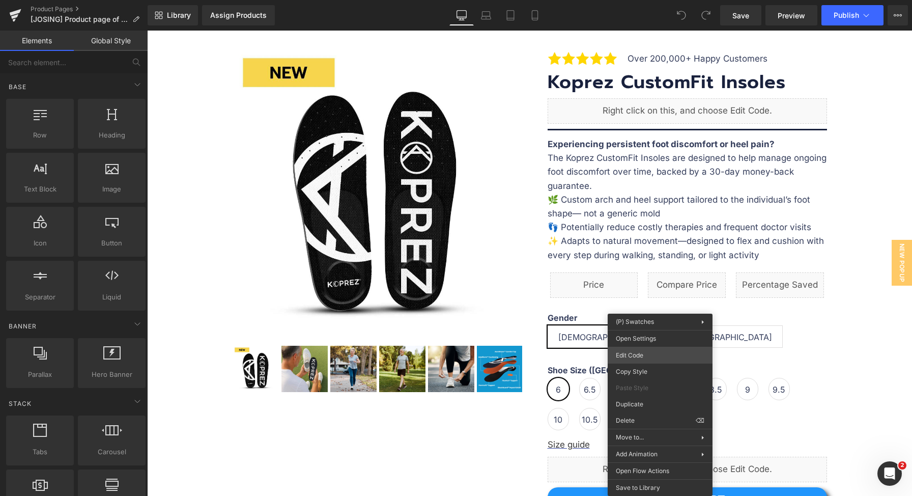
click at [647, 0] on div "You are previewing how the will restyle your page. You can not edit Elements in…" at bounding box center [456, 0] width 912 height 0
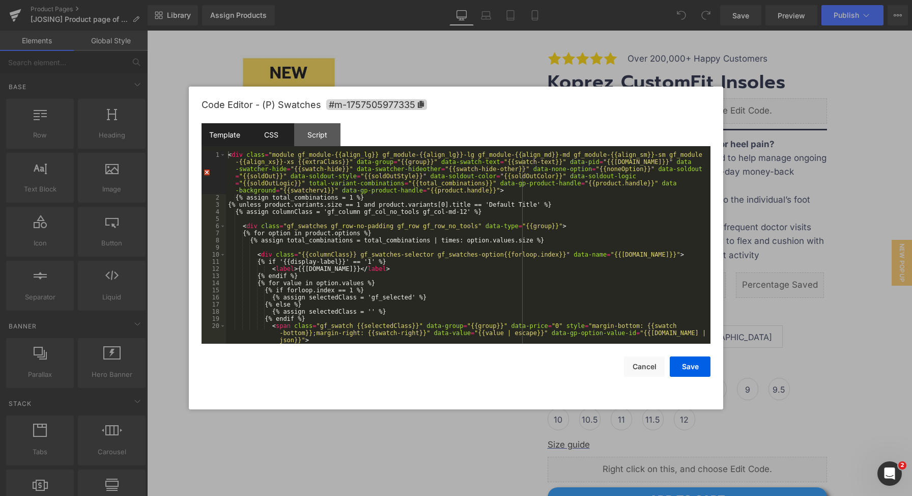
click at [275, 140] on div "CSS" at bounding box center [271, 134] width 46 height 23
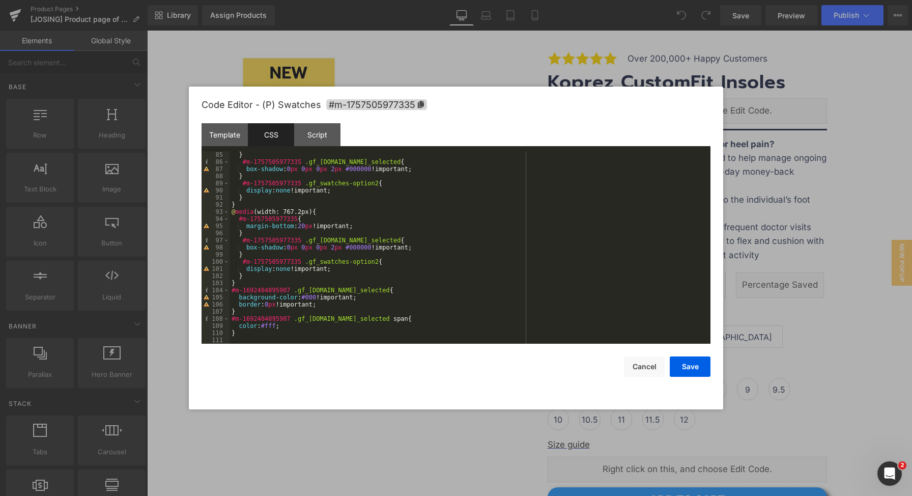
scroll to position [598, 0]
click at [312, 334] on div "} #m-1757505977335 .gf_[DOMAIN_NAME]_selected { box-shadow : 0 px 0 px 0 px 2 p…" at bounding box center [467, 254] width 477 height 207
paste textarea
click at [308, 336] on div "} #m-1757505977335 .gf_[DOMAIN_NAME]_selected { box-shadow : 0 px 0 px 0 px 2 p…" at bounding box center [467, 254] width 477 height 207
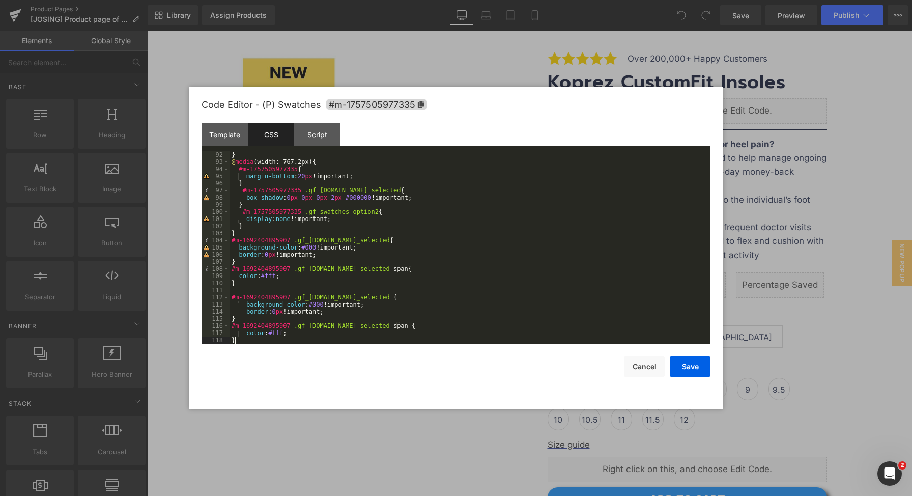
scroll to position [648, 0]
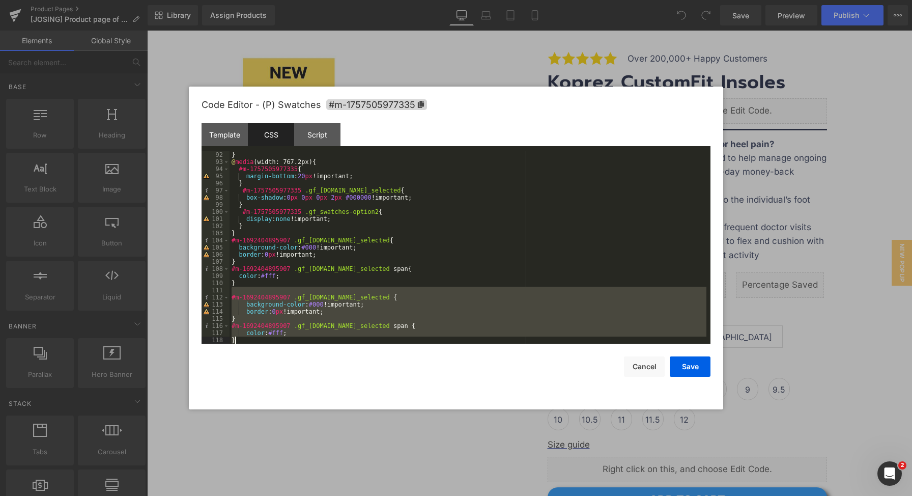
drag, startPoint x: 343, startPoint y: 287, endPoint x: 426, endPoint y: 342, distance: 99.8
click at [426, 342] on div "} @ media (width: 767.2px) { #m-1757505977335 { margin-bottom : 20 px !importan…" at bounding box center [467, 254] width 477 height 207
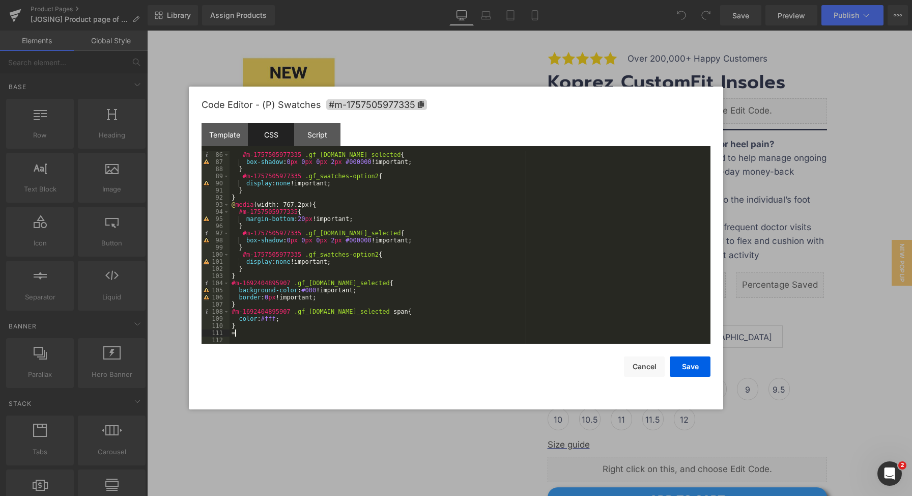
scroll to position [606, 0]
click at [418, 104] on icon at bounding box center [421, 104] width 6 height 7
drag, startPoint x: 290, startPoint y: 284, endPoint x: 231, endPoint y: 283, distance: 58.5
click at [231, 283] on div "#m-1757505977335 .gf_[DOMAIN_NAME]_selected { box-shadow : 0 px 0 px 0 px 2 px …" at bounding box center [467, 254] width 477 height 207
drag, startPoint x: 291, startPoint y: 311, endPoint x: 229, endPoint y: 309, distance: 62.1
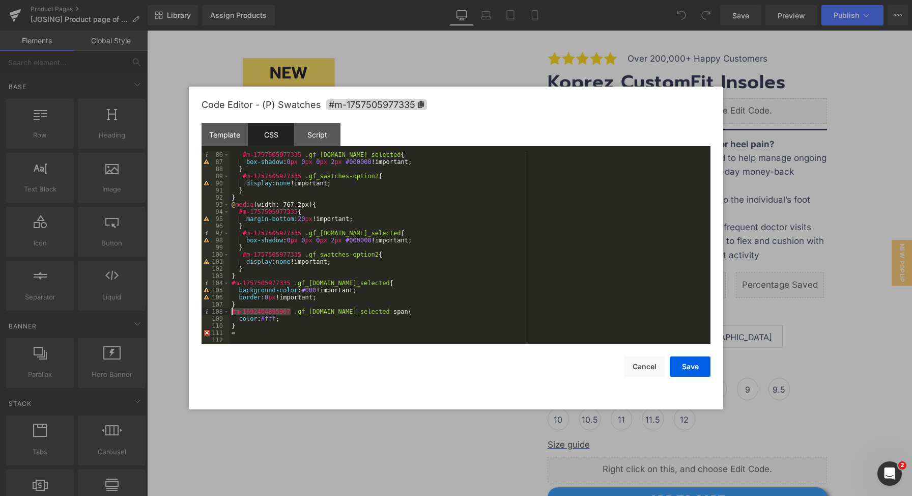
click at [229, 309] on pre "86 87 88 89 90 91 92 93 94 95 96 97 98 99 100 101 102 103 104 105 106 107 108 1…" at bounding box center [456, 247] width 509 height 192
click at [448, 311] on div "#m-1757505977335 .gf_[DOMAIN_NAME]_selected { box-shadow : 0 px 0 px 0 px 2 px …" at bounding box center [467, 254] width 477 height 207
drag, startPoint x: 383, startPoint y: 328, endPoint x: 308, endPoint y: 333, distance: 75.5
click at [381, 329] on div "#m-1757505977335 .gf_[DOMAIN_NAME]_selected { box-shadow : 0 px 0 px 0 px 2 px …" at bounding box center [467, 254] width 477 height 207
click at [290, 333] on div "#m-1757505977335 .gf_[DOMAIN_NAME]_selected { box-shadow : 0 px 0 px 0 px 2 px …" at bounding box center [467, 254] width 477 height 207
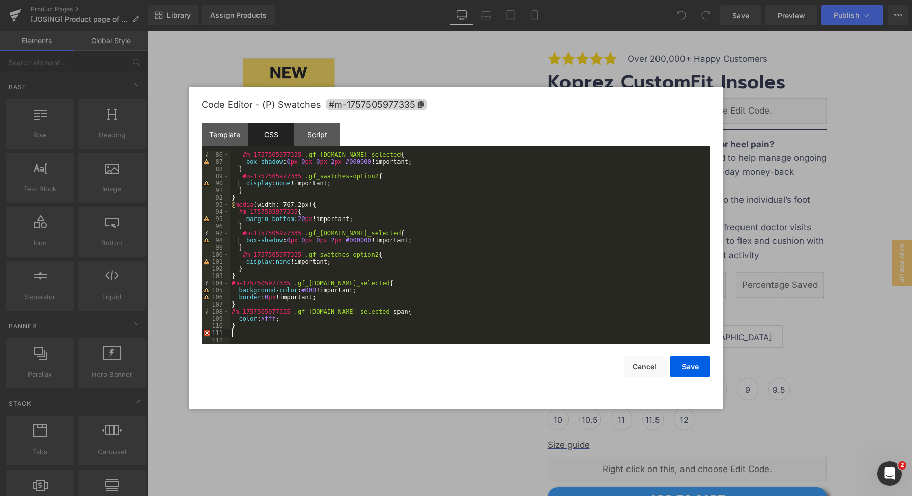
scroll to position [598, 0]
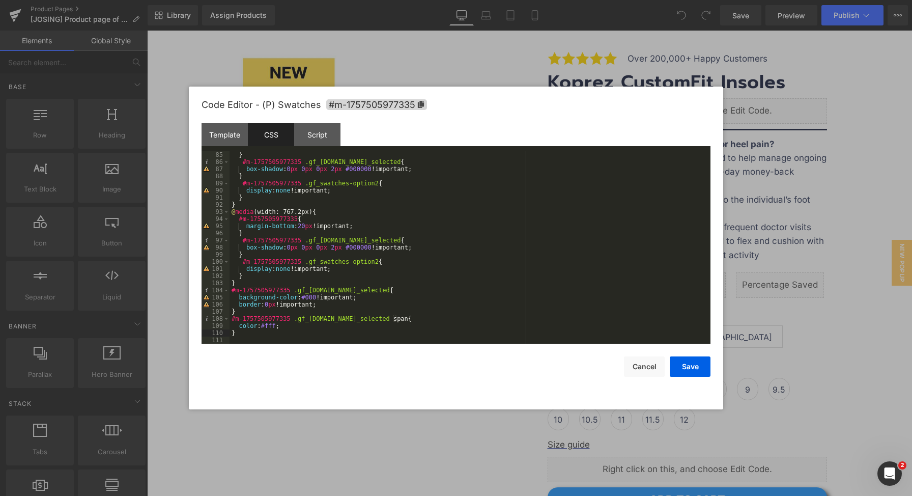
click at [349, 329] on div "} #m-1757505977335 .gf_swatch.gf_selected { box-shadow : 0 px 0 px 0 px 2 px #0…" at bounding box center [467, 254] width 477 height 207
click at [689, 370] on button "Save" at bounding box center [690, 366] width 41 height 20
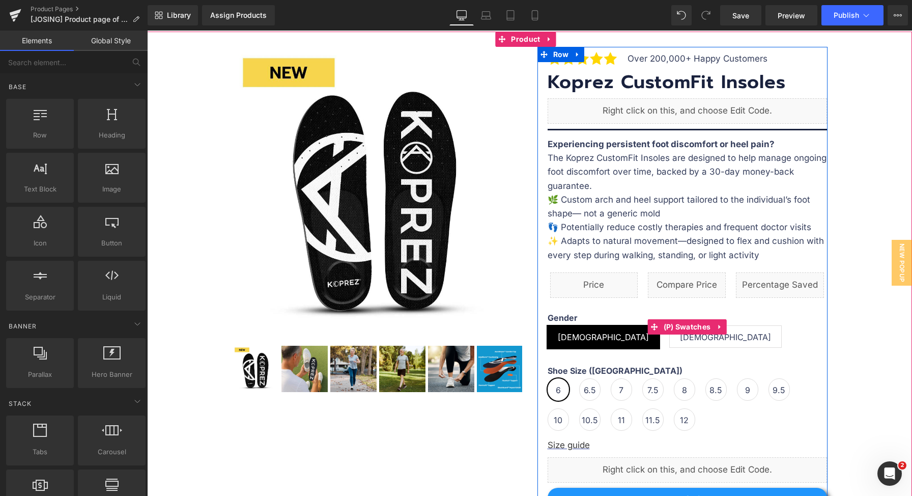
click at [680, 337] on span "[DEMOGRAPHIC_DATA]" at bounding box center [725, 336] width 91 height 21
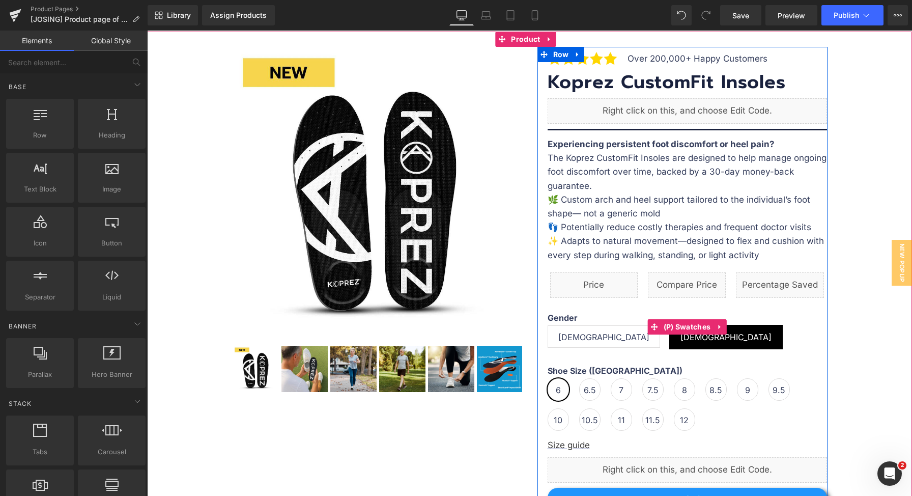
click at [568, 336] on span "[DEMOGRAPHIC_DATA]" at bounding box center [603, 336] width 91 height 21
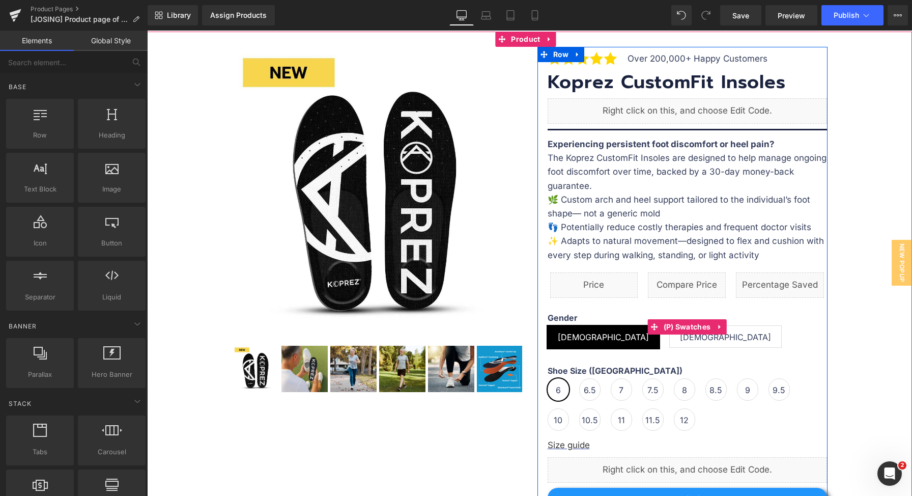
click at [680, 339] on span "[DEMOGRAPHIC_DATA]" at bounding box center [725, 336] width 91 height 21
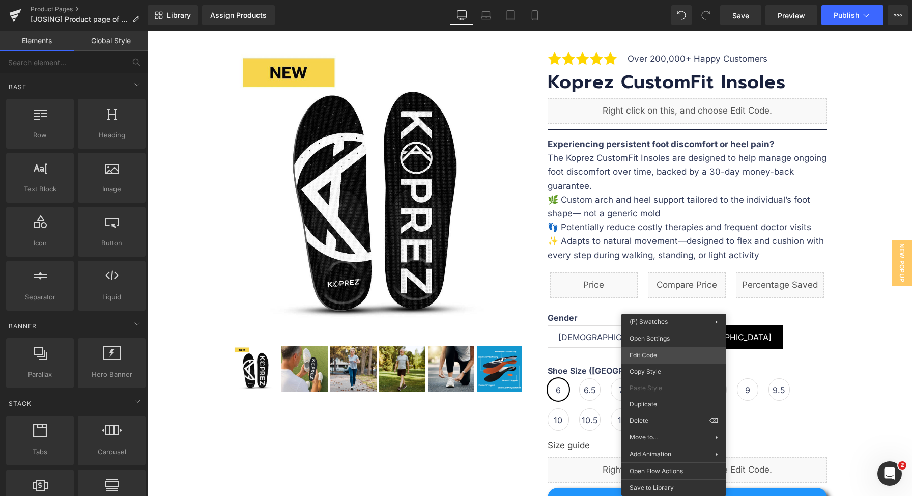
click at [665, 0] on div "You are previewing how the will restyle your page. You can not edit Elements in…" at bounding box center [456, 0] width 912 height 0
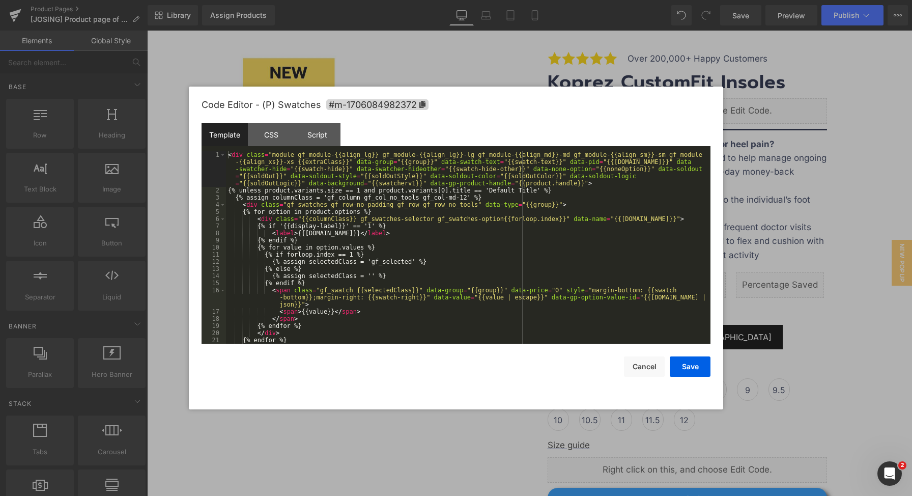
scroll to position [50, 0]
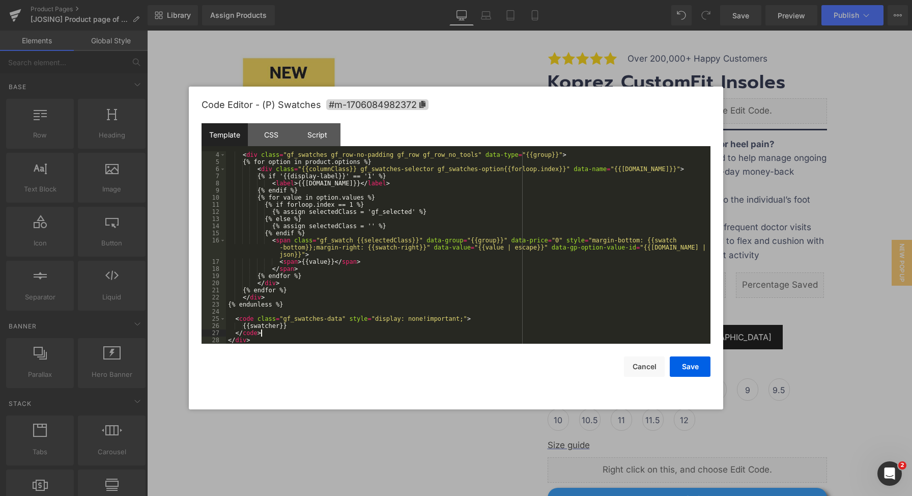
click at [404, 335] on div "< div class = "gf_swatches gf_row-no-padding gf_row gf_row_no_tools" data-type …" at bounding box center [466, 254] width 480 height 207
click at [393, 337] on div "< div class = "gf_swatches gf_row-no-padding gf_row gf_row_no_tools" data-type …" at bounding box center [466, 254] width 480 height 207
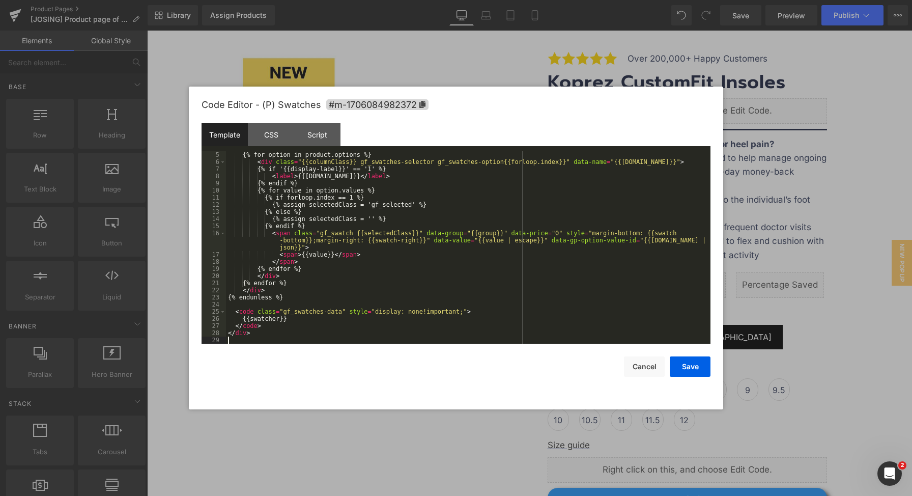
scroll to position [64, 0]
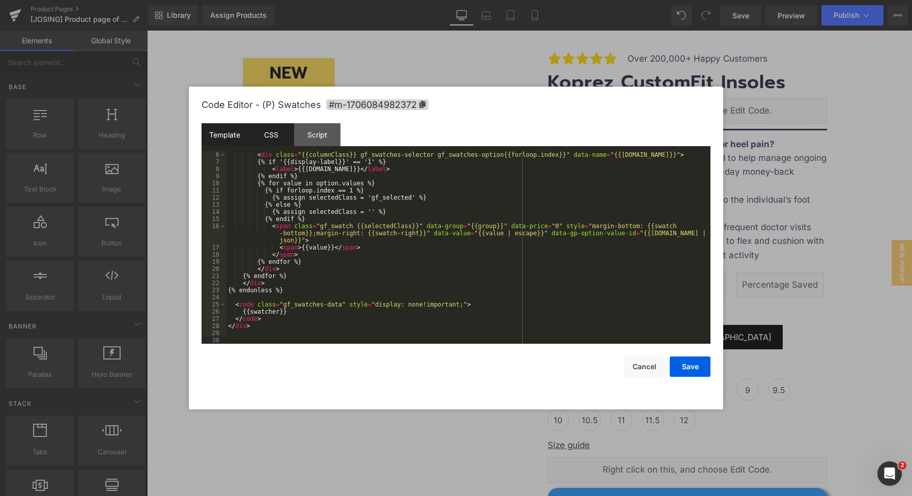
click at [261, 139] on div "CSS" at bounding box center [271, 134] width 46 height 23
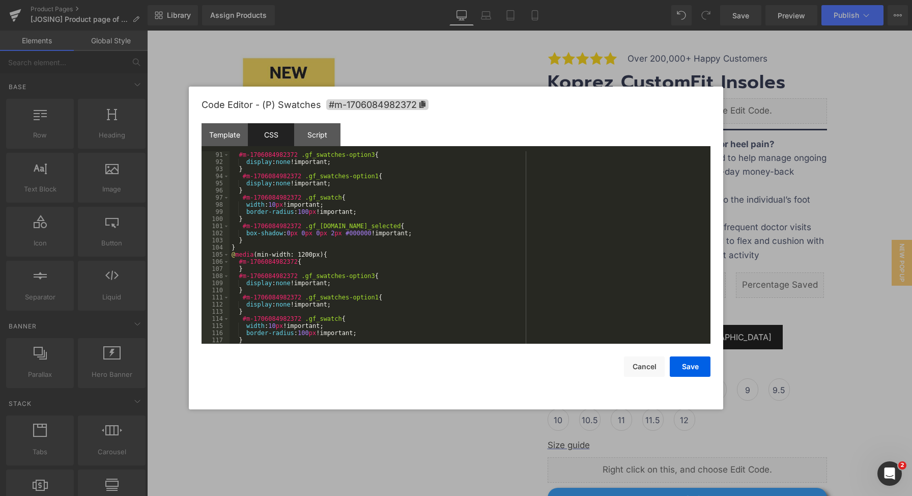
scroll to position [798, 0]
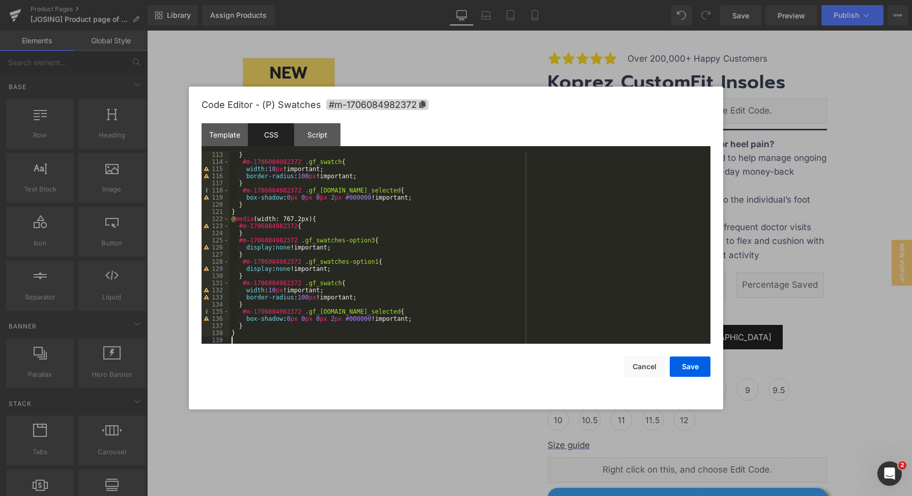
click at [270, 339] on div "} #m-1706084982372 .gf_swatch { width : 10 px !important; border-radius : 100 p…" at bounding box center [467, 254] width 477 height 207
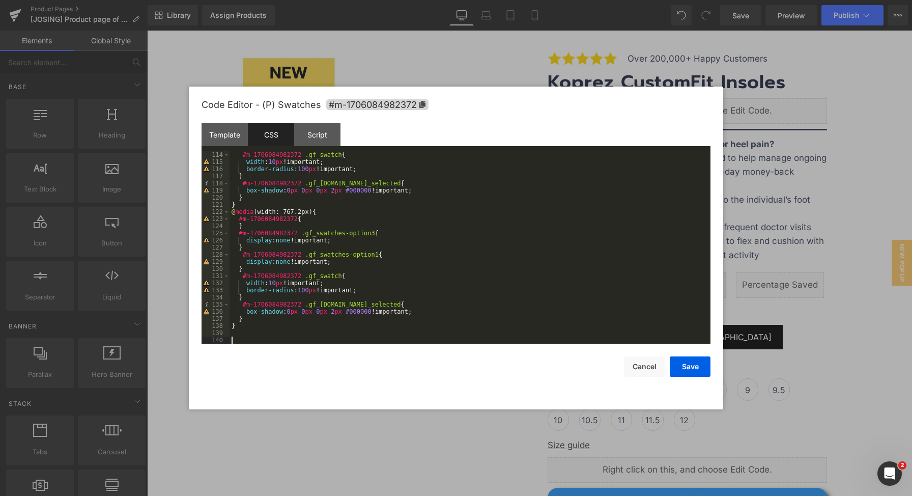
scroll to position [805, 0]
click at [648, 372] on button "Cancel" at bounding box center [644, 366] width 41 height 20
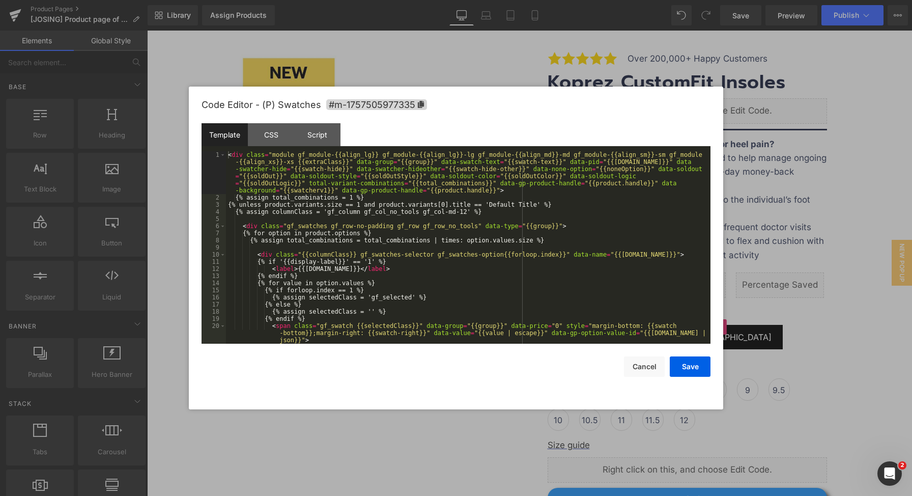
click at [668, 0] on div "You are previewing how the will restyle your page. You can not edit Elements in…" at bounding box center [456, 0] width 912 height 0
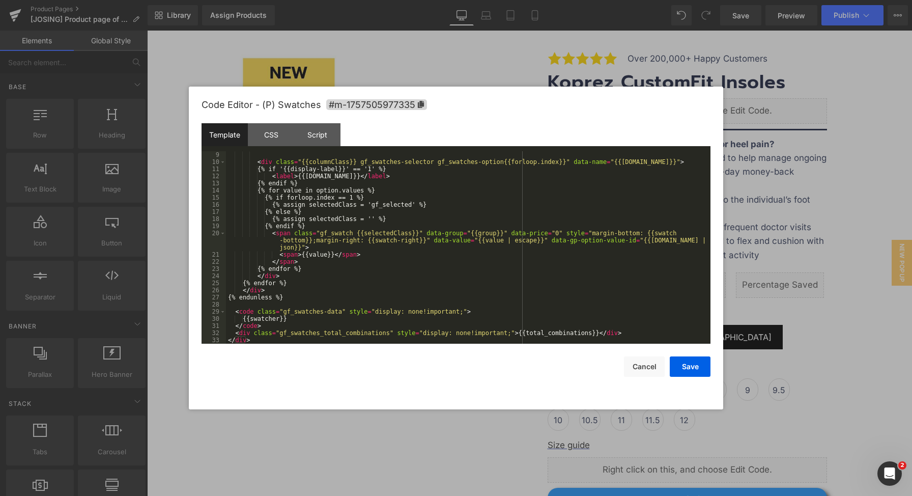
scroll to position [93, 0]
click at [281, 133] on div "CSS" at bounding box center [271, 134] width 46 height 23
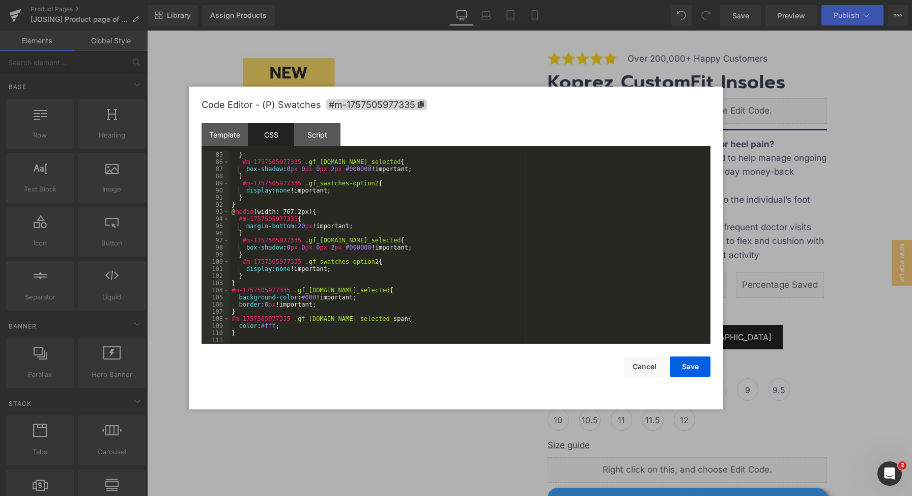
scroll to position [598, 0]
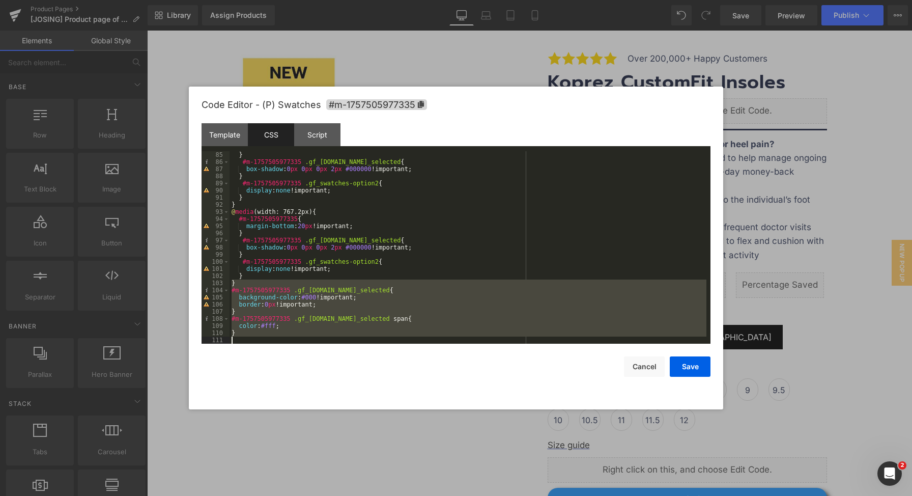
drag, startPoint x: 231, startPoint y: 281, endPoint x: 301, endPoint y: 352, distance: 99.7
click at [301, 352] on div "Code Editor - (P) Swatches #m-1757505977335 Template CSS Script Data 9 10 11 12…" at bounding box center [456, 248] width 509 height 323
click at [647, 369] on button "Cancel" at bounding box center [644, 366] width 41 height 20
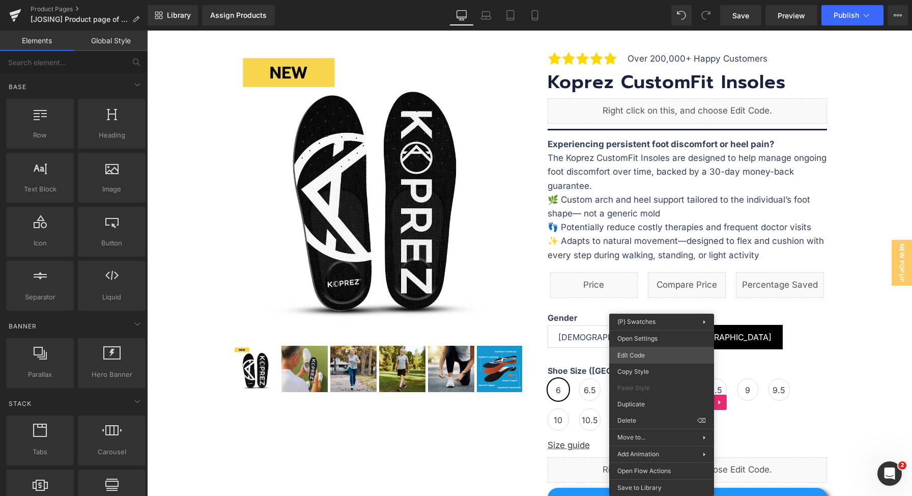
click at [642, 0] on div "You are previewing how the will restyle your page. You can not edit Elements in…" at bounding box center [456, 0] width 912 height 0
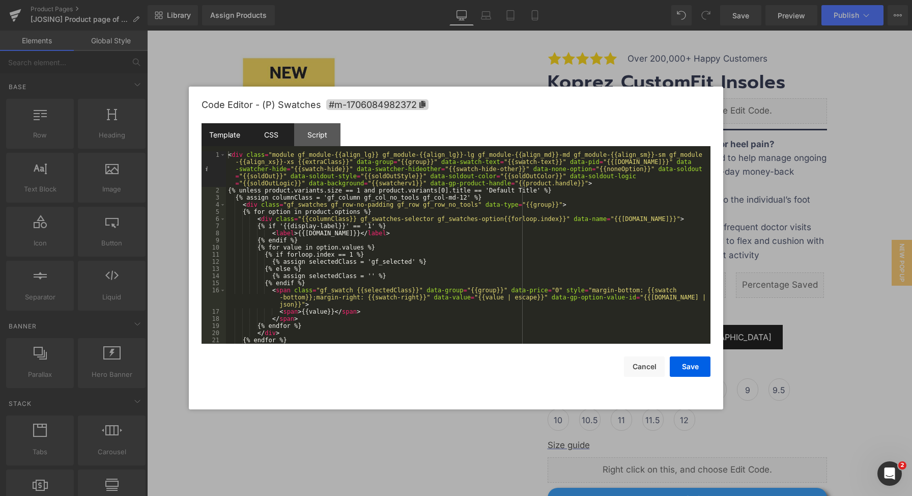
click at [276, 142] on div "CSS" at bounding box center [271, 134] width 46 height 23
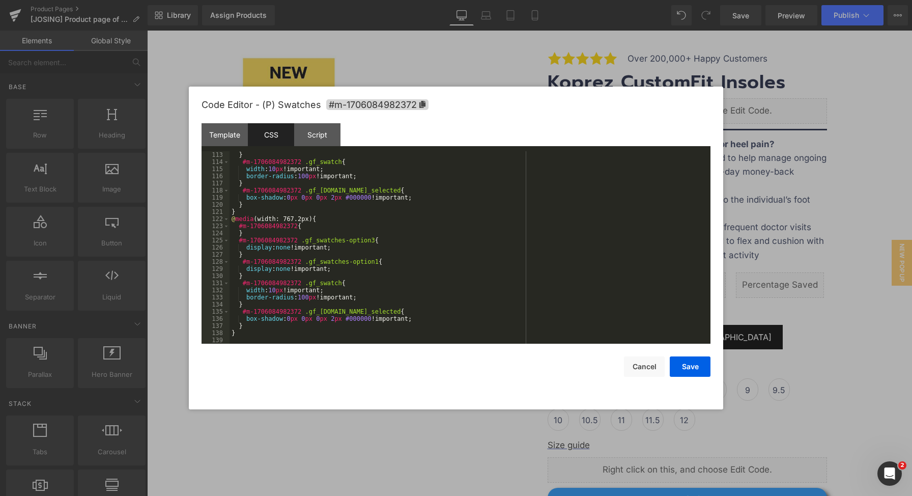
scroll to position [798, 0]
click at [472, 336] on div "} #m-1706084982372 .gf_swatch { width : 10 px !important; border-radius : 100 p…" at bounding box center [467, 254] width 477 height 207
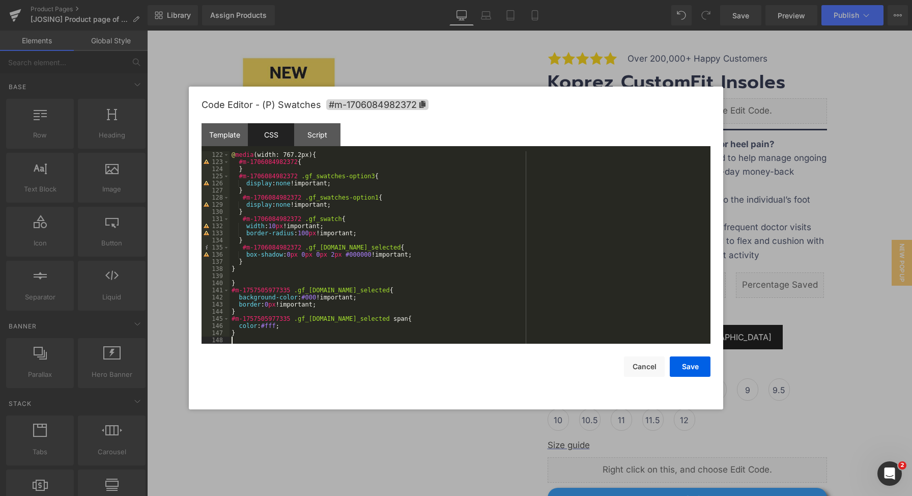
scroll to position [862, 0]
click at [272, 284] on div "@ media (width: 767.2px) { #m-1706084982372 { } #m-1706084982372 .gf_swatches-o…" at bounding box center [467, 254] width 477 height 207
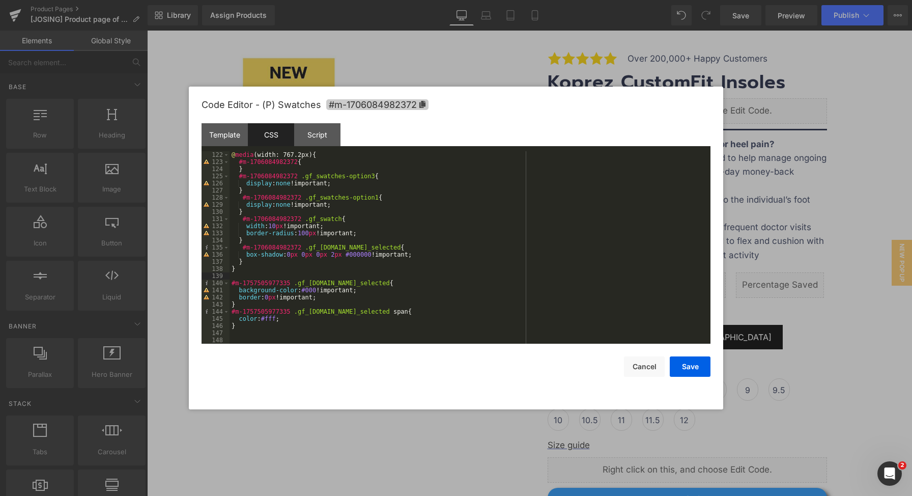
click at [426, 105] on span "#m-1706084982372" at bounding box center [377, 104] width 102 height 11
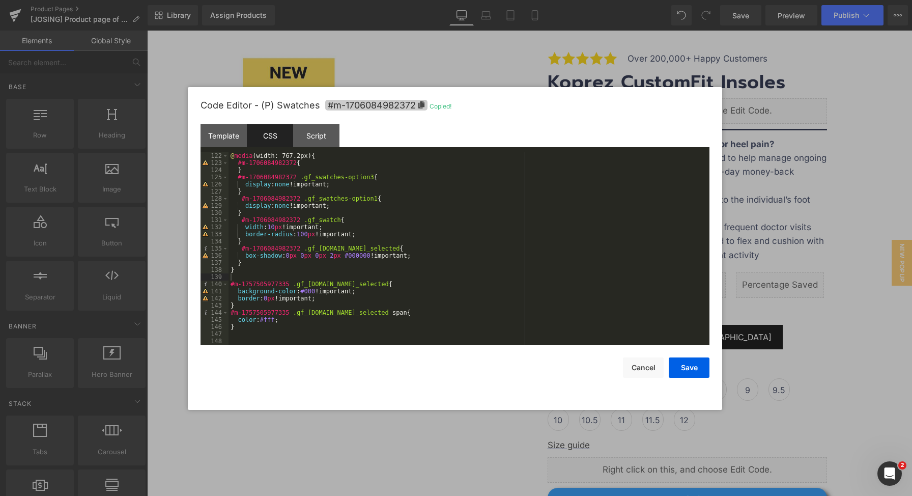
click at [424, 104] on span "#m-1706084982372" at bounding box center [376, 105] width 102 height 11
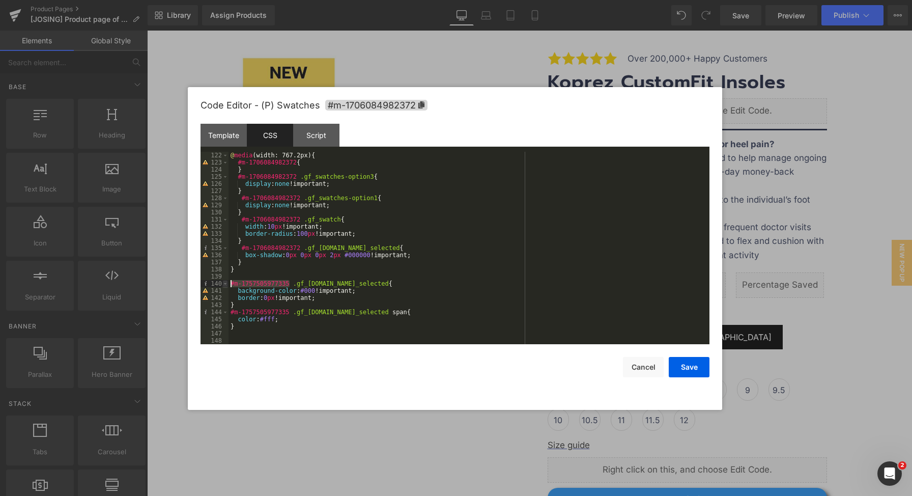
drag, startPoint x: 288, startPoint y: 285, endPoint x: 227, endPoint y: 281, distance: 60.7
click at [227, 281] on pre "122 123 124 125 126 127 128 129 130 131 132 133 134 135 136 137 138 139 140 141…" at bounding box center [454, 248] width 509 height 192
drag, startPoint x: 289, startPoint y: 312, endPoint x: 226, endPoint y: 309, distance: 62.6
click at [226, 309] on pre "122 123 124 125 126 127 128 129 130 131 132 133 134 135 136 137 138 139 140 141…" at bounding box center [454, 248] width 509 height 192
click at [692, 370] on button "Save" at bounding box center [689, 367] width 41 height 20
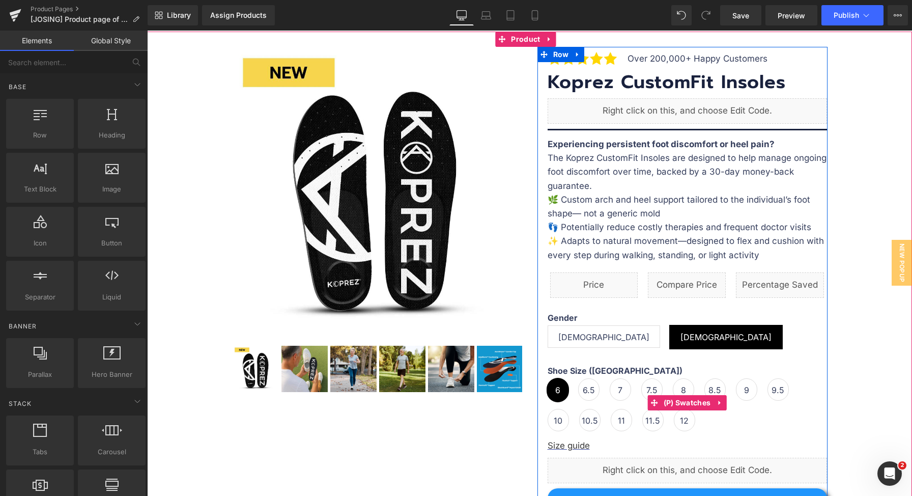
click at [585, 392] on span "6.5" at bounding box center [589, 389] width 12 height 21
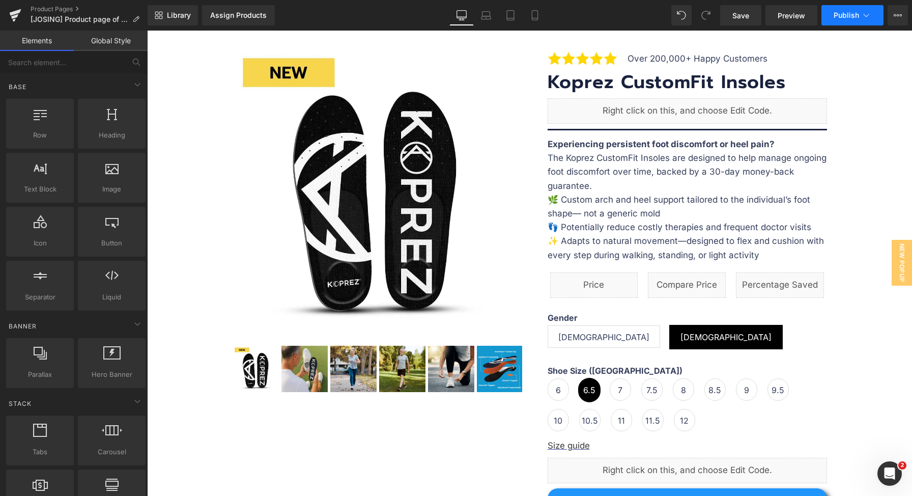
click at [850, 14] on span "Publish" at bounding box center [846, 15] width 25 height 8
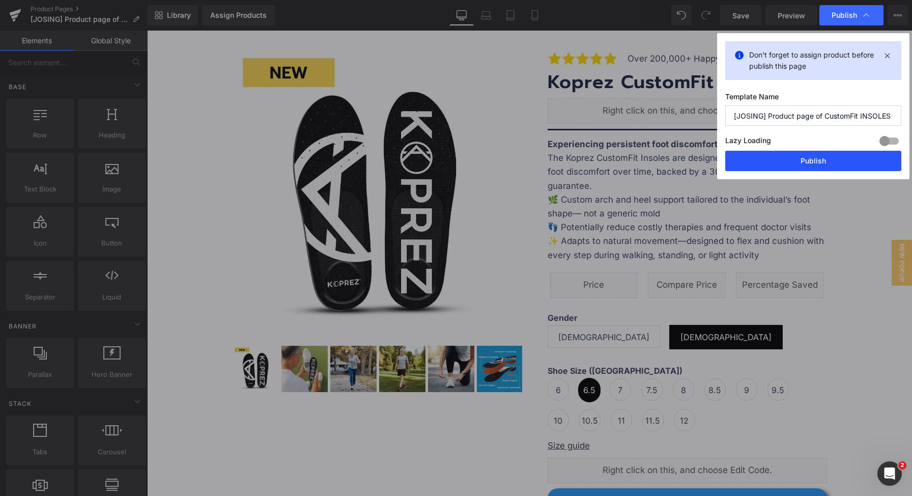
drag, startPoint x: 840, startPoint y: 160, endPoint x: 697, endPoint y: 143, distance: 143.9
click at [840, 160] on button "Publish" at bounding box center [813, 161] width 176 height 20
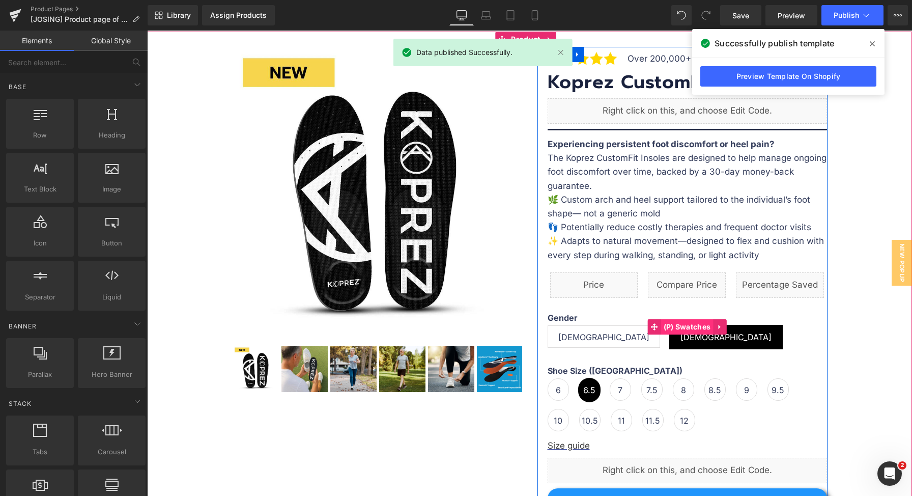
click at [672, 329] on span "(P) Swatches" at bounding box center [687, 326] width 52 height 15
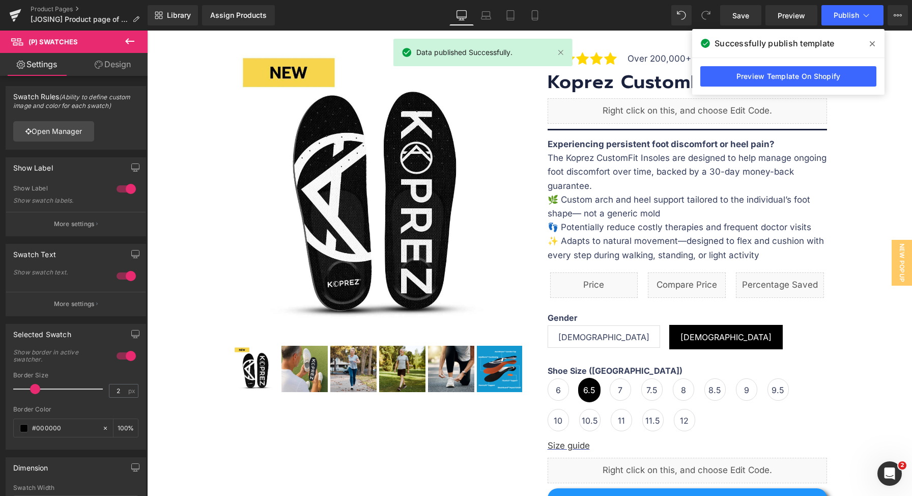
click at [92, 74] on link "Design" at bounding box center [113, 64] width 74 height 23
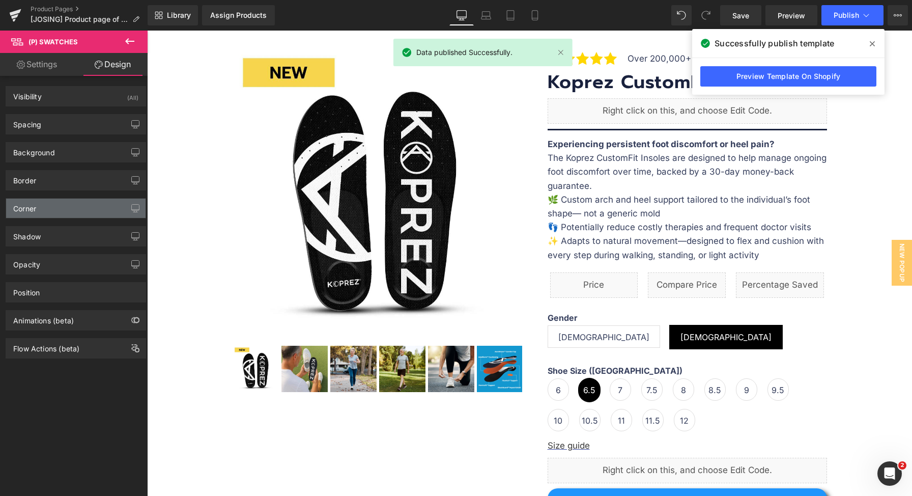
click at [55, 209] on div "Corner" at bounding box center [75, 207] width 139 height 19
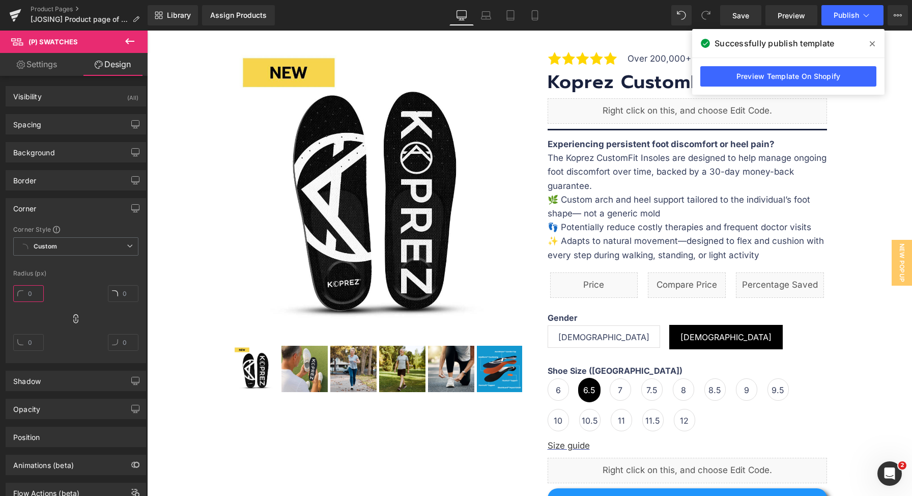
click at [24, 294] on input "text" at bounding box center [28, 293] width 31 height 17
type input "100"
click at [755, 11] on link "Save" at bounding box center [740, 15] width 41 height 20
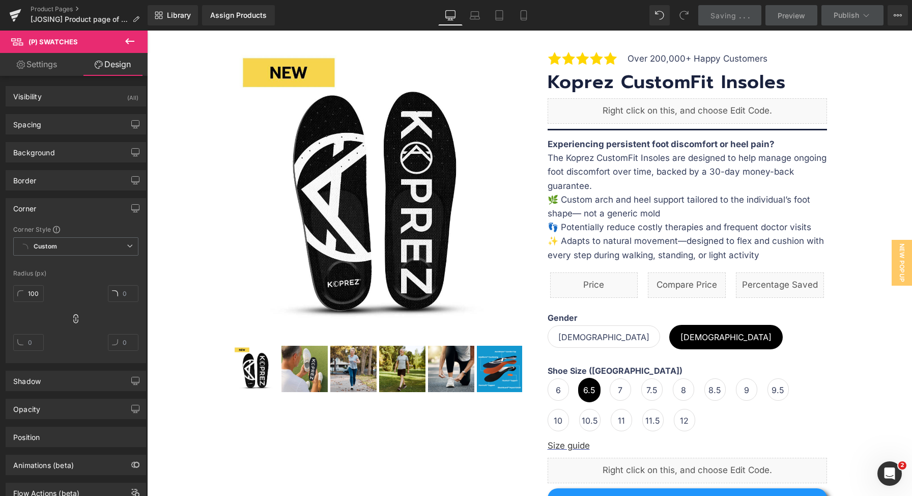
click at [571, 146] on b "Experiencing persistent foot discomfort or heel pain?" at bounding box center [661, 144] width 227 height 10
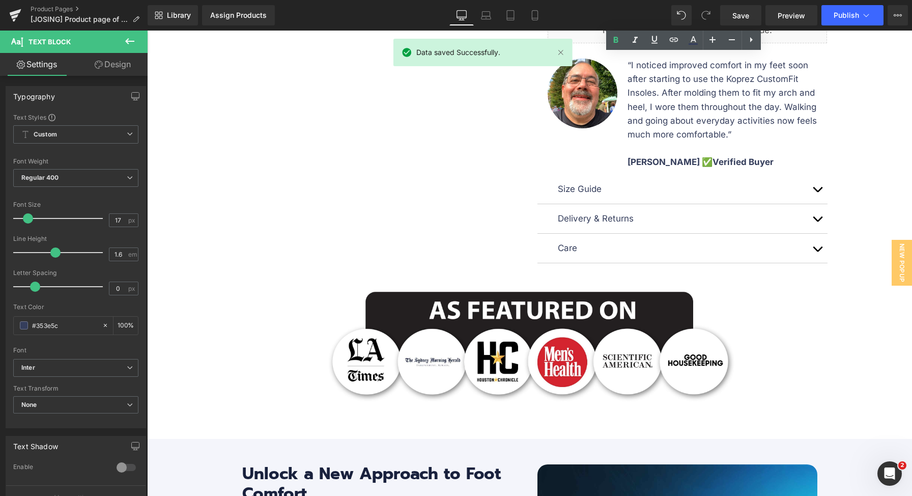
scroll to position [488, 0]
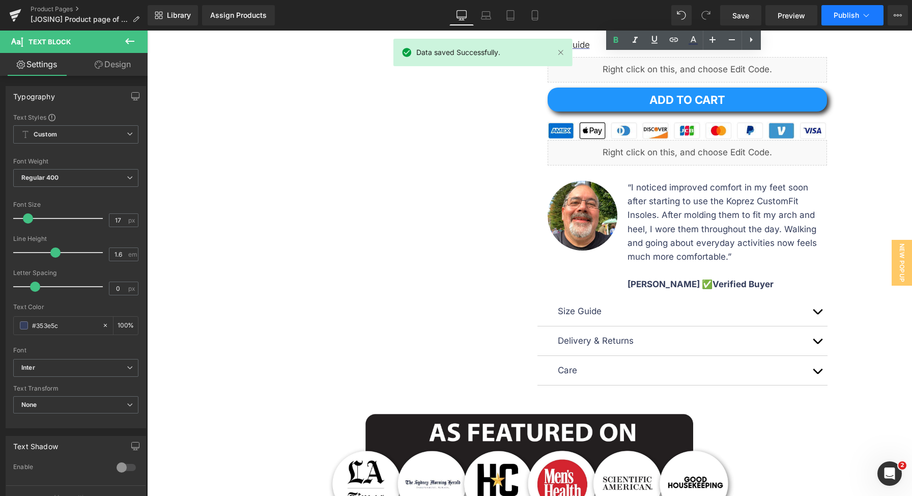
click at [845, 19] on span "Publish" at bounding box center [846, 15] width 25 height 8
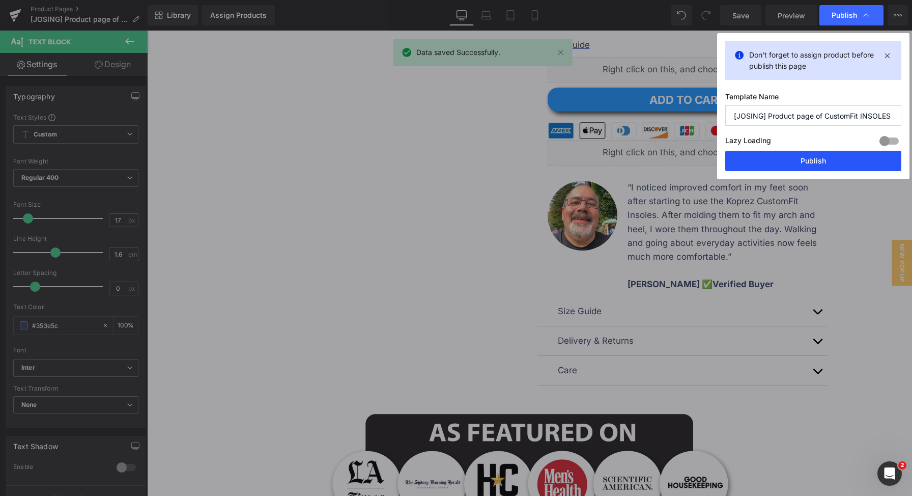
drag, startPoint x: 811, startPoint y: 160, endPoint x: 606, endPoint y: 271, distance: 232.9
click at [811, 160] on button "Publish" at bounding box center [813, 161] width 176 height 20
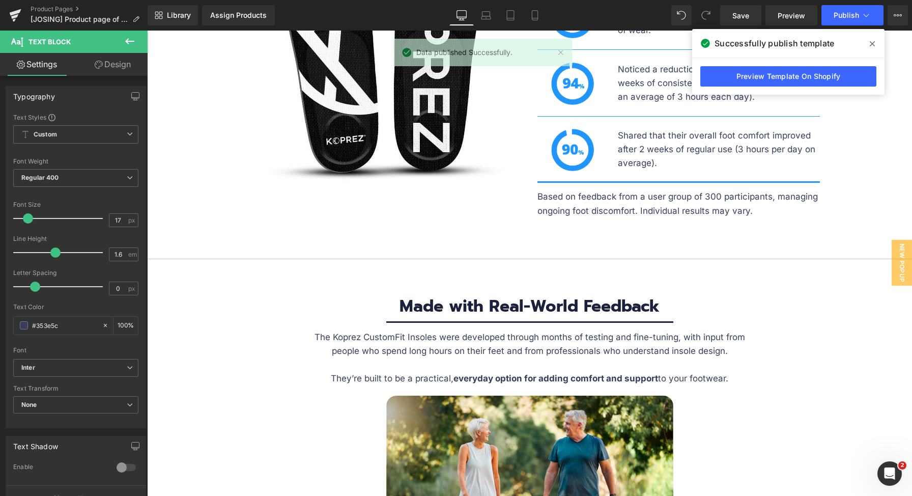
scroll to position [3002, 0]
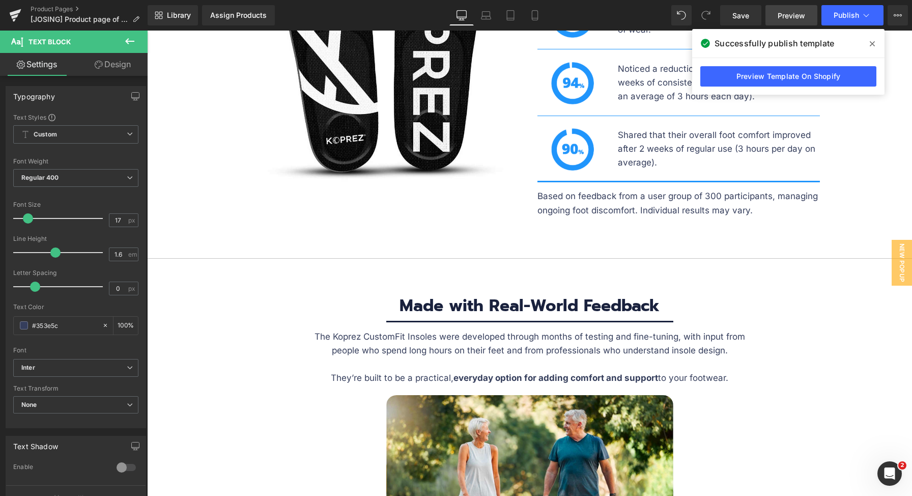
click at [787, 15] on span "Preview" at bounding box center [791, 15] width 27 height 11
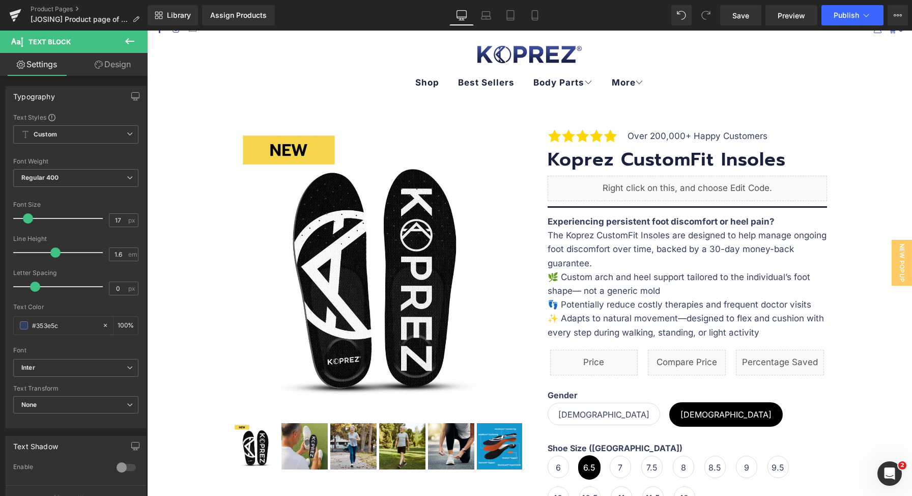
scroll to position [100, 0]
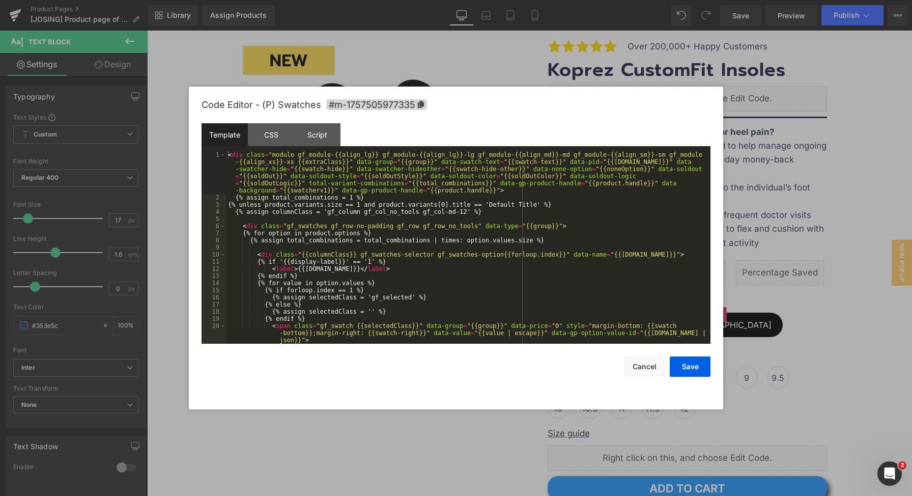
click at [665, 0] on div "(P) Swatches You are previewing how the will restyle your page. You can not edi…" at bounding box center [456, 0] width 912 height 0
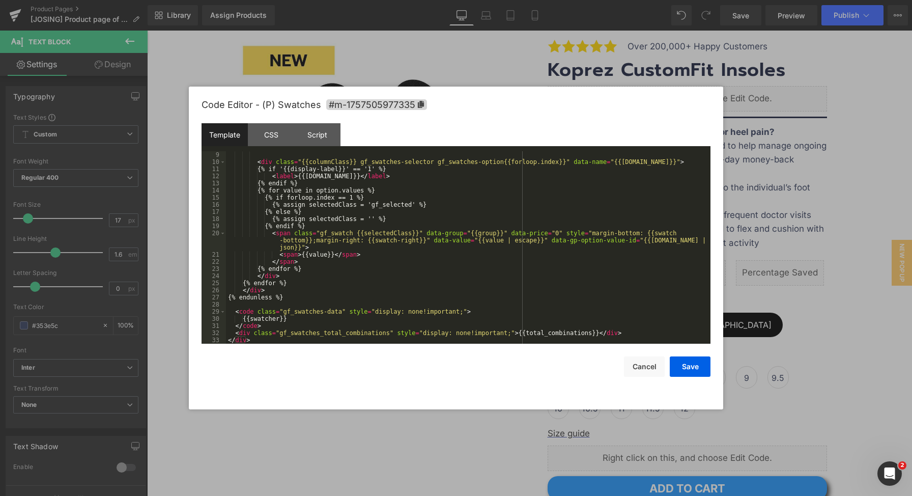
click at [257, 117] on div "Code Editor - (P) Swatches #m-1757505977335" at bounding box center [456, 105] width 509 height 37
click at [267, 137] on div "CSS" at bounding box center [271, 134] width 46 height 23
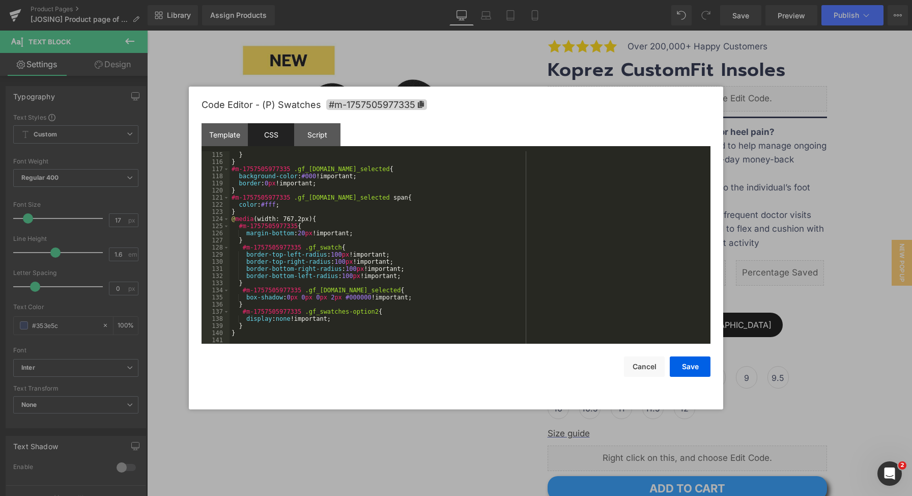
scroll to position [812, 0]
click at [368, 299] on div "} } #m-1757505977335 .gf_[DOMAIN_NAME]_selected { background-color : #000 !impo…" at bounding box center [467, 254] width 477 height 207
click at [681, 371] on button "Save" at bounding box center [690, 366] width 41 height 20
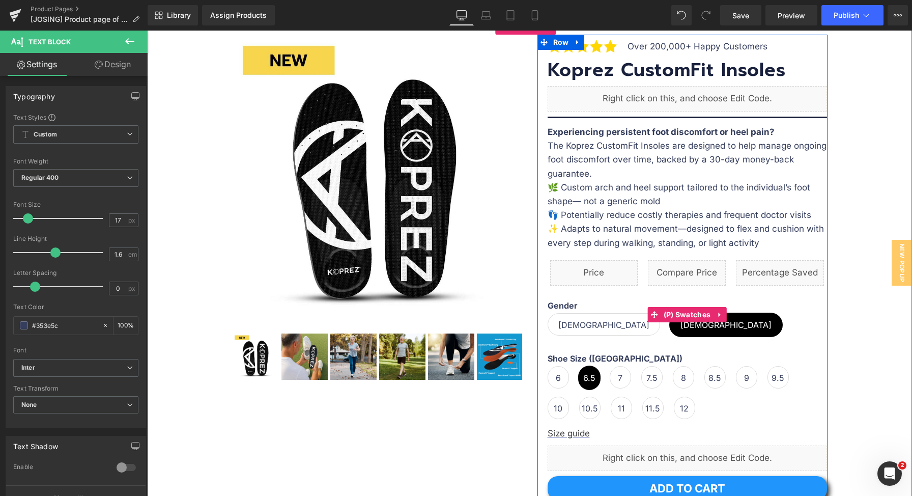
click at [665, 317] on span "(P) Swatches" at bounding box center [687, 314] width 52 height 15
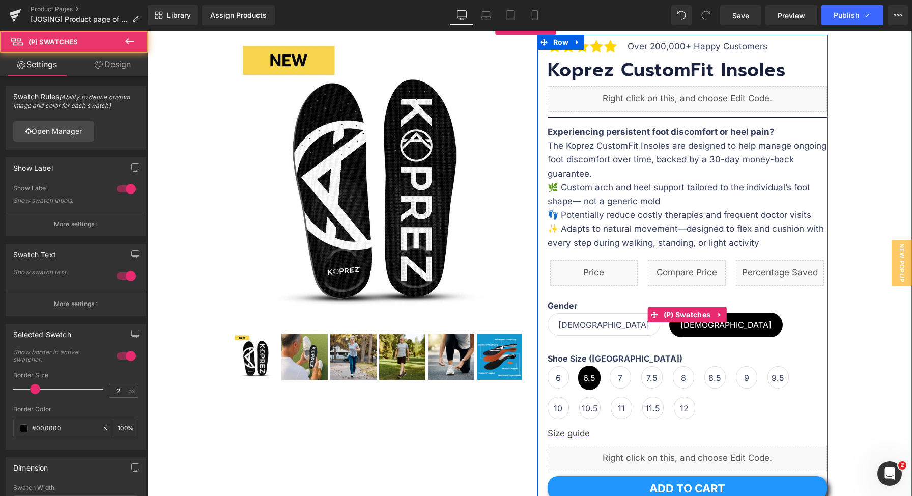
click at [576, 326] on span "[DEMOGRAPHIC_DATA]" at bounding box center [604, 324] width 112 height 22
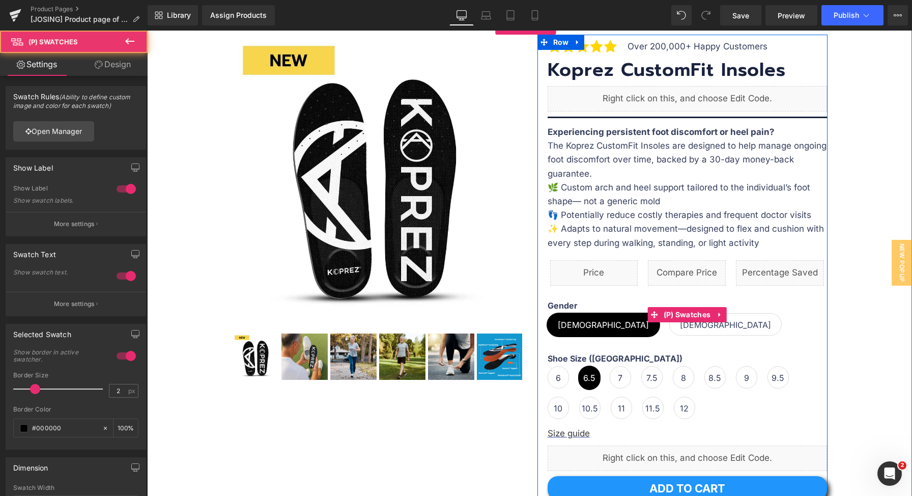
click at [680, 328] on span "[DEMOGRAPHIC_DATA]" at bounding box center [725, 323] width 91 height 21
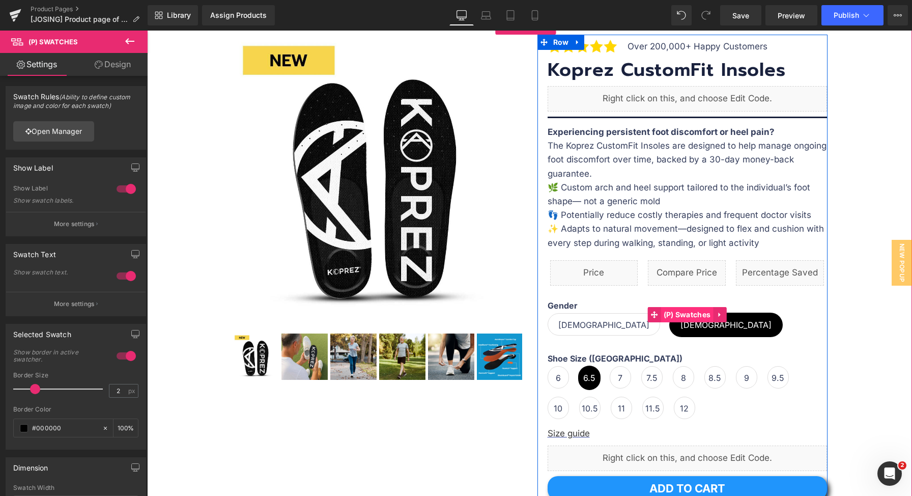
click at [686, 315] on span "(P) Swatches" at bounding box center [687, 314] width 52 height 15
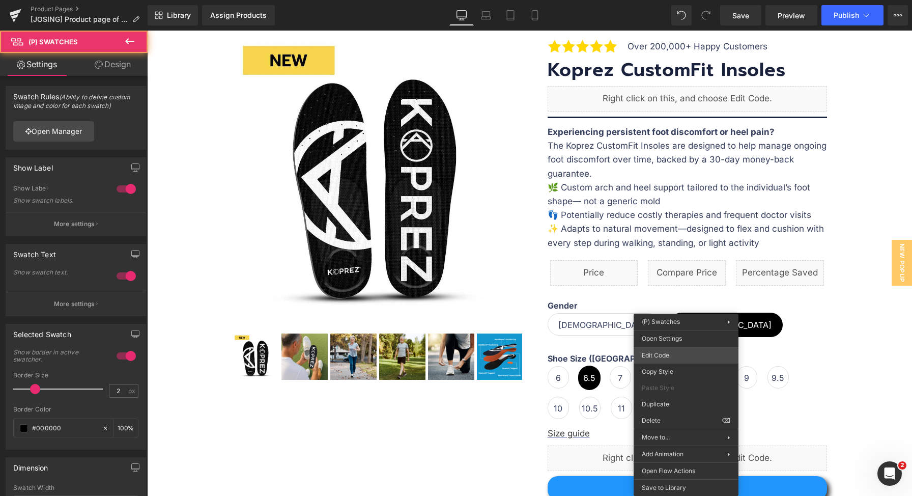
click at [683, 0] on div "(P) Swatches You are previewing how the will restyle your page. You can not edi…" at bounding box center [456, 0] width 912 height 0
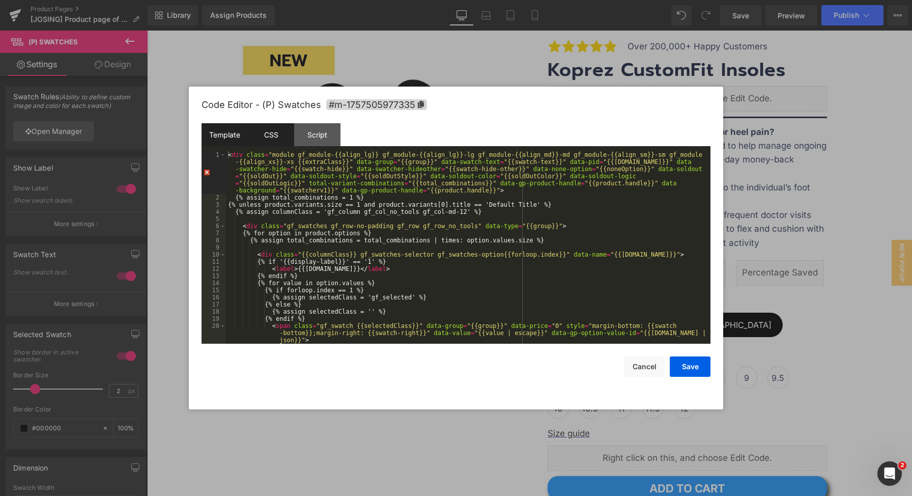
click at [283, 142] on div "CSS" at bounding box center [271, 134] width 46 height 23
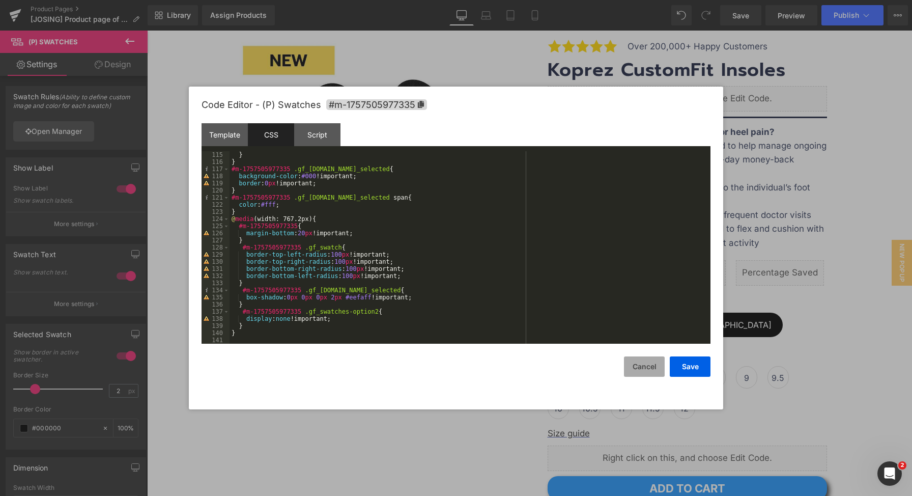
click at [629, 366] on button "Cancel" at bounding box center [644, 366] width 41 height 20
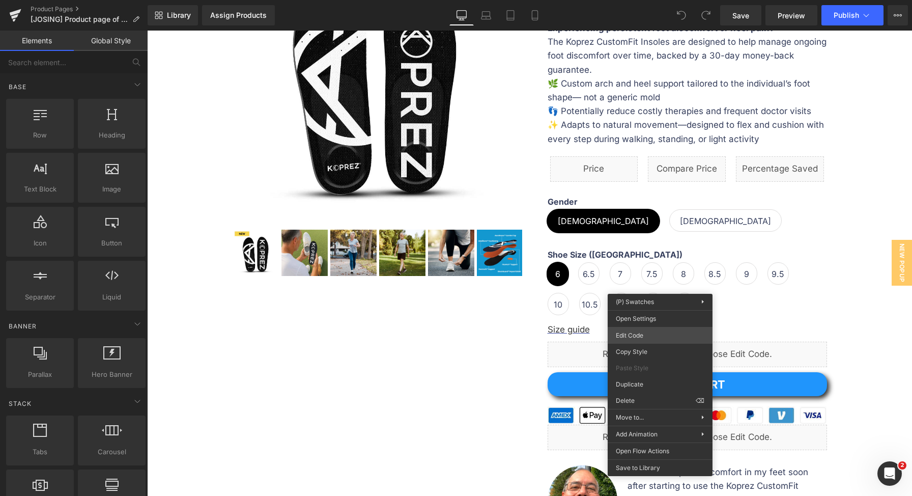
click at [650, 0] on div "You are previewing how the will restyle your page. You can not edit Elements in…" at bounding box center [456, 0] width 912 height 0
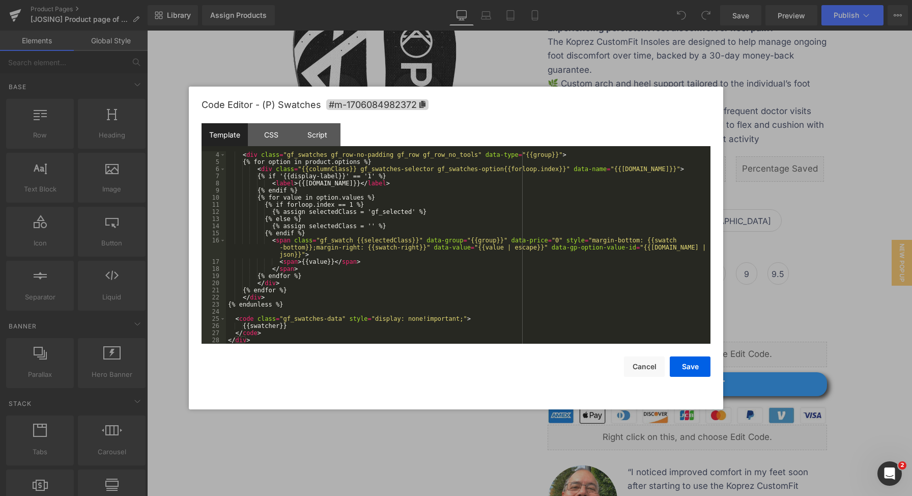
scroll to position [50, 0]
click at [280, 139] on div "CSS" at bounding box center [271, 134] width 46 height 23
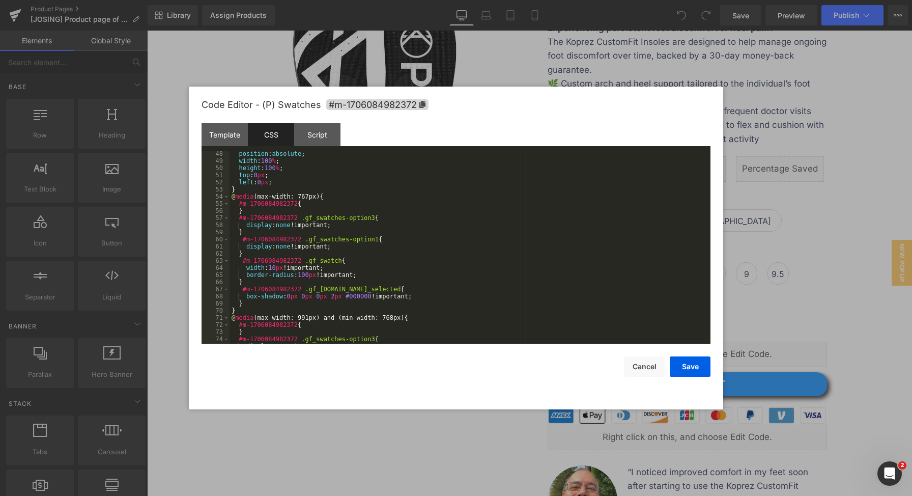
scroll to position [848, 0]
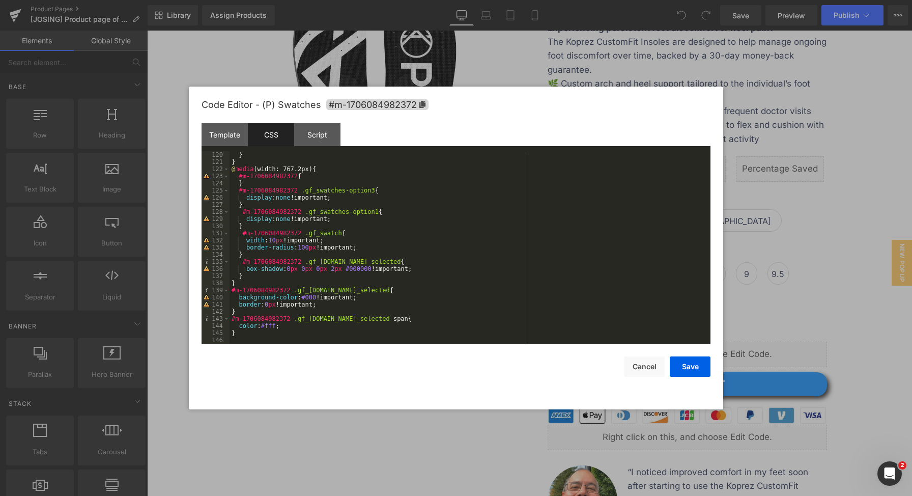
click at [313, 299] on div "} } @ media (width: 767.2px) { #m-1706084982372 { } #m-1706084982372 .gf_swatch…" at bounding box center [467, 254] width 477 height 207
click at [697, 367] on button "Save" at bounding box center [690, 366] width 41 height 20
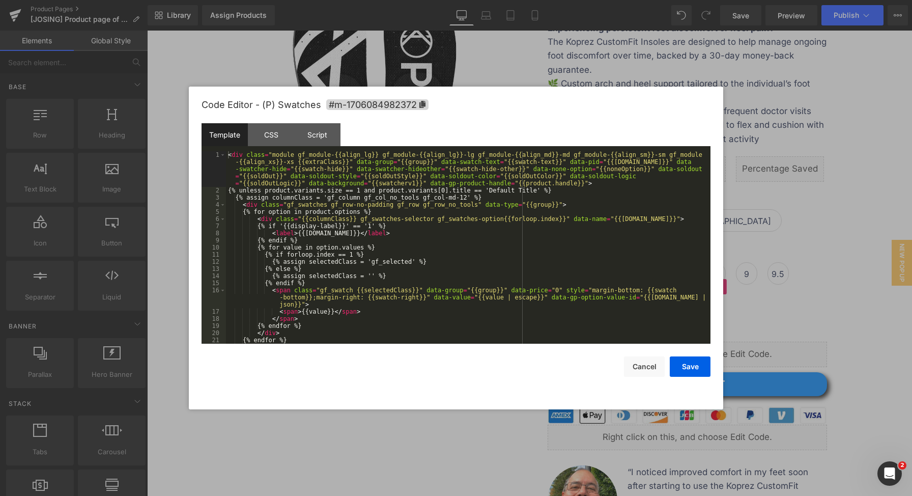
click at [669, 0] on div "You are previewing how the will restyle your page. You can not edit Elements in…" at bounding box center [456, 0] width 912 height 0
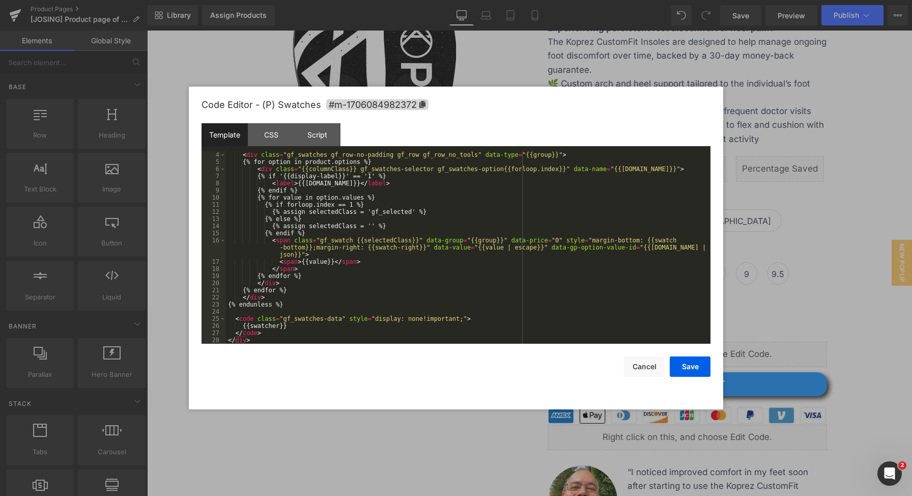
scroll to position [50, 0]
click at [270, 138] on div "CSS" at bounding box center [271, 134] width 46 height 23
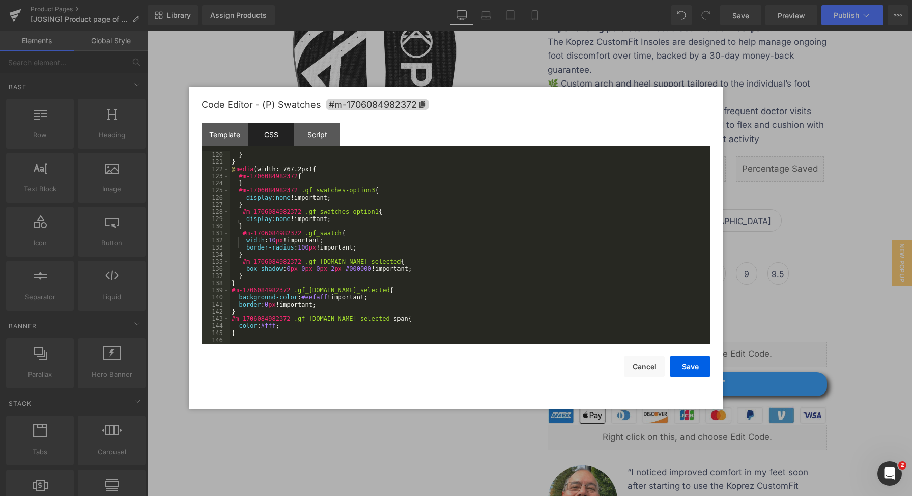
scroll to position [848, 0]
click at [272, 327] on div "} } @ media (width: 767.2px) { #m-1706084982372 { } #m-1706084982372 .gf_swatch…" at bounding box center [467, 254] width 477 height 207
click at [688, 363] on button "Save" at bounding box center [690, 366] width 41 height 20
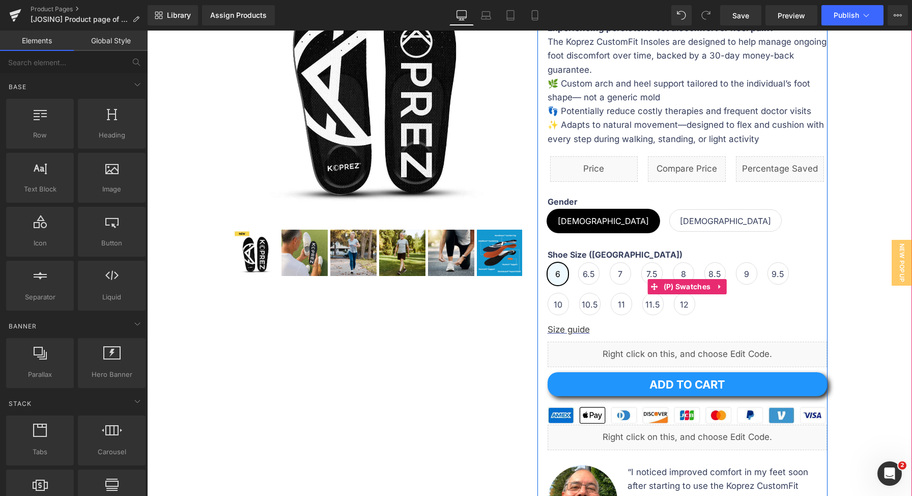
click at [583, 270] on span "6.5" at bounding box center [589, 273] width 12 height 21
click at [548, 275] on span "6" at bounding box center [558, 273] width 21 height 22
click at [585, 267] on span "6.5" at bounding box center [589, 273] width 12 height 21
click at [677, 285] on span "(P) Swatches" at bounding box center [687, 286] width 52 height 15
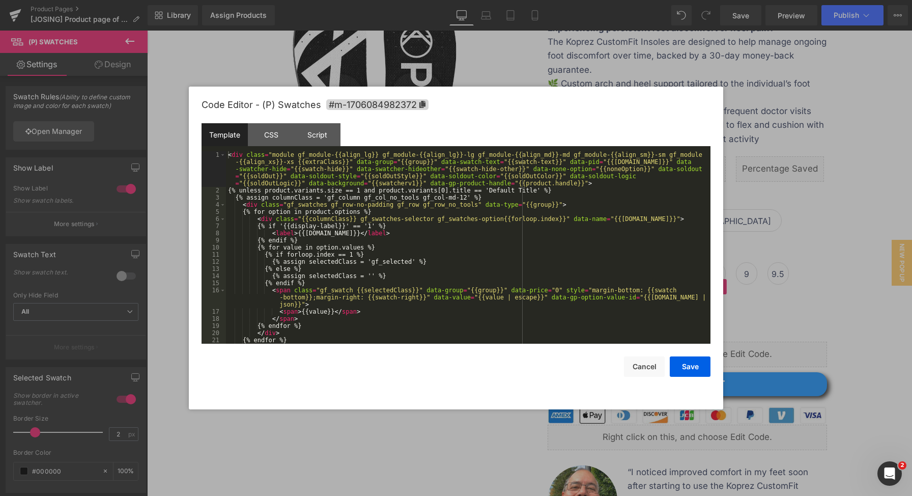
click at [656, 0] on div "(P) Swatches You are previewing how the will restyle your page. You can not edi…" at bounding box center [456, 0] width 912 height 0
click at [278, 142] on div "CSS" at bounding box center [271, 134] width 46 height 23
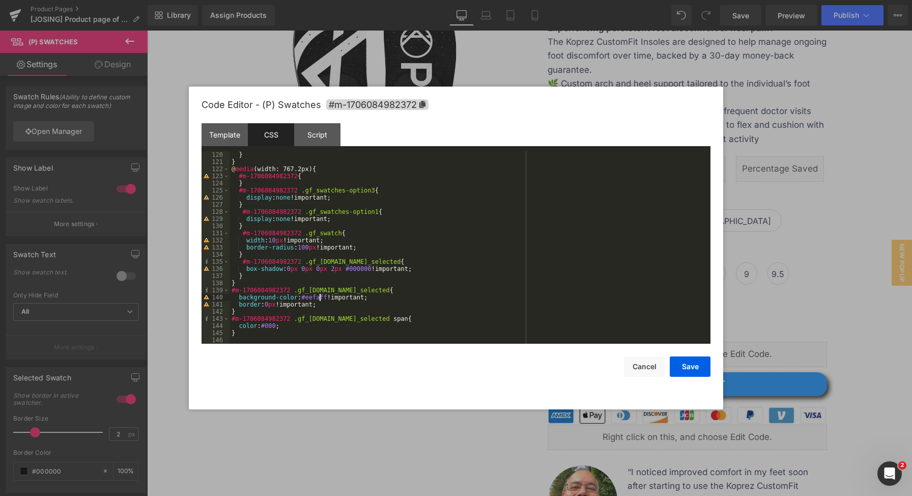
click at [319, 298] on div "} } @ media (width: 767.2px) { #m-1706084982372 { } #m-1706084982372 .gf_swatch…" at bounding box center [467, 254] width 477 height 207
click at [697, 367] on button "Save" at bounding box center [690, 366] width 41 height 20
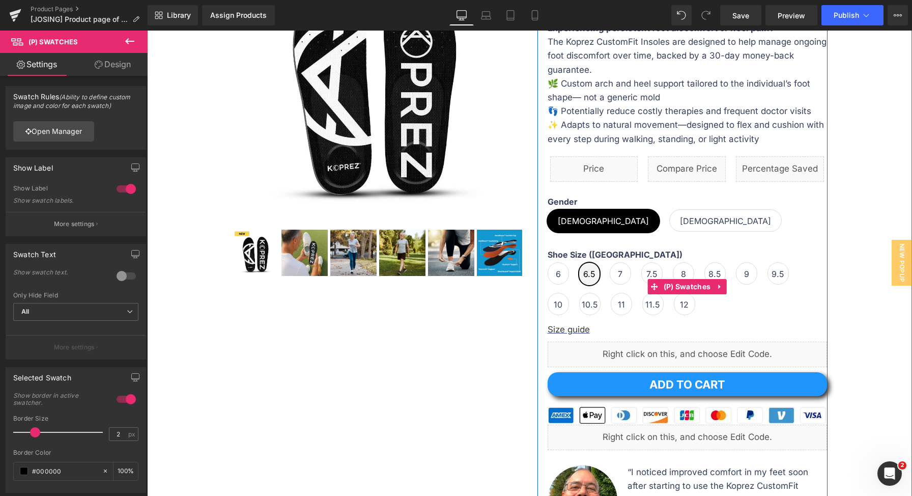
click at [622, 277] on span "7" at bounding box center [620, 273] width 21 height 22
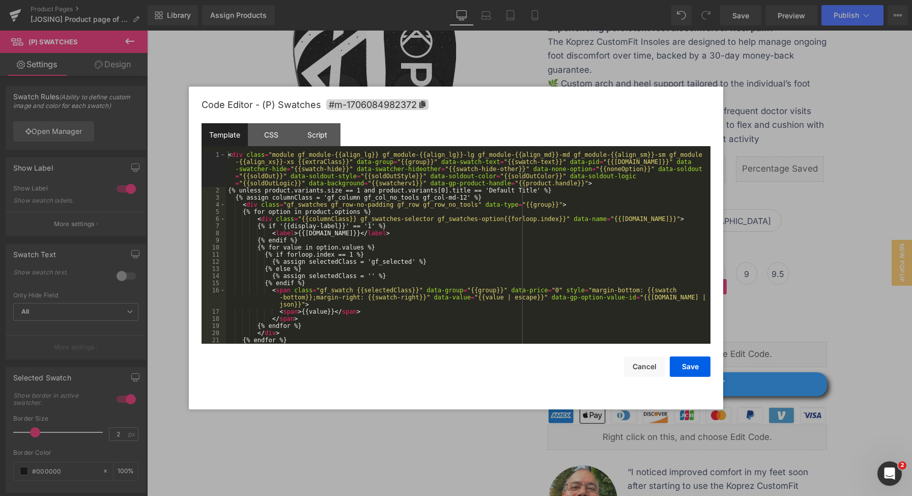
click at [662, 0] on div "(P) Swatches You are previewing how the will restyle your page. You can not edi…" at bounding box center [456, 0] width 912 height 0
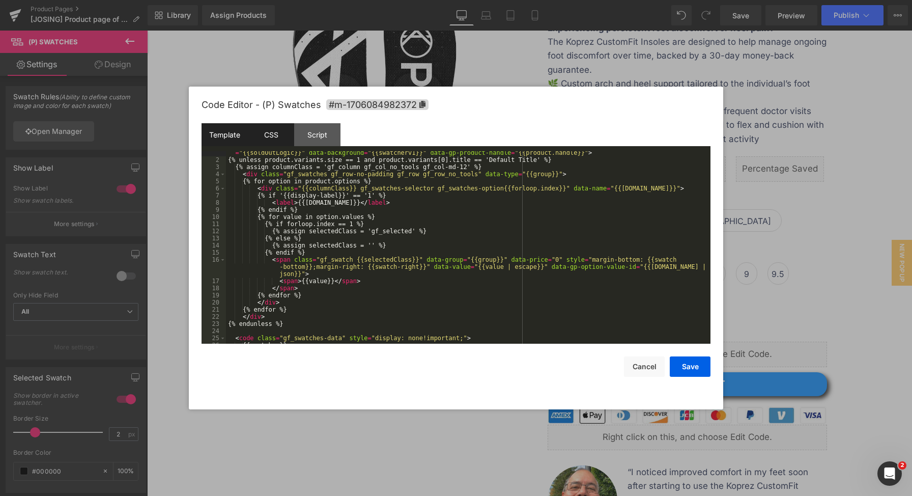
click at [271, 133] on div "CSS" at bounding box center [271, 134] width 46 height 23
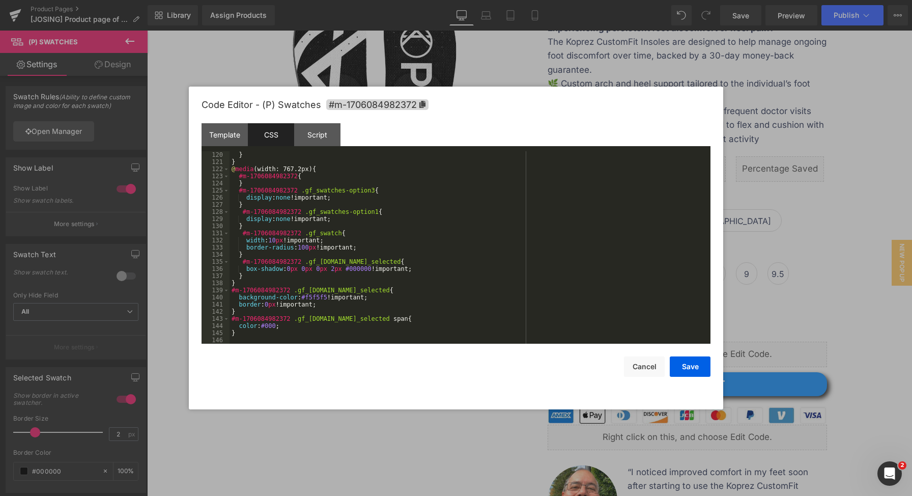
scroll to position [848, 0]
click at [312, 299] on div "} } @ media (width: 767.2px) { #m-1706084982372 { } #m-1706084982372 .gf_swatch…" at bounding box center [467, 254] width 477 height 207
click at [311, 298] on div "} } @ media (width: 767.2px) { #m-1706084982372 { } #m-1706084982372 .gf_swatch…" at bounding box center [467, 254] width 477 height 207
click at [685, 368] on button "Save" at bounding box center [690, 366] width 41 height 20
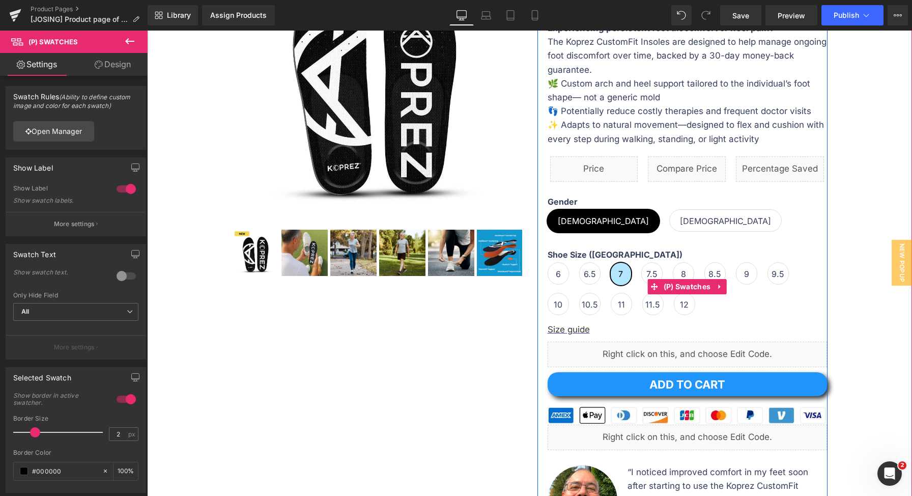
click at [646, 277] on span "7.5" at bounding box center [651, 273] width 11 height 21
click at [612, 275] on span "7" at bounding box center [621, 273] width 21 height 22
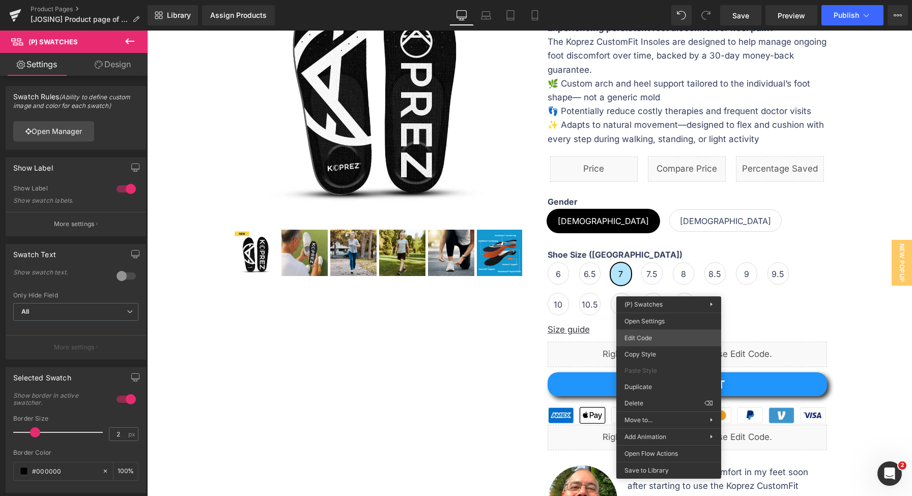
click at [650, 0] on div "(P) Swatches You are previewing how the will restyle your page. You can not edi…" at bounding box center [456, 0] width 912 height 0
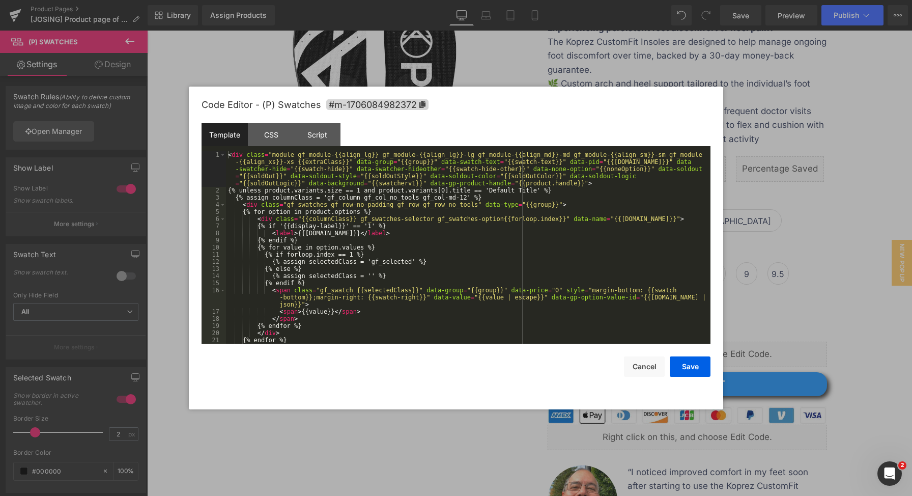
scroll to position [50, 0]
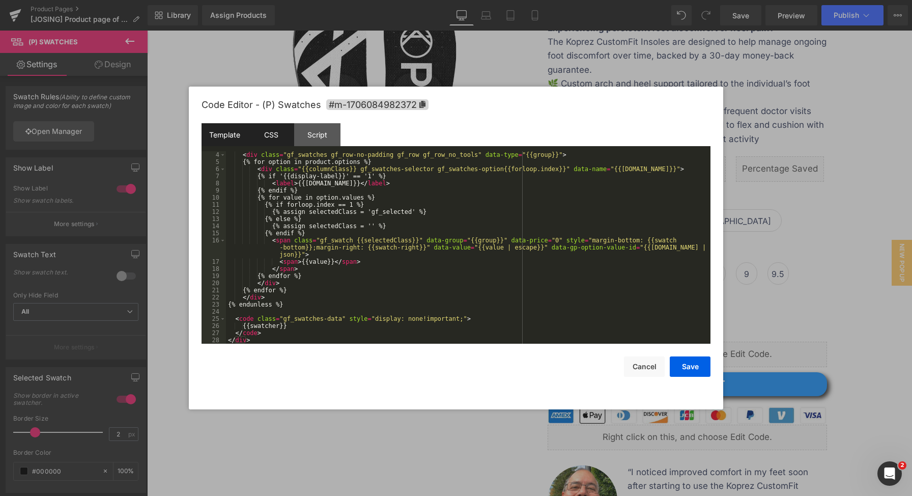
click at [277, 140] on div "CSS" at bounding box center [271, 134] width 46 height 23
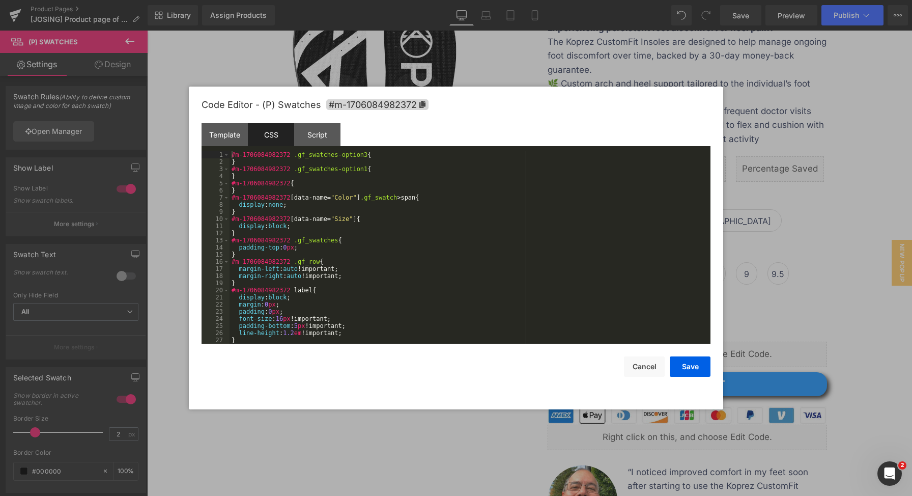
scroll to position [848, 0]
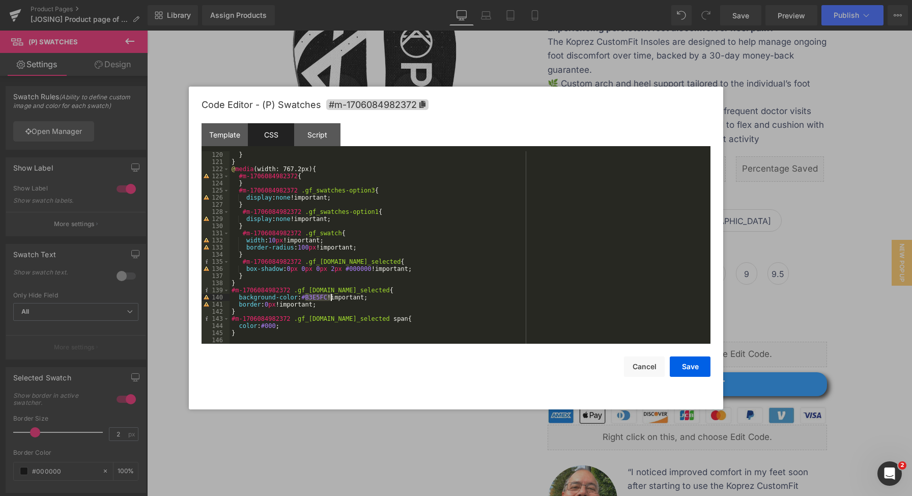
drag, startPoint x: 305, startPoint y: 298, endPoint x: 332, endPoint y: 298, distance: 27.5
click at [332, 298] on div "} } @ media (width: 767.2px) { #m-1706084982372 { } #m-1706084982372 .gf_swatch…" at bounding box center [467, 254] width 477 height 207
click at [681, 365] on button "Save" at bounding box center [690, 366] width 41 height 20
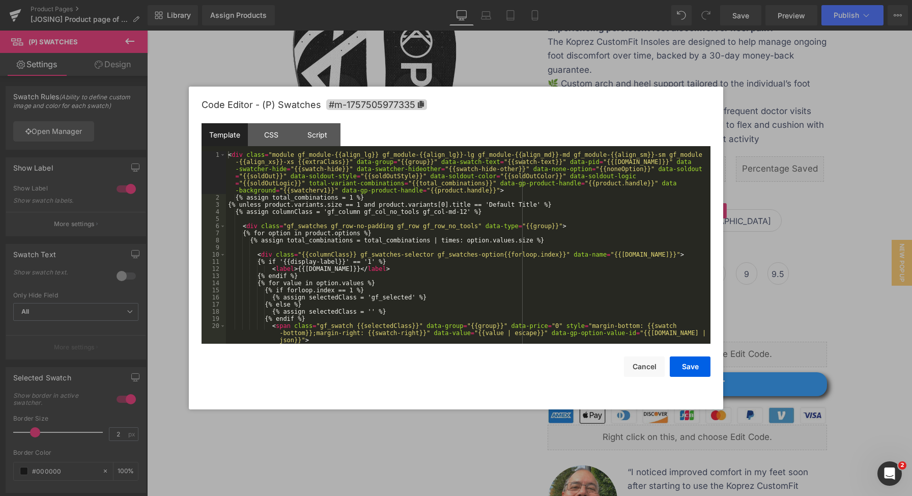
click at [659, 0] on div "(P) Swatches You are previewing how the will restyle your page. You can not edi…" at bounding box center [456, 0] width 912 height 0
click at [284, 138] on div "CSS" at bounding box center [271, 134] width 46 height 23
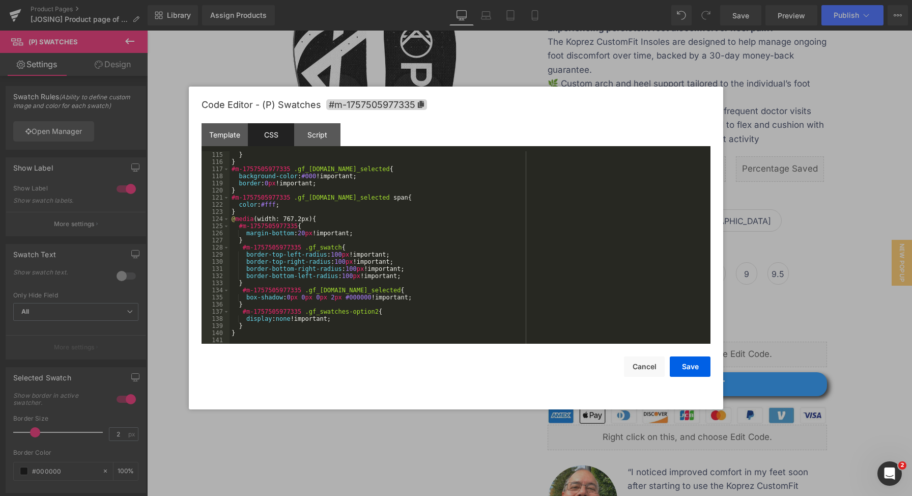
scroll to position [812, 0]
drag, startPoint x: 305, startPoint y: 175, endPoint x: 320, endPoint y: 176, distance: 14.3
click at [320, 176] on div "} } #m-1757505977335 .gf_swatch.gf_selected { background-color : #000 !importan…" at bounding box center [467, 254] width 477 height 207
click at [678, 363] on button "Save" at bounding box center [690, 366] width 41 height 20
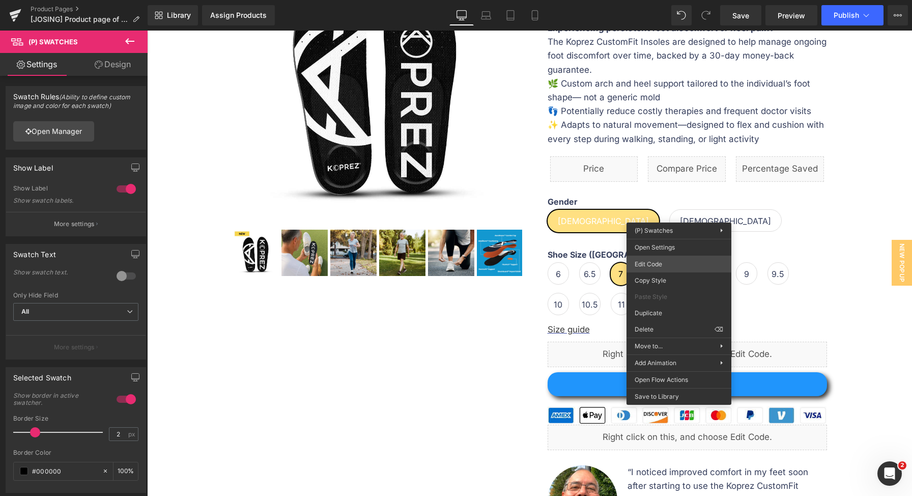
click at [679, 0] on div "(P) Swatches You are previewing how the will restyle your page. You can not edi…" at bounding box center [456, 0] width 912 height 0
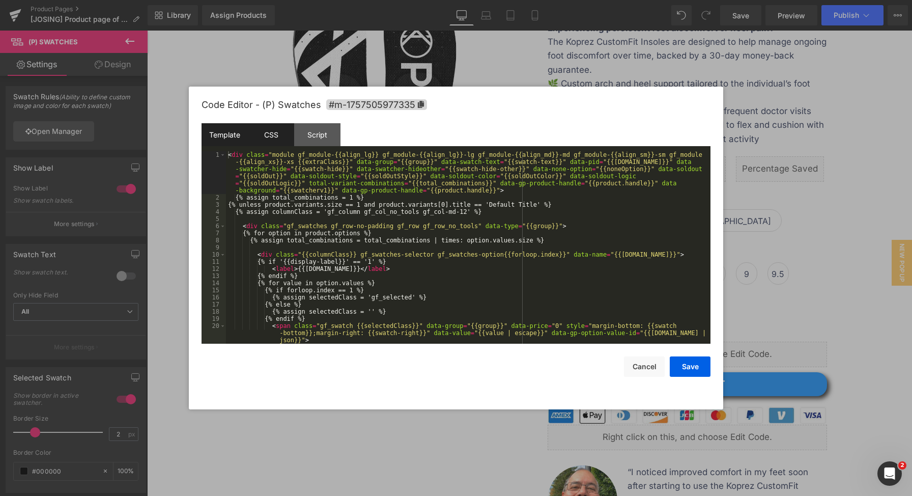
click at [280, 136] on div "CSS" at bounding box center [271, 134] width 46 height 23
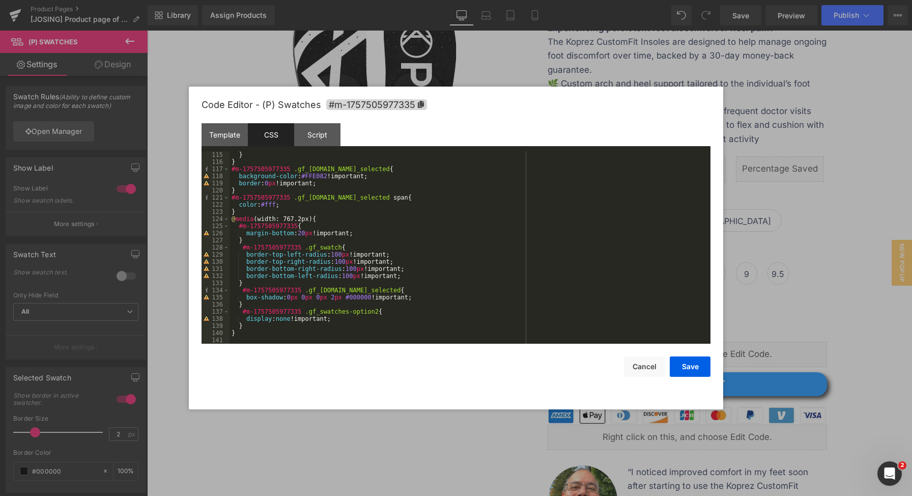
click at [272, 204] on div "} } #m-1757505977335 .gf_swatch.gf_selected { background-color : #FFE082 !impor…" at bounding box center [467, 254] width 477 height 207
click at [696, 364] on button "Save" at bounding box center [690, 366] width 41 height 20
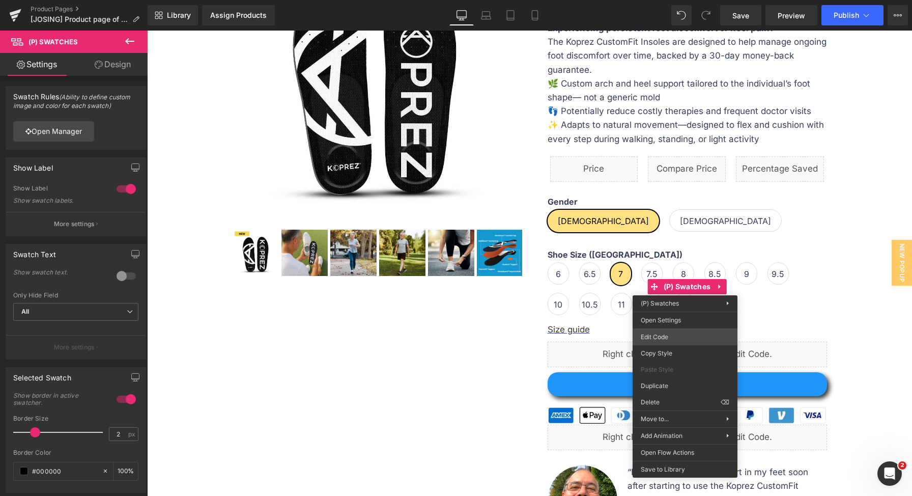
click at [678, 0] on div "(P) Swatches You are previewing how the will restyle your page. You can not edi…" at bounding box center [456, 0] width 912 height 0
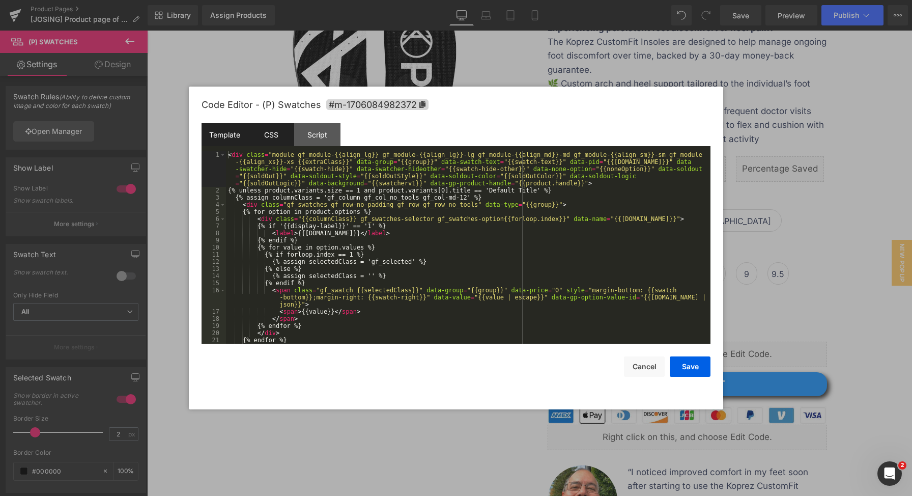
click at [258, 129] on div "CSS" at bounding box center [271, 134] width 46 height 23
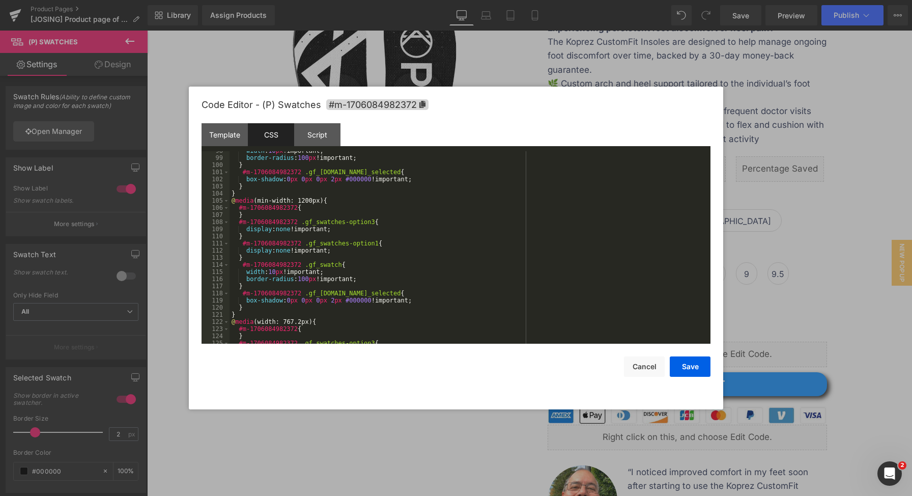
scroll to position [848, 0]
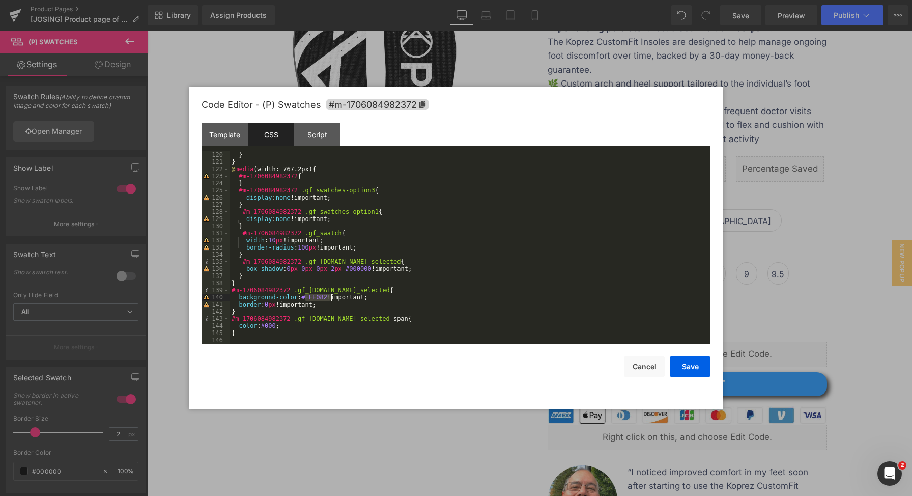
drag, startPoint x: 305, startPoint y: 297, endPoint x: 330, endPoint y: 297, distance: 24.4
click at [330, 297] on div "} } @ media (width: 767.2px) { #m-1706084982372 { } #m-1706084982372 .gf_swatch…" at bounding box center [467, 254] width 477 height 207
click at [688, 371] on button "Save" at bounding box center [690, 366] width 41 height 20
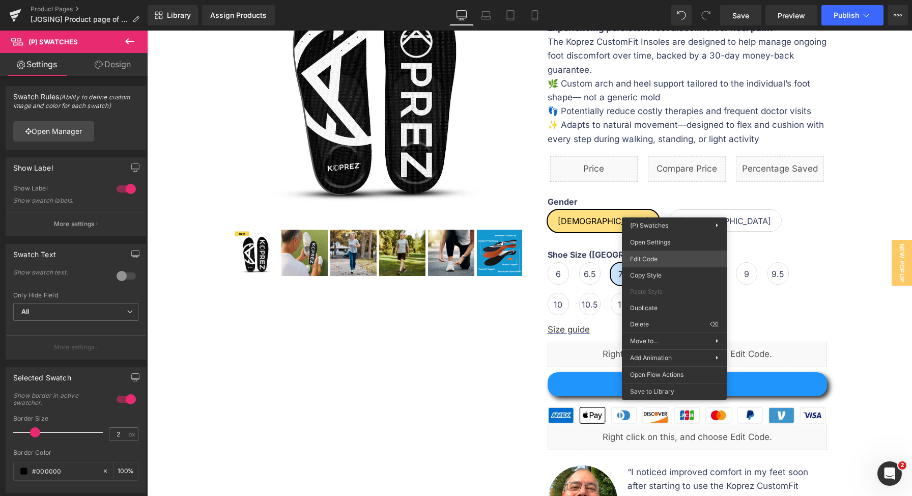
click at [672, 0] on div "(P) Swatches You are previewing how the will restyle your page. You can not edi…" at bounding box center [456, 0] width 912 height 0
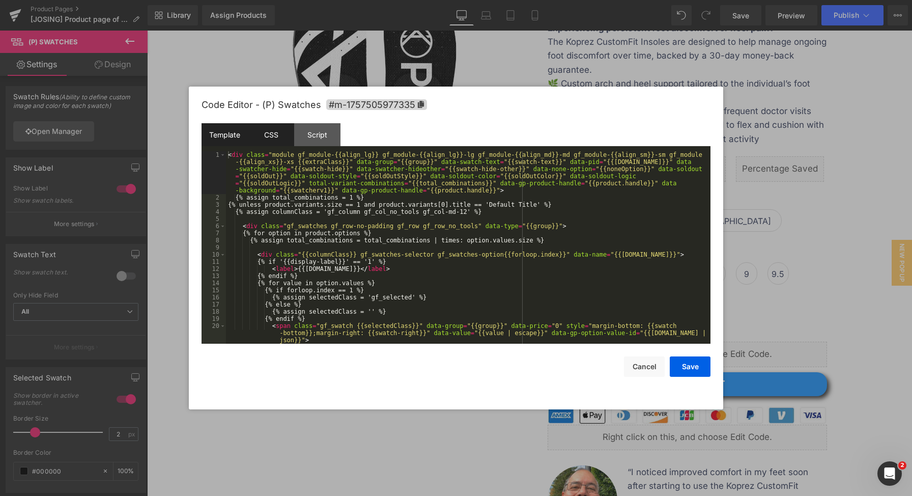
click at [282, 142] on div "CSS" at bounding box center [271, 134] width 46 height 23
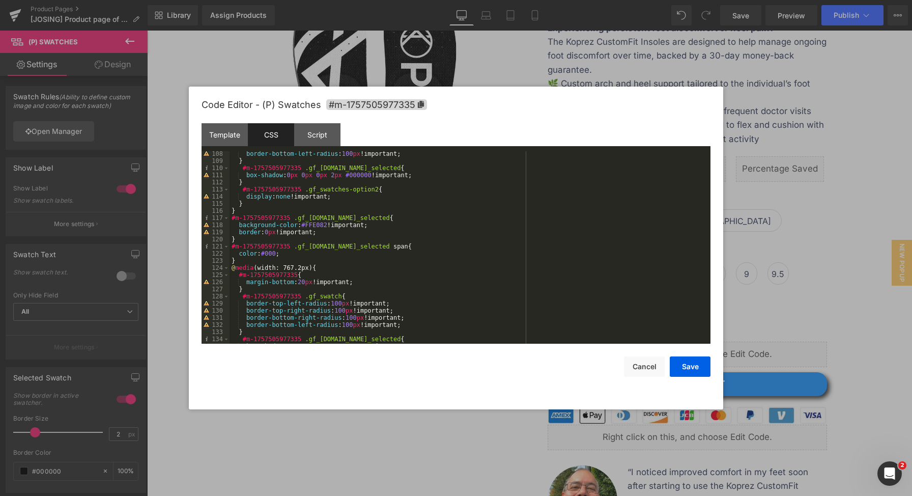
scroll to position [812, 0]
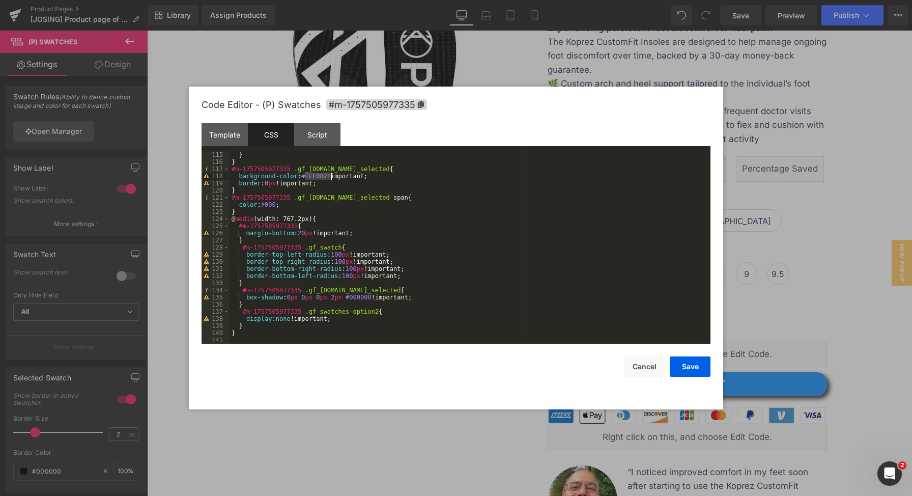
drag, startPoint x: 304, startPoint y: 176, endPoint x: 332, endPoint y: 177, distance: 27.5
click at [332, 177] on div "} } #m-1757505977335 .gf_swatch.gf_selected { background-color : #FFE082 !impor…" at bounding box center [467, 254] width 477 height 207
click at [706, 365] on button "Save" at bounding box center [690, 366] width 41 height 20
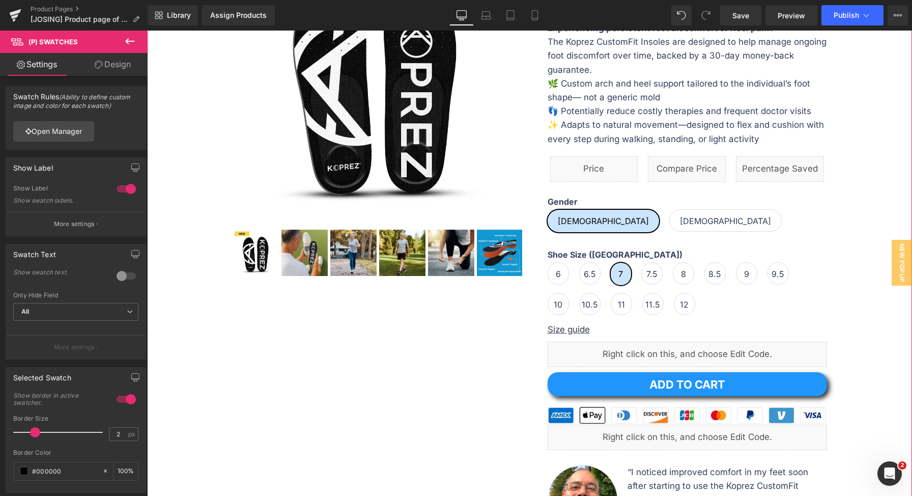
click at [852, 180] on div at bounding box center [529, 293] width 755 height 754
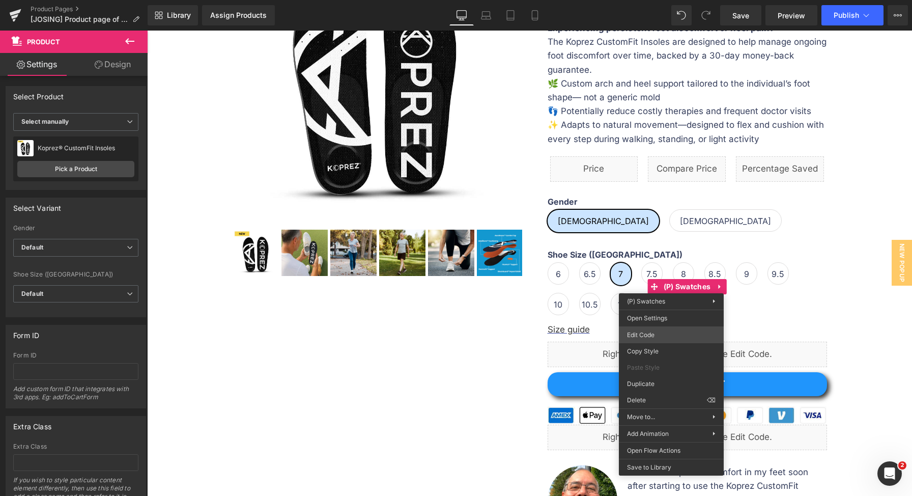
click at [648, 0] on div "(P) Swatches You are previewing how the will restyle your page. You can not edi…" at bounding box center [456, 0] width 912 height 0
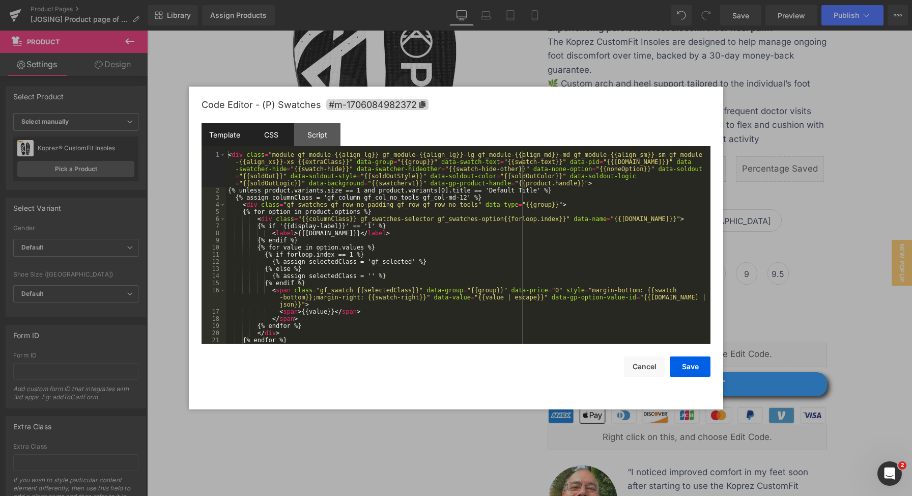
click at [268, 136] on div "CSS" at bounding box center [271, 134] width 46 height 23
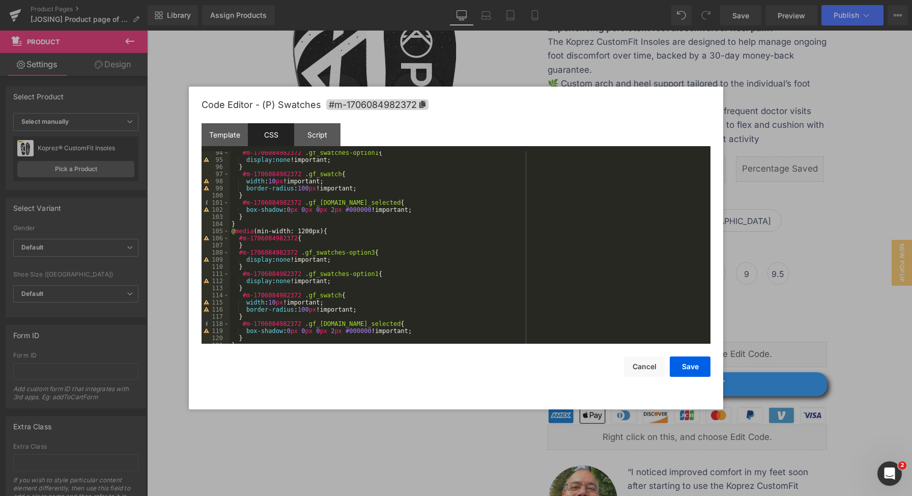
scroll to position [848, 0]
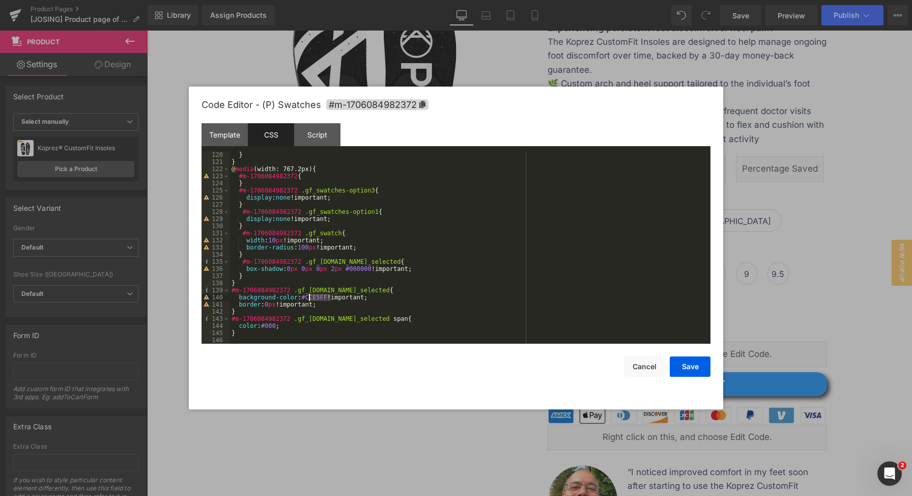
drag, startPoint x: 332, startPoint y: 296, endPoint x: 304, endPoint y: 296, distance: 28.0
click at [304, 296] on div "} } @ media (width: 767.2px) { #m-1706084982372 { } #m-1706084982372 .gf_swatch…" at bounding box center [467, 254] width 477 height 207
click at [695, 370] on button "Save" at bounding box center [690, 366] width 41 height 20
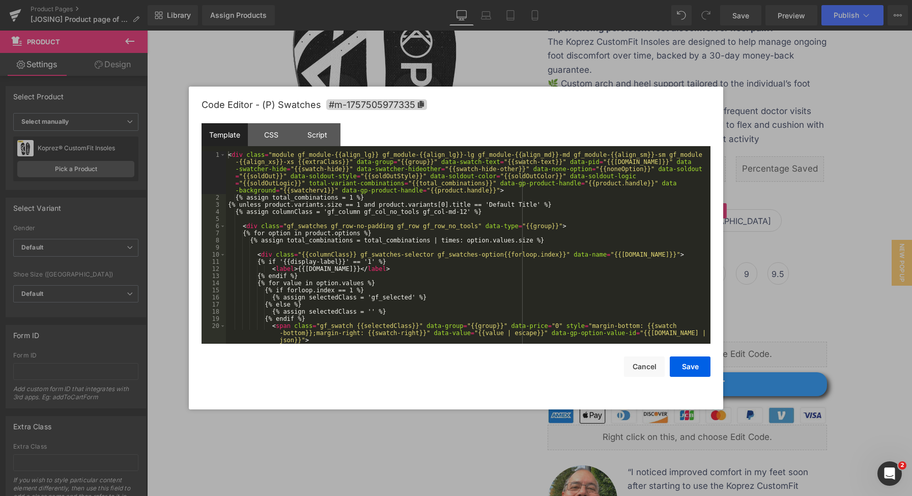
click at [688, 0] on div "(P) Swatches You are previewing how the will restyle your page. You can not edi…" at bounding box center [456, 0] width 912 height 0
click at [281, 142] on div "CSS" at bounding box center [271, 134] width 46 height 23
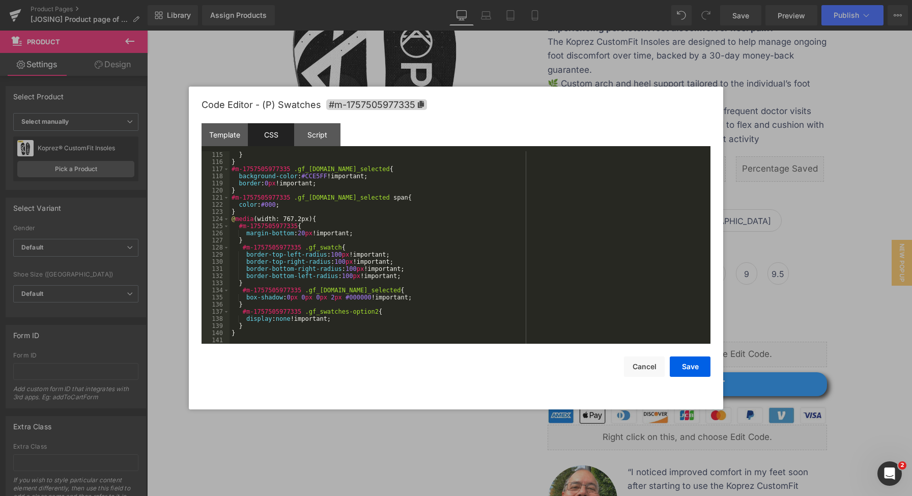
scroll to position [812, 0]
drag, startPoint x: 304, startPoint y: 177, endPoint x: 331, endPoint y: 177, distance: 26.5
click at [331, 177] on div "} } #m-1757505977335 .gf_swatch.gf_selected { background-color : #CCE5FF !impor…" at bounding box center [467, 254] width 477 height 207
click at [689, 365] on button "Save" at bounding box center [690, 366] width 41 height 20
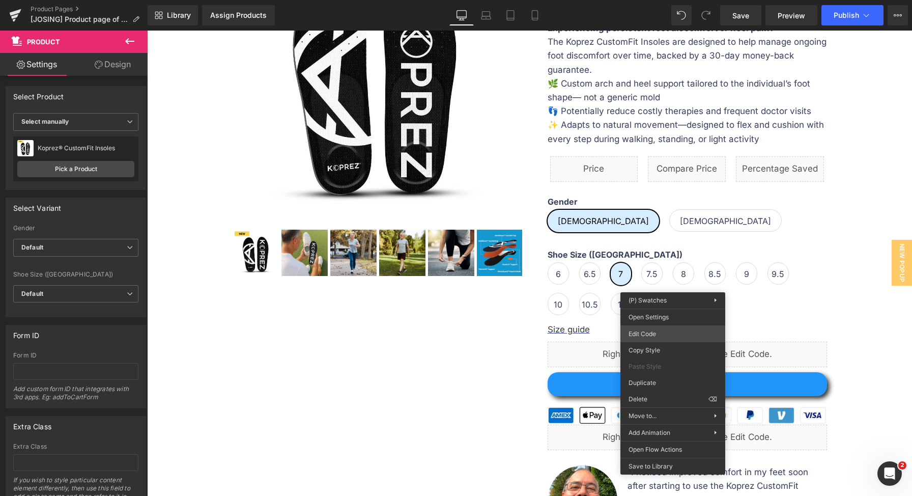
click at [653, 0] on div "(P) Swatches You are previewing how the will restyle your page. You can not edi…" at bounding box center [456, 0] width 912 height 0
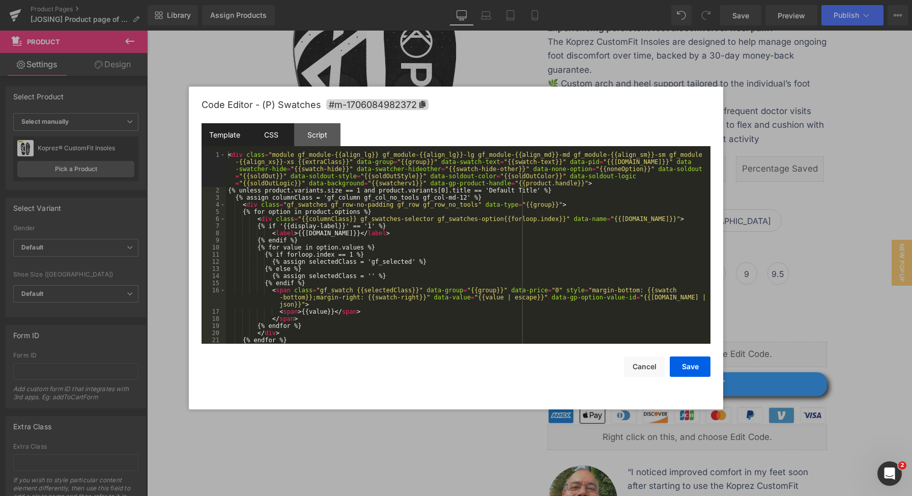
click at [271, 133] on div "CSS" at bounding box center [271, 134] width 46 height 23
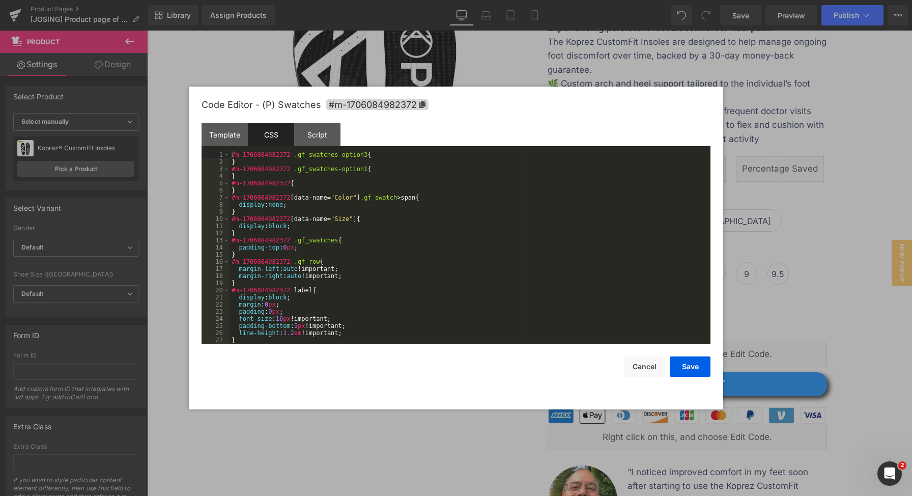
scroll to position [848, 0]
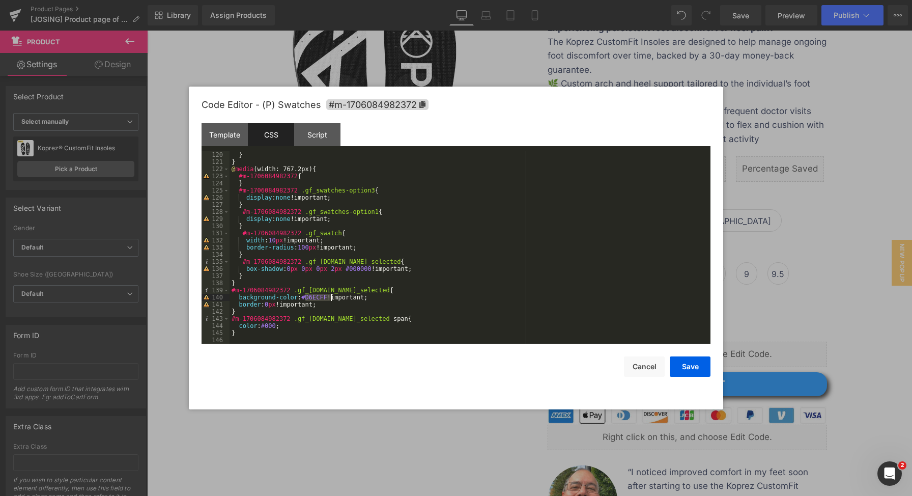
drag, startPoint x: 305, startPoint y: 296, endPoint x: 331, endPoint y: 296, distance: 26.5
click at [331, 296] on div "} } @ media (width: 767.2px) { #m-1706084982372 { } #m-1706084982372 .gf_swatch…" at bounding box center [467, 254] width 477 height 207
drag, startPoint x: 682, startPoint y: 367, endPoint x: 698, endPoint y: 353, distance: 22.0
click at [682, 367] on button "Save" at bounding box center [690, 366] width 41 height 20
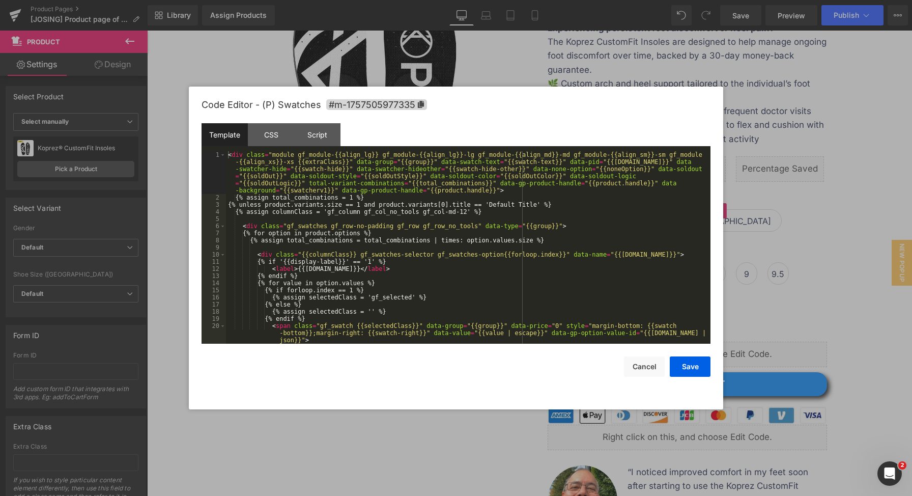
click at [662, 0] on div "(P) Swatches You are previewing how the will restyle your page. You can not edi…" at bounding box center [456, 0] width 912 height 0
click at [274, 135] on div "CSS" at bounding box center [271, 134] width 46 height 23
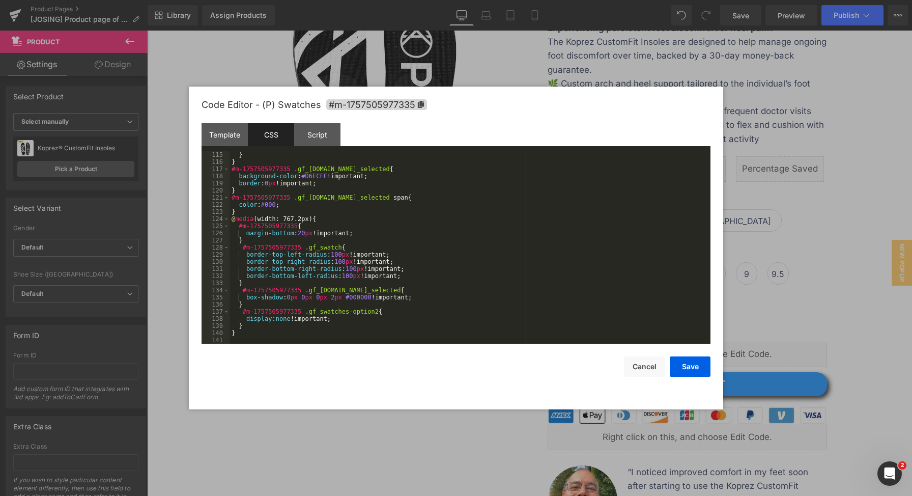
scroll to position [812, 0]
drag, startPoint x: 304, startPoint y: 177, endPoint x: 331, endPoint y: 175, distance: 27.0
click at [331, 175] on div "} } #m-1757505977335 .gf_swatch.gf_selected { background-color : #D6ECFF !impor…" at bounding box center [467, 254] width 477 height 207
click at [681, 367] on button "Save" at bounding box center [690, 366] width 41 height 20
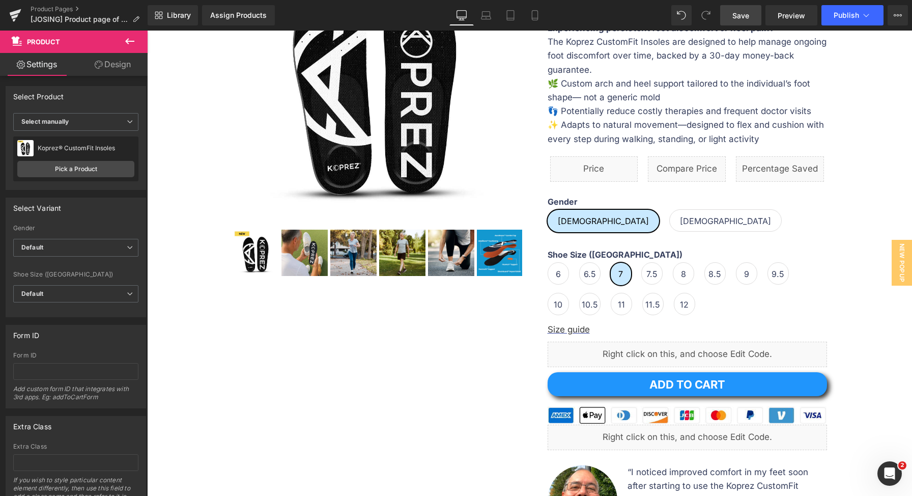
click at [744, 19] on span "Save" at bounding box center [740, 15] width 17 height 11
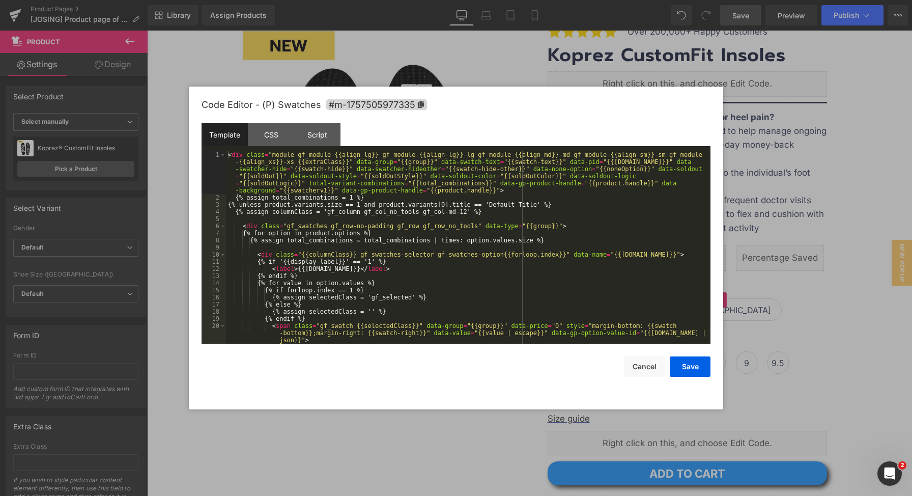
click at [658, 0] on div "(P) Swatches You are previewing how the will restyle your page. You can not edi…" at bounding box center [456, 0] width 912 height 0
click at [276, 141] on div "CSS" at bounding box center [271, 134] width 46 height 23
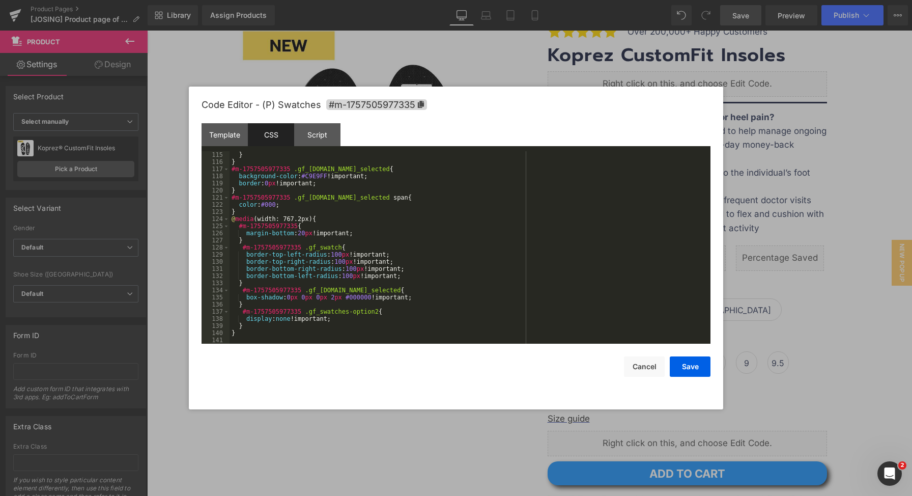
scroll to position [812, 0]
drag, startPoint x: 305, startPoint y: 175, endPoint x: 331, endPoint y: 174, distance: 26.5
click at [331, 174] on div "} } #m-1757505977335 .gf_swatch.gf_selected { background-color : #C9E9FF !impor…" at bounding box center [467, 254] width 477 height 207
click at [689, 369] on button "Save" at bounding box center [690, 366] width 41 height 20
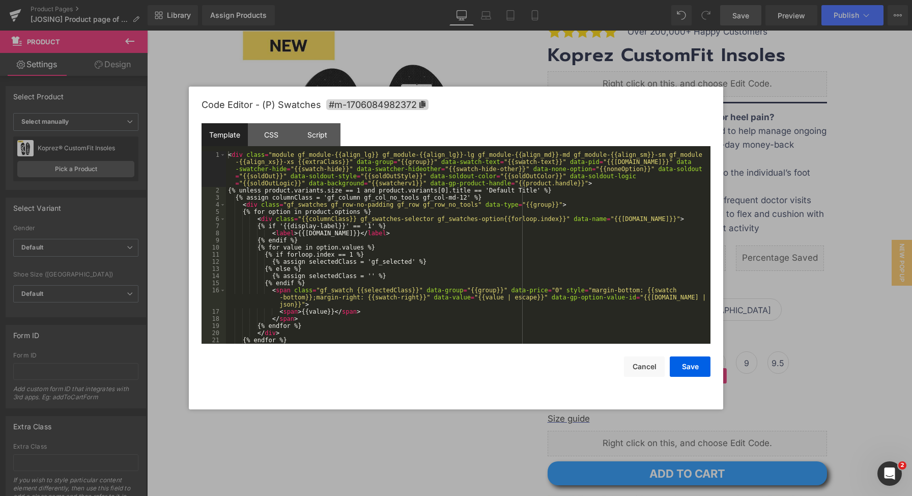
click at [666, 0] on div "(P) Swatches You are previewing how the will restyle your page. You can not edi…" at bounding box center [456, 0] width 912 height 0
click at [267, 133] on div "CSS" at bounding box center [271, 134] width 46 height 23
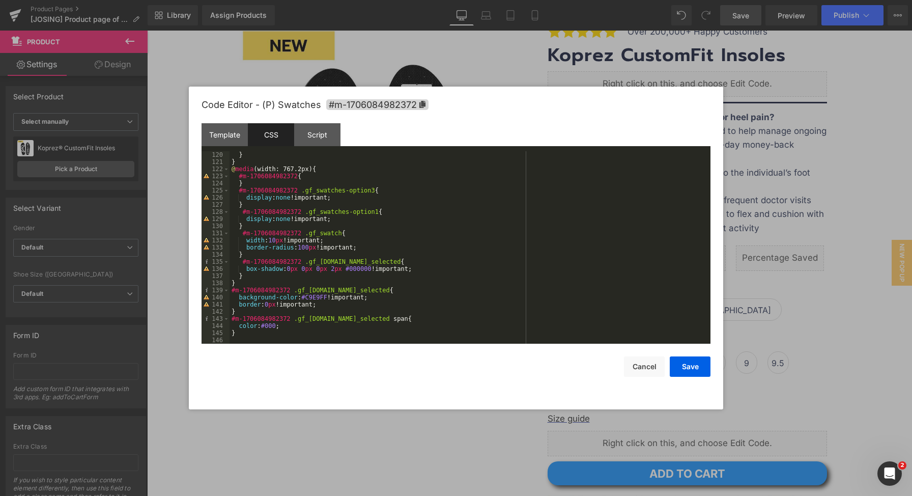
scroll to position [848, 0]
drag, startPoint x: 305, startPoint y: 295, endPoint x: 331, endPoint y: 294, distance: 25.4
click at [331, 294] on div "} } @ media (width: 767.2px) { #m-1706084982372 { } #m-1706084982372 .gf_swatch…" at bounding box center [467, 254] width 477 height 207
drag, startPoint x: 689, startPoint y: 369, endPoint x: 703, endPoint y: 355, distance: 19.4
click at [690, 369] on button "Save" at bounding box center [690, 366] width 41 height 20
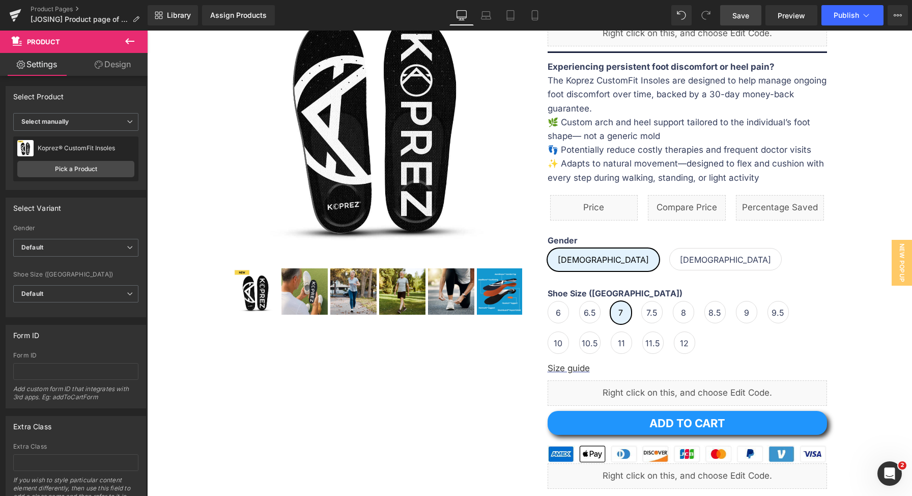
scroll to position [194, 0]
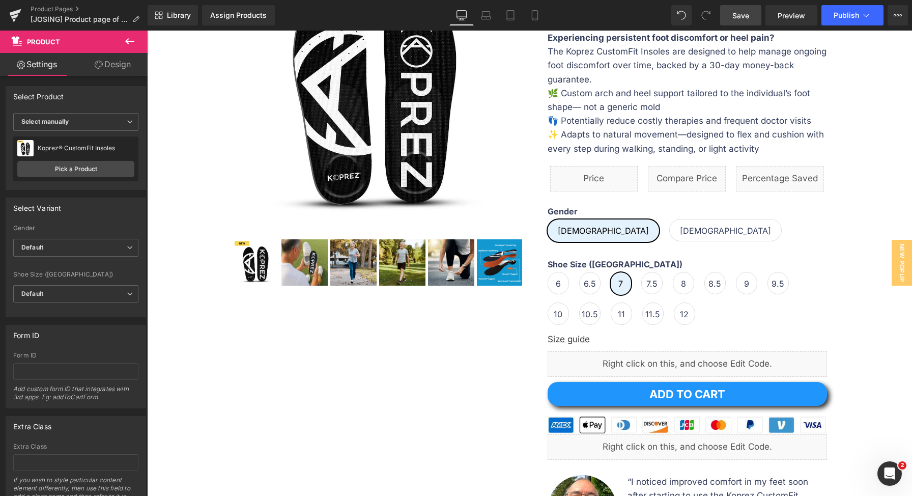
drag, startPoint x: 754, startPoint y: 10, endPoint x: 736, endPoint y: 121, distance: 112.3
click at [754, 10] on link "Save" at bounding box center [740, 15] width 41 height 20
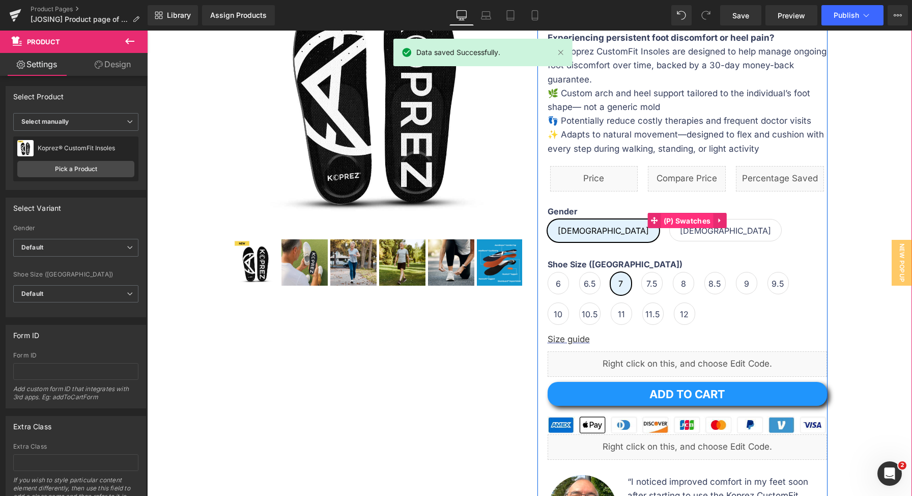
click at [681, 224] on span "(P) Swatches" at bounding box center [687, 220] width 52 height 15
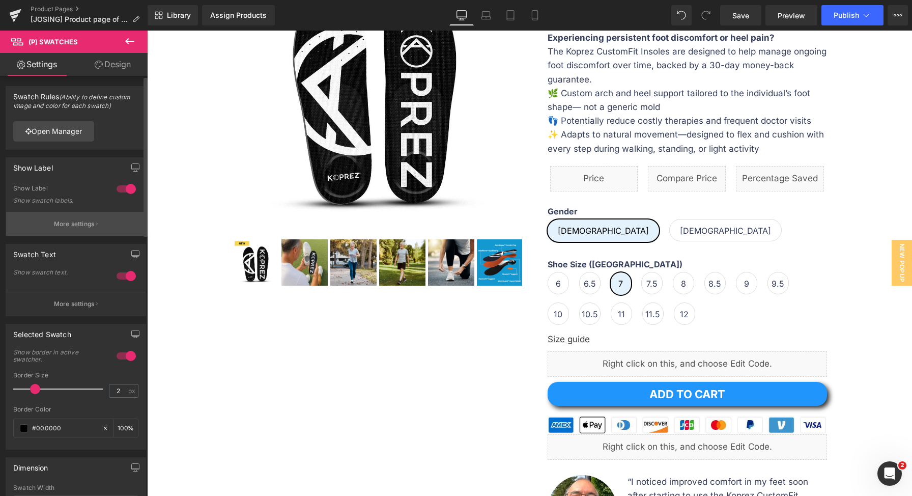
click at [82, 227] on p "More settings" at bounding box center [74, 223] width 41 height 9
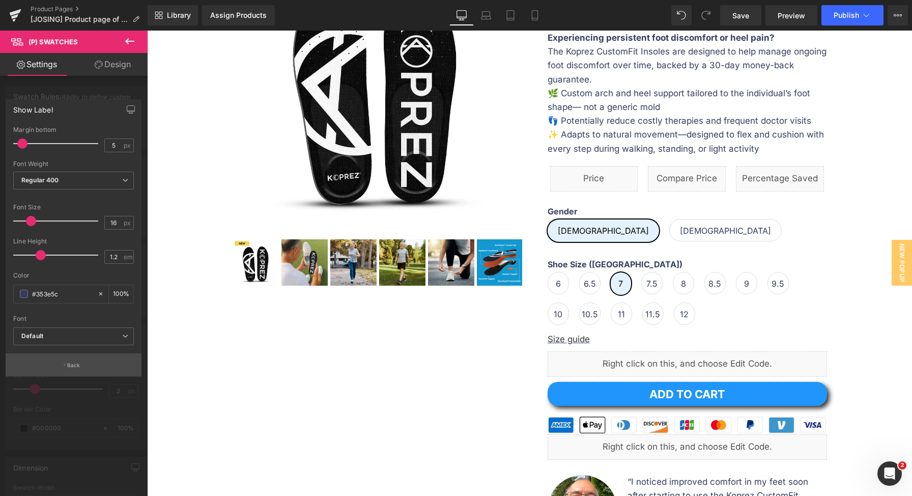
click at [75, 363] on p "Back" at bounding box center [73, 365] width 13 height 8
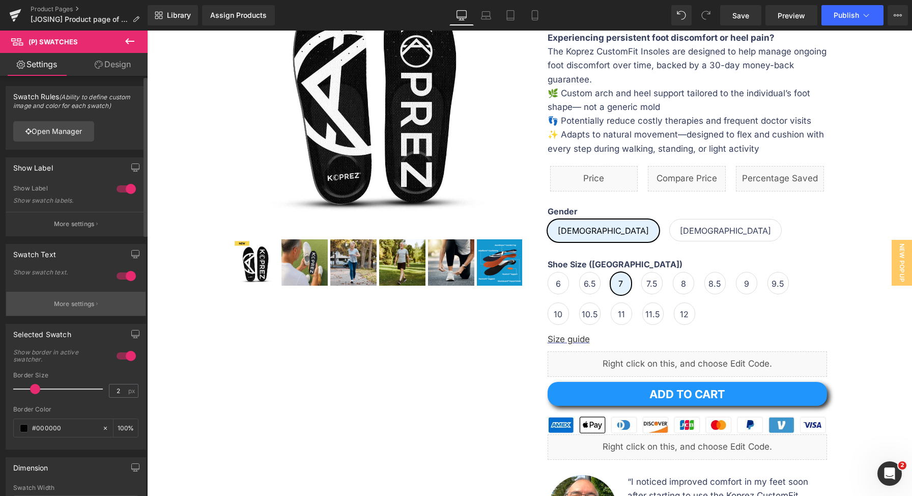
click at [84, 297] on button "More settings" at bounding box center [75, 304] width 139 height 24
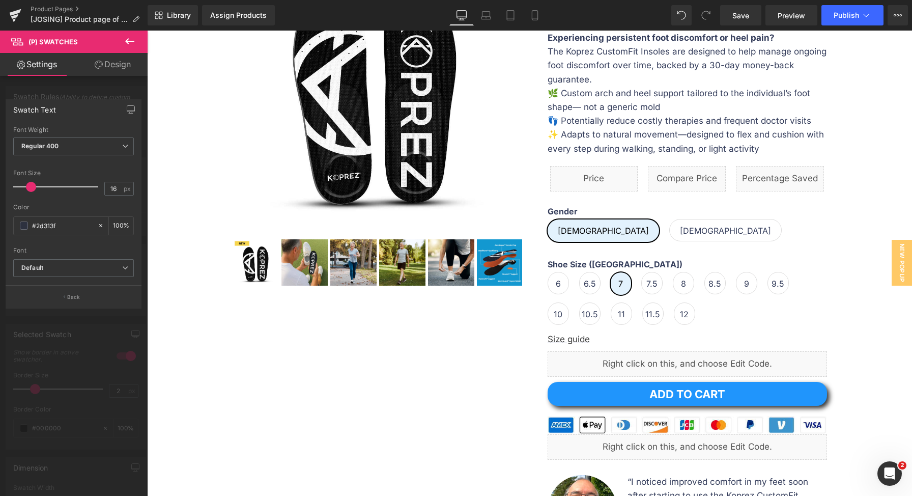
click at [31, 187] on span at bounding box center [31, 187] width 10 height 10
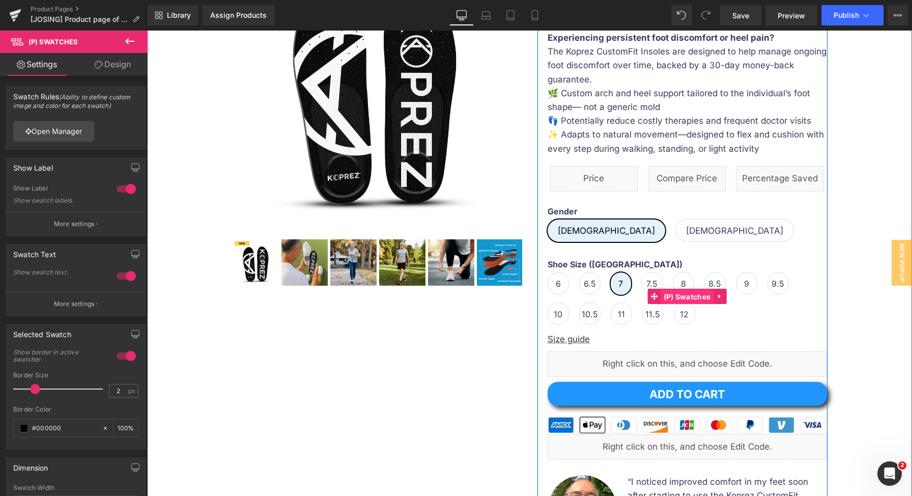
click at [676, 299] on span "(P) Swatches" at bounding box center [687, 296] width 52 height 15
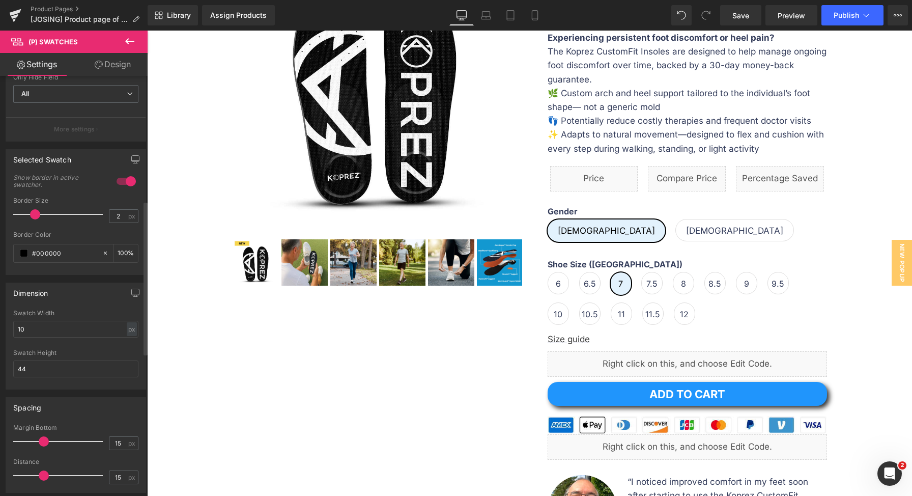
scroll to position [0, 0]
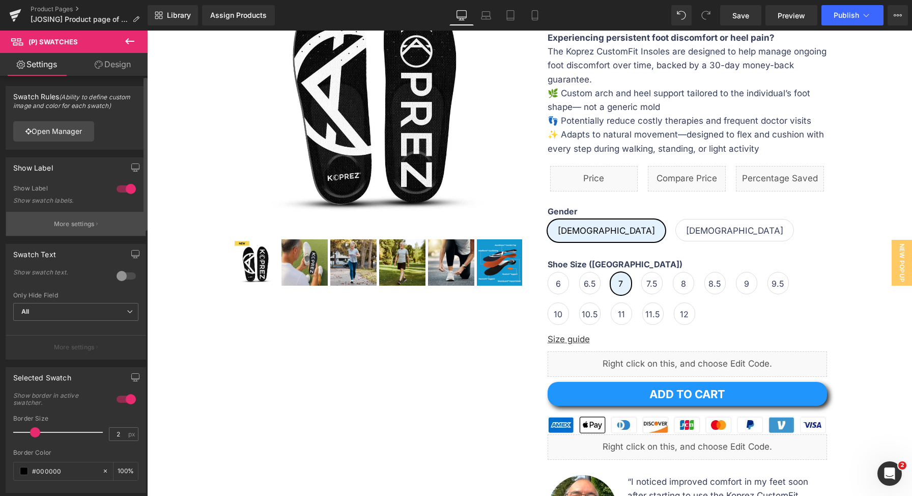
click at [62, 224] on p "More settings" at bounding box center [74, 223] width 41 height 9
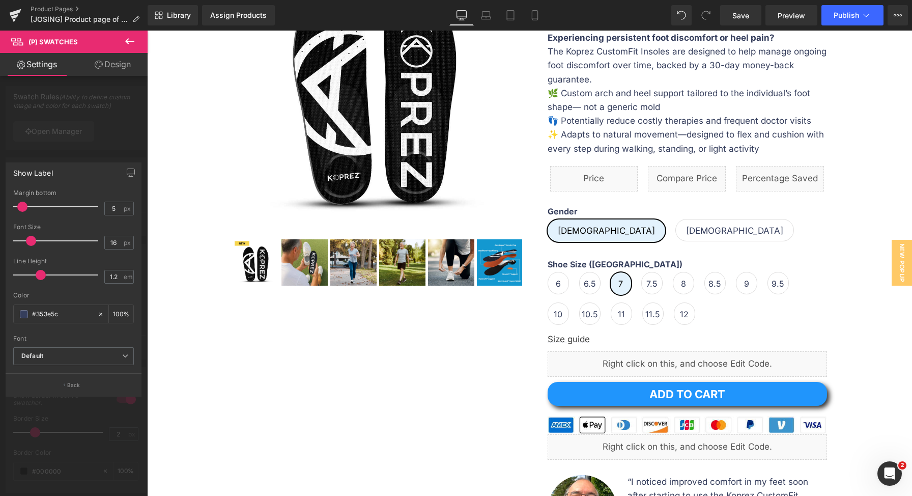
drag, startPoint x: 82, startPoint y: 390, endPoint x: 80, endPoint y: 368, distance: 21.9
click at [82, 389] on button "Back" at bounding box center [74, 384] width 136 height 23
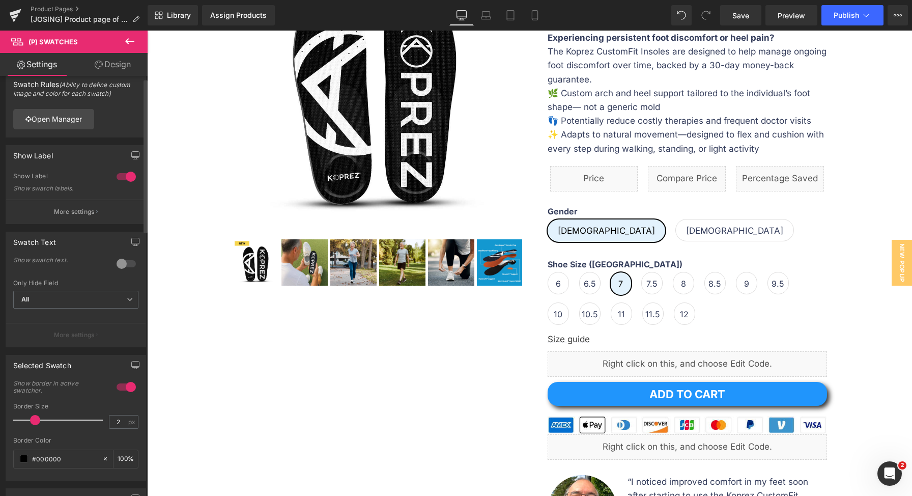
scroll to position [17, 0]
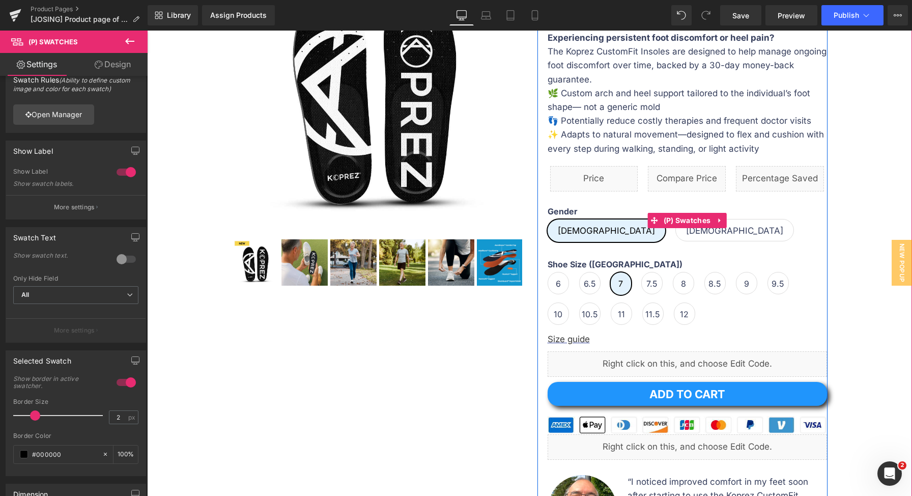
click at [686, 233] on span "[DEMOGRAPHIC_DATA]" at bounding box center [734, 229] width 97 height 21
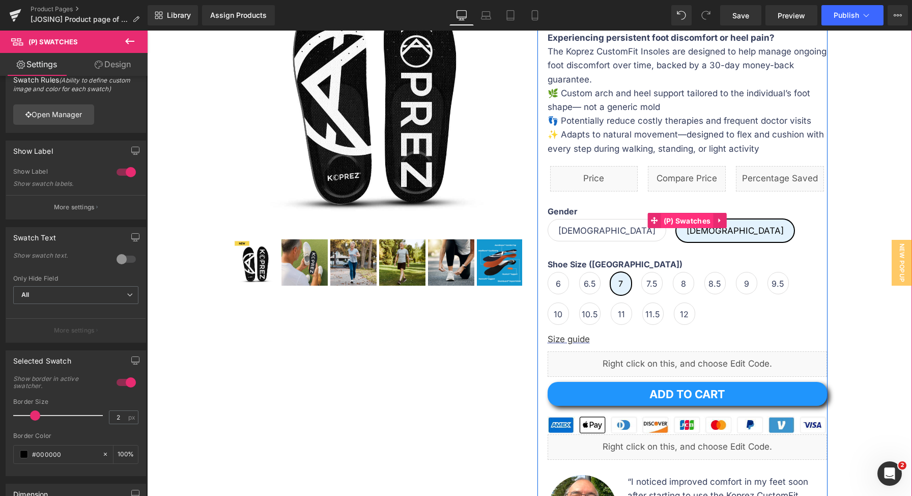
click at [668, 225] on span "(P) Swatches" at bounding box center [687, 220] width 52 height 15
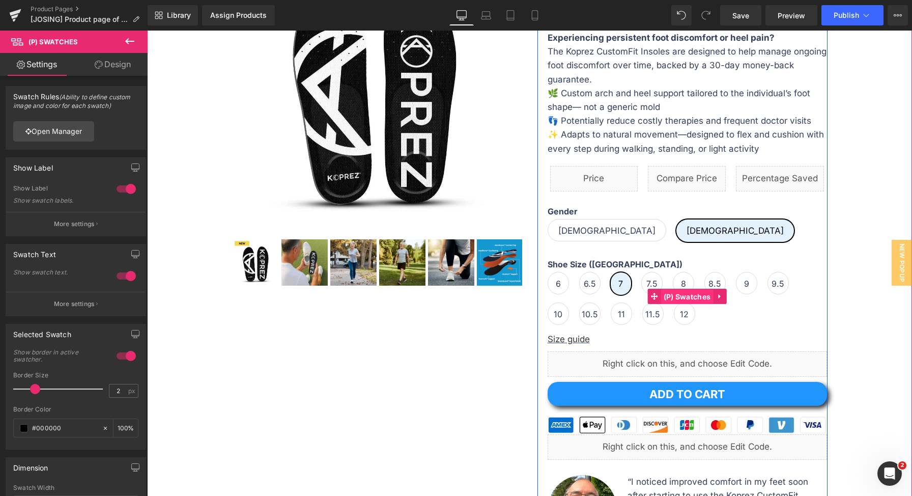
click at [666, 294] on span "(P) Swatches" at bounding box center [687, 296] width 52 height 15
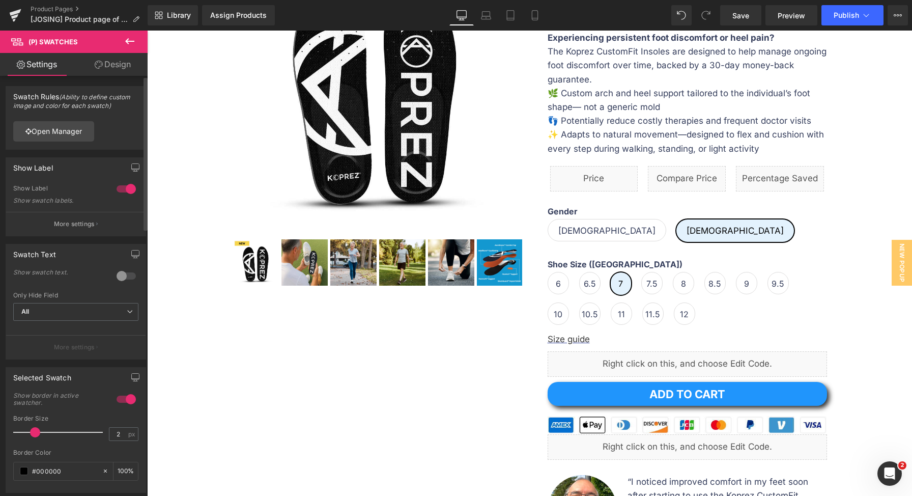
click at [128, 275] on div at bounding box center [126, 276] width 24 height 16
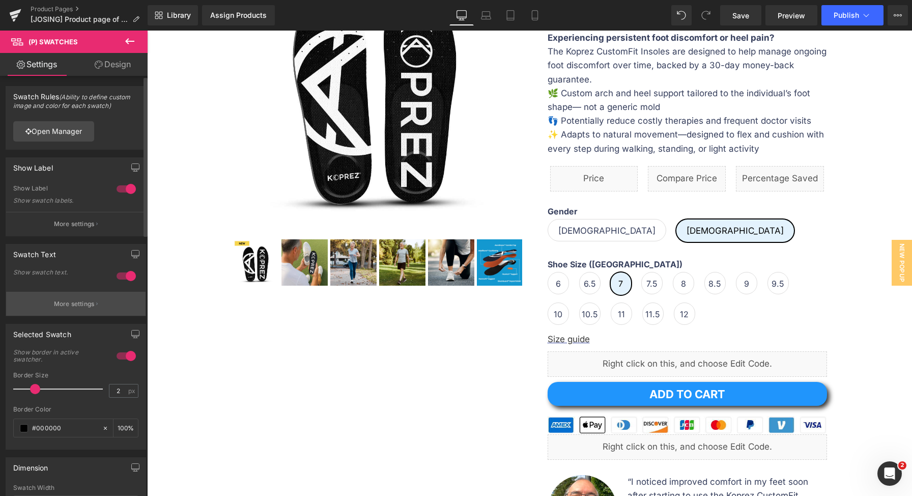
click at [75, 299] on p "More settings" at bounding box center [74, 303] width 41 height 9
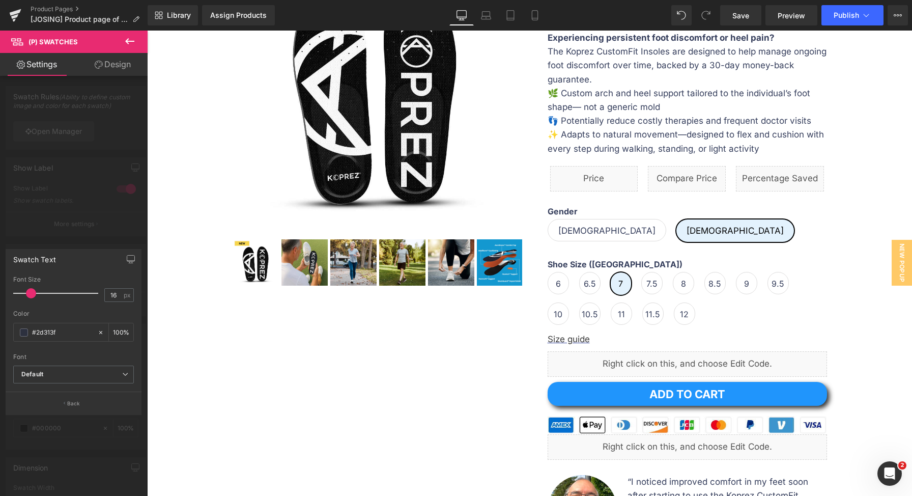
click at [33, 292] on span at bounding box center [31, 293] width 10 height 10
click at [243, 359] on div at bounding box center [529, 263] width 765 height 465
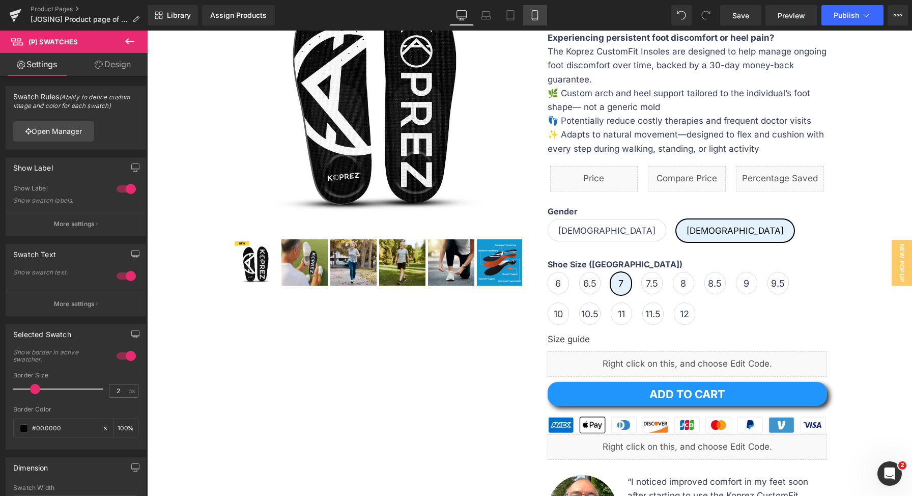
click at [533, 18] on icon at bounding box center [535, 18] width 6 height 0
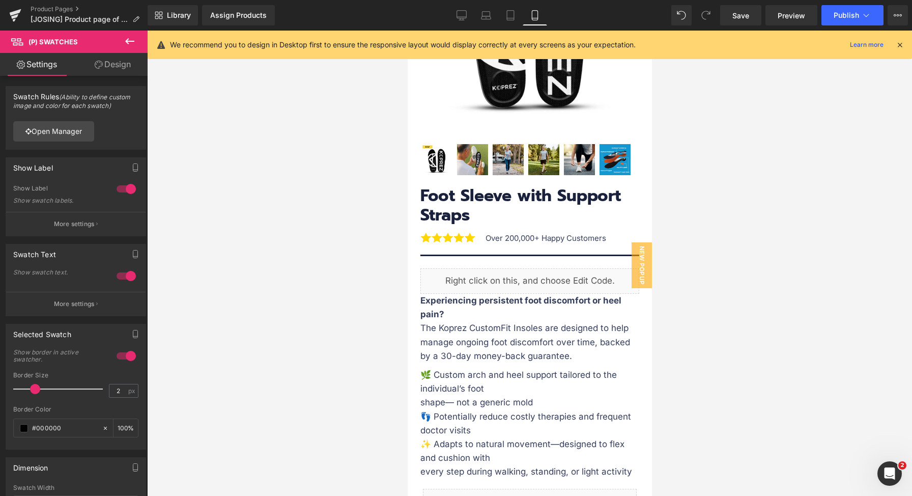
scroll to position [646, 0]
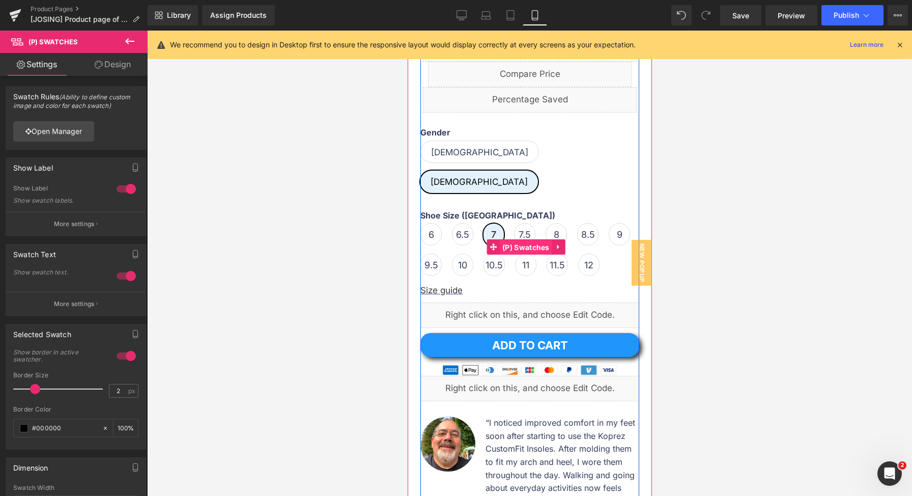
click at [512, 240] on span "(P) Swatches" at bounding box center [525, 247] width 52 height 15
click at [522, 223] on span "7.5" at bounding box center [524, 233] width 12 height 21
click at [487, 223] on span "7" at bounding box center [493, 234] width 21 height 22
click at [452, 223] on span "6.5" at bounding box center [461, 234] width 21 height 22
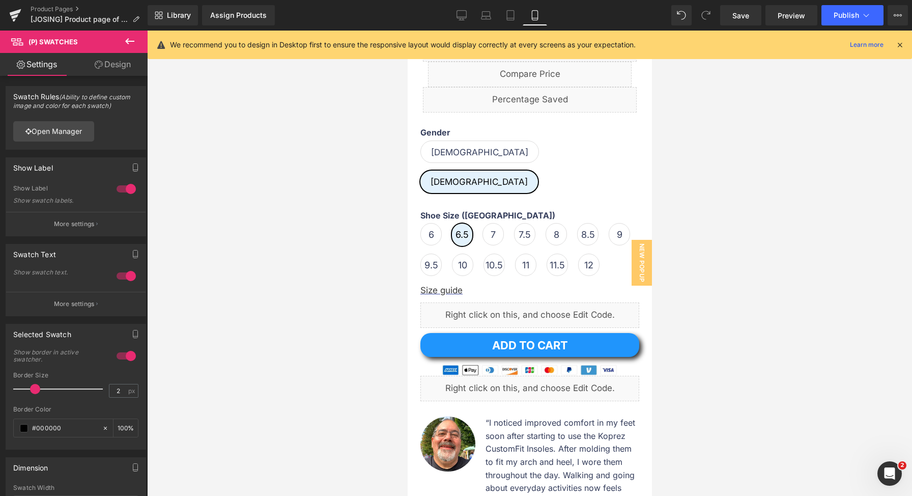
click at [448, 158] on span "[DEMOGRAPHIC_DATA]" at bounding box center [478, 151] width 97 height 21
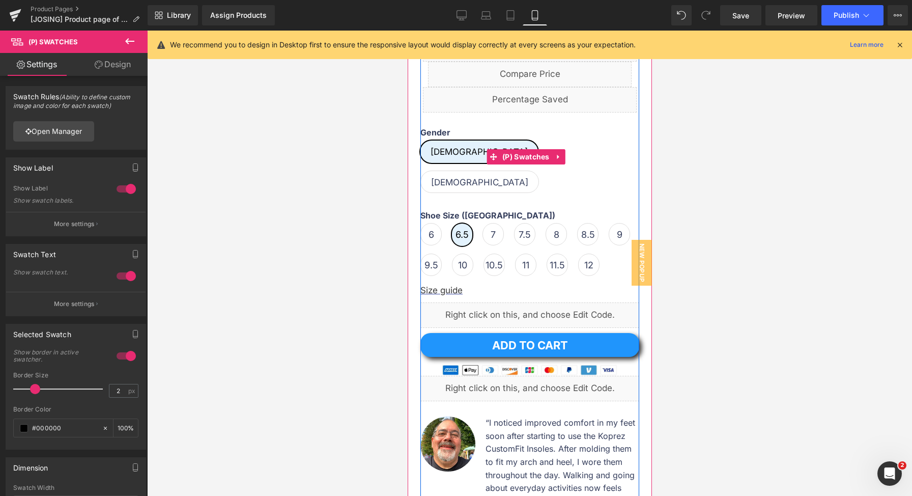
click at [495, 171] on span "[DEMOGRAPHIC_DATA]" at bounding box center [478, 181] width 97 height 21
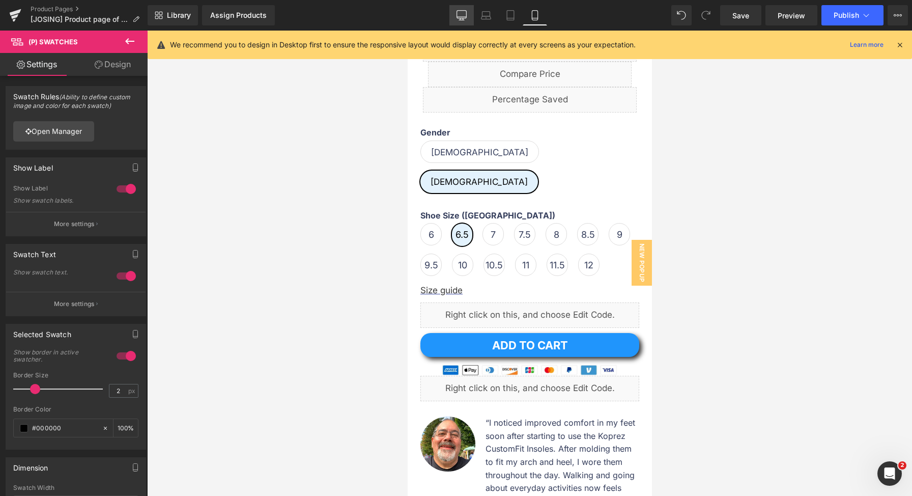
click at [466, 10] on icon at bounding box center [461, 15] width 10 height 10
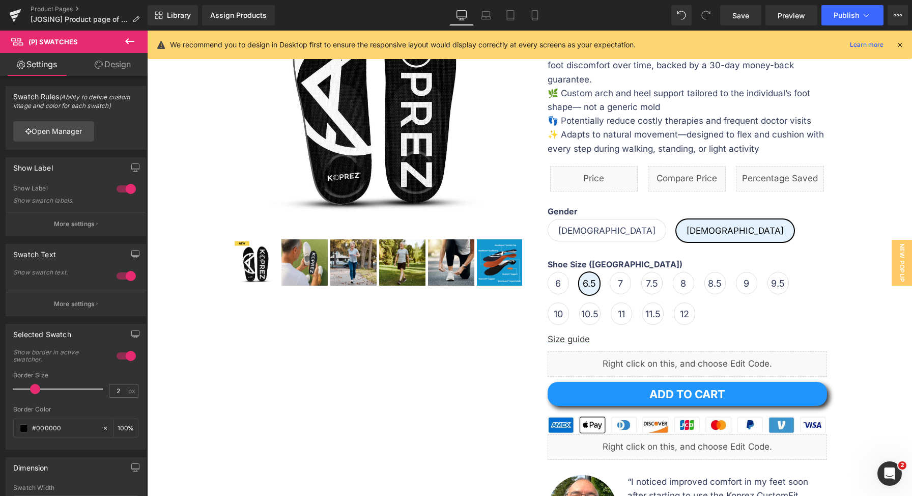
scroll to position [192, 0]
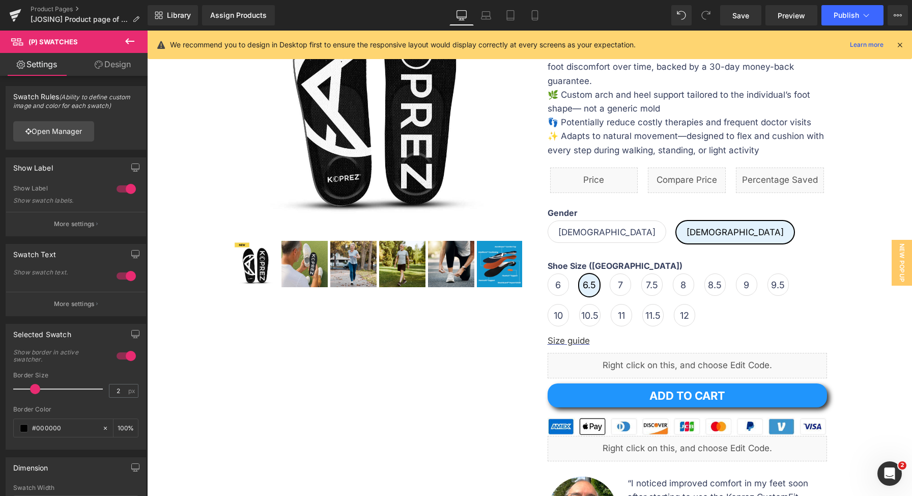
click at [579, 227] on span "[DEMOGRAPHIC_DATA]" at bounding box center [607, 231] width 119 height 22
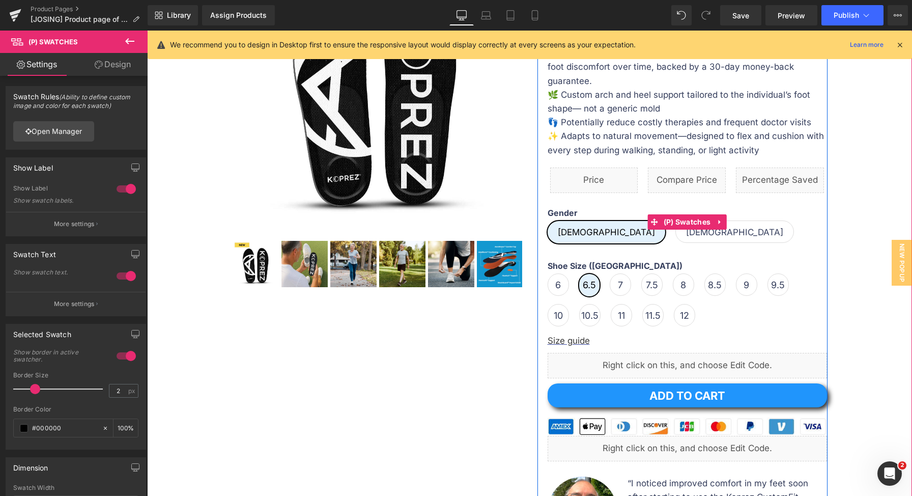
click at [686, 232] on span "[DEMOGRAPHIC_DATA]" at bounding box center [734, 231] width 97 height 21
click at [558, 233] on span "[DEMOGRAPHIC_DATA]" at bounding box center [606, 231] width 97 height 21
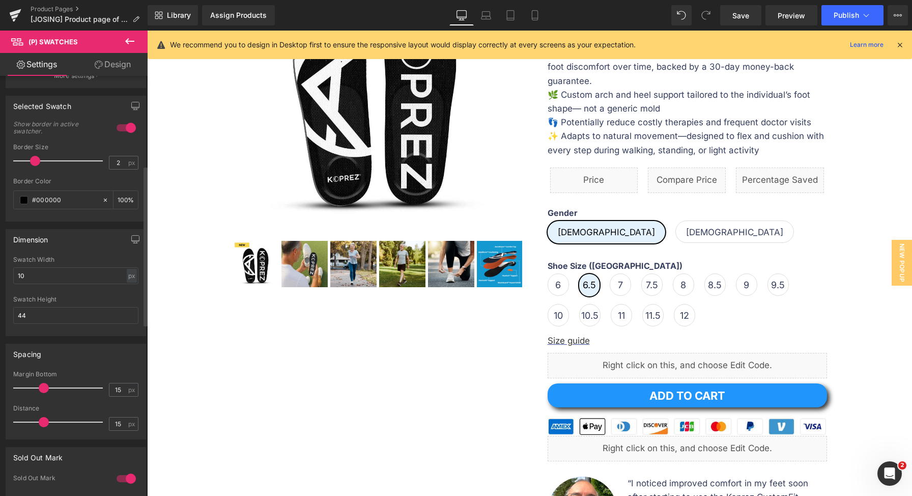
scroll to position [236, 0]
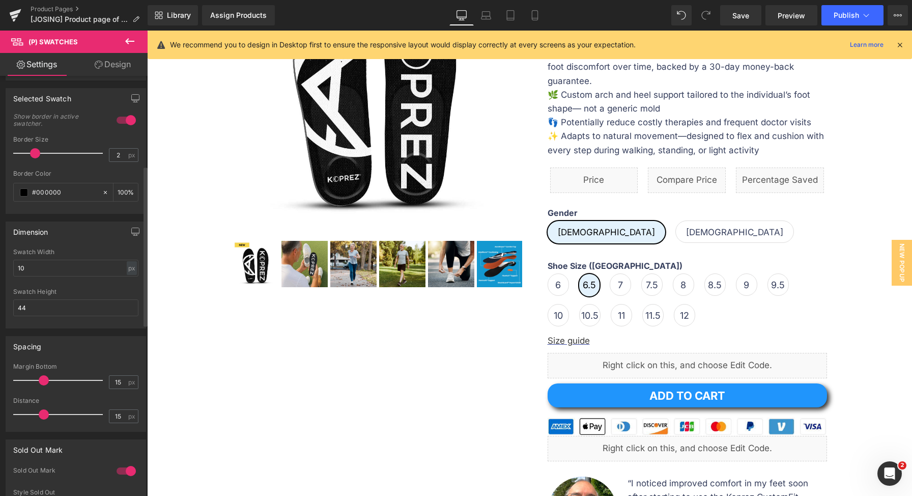
click at [44, 382] on span at bounding box center [44, 380] width 10 height 10
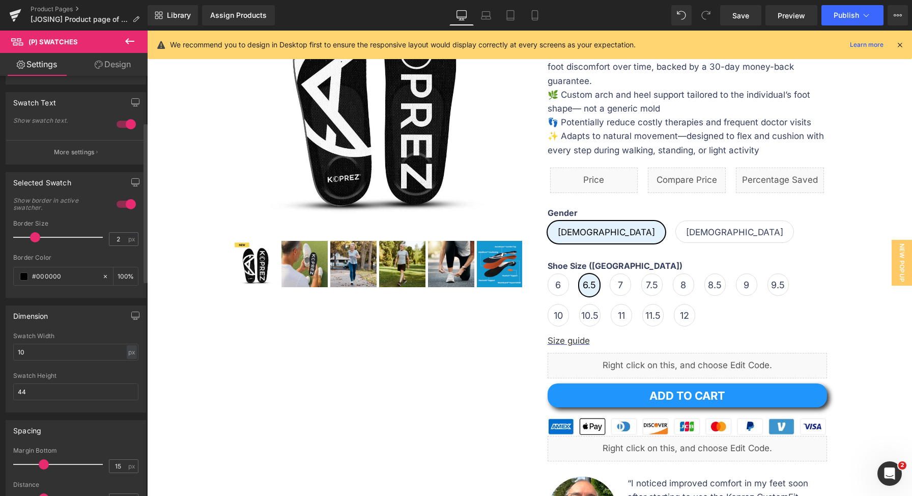
scroll to position [0, 0]
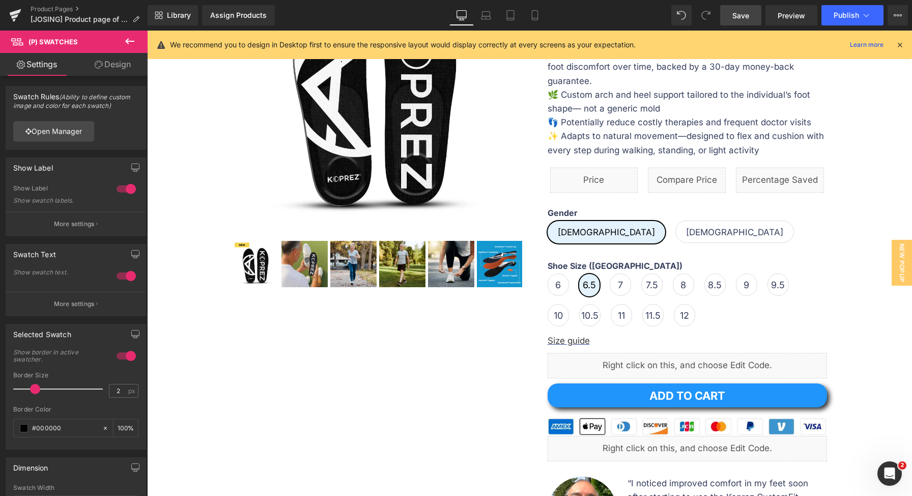
click at [743, 19] on span "Save" at bounding box center [740, 15] width 17 height 11
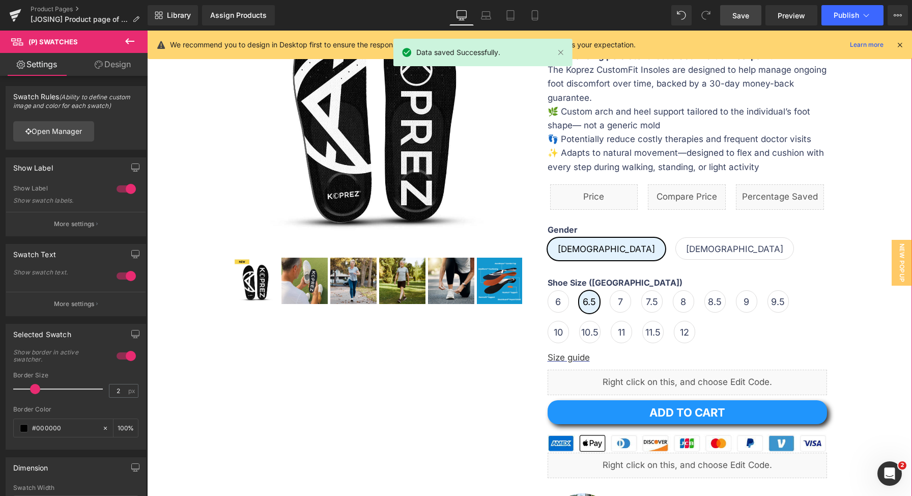
scroll to position [599, 0]
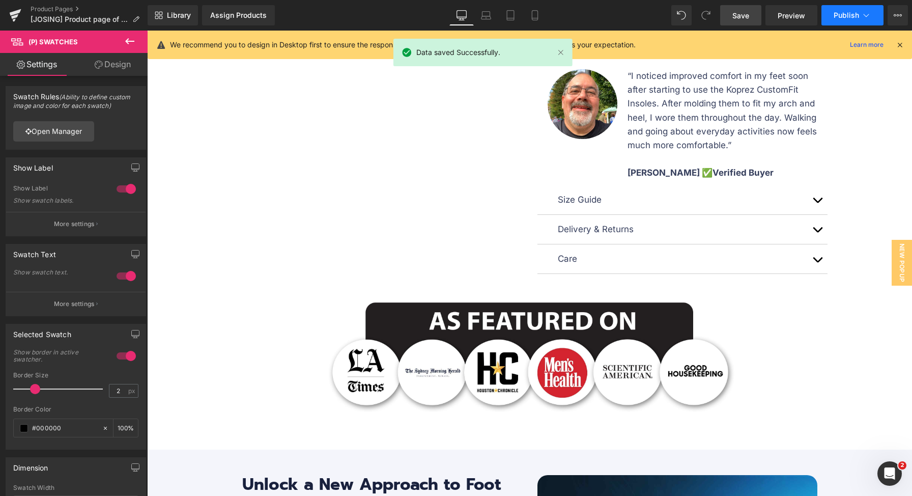
click at [849, 14] on span "Publish" at bounding box center [846, 15] width 25 height 8
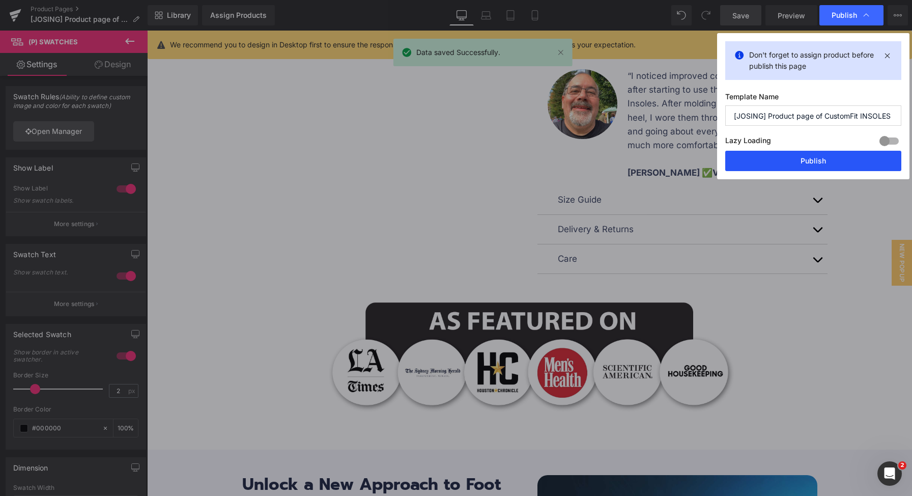
drag, startPoint x: 824, startPoint y: 158, endPoint x: 677, endPoint y: 127, distance: 150.2
click at [824, 158] on button "Publish" at bounding box center [813, 161] width 176 height 20
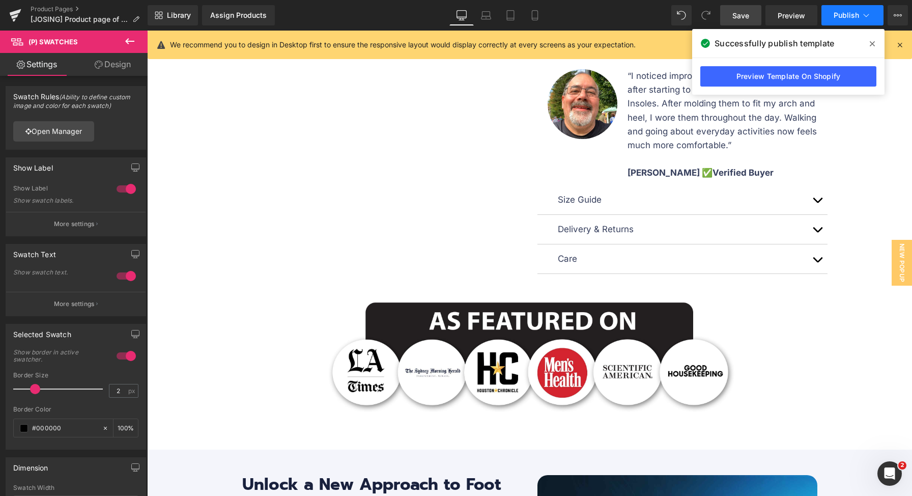
click at [835, 11] on span "Publish" at bounding box center [846, 15] width 25 height 8
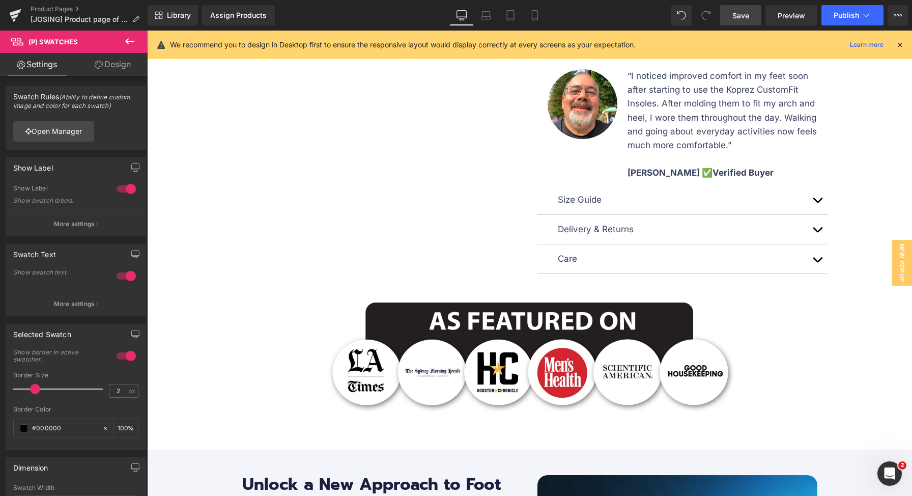
drag, startPoint x: 565, startPoint y: 123, endPoint x: 409, endPoint y: 88, distance: 159.6
click at [250, 19] on div "Assign Products" at bounding box center [238, 15] width 56 height 8
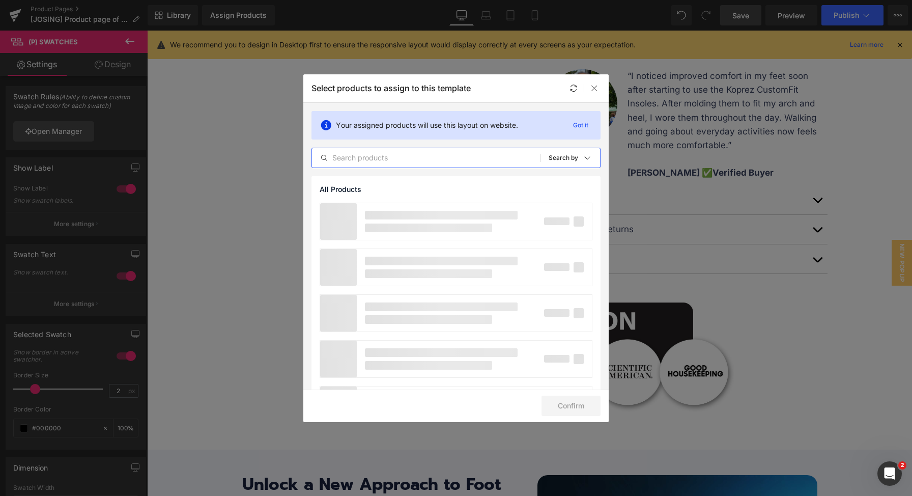
click at [459, 157] on input "text" at bounding box center [426, 158] width 228 height 12
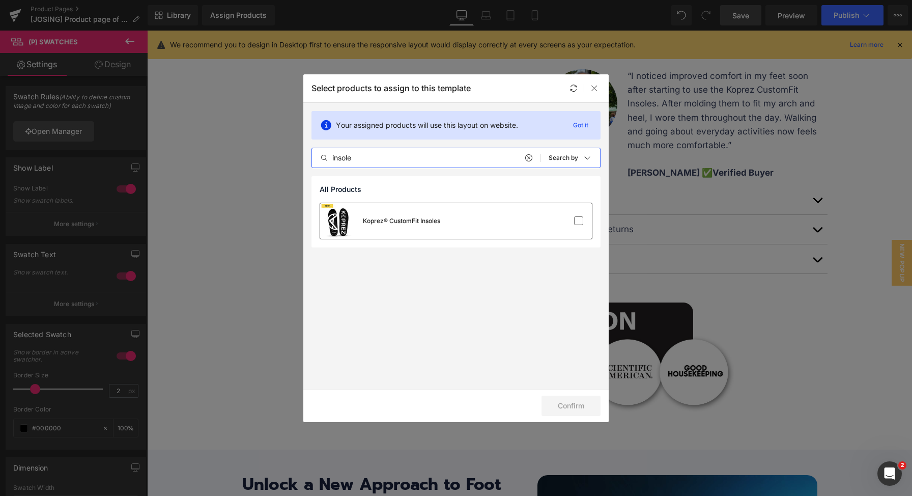
type input "insole"
click at [495, 212] on div "Koprez® CustomFit Insoles" at bounding box center [456, 221] width 272 height 36
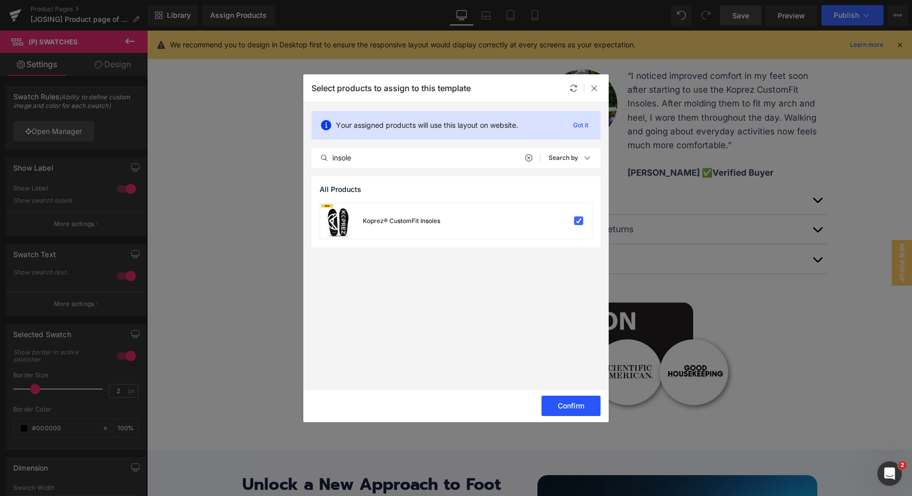
click at [584, 407] on button "Confirm" at bounding box center [570, 405] width 59 height 20
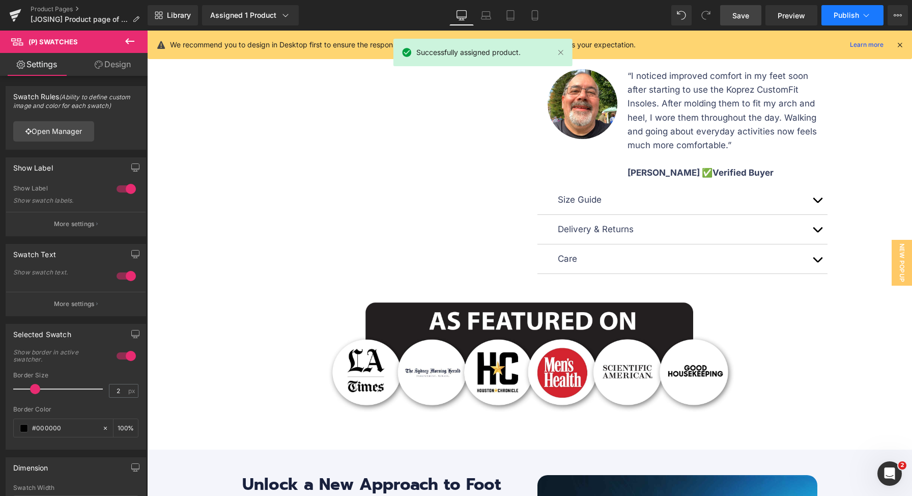
click at [848, 14] on span "Publish" at bounding box center [846, 15] width 25 height 8
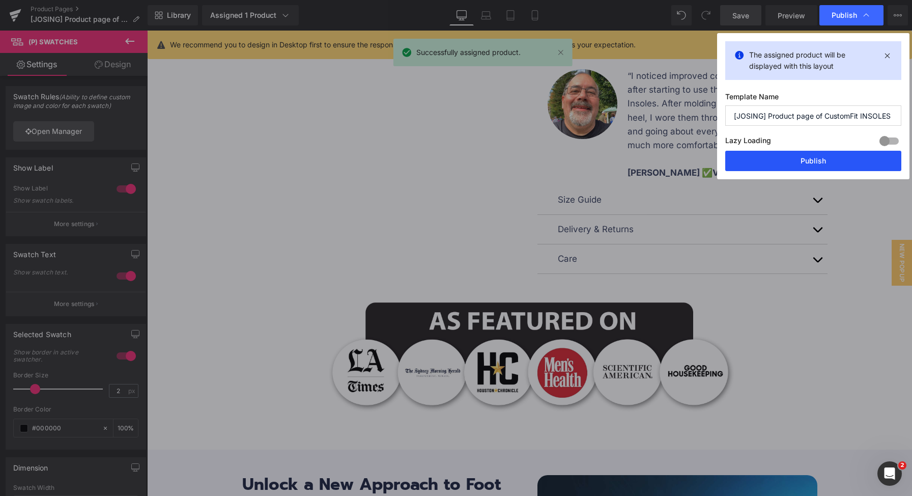
click at [822, 161] on button "Publish" at bounding box center [813, 161] width 176 height 20
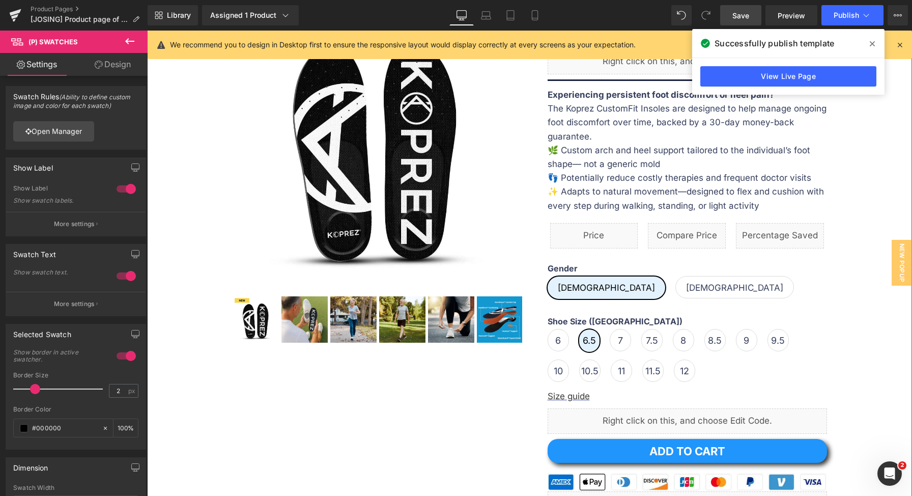
scroll to position [0, 0]
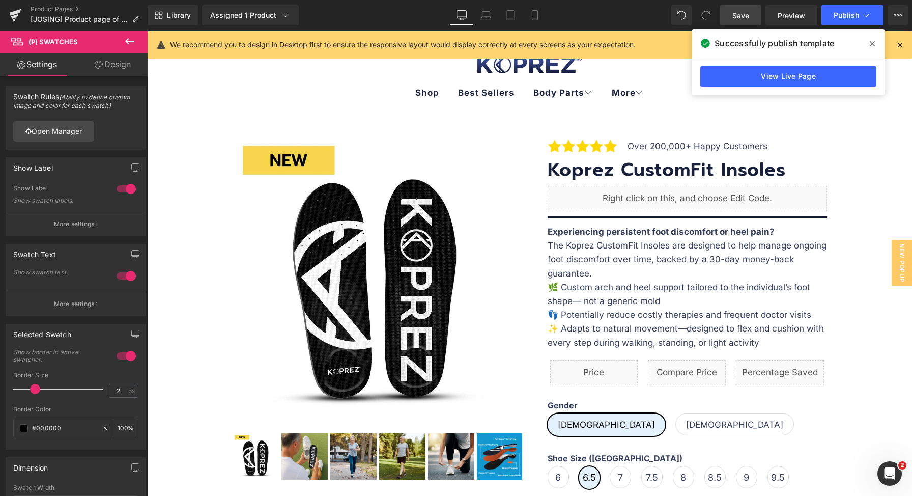
click at [843, 26] on div "Library Assigned 1 Product Product Preview Koprez® CustomFit Insoles Manage ass…" at bounding box center [530, 15] width 764 height 31
click at [843, 19] on button "Publish" at bounding box center [852, 15] width 62 height 20
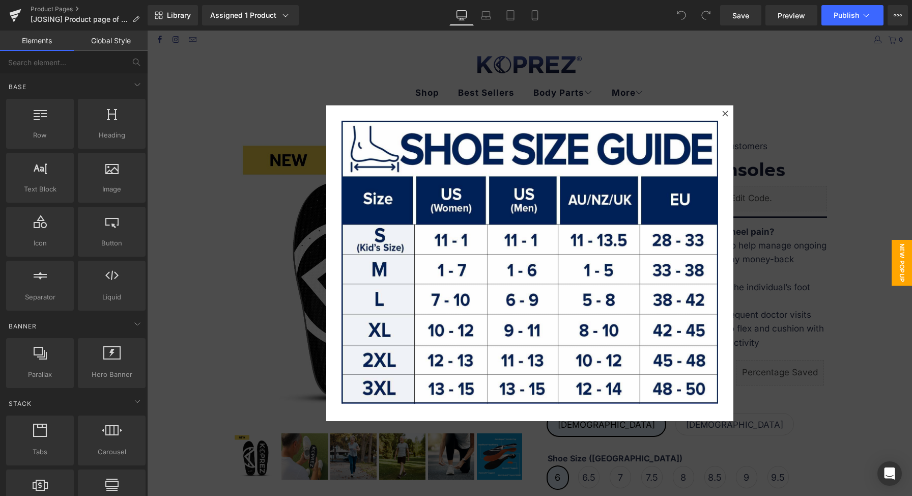
click at [768, 202] on div at bounding box center [529, 263] width 765 height 465
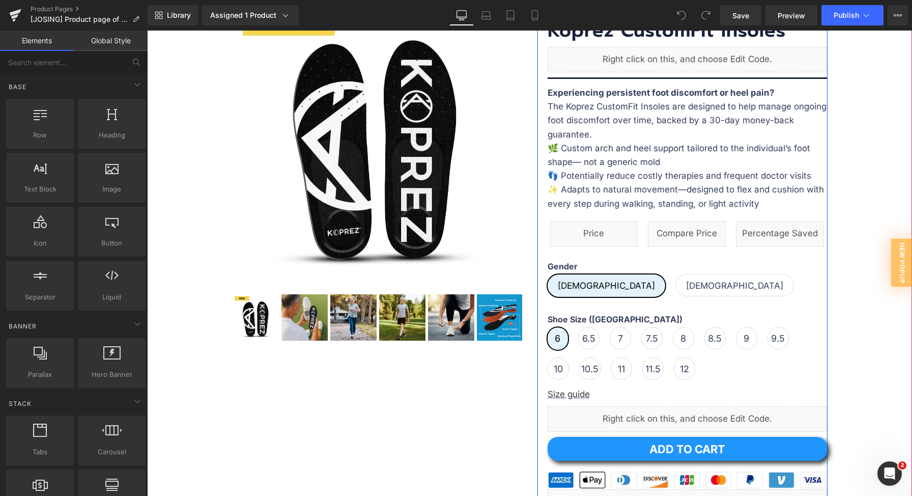
scroll to position [145, 0]
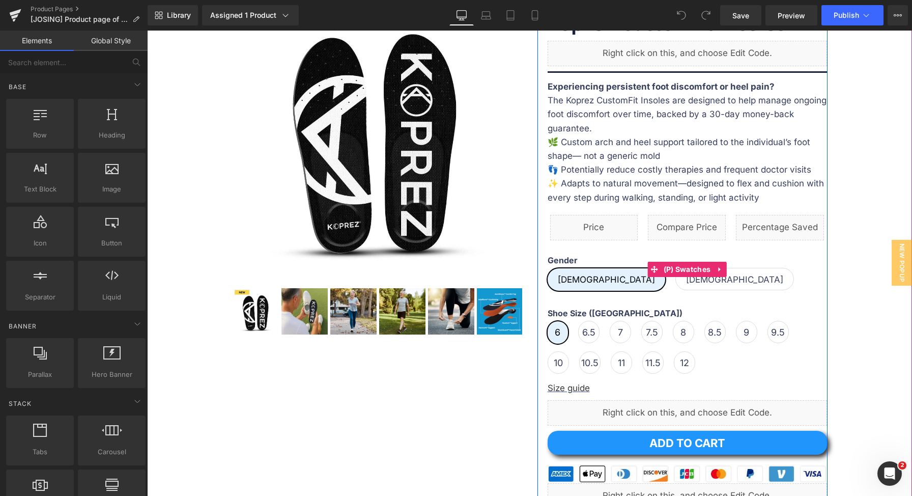
click at [686, 279] on span "[DEMOGRAPHIC_DATA]" at bounding box center [734, 278] width 97 height 21
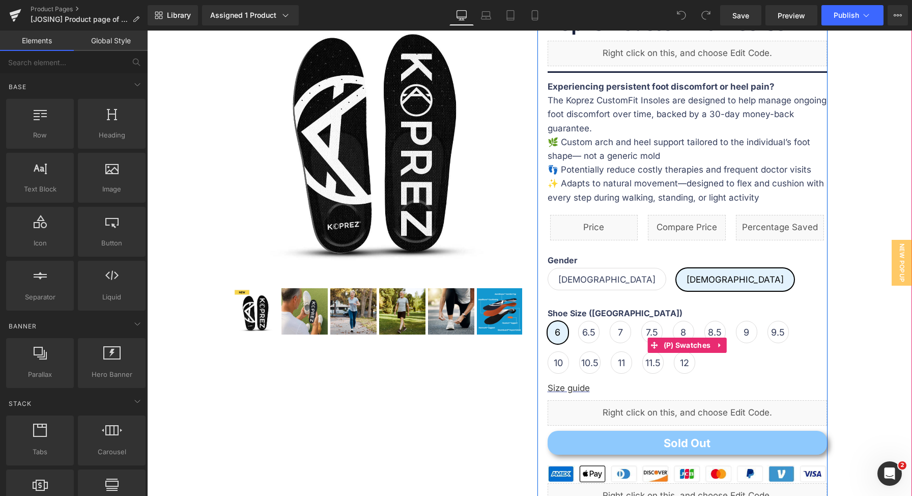
click at [611, 329] on span "7" at bounding box center [620, 332] width 21 height 22
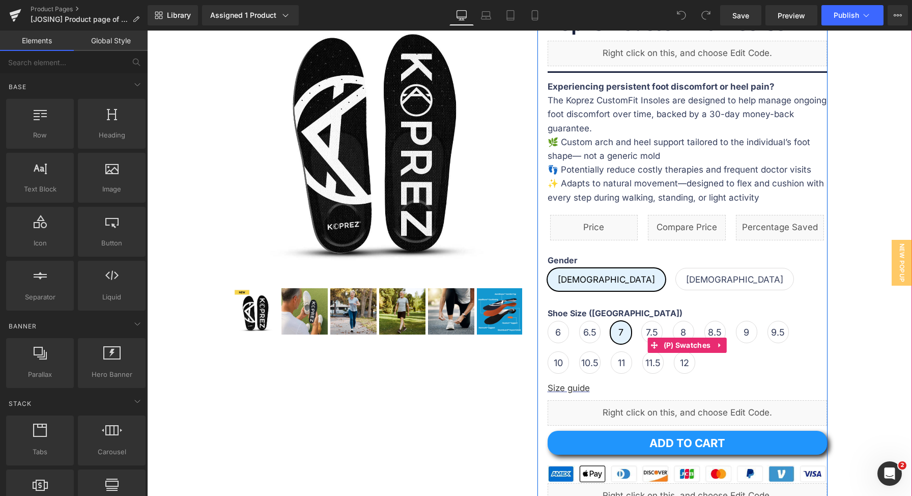
click at [666, 357] on div "Shoe Size ([GEOGRAPHIC_DATA]) 6 6.5 7 7.5 8 8.5 9 9.5 10" at bounding box center [687, 344] width 279 height 73
click at [656, 366] on span "11.5" at bounding box center [652, 362] width 21 height 22
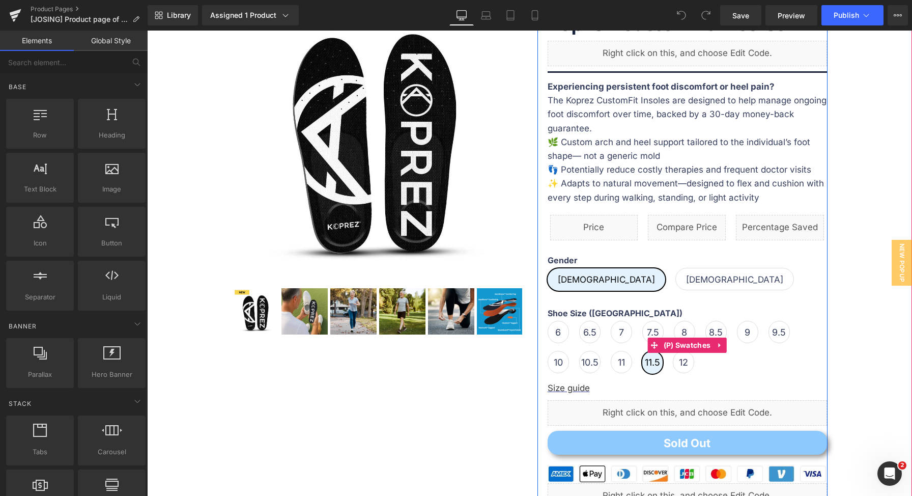
click at [679, 365] on span "12" at bounding box center [683, 361] width 9 height 21
click at [620, 362] on span "11" at bounding box center [621, 361] width 7 height 21
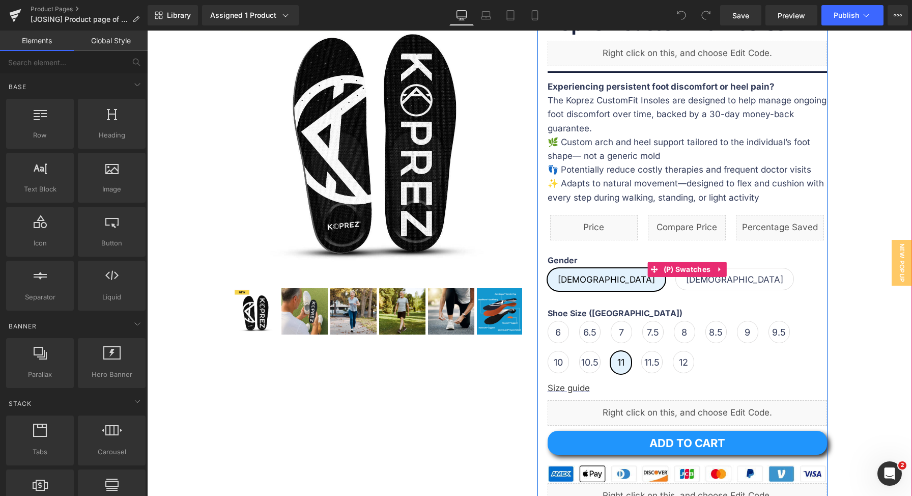
click at [686, 280] on span "[DEMOGRAPHIC_DATA]" at bounding box center [734, 278] width 97 height 21
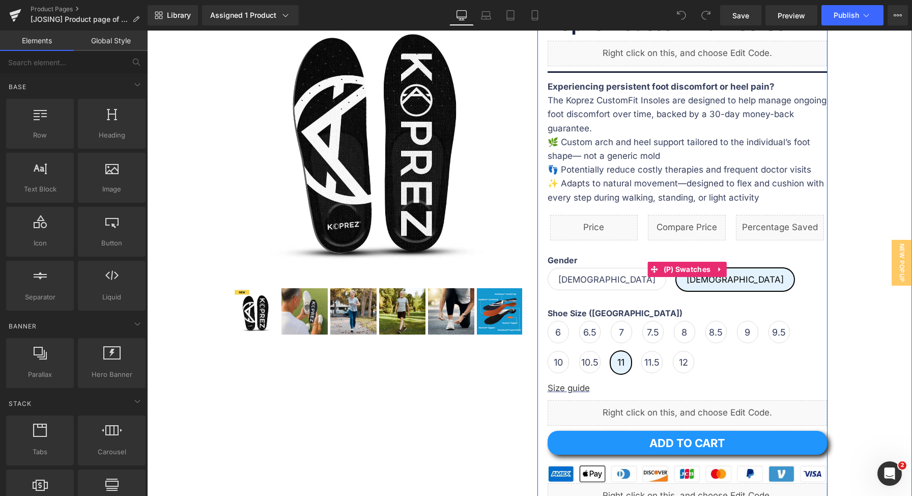
click at [581, 288] on div "Gender [DEMOGRAPHIC_DATA] [DEMOGRAPHIC_DATA]" at bounding box center [687, 276] width 279 height 43
click at [565, 284] on span "[DEMOGRAPHIC_DATA]" at bounding box center [606, 278] width 97 height 21
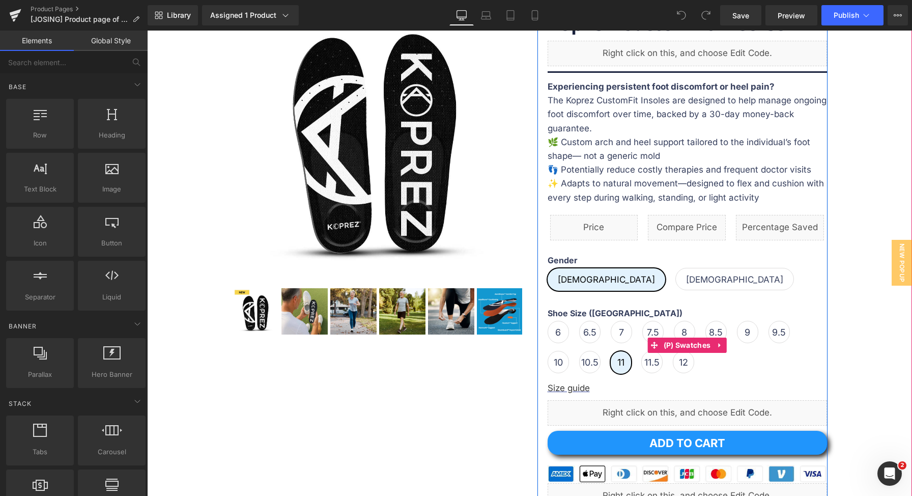
click at [681, 364] on span "12" at bounding box center [683, 361] width 9 height 21
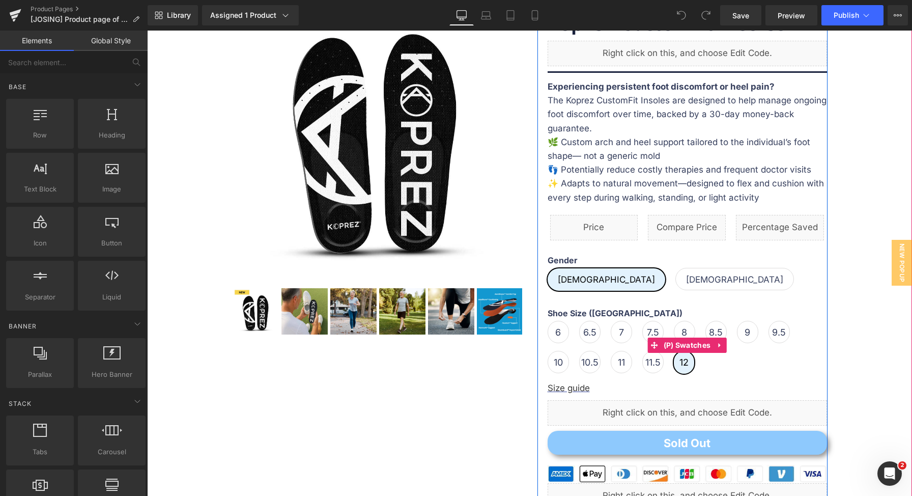
click at [645, 359] on span "11.5" at bounding box center [652, 361] width 15 height 21
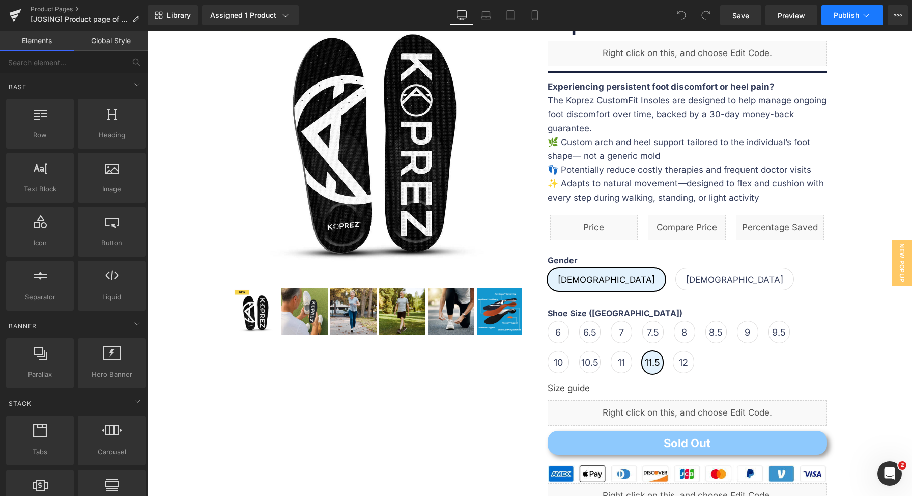
click at [831, 13] on button "Publish" at bounding box center [852, 15] width 62 height 20
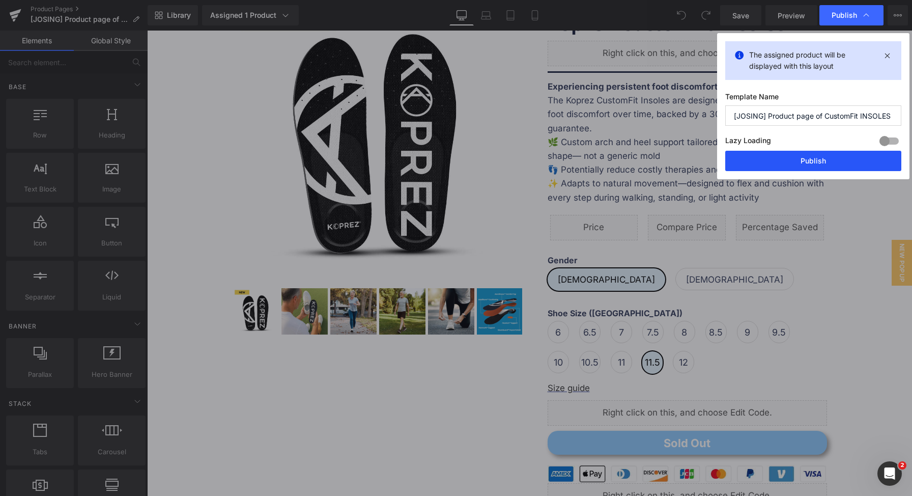
click at [818, 164] on button "Publish" at bounding box center [813, 161] width 176 height 20
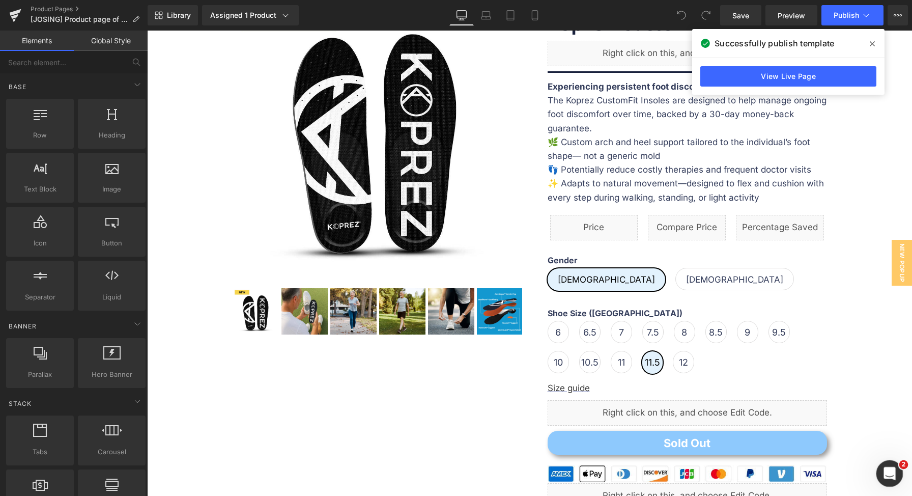
click at [896, 465] on div "Open Intercom Messenger" at bounding box center [888, 472] width 34 height 34
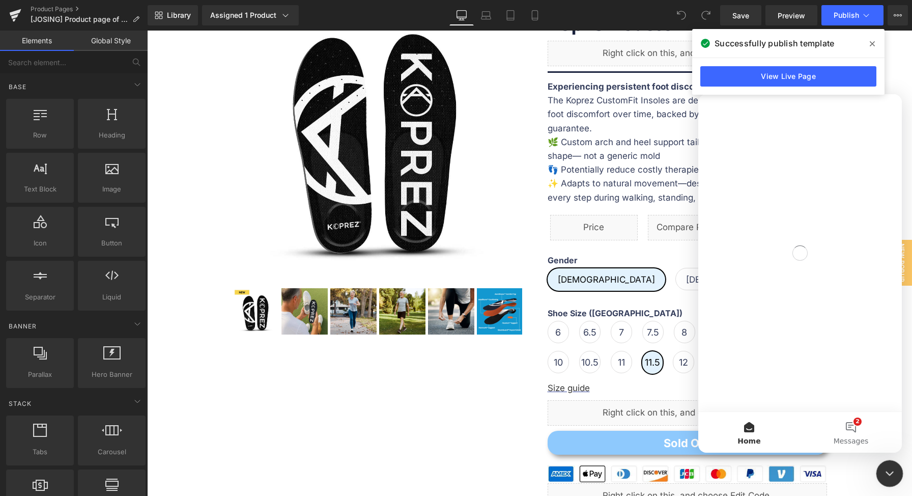
scroll to position [0, 0]
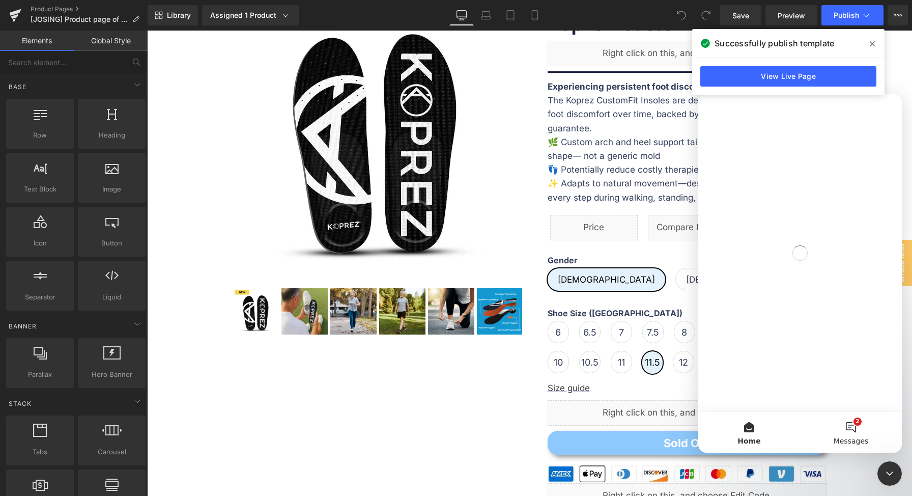
click at [844, 425] on button "2 Messages" at bounding box center [851, 432] width 102 height 41
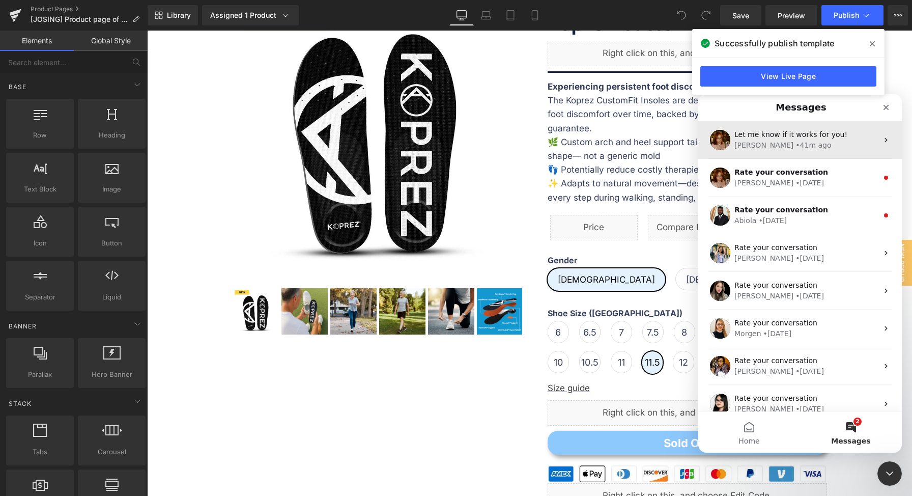
click at [767, 137] on span "Let me know if it works for you!" at bounding box center [790, 134] width 113 height 8
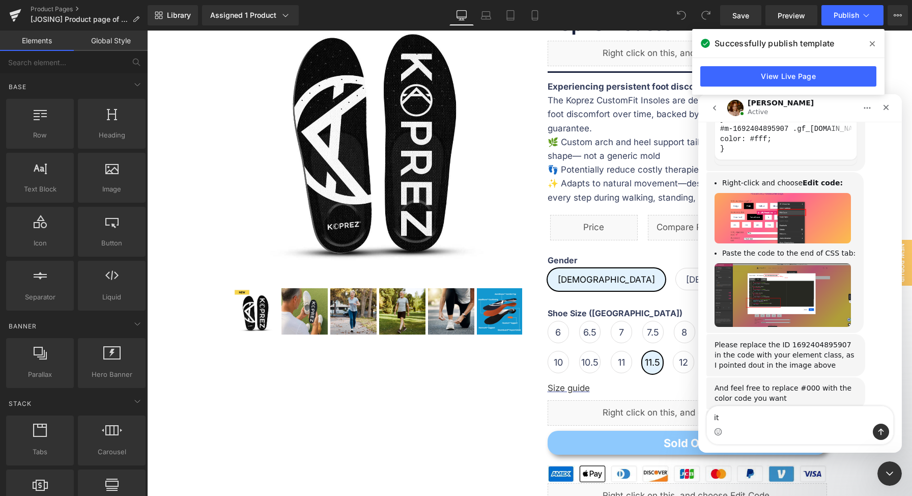
scroll to position [881, 0]
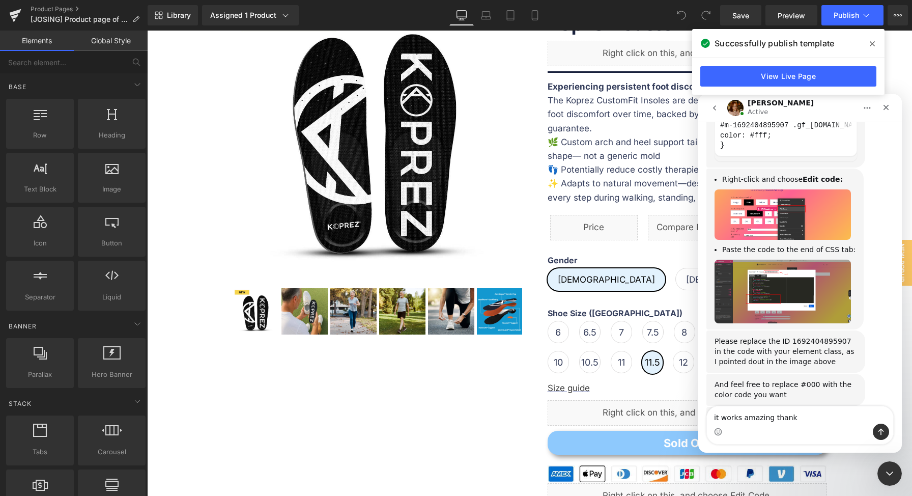
type textarea "it works amazing thanks"
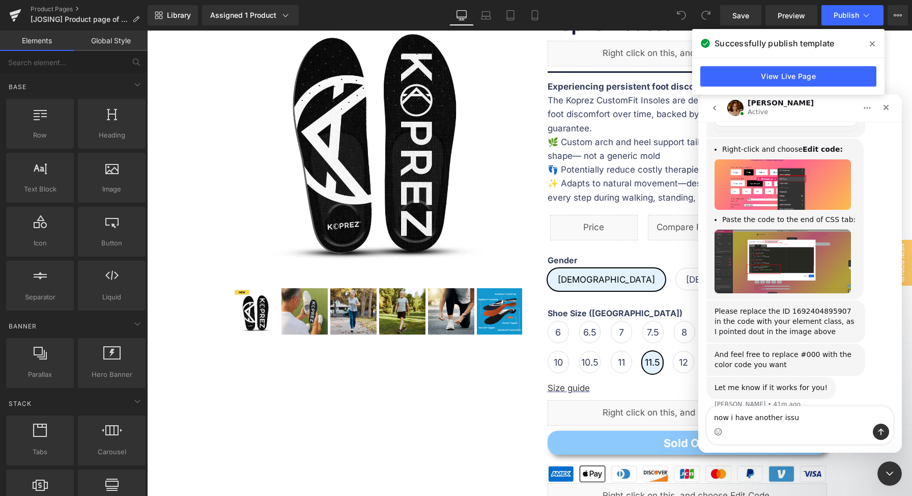
type textarea "now i have another issue"
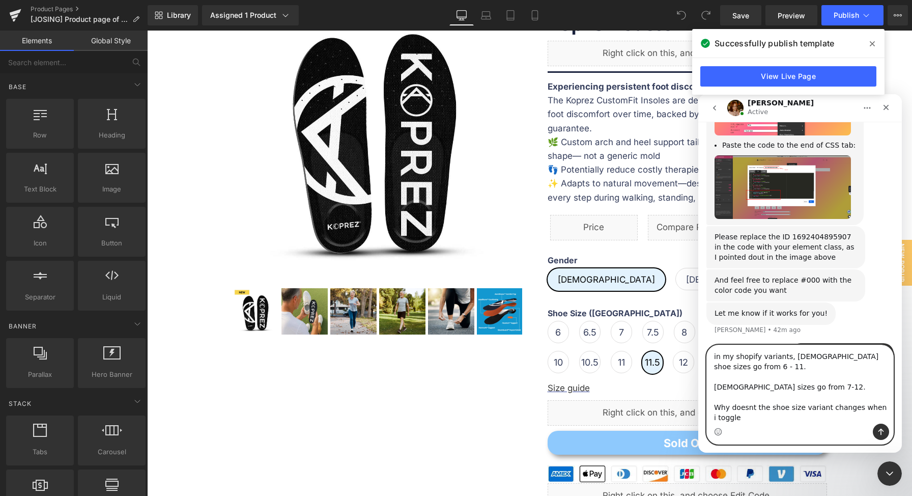
scroll to position [995, 0]
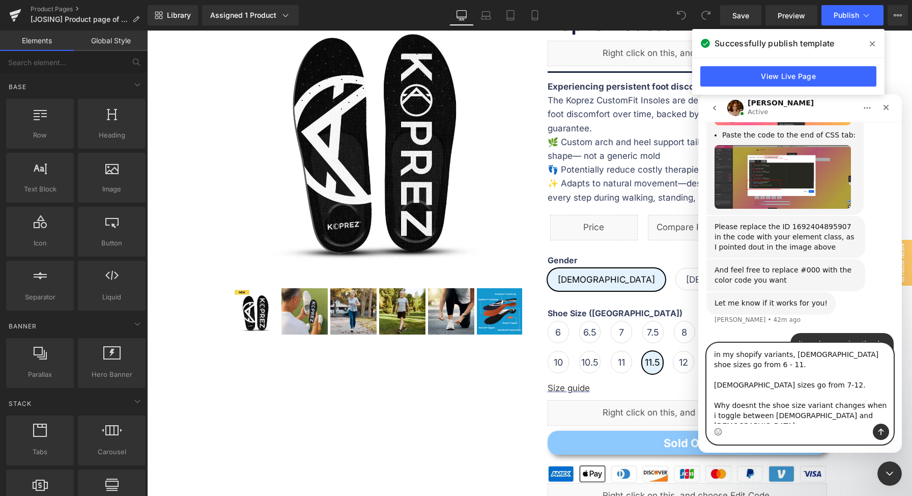
type textarea "in my shopify variants, [DEMOGRAPHIC_DATA] shoe sizes go from 6 - 11. [DEMOGRAP…"
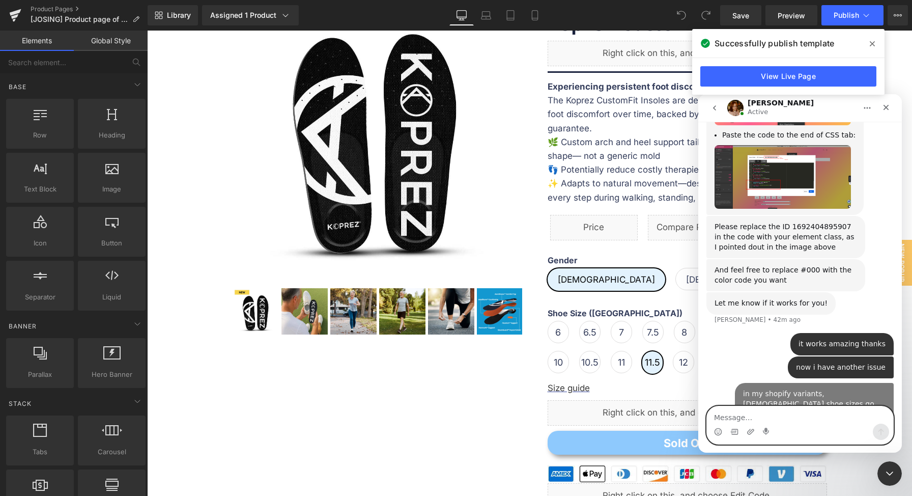
scroll to position [1008, 0]
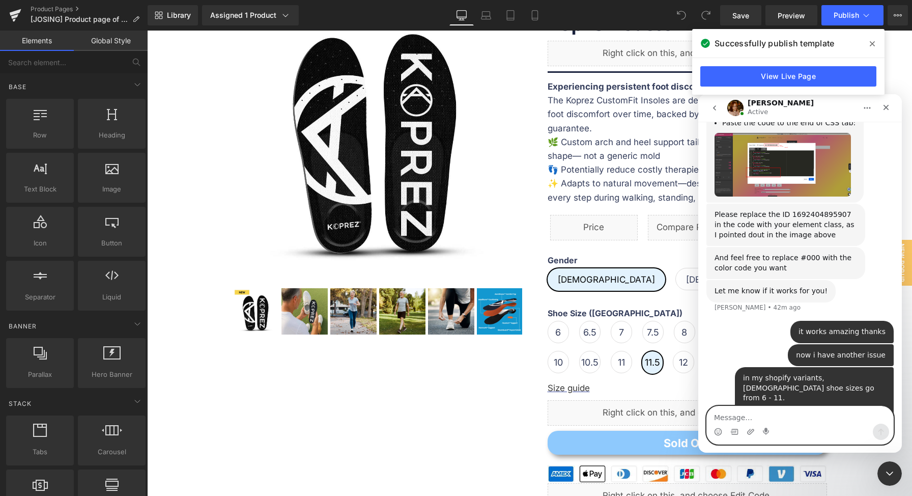
paste textarea "[URL][DOMAIN_NAME]"
type textarea "[URL][DOMAIN_NAME]"
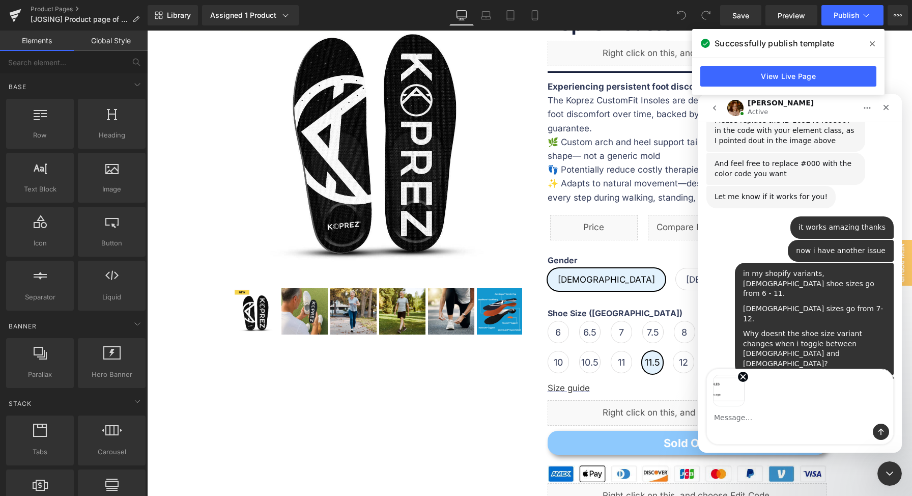
scroll to position [1108, 0]
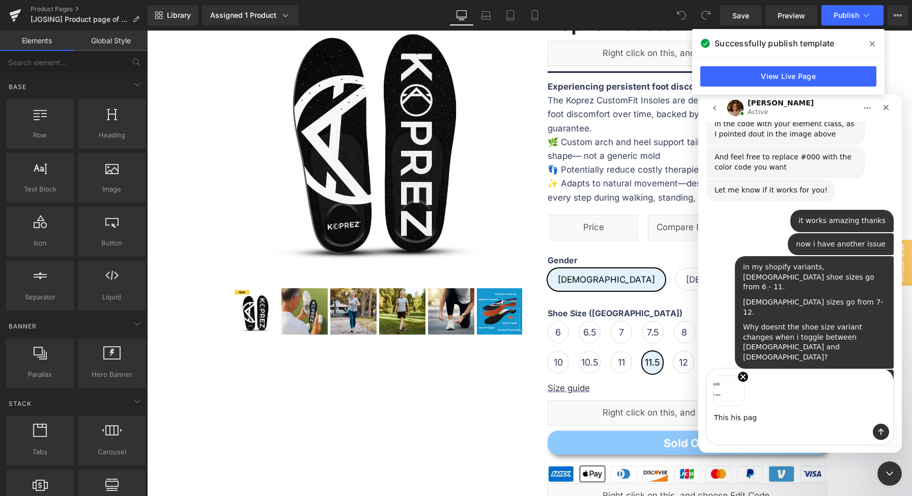
type textarea "This his page"
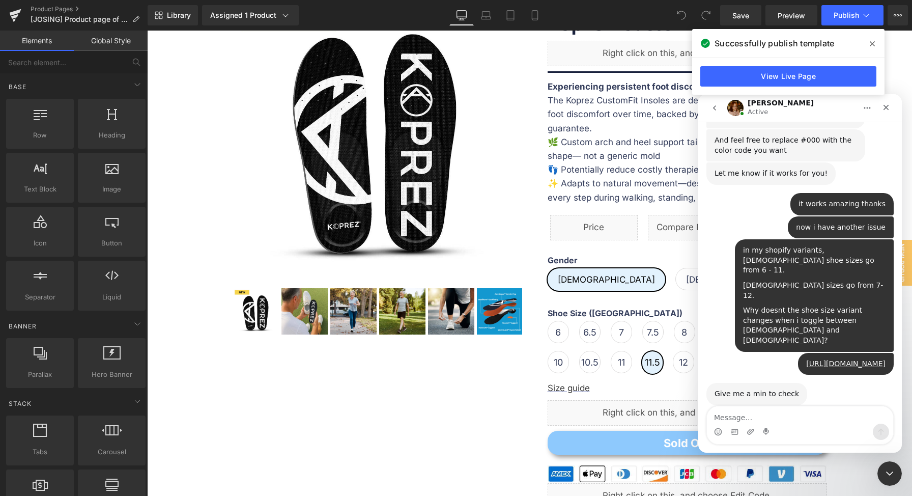
scroll to position [1110, 0]
